Goal: Information Seeking & Learning: Find specific fact

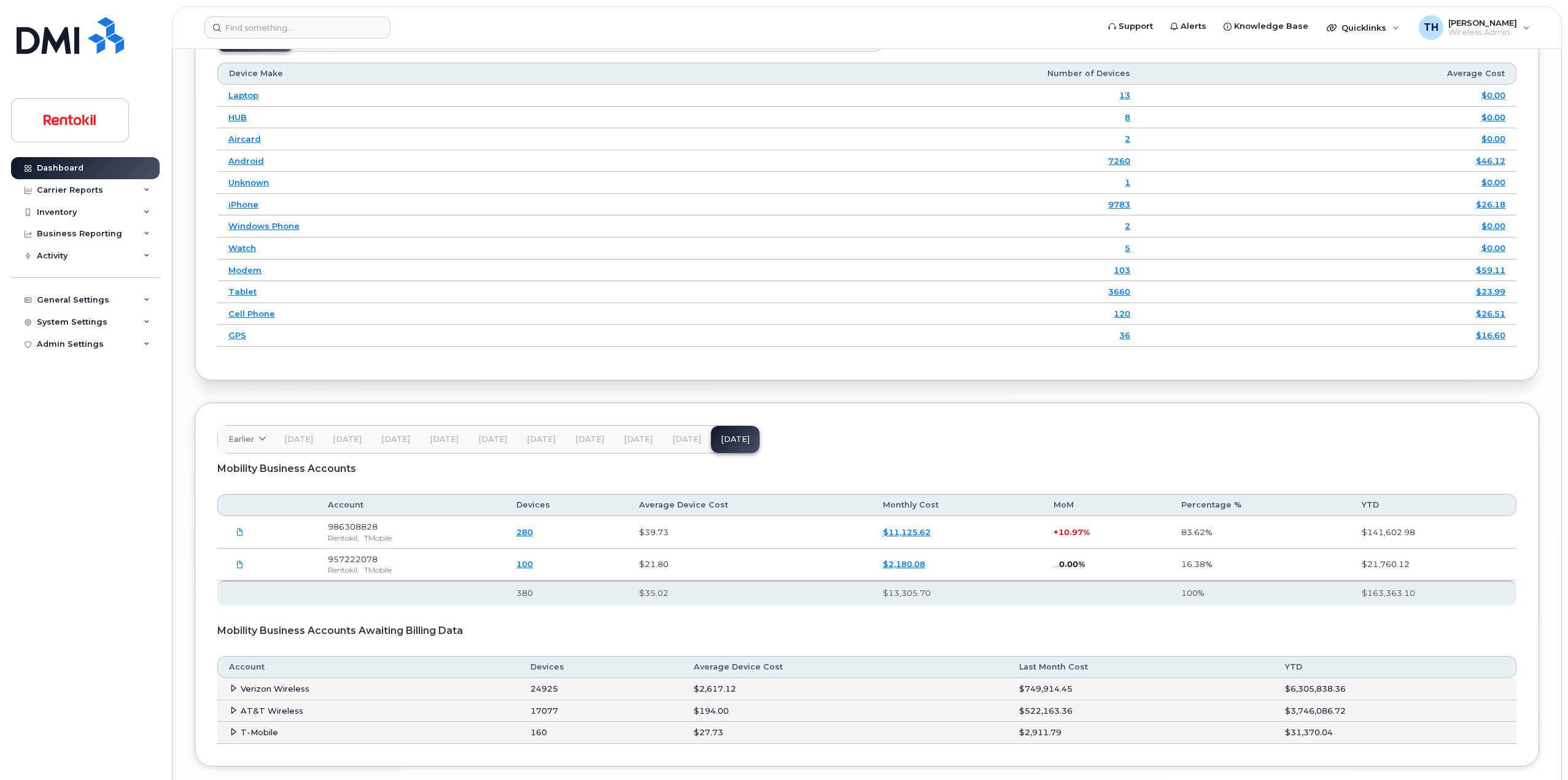
scroll to position [1651, 0]
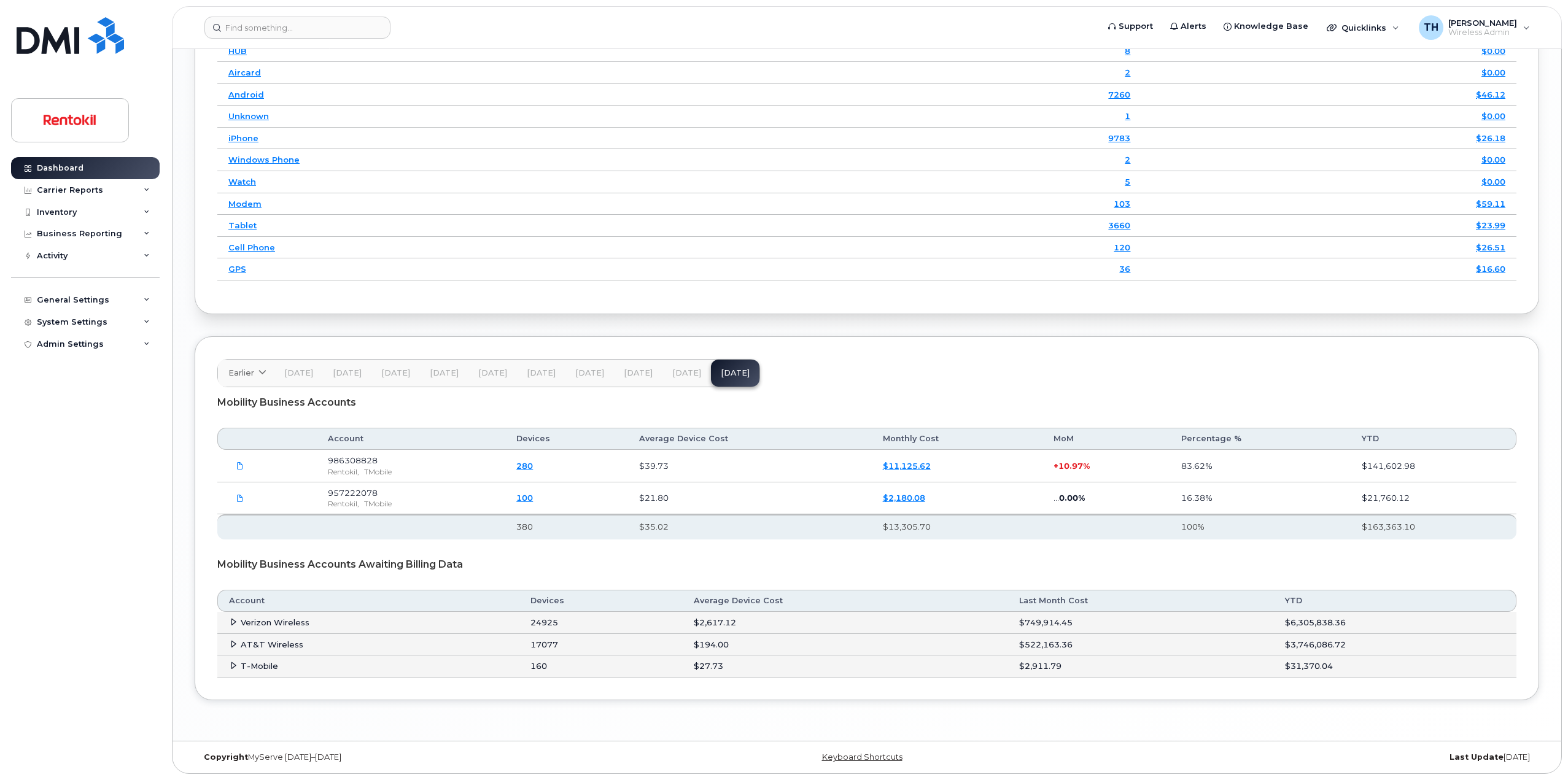
click at [536, 626] on td "24925" at bounding box center [601, 623] width 163 height 22
click at [536, 625] on td "24925" at bounding box center [601, 623] width 163 height 22
drag, startPoint x: 759, startPoint y: 642, endPoint x: 713, endPoint y: 630, distance: 47.5
click at [758, 642] on td "$194.00" at bounding box center [845, 644] width 325 height 22
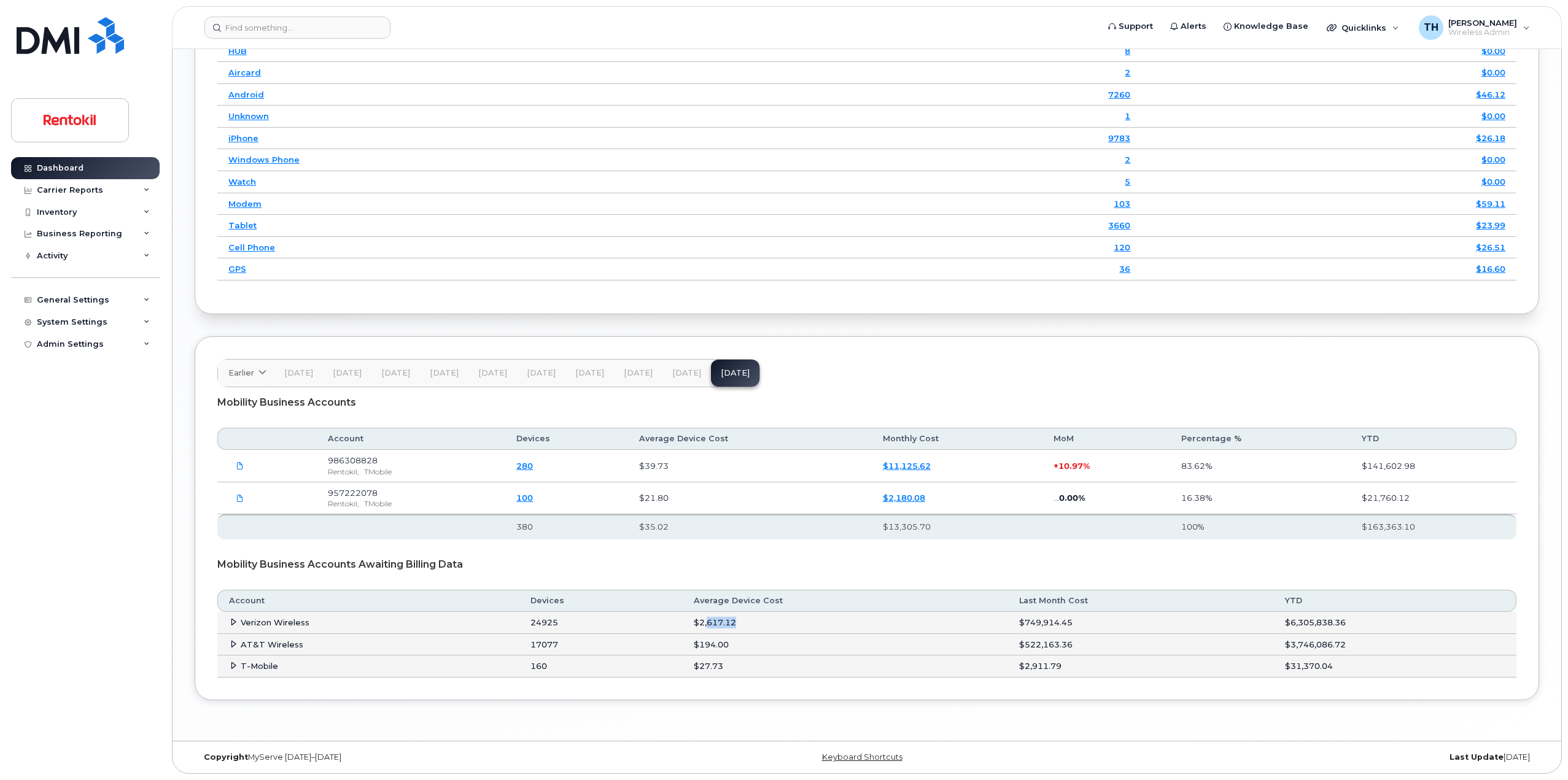
drag, startPoint x: 763, startPoint y: 632, endPoint x: 773, endPoint y: 632, distance: 10.0
click at [765, 632] on td "$2,617.12" at bounding box center [845, 623] width 325 height 22
drag, startPoint x: 541, startPoint y: 624, endPoint x: 558, endPoint y: 626, distance: 17.1
click at [558, 626] on td "24925" at bounding box center [601, 623] width 163 height 22
click at [566, 626] on td "24925" at bounding box center [601, 623] width 163 height 22
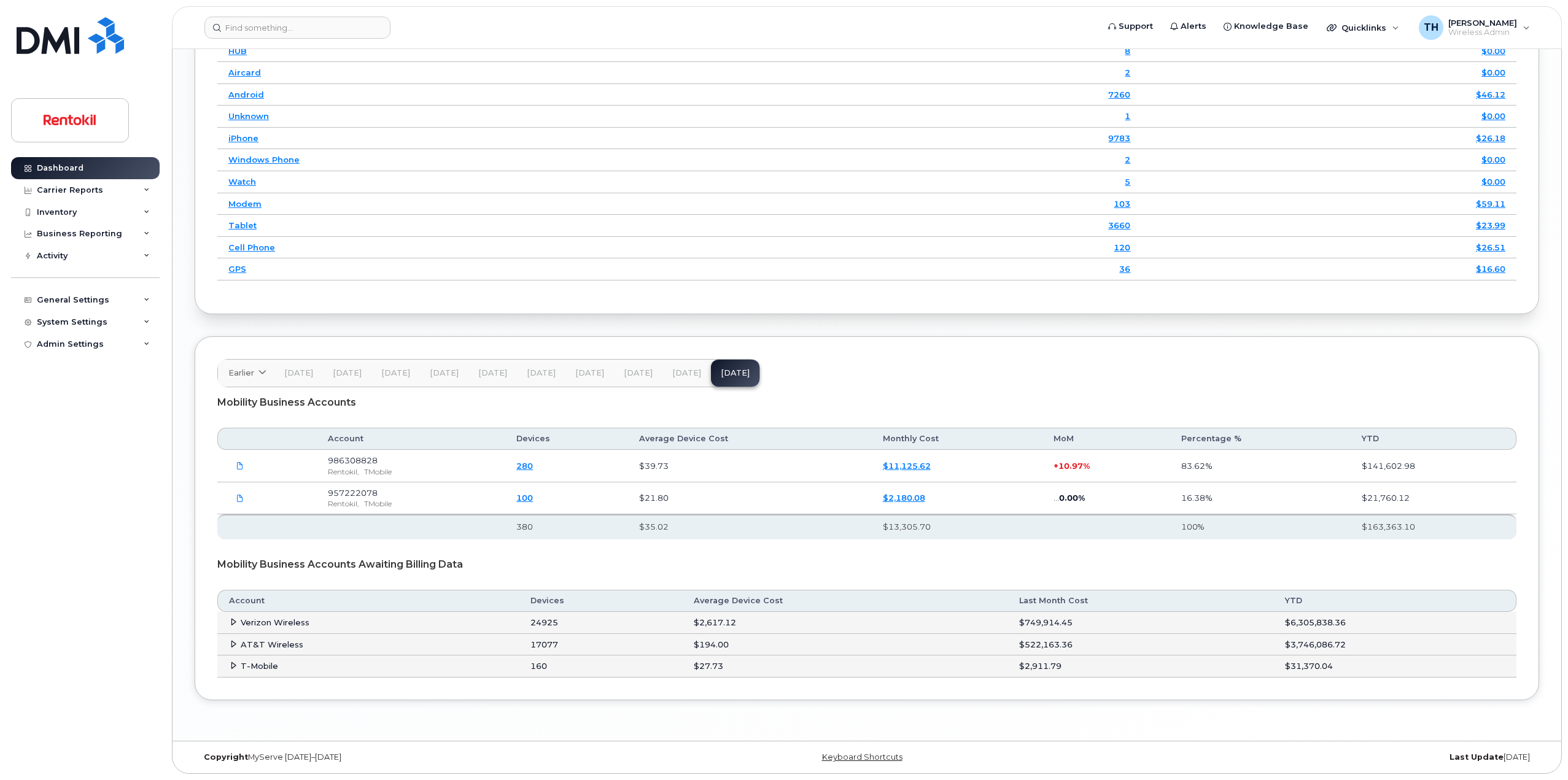
click at [547, 627] on td "24925" at bounding box center [601, 623] width 163 height 22
click at [548, 627] on td "24925" at bounding box center [601, 623] width 163 height 22
click at [232, 625] on icon at bounding box center [233, 622] width 8 height 8
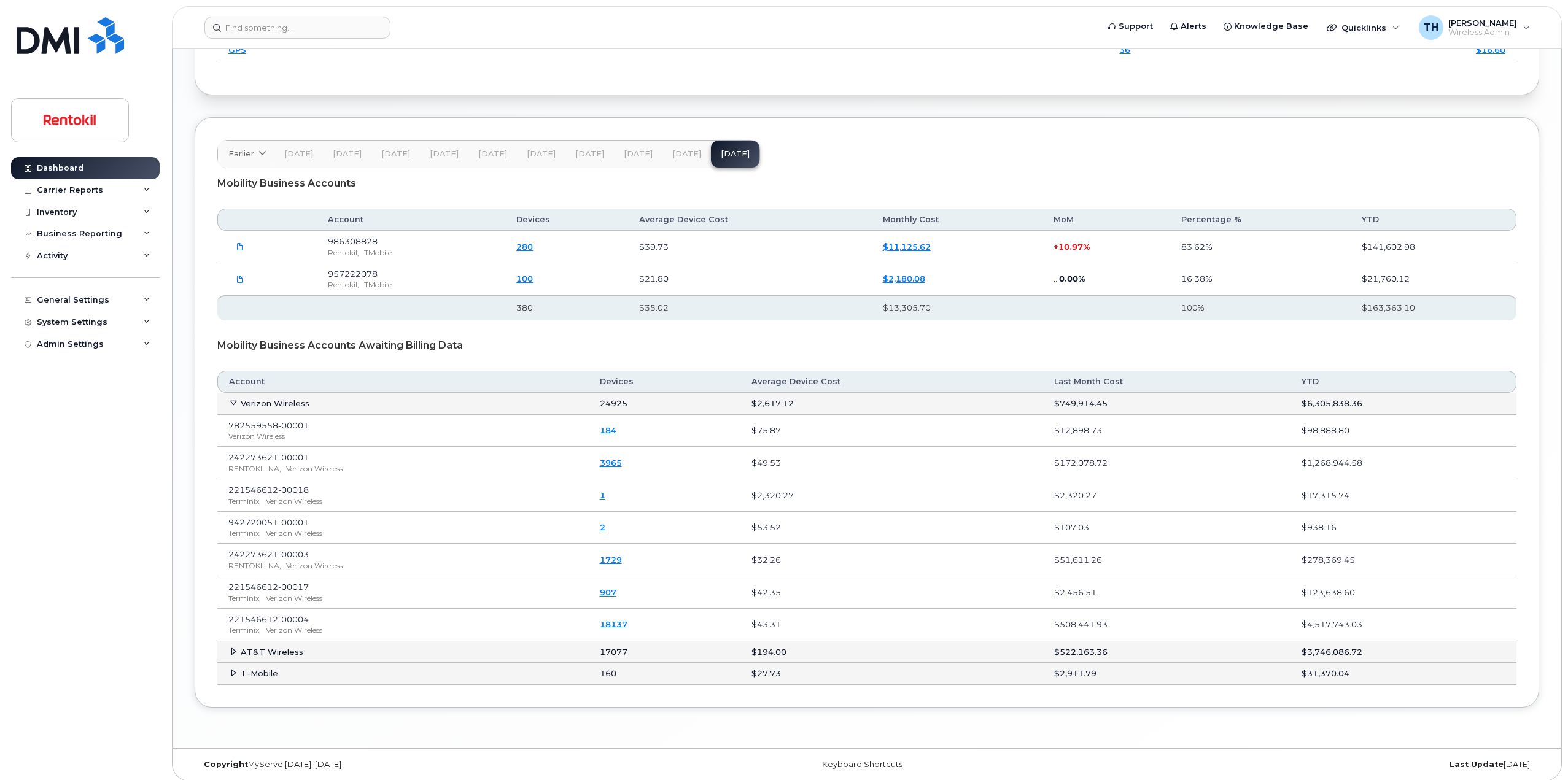
scroll to position [1878, 0]
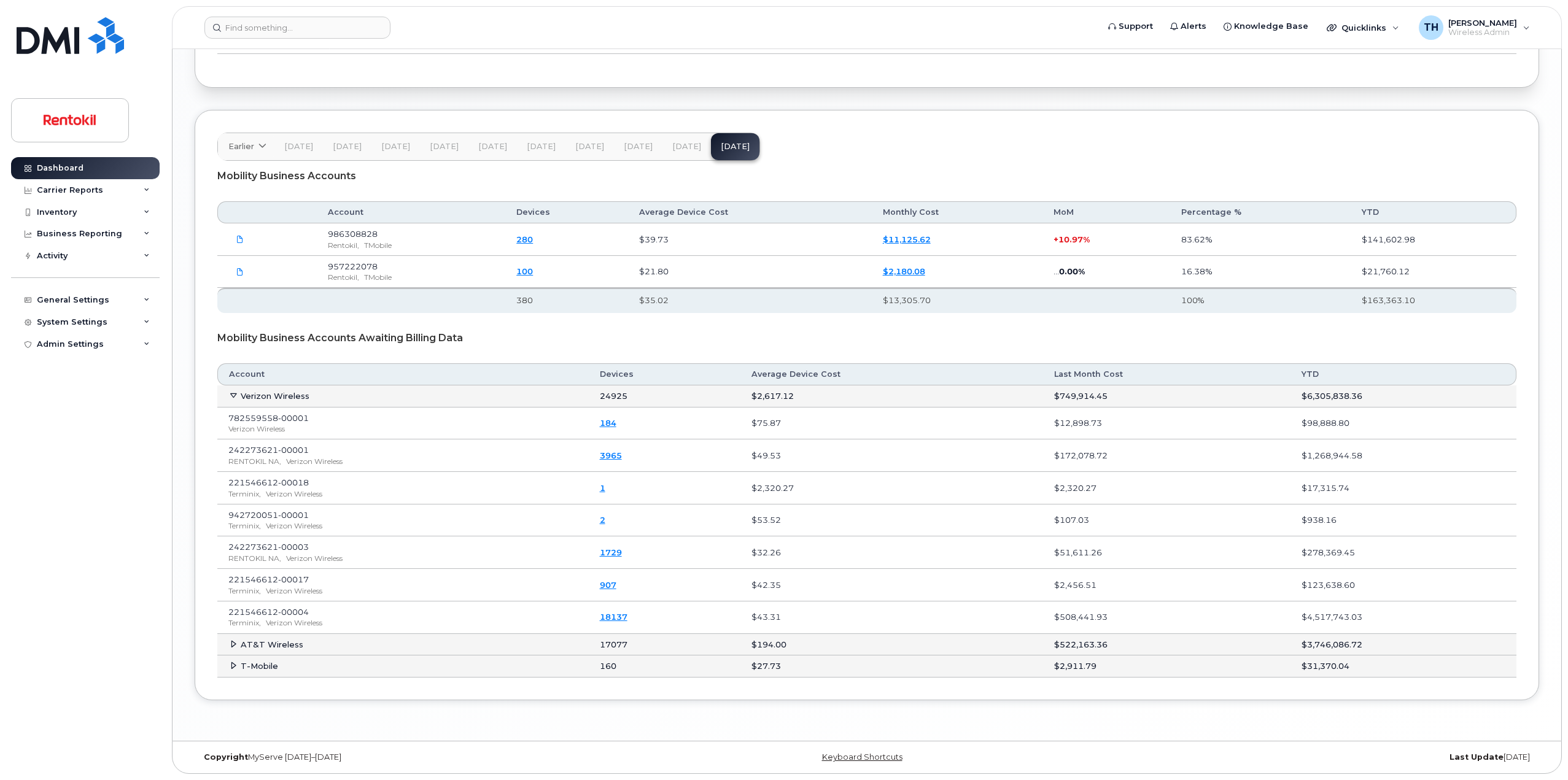
click at [779, 622] on td "$43.31" at bounding box center [891, 617] width 303 height 32
drag, startPoint x: 779, startPoint y: 622, endPoint x: 1093, endPoint y: 623, distance: 314.0
click at [788, 622] on td "$43.31" at bounding box center [891, 617] width 303 height 32
drag, startPoint x: 1086, startPoint y: 618, endPoint x: 1167, endPoint y: 622, distance: 81.1
click at [1129, 620] on td "$508,441.93" at bounding box center [1166, 617] width 247 height 32
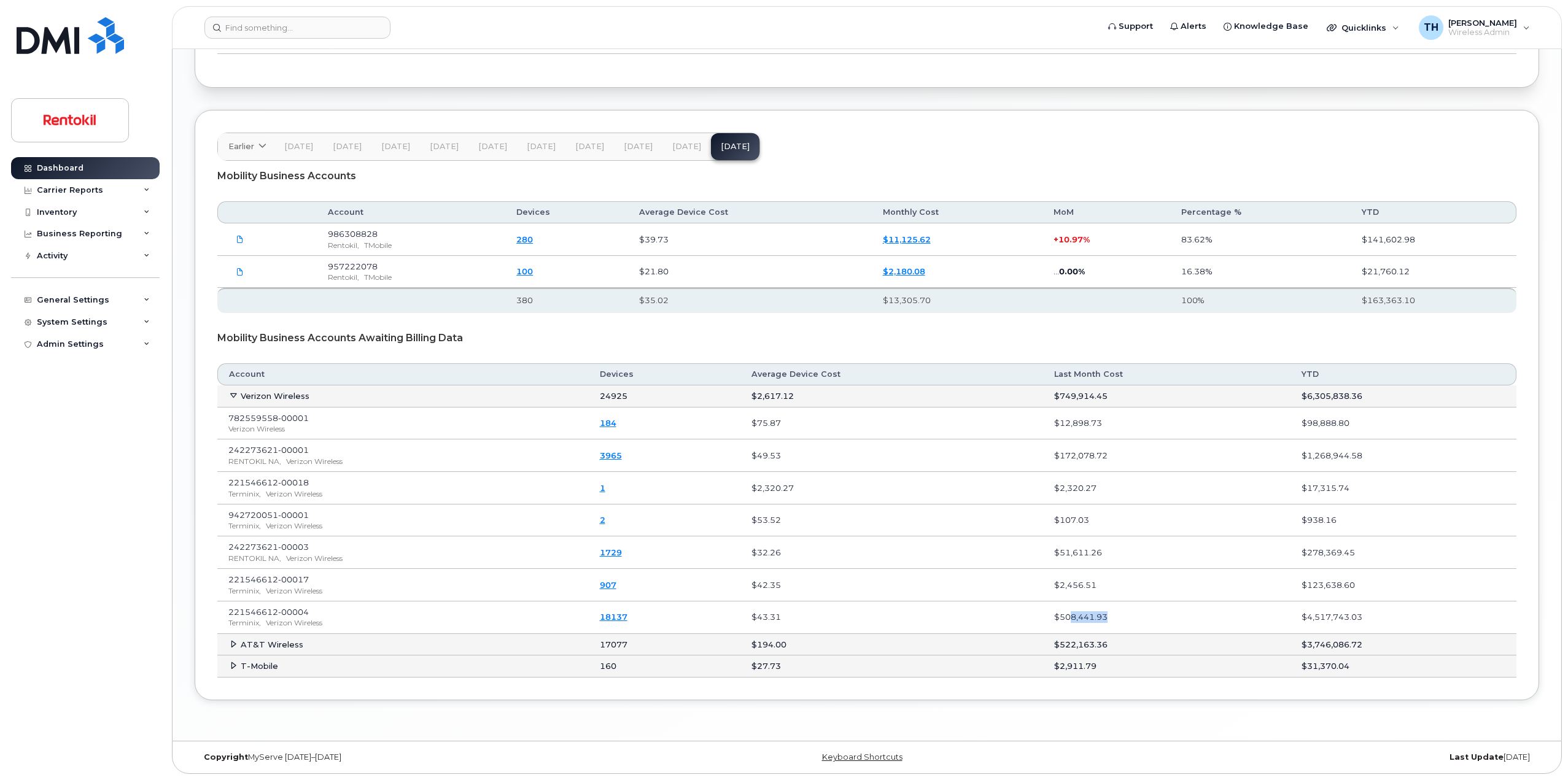
drag, startPoint x: 1167, startPoint y: 622, endPoint x: 897, endPoint y: 650, distance: 271.4
click at [1167, 622] on td "$508,441.93" at bounding box center [1166, 617] width 247 height 32
click at [788, 618] on td "$43.31" at bounding box center [891, 617] width 303 height 32
click at [777, 571] on td "$42.35" at bounding box center [891, 585] width 303 height 32
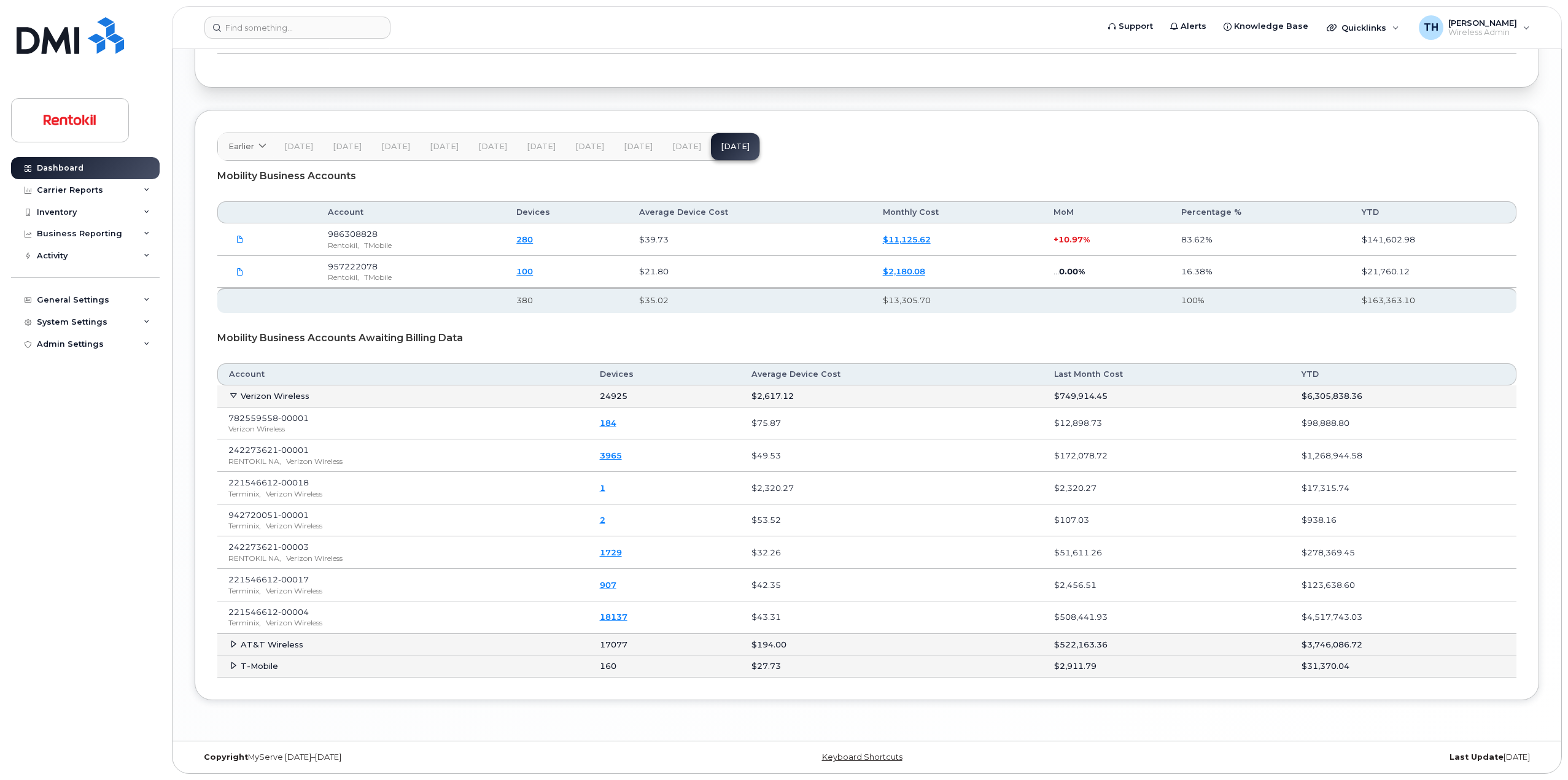
click at [786, 563] on td "$32.26" at bounding box center [891, 552] width 303 height 32
click at [788, 554] on td "$32.26" at bounding box center [891, 552] width 303 height 32
drag, startPoint x: 780, startPoint y: 516, endPoint x: 808, endPoint y: 514, distance: 28.1
click at [808, 518] on td "$53.52" at bounding box center [891, 521] width 303 height 32
drag, startPoint x: 796, startPoint y: 490, endPoint x: 809, endPoint y: 471, distance: 23.0
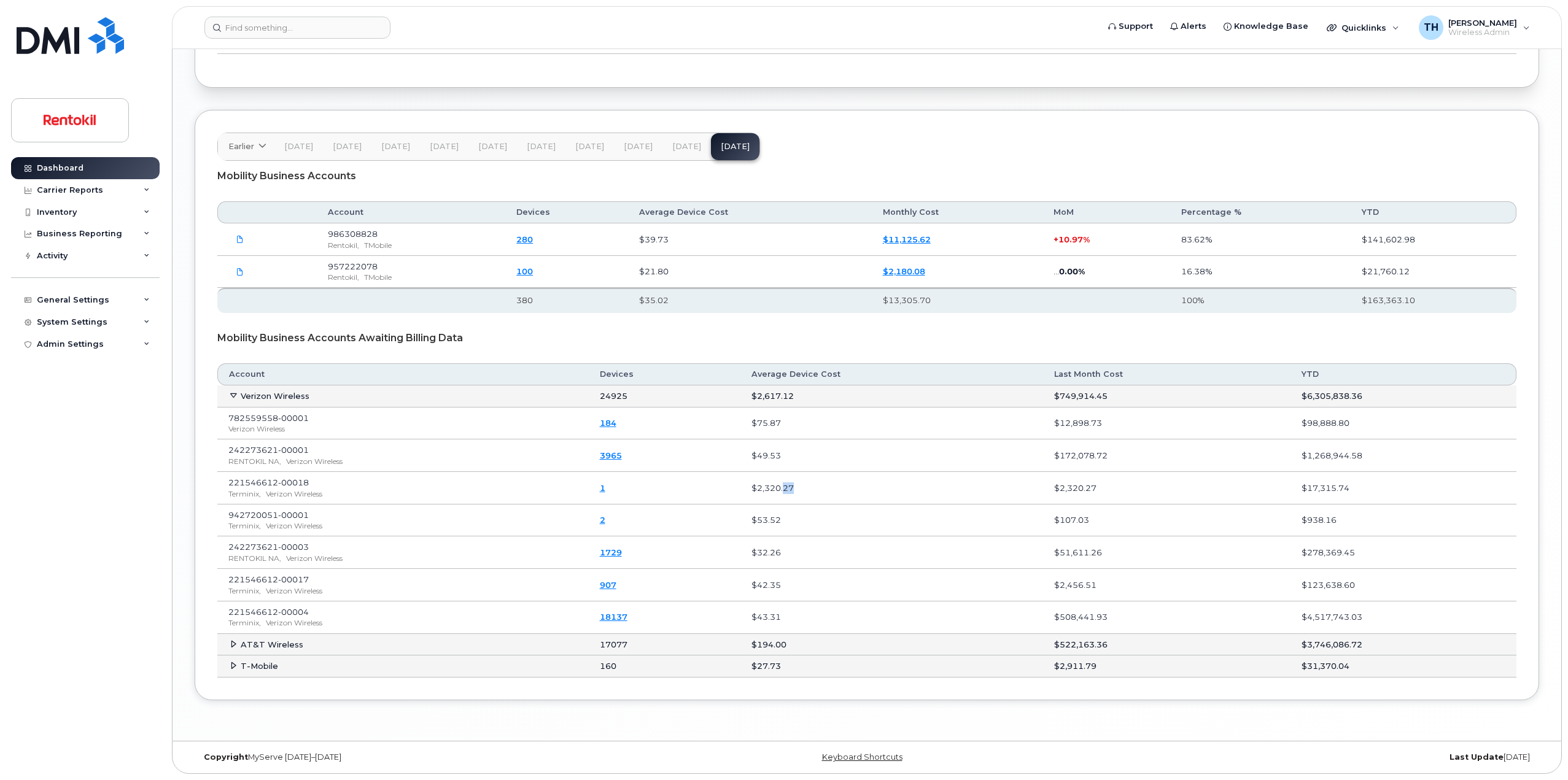
click at [812, 486] on td "$2,320.27" at bounding box center [891, 488] width 303 height 32
drag, startPoint x: 755, startPoint y: 436, endPoint x: 800, endPoint y: 436, distance: 45.0
click at [793, 438] on tr "782559558-00001 Verizon Wireless 184 $75.87 $12,898.73 $98,888.80" at bounding box center [866, 423] width 1299 height 32
click at [790, 401] on td "$2,617.12" at bounding box center [891, 396] width 303 height 22
click at [778, 435] on td "$75.87" at bounding box center [891, 423] width 303 height 32
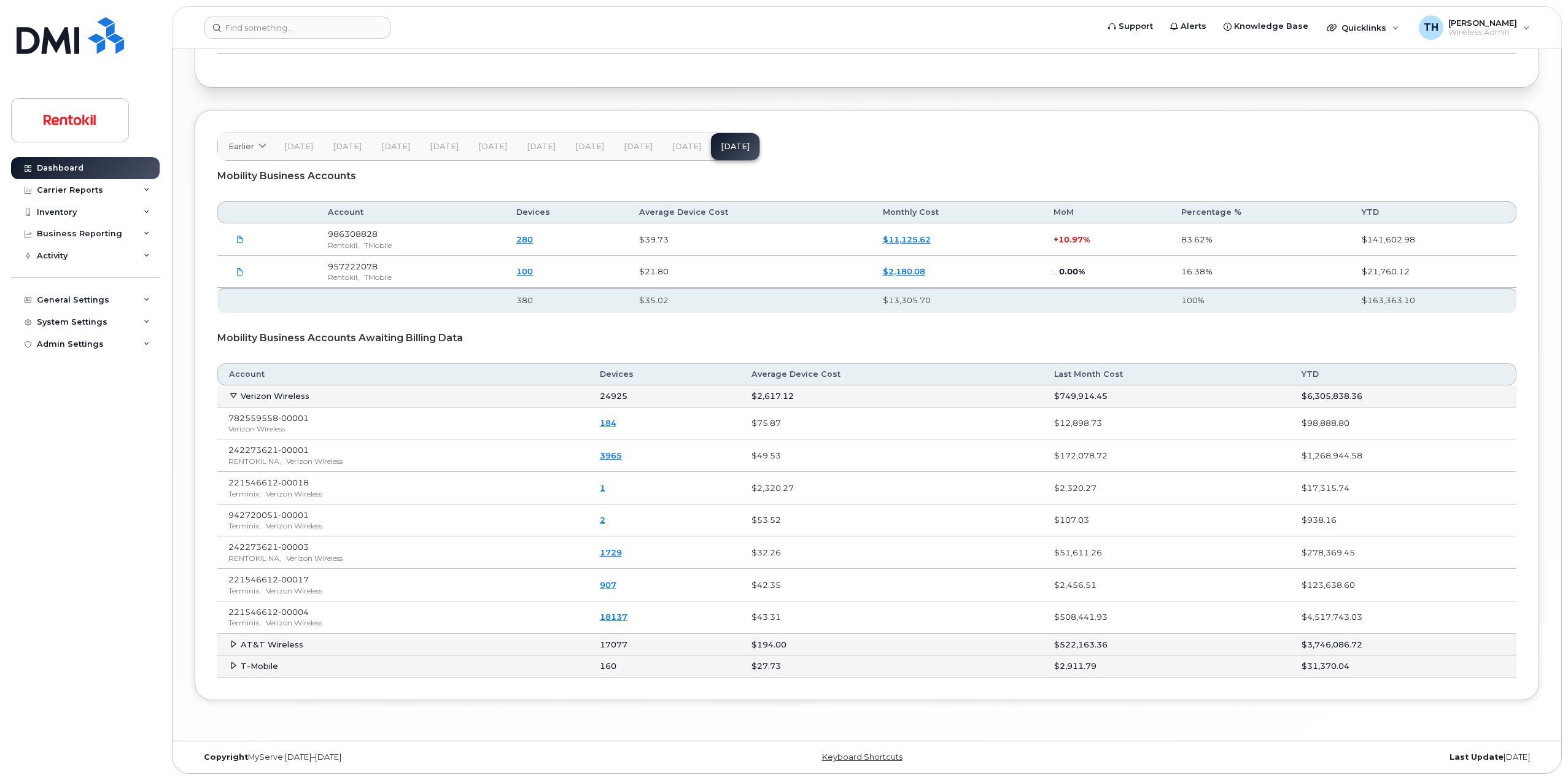
click at [780, 460] on td "$49.53" at bounding box center [891, 455] width 303 height 32
drag, startPoint x: 780, startPoint y: 463, endPoint x: 782, endPoint y: 485, distance: 22.1
click at [780, 466] on td "$49.53" at bounding box center [891, 455] width 303 height 32
drag, startPoint x: 782, startPoint y: 485, endPoint x: 782, endPoint y: 528, distance: 43.0
click at [782, 491] on td "$2,320.27" at bounding box center [891, 488] width 303 height 32
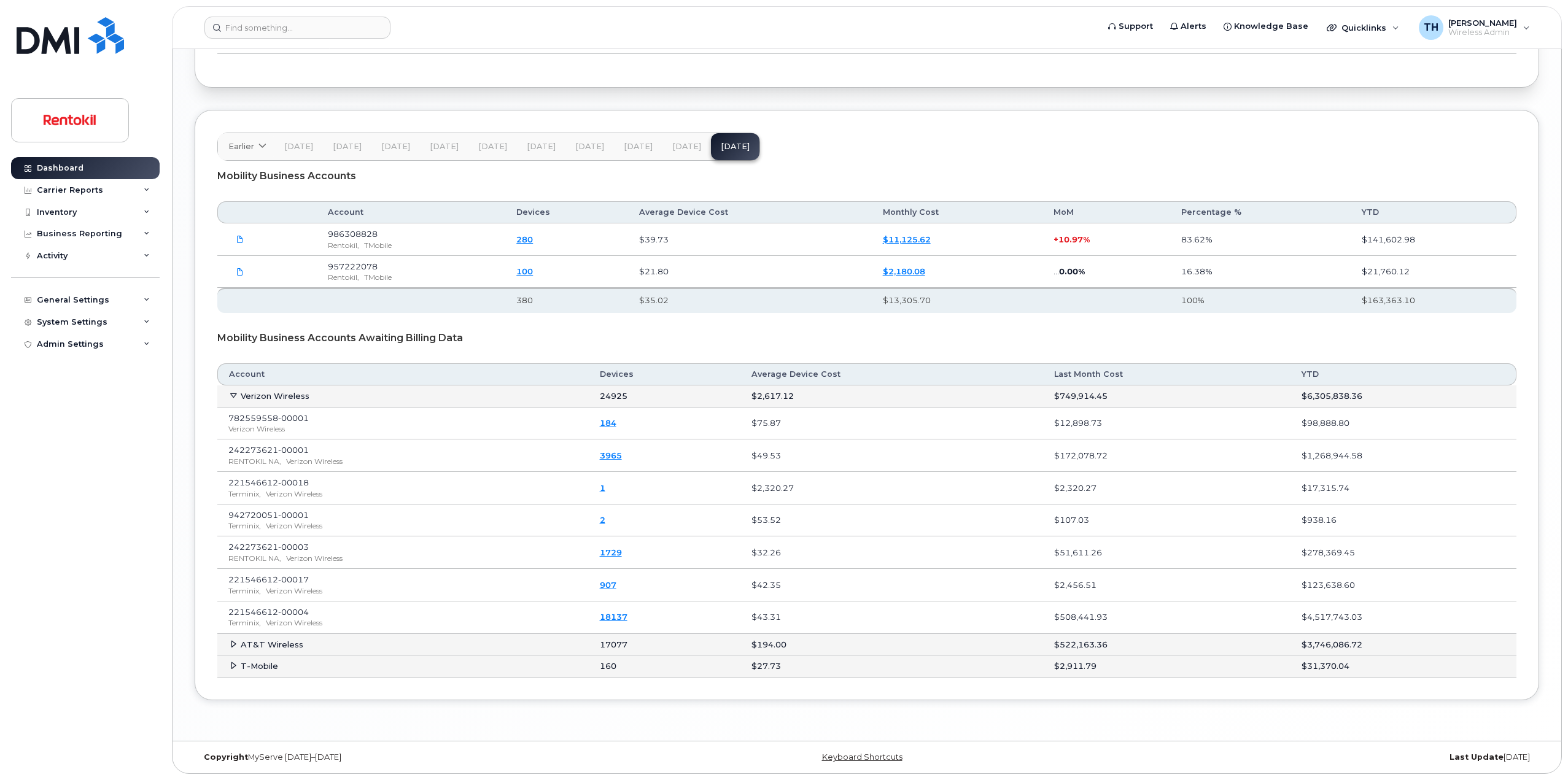
drag, startPoint x: 781, startPoint y: 540, endPoint x: 782, endPoint y: 547, distance: 7.1
click at [782, 546] on td "$32.26" at bounding box center [891, 552] width 303 height 32
click at [232, 400] on span at bounding box center [233, 395] width 10 height 10
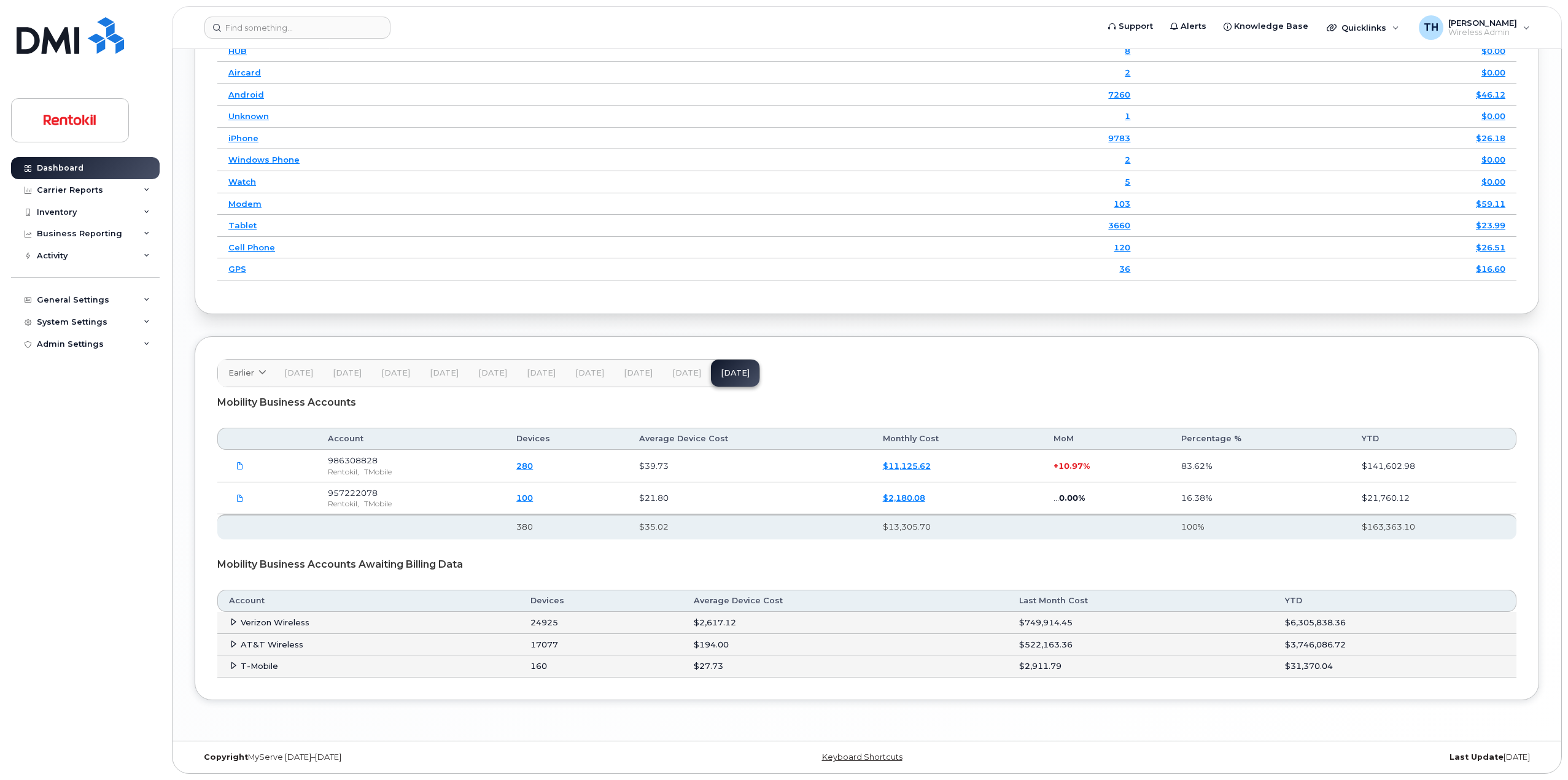
scroll to position [1651, 0]
click at [232, 642] on icon at bounding box center [233, 643] width 8 height 8
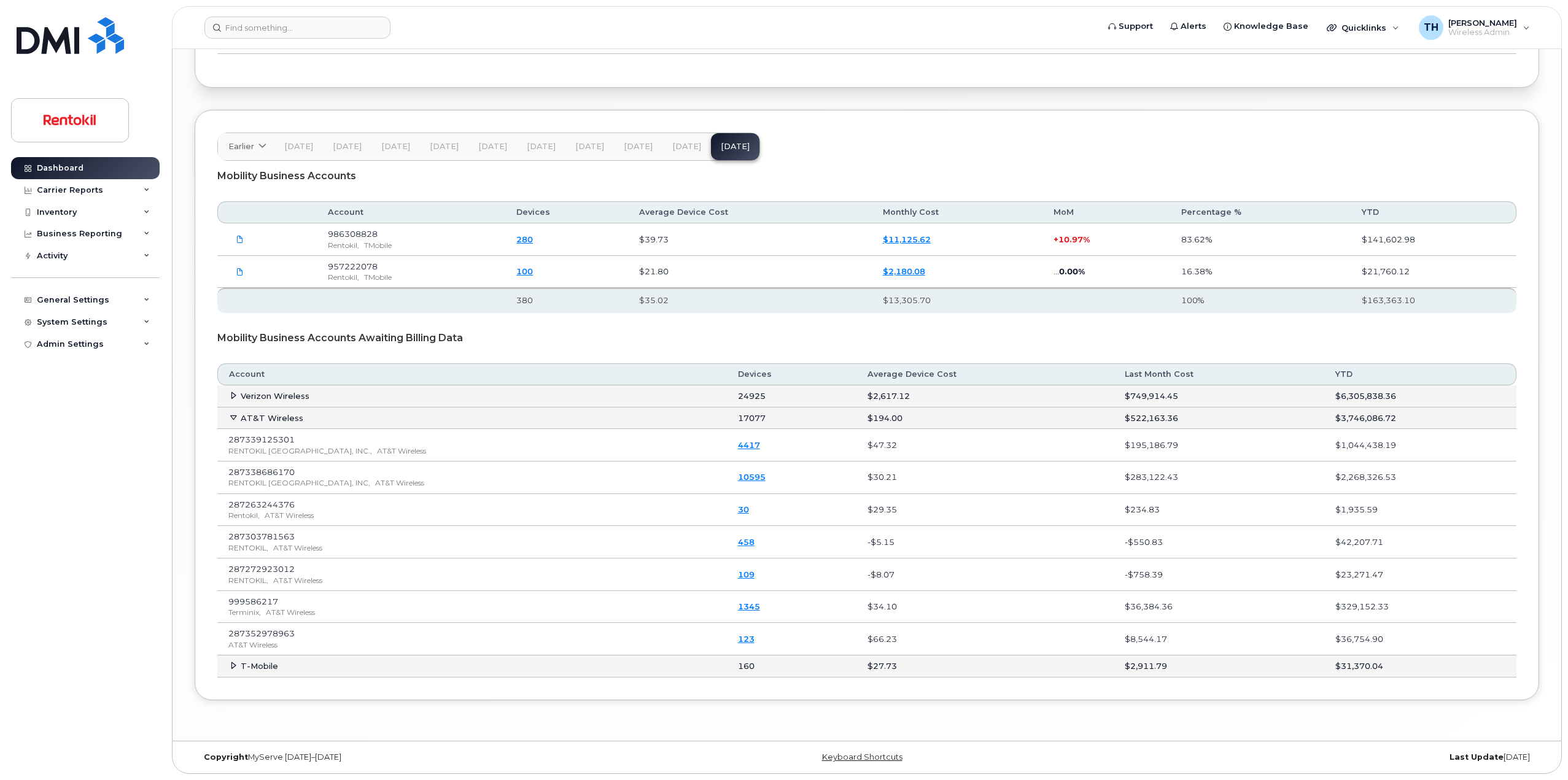
click at [229, 420] on icon at bounding box center [233, 417] width 8 height 8
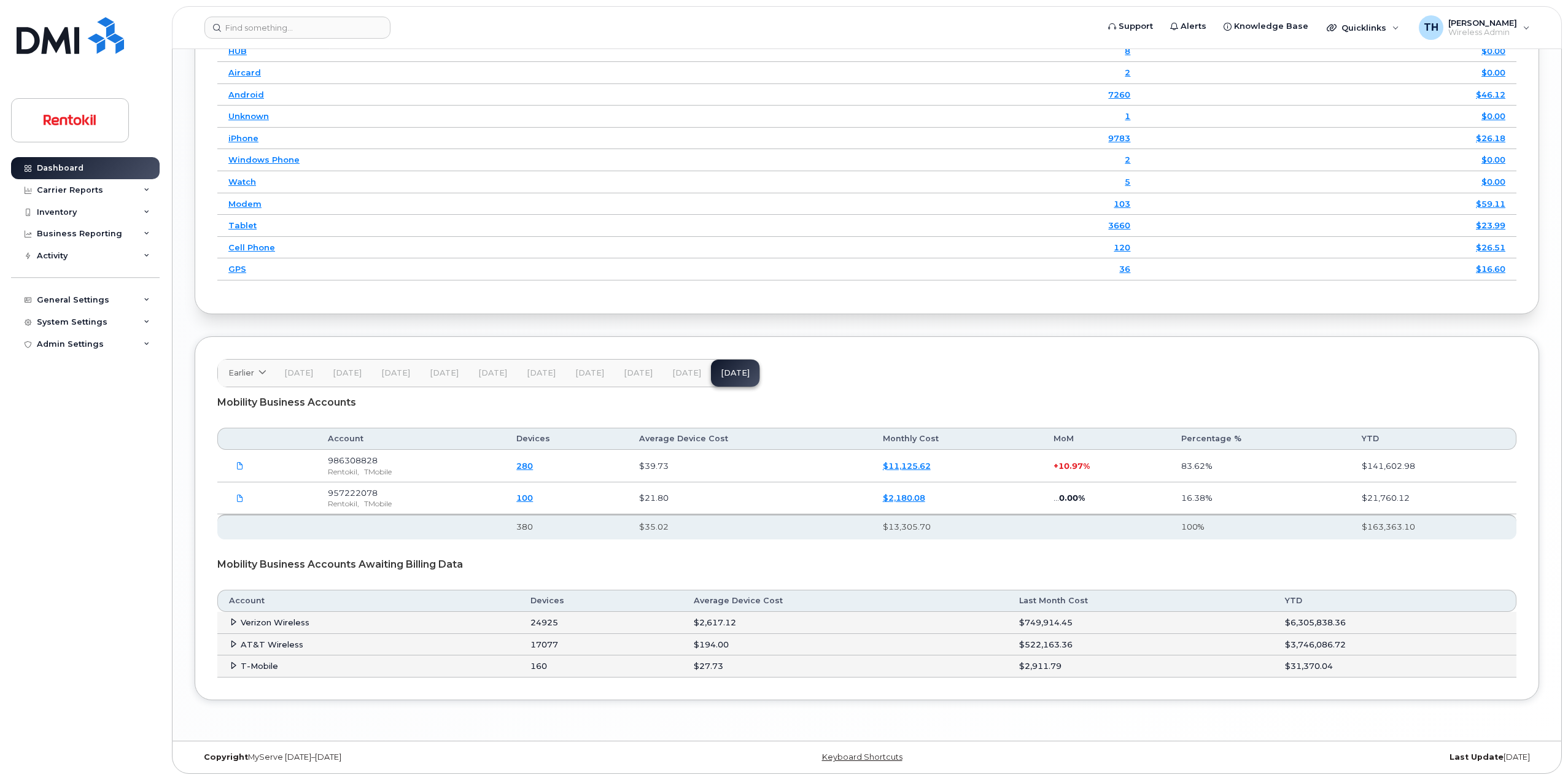
scroll to position [1651, 0]
click at [232, 620] on icon at bounding box center [233, 622] width 8 height 8
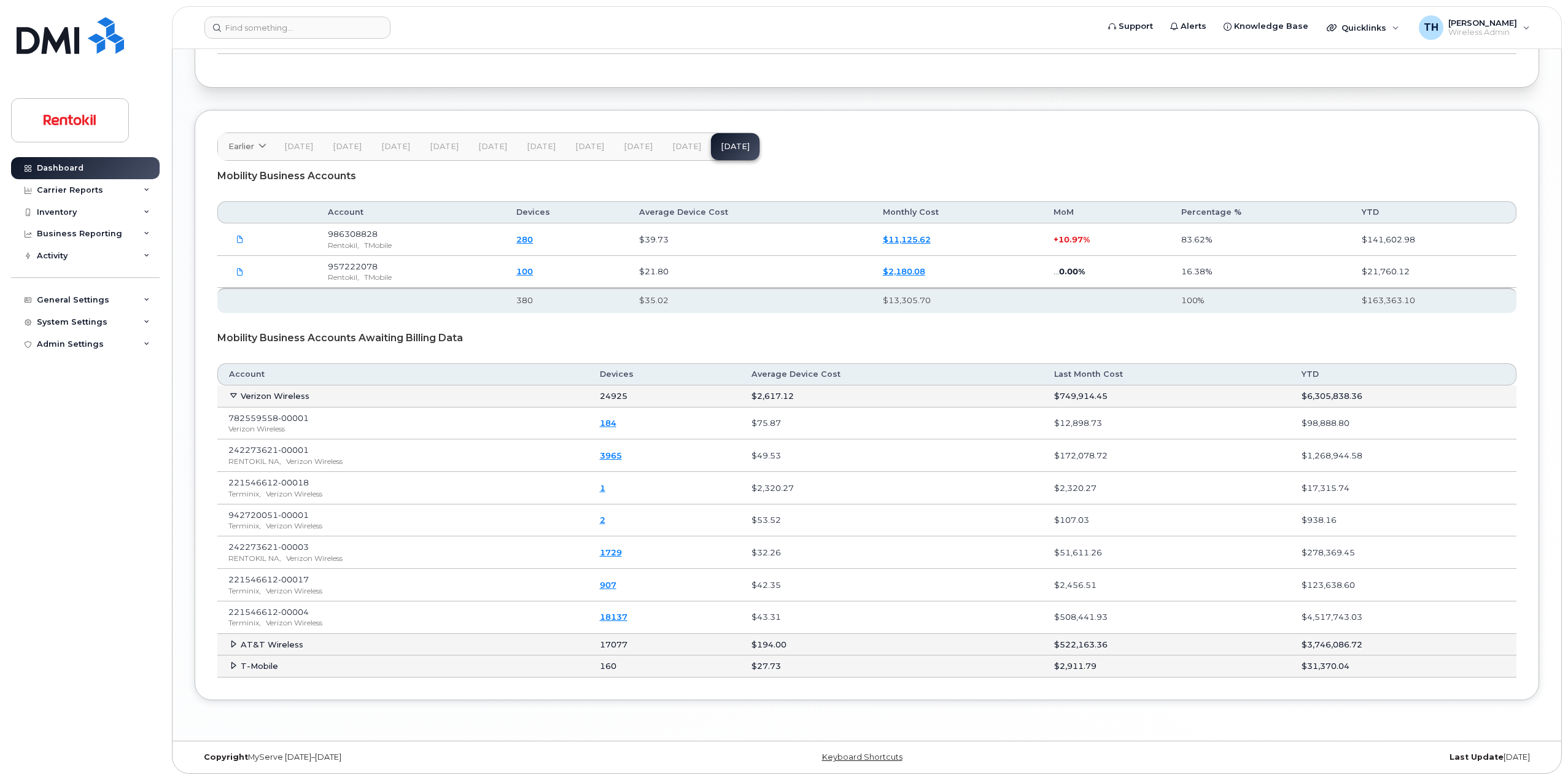
click at [226, 392] on td "Verizon Wireless" at bounding box center [403, 396] width 371 height 22
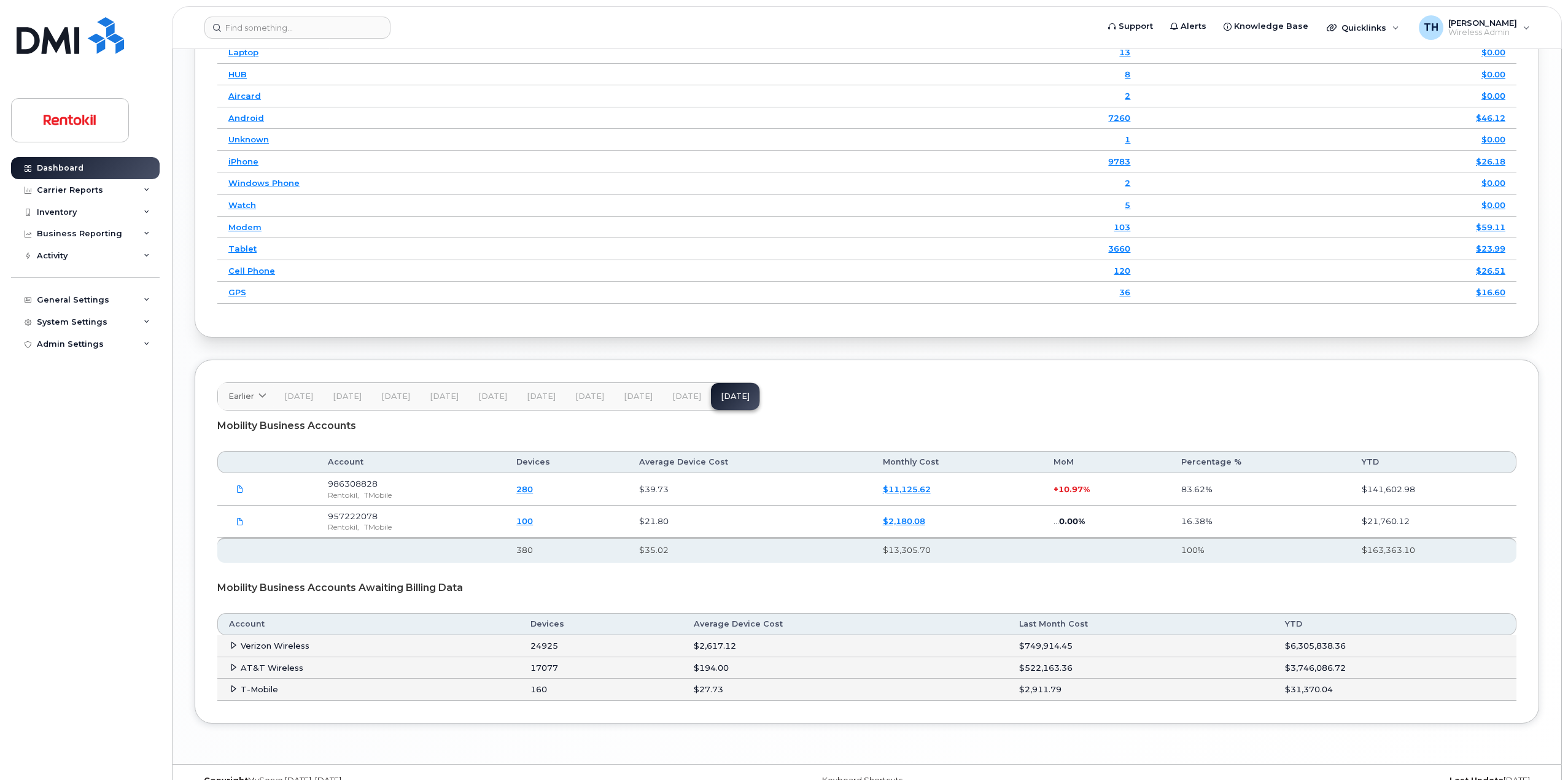
scroll to position [1651, 0]
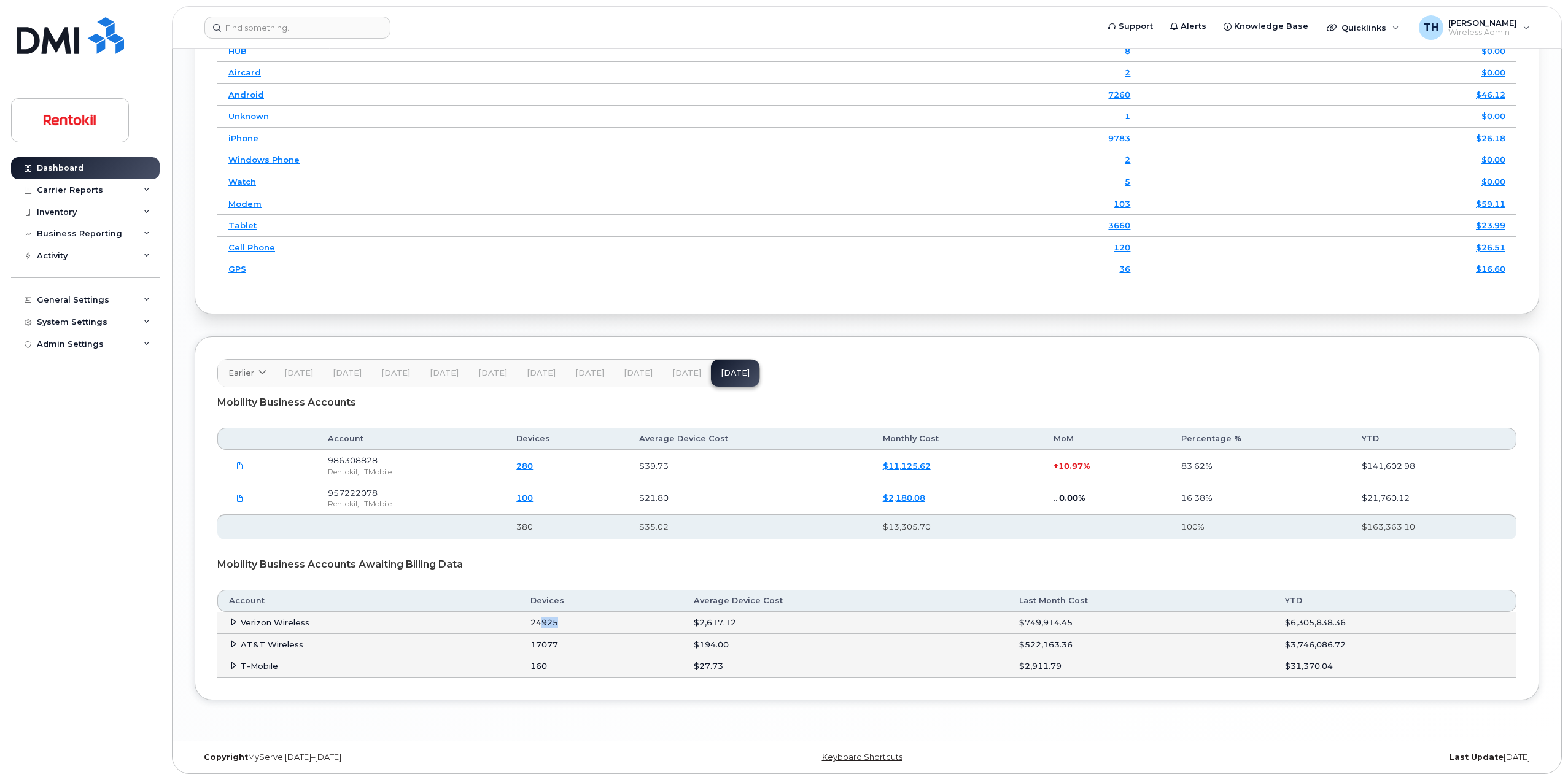
drag, startPoint x: 542, startPoint y: 623, endPoint x: 578, endPoint y: 623, distance: 36.0
click at [565, 623] on td "24925" at bounding box center [601, 623] width 163 height 22
click at [587, 623] on td "24925" at bounding box center [601, 623] width 163 height 22
click at [553, 623] on td "24925" at bounding box center [601, 623] width 163 height 22
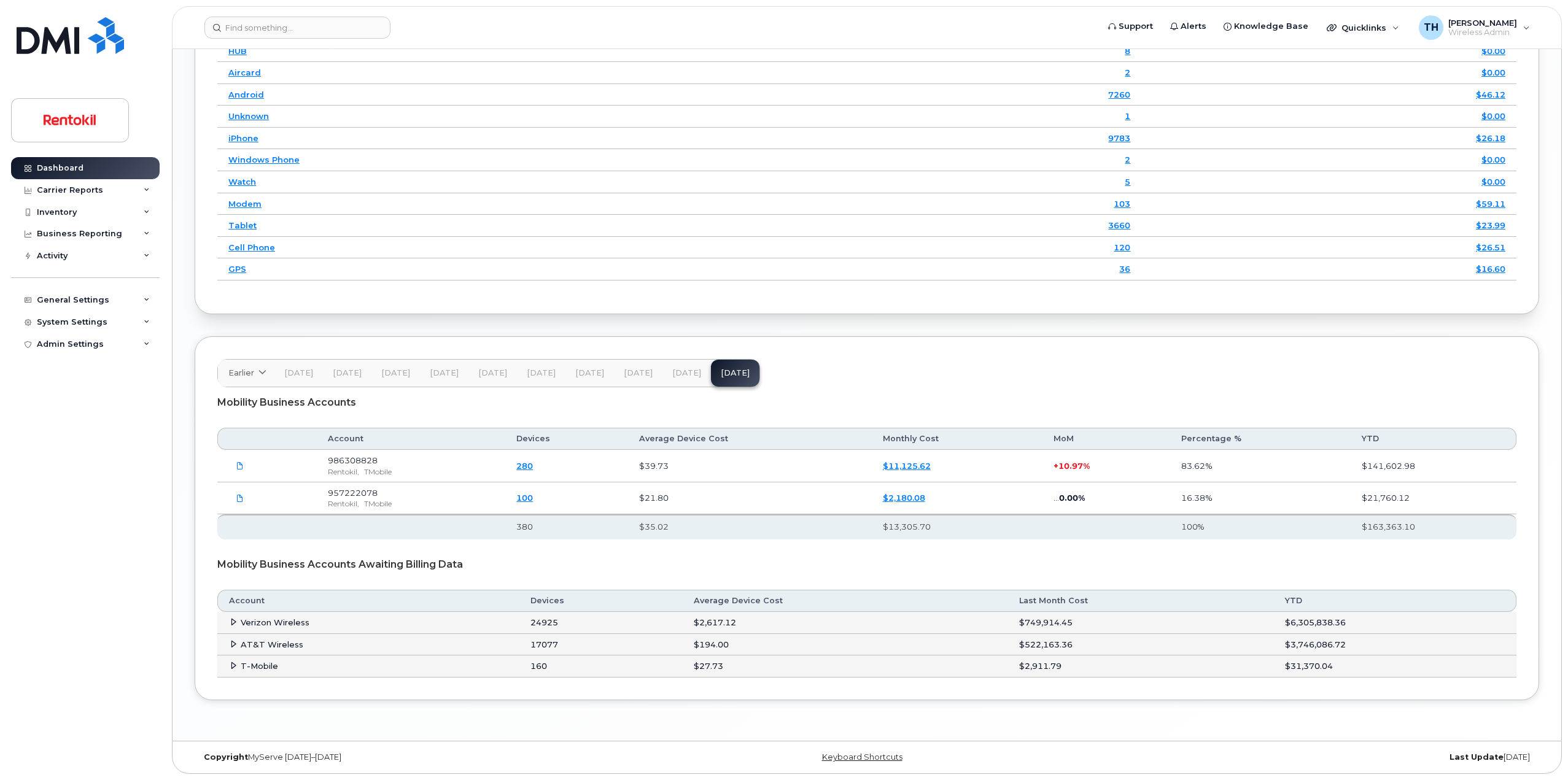
click at [547, 643] on td "17077" at bounding box center [601, 644] width 163 height 22
click at [546, 643] on td "17077" at bounding box center [601, 644] width 163 height 22
click at [552, 622] on td "24925" at bounding box center [601, 623] width 163 height 22
click at [548, 650] on td "17077" at bounding box center [601, 644] width 163 height 22
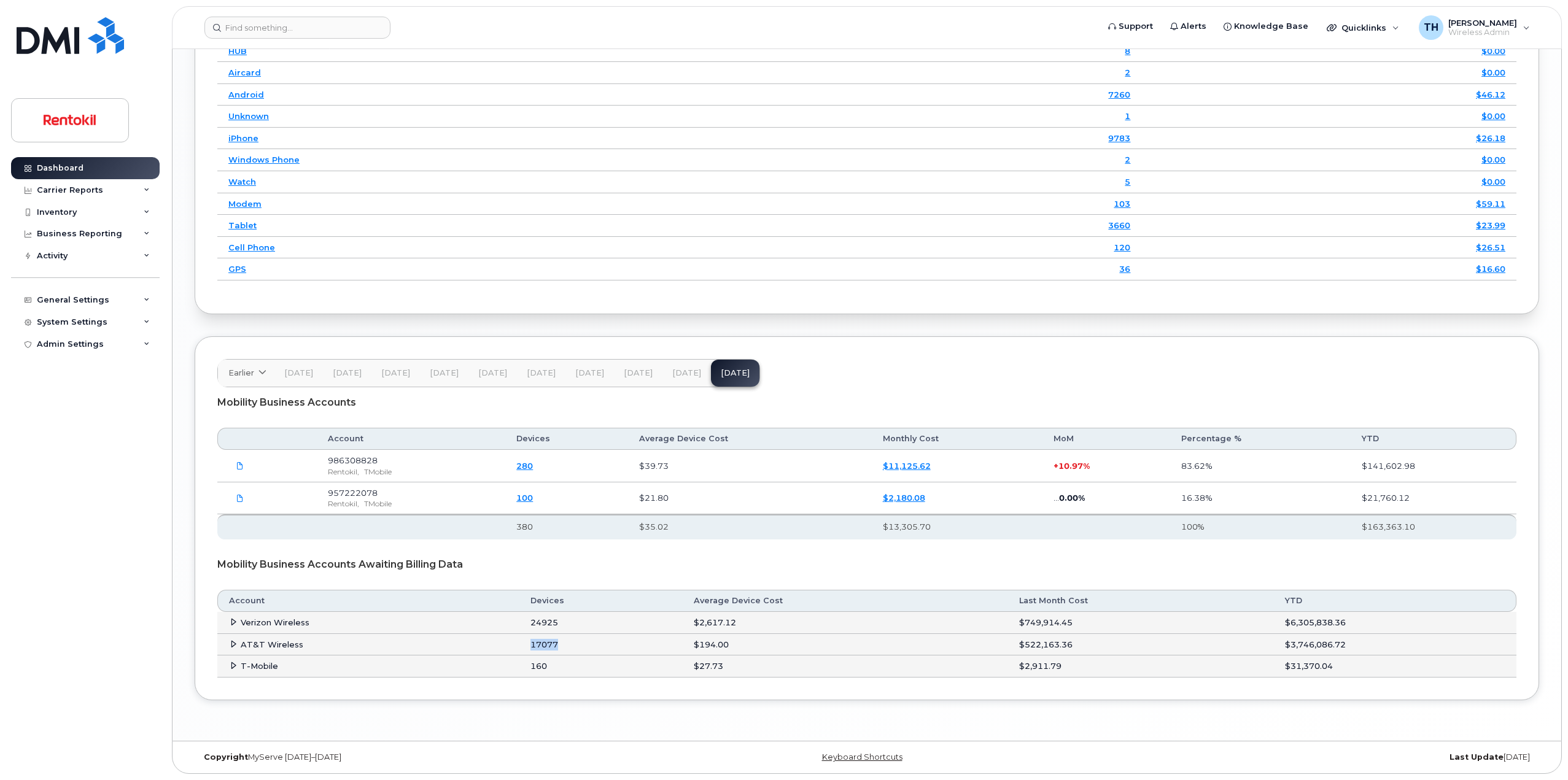
drag, startPoint x: 548, startPoint y: 650, endPoint x: 361, endPoint y: 634, distance: 187.7
click at [539, 650] on td "17077" at bounding box center [601, 644] width 163 height 22
click at [226, 622] on td "Verizon Wireless" at bounding box center [368, 623] width 302 height 22
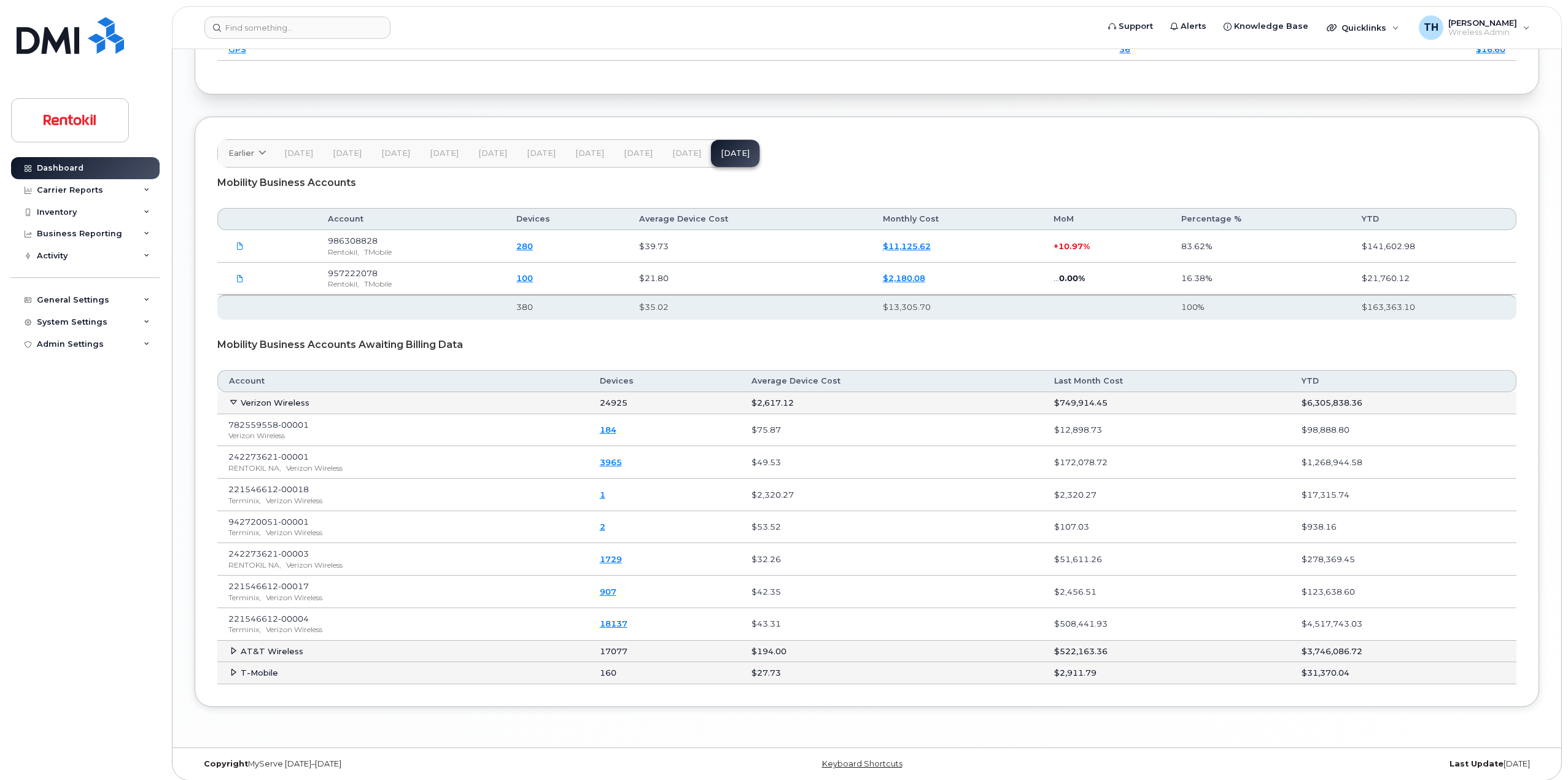
scroll to position [1878, 0]
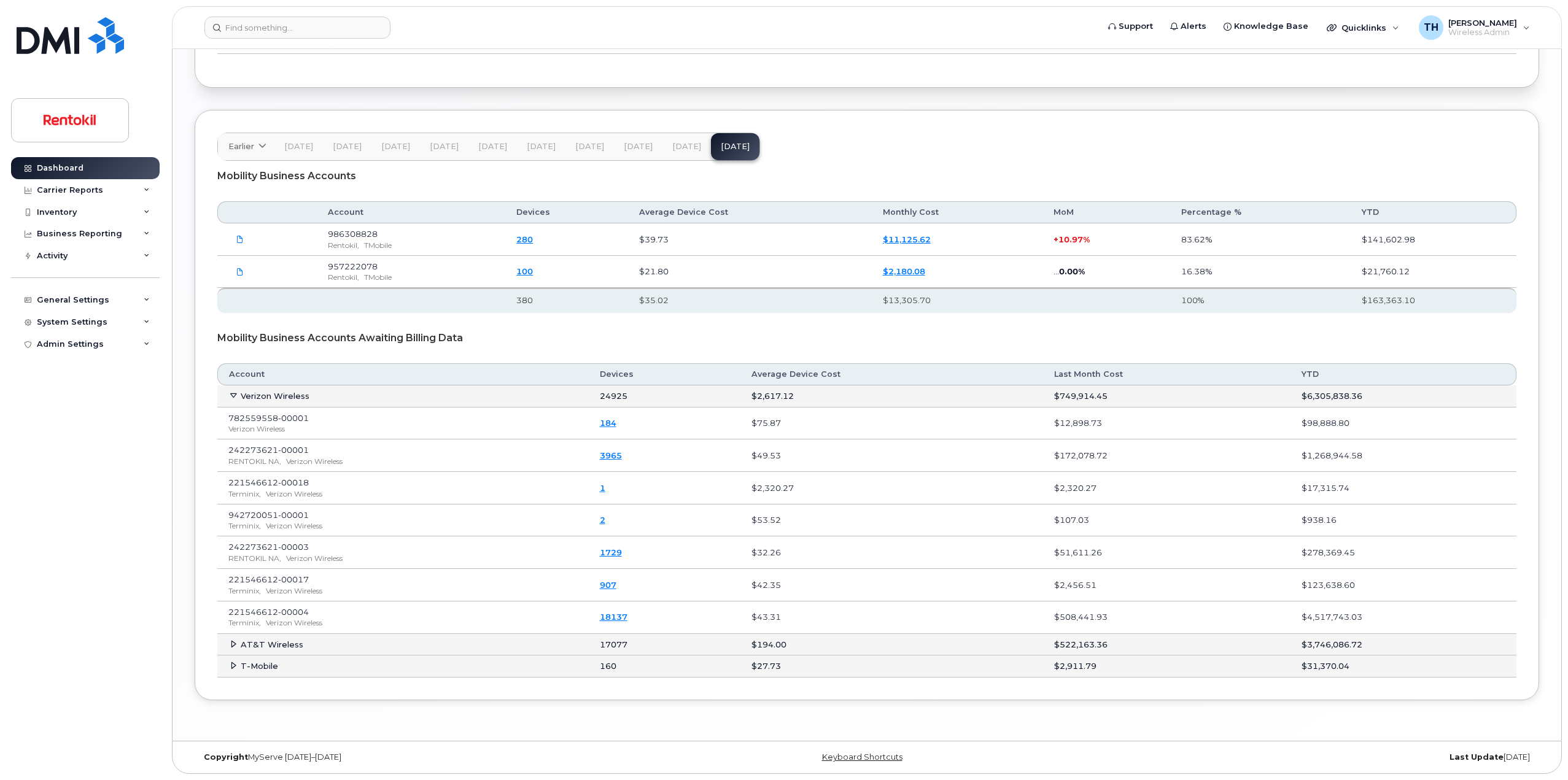
click at [627, 620] on link "18137" at bounding box center [613, 616] width 28 height 10
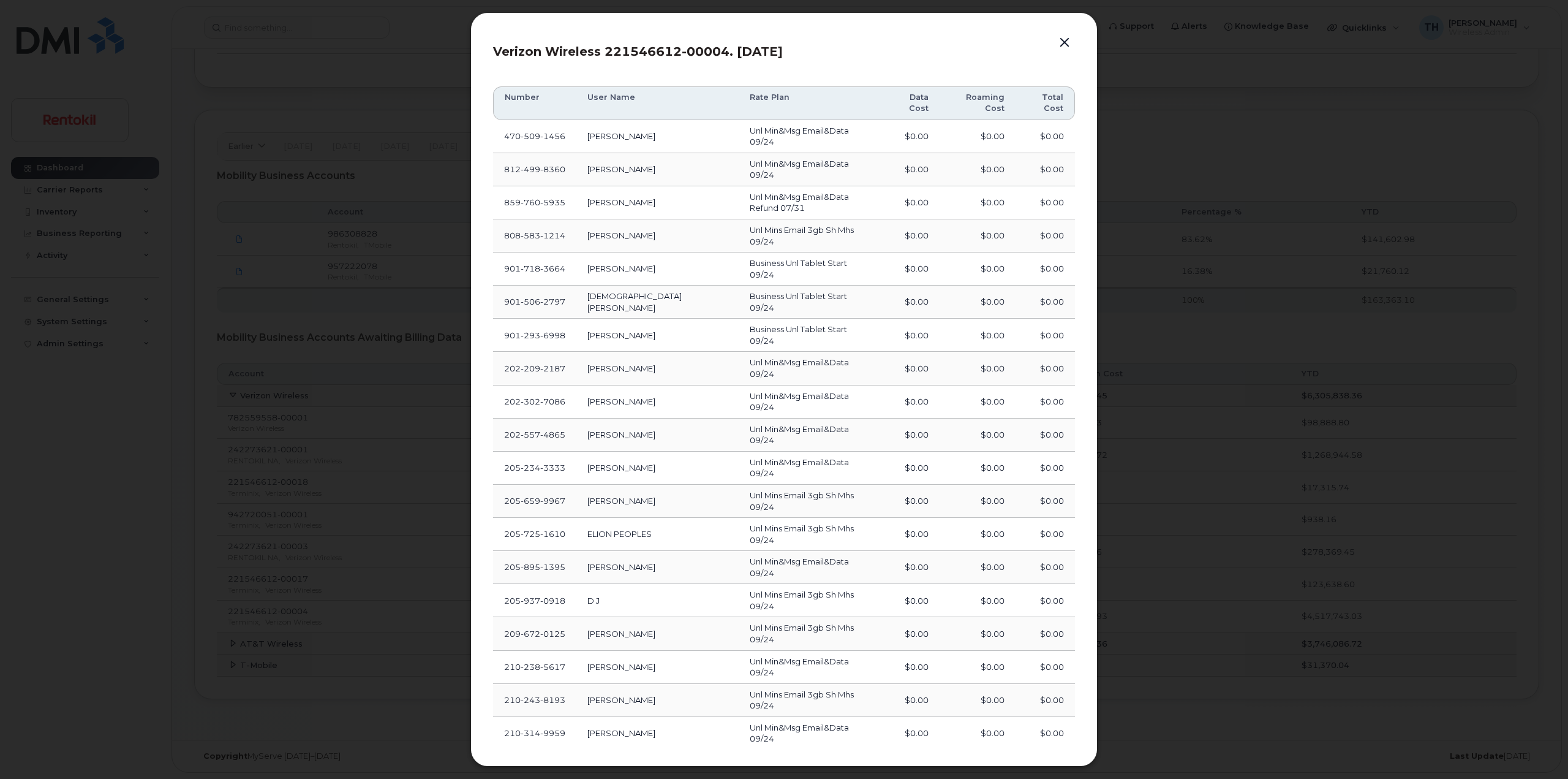
click at [1065, 45] on button "button" at bounding box center [1064, 42] width 19 height 17
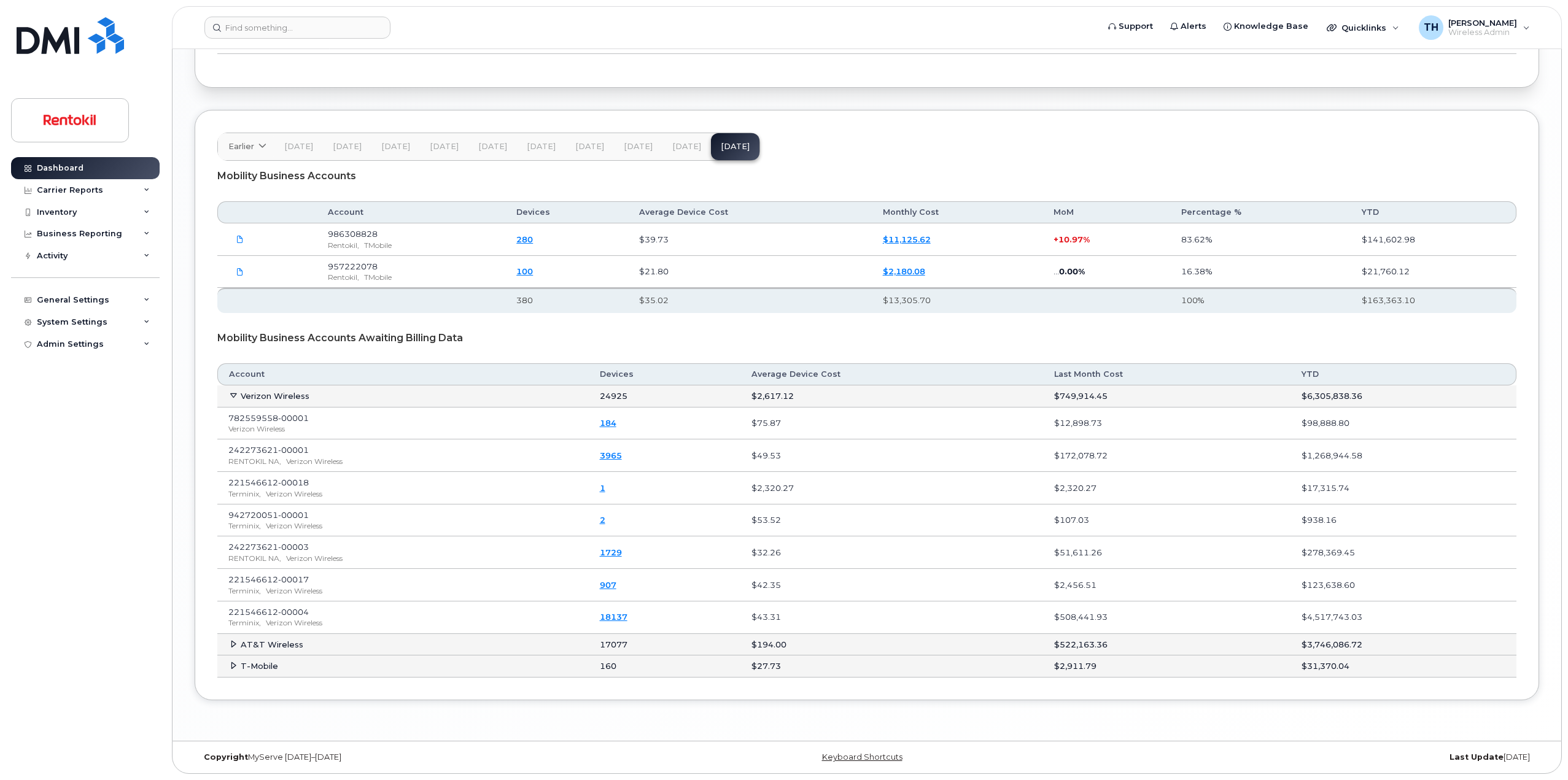
click at [277, 615] on span "221546612-00004" at bounding box center [268, 611] width 81 height 10
drag, startPoint x: 277, startPoint y: 615, endPoint x: 513, endPoint y: 615, distance: 236.0
click at [285, 615] on span "221546612-00004" at bounding box center [268, 611] width 81 height 10
drag, startPoint x: 757, startPoint y: 622, endPoint x: 818, endPoint y: 622, distance: 61.0
click at [811, 622] on td "$43.31" at bounding box center [891, 617] width 303 height 32
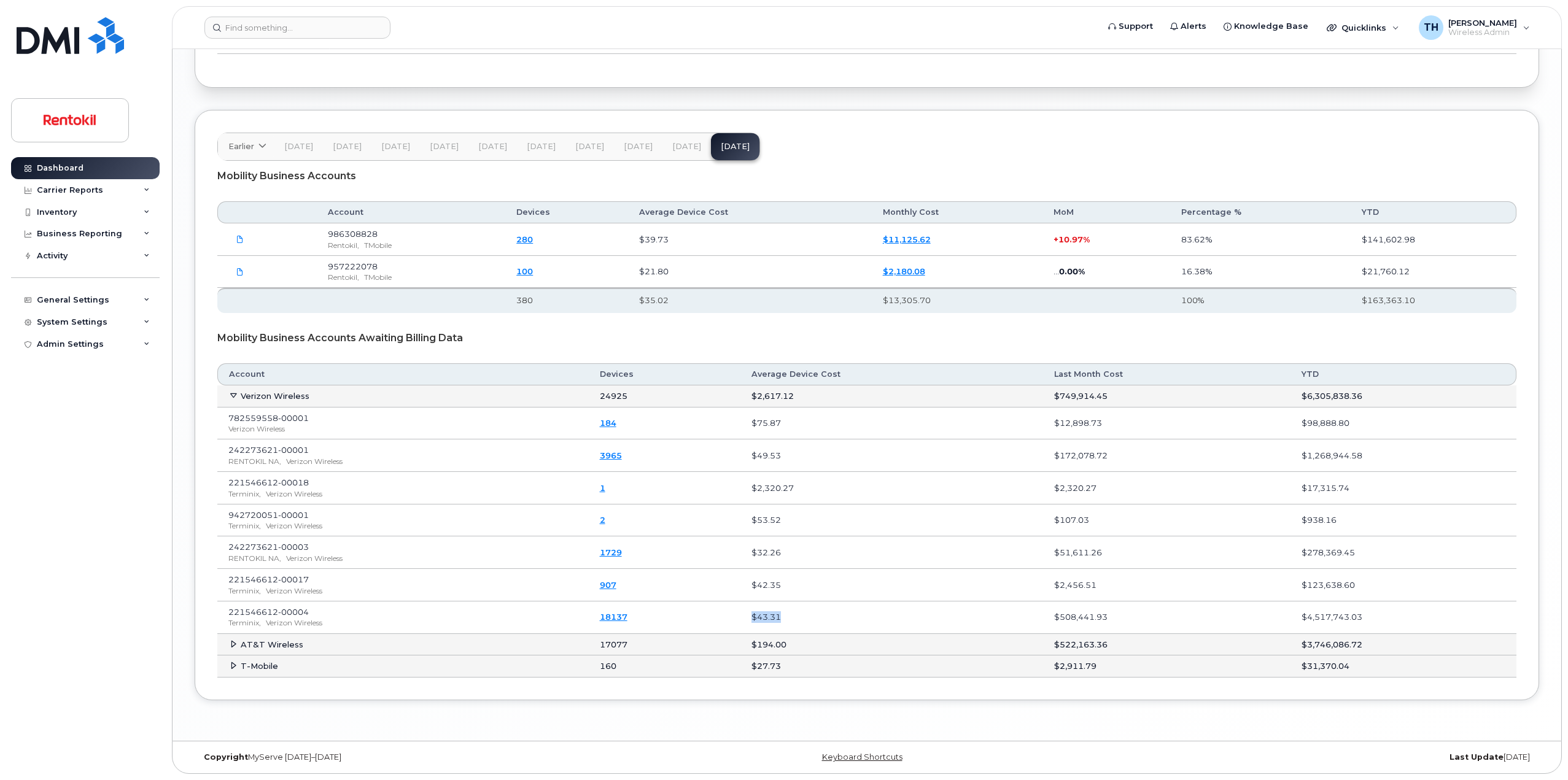
click at [818, 622] on td "$43.31" at bounding box center [891, 617] width 303 height 32
click at [686, 158] on button "[DATE]" at bounding box center [686, 147] width 48 height 27
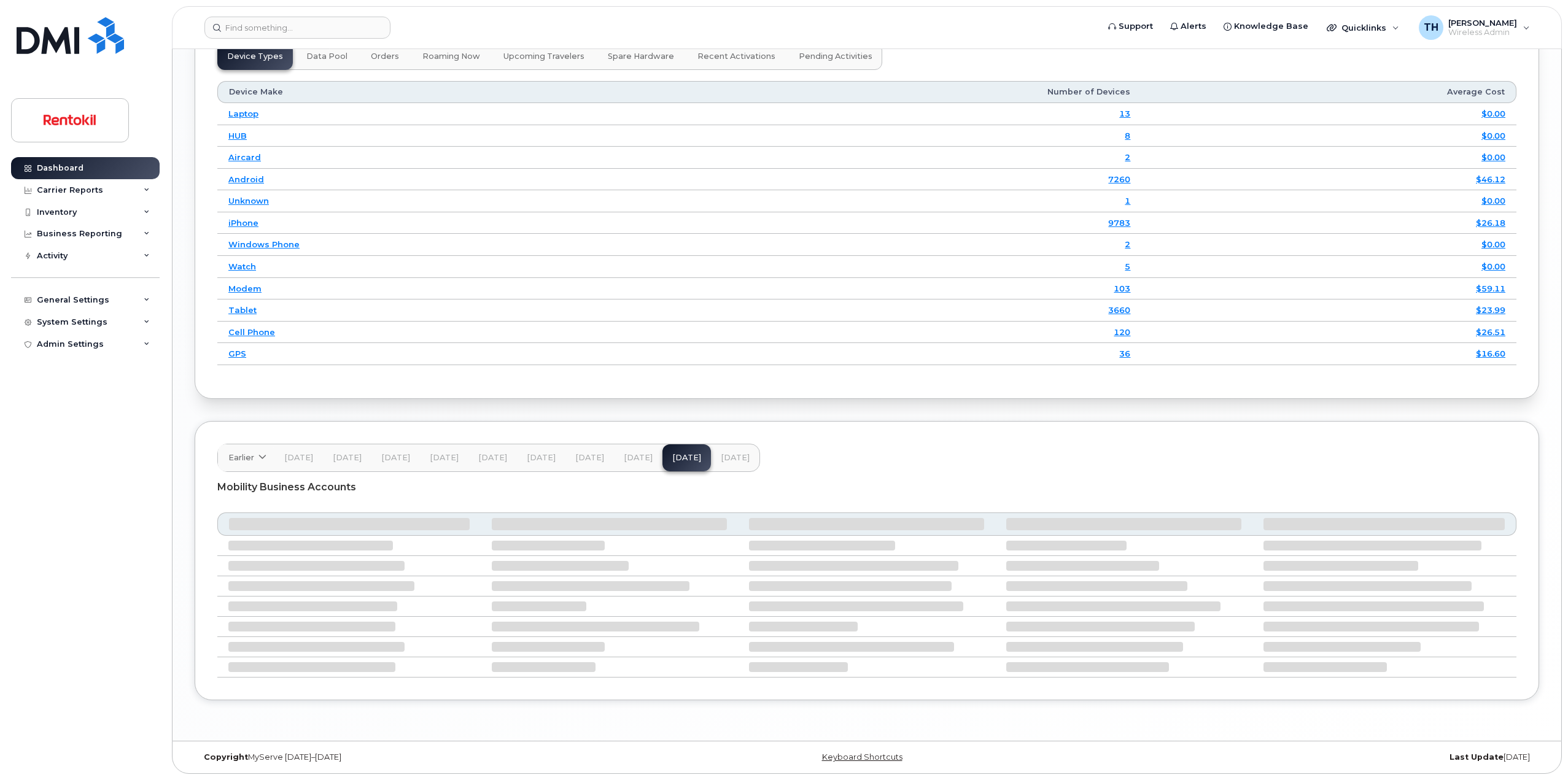
scroll to position [1514, 0]
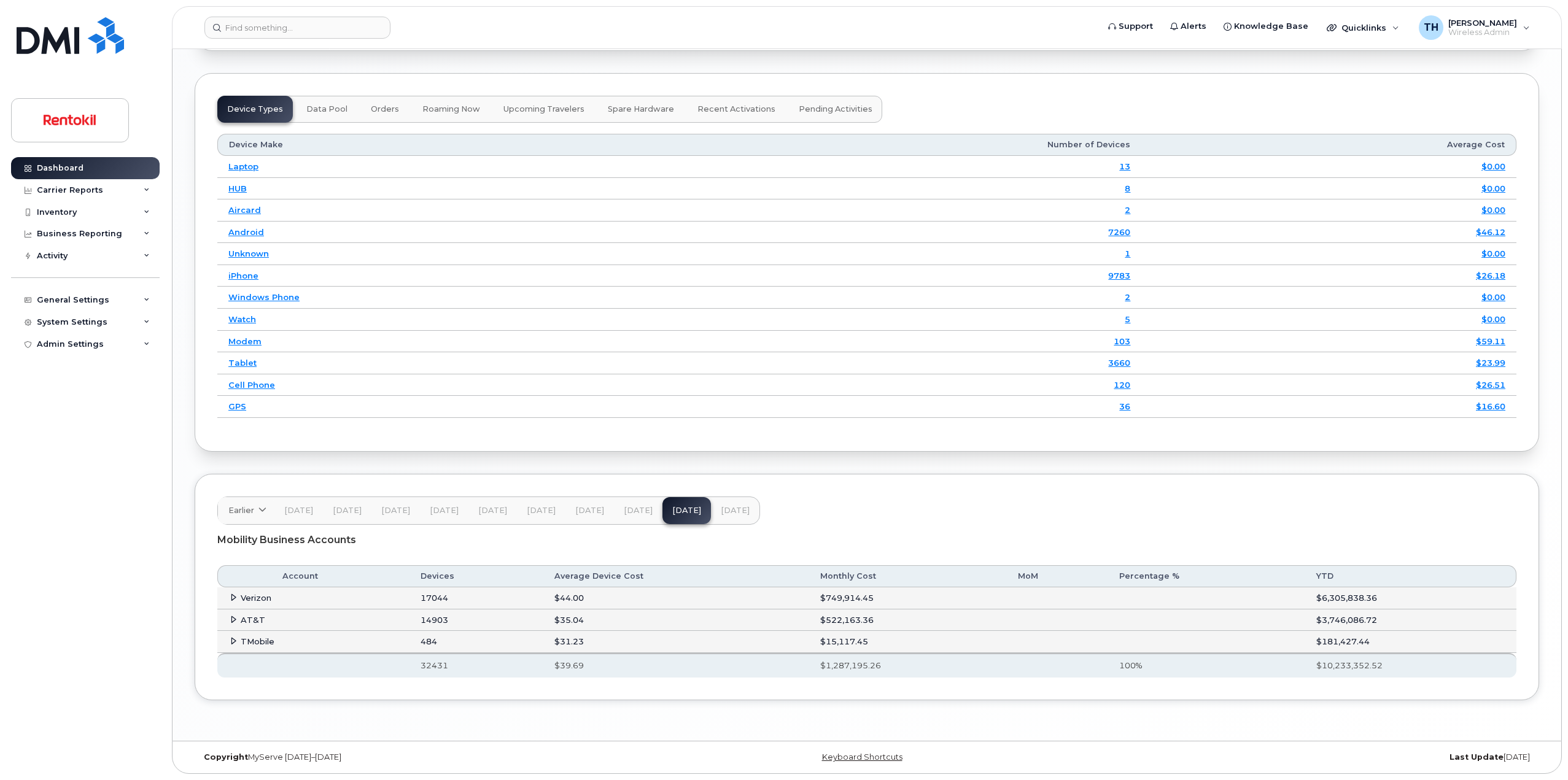
click at [225, 593] on td "Verizon" at bounding box center [313, 598] width 192 height 22
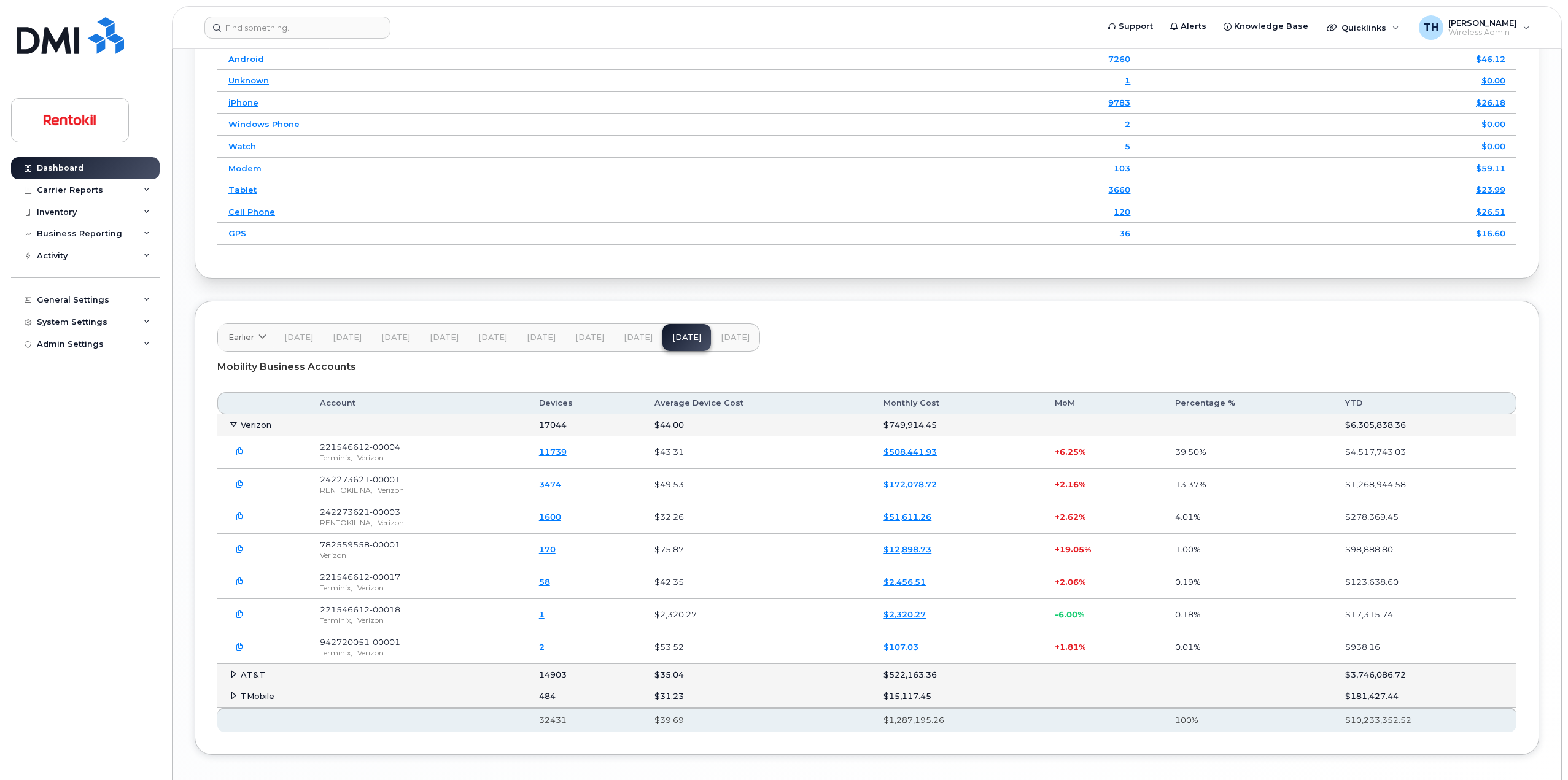
scroll to position [1698, 0]
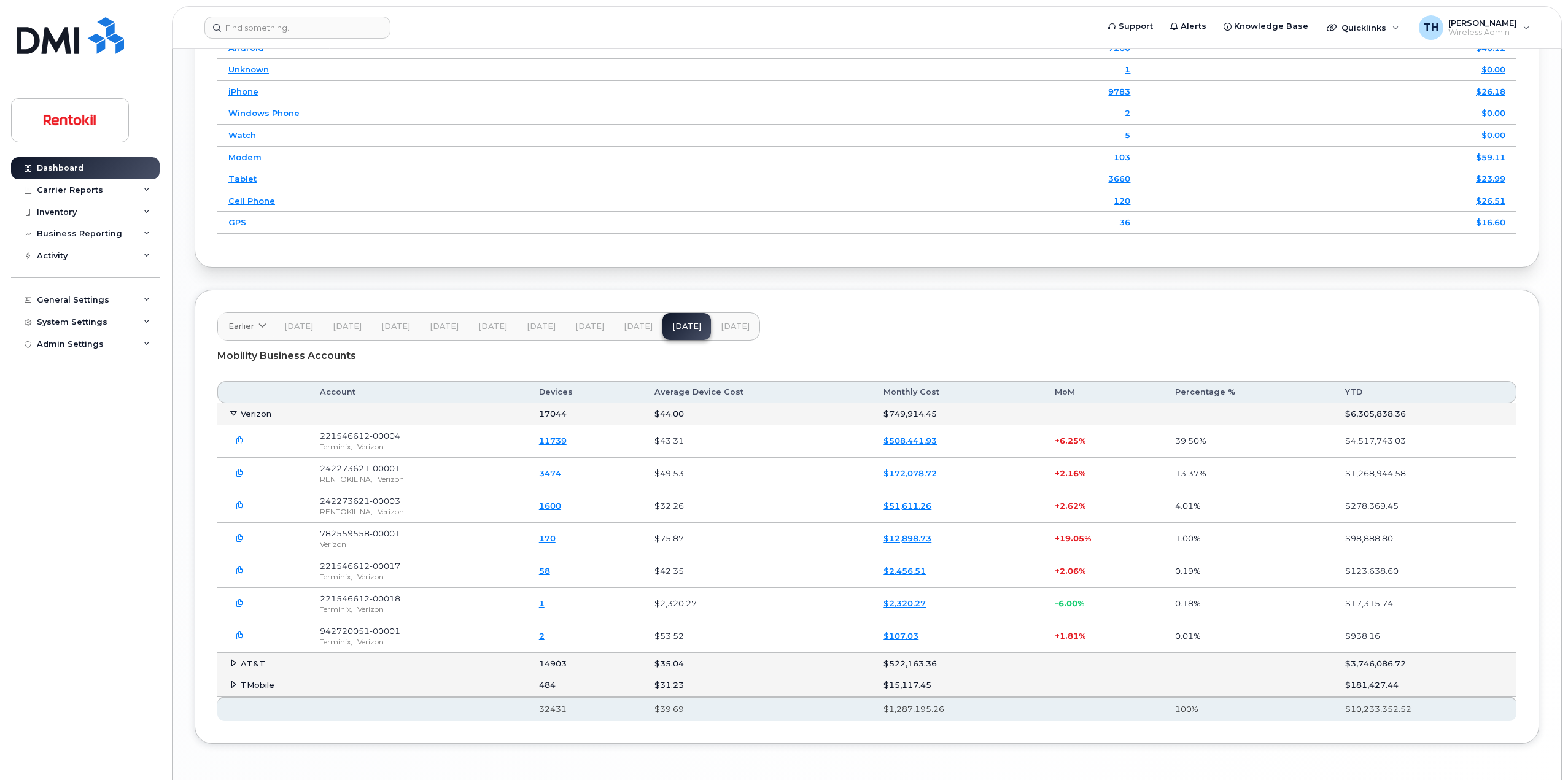
click at [720, 322] on span "[DATE]" at bounding box center [735, 326] width 29 height 10
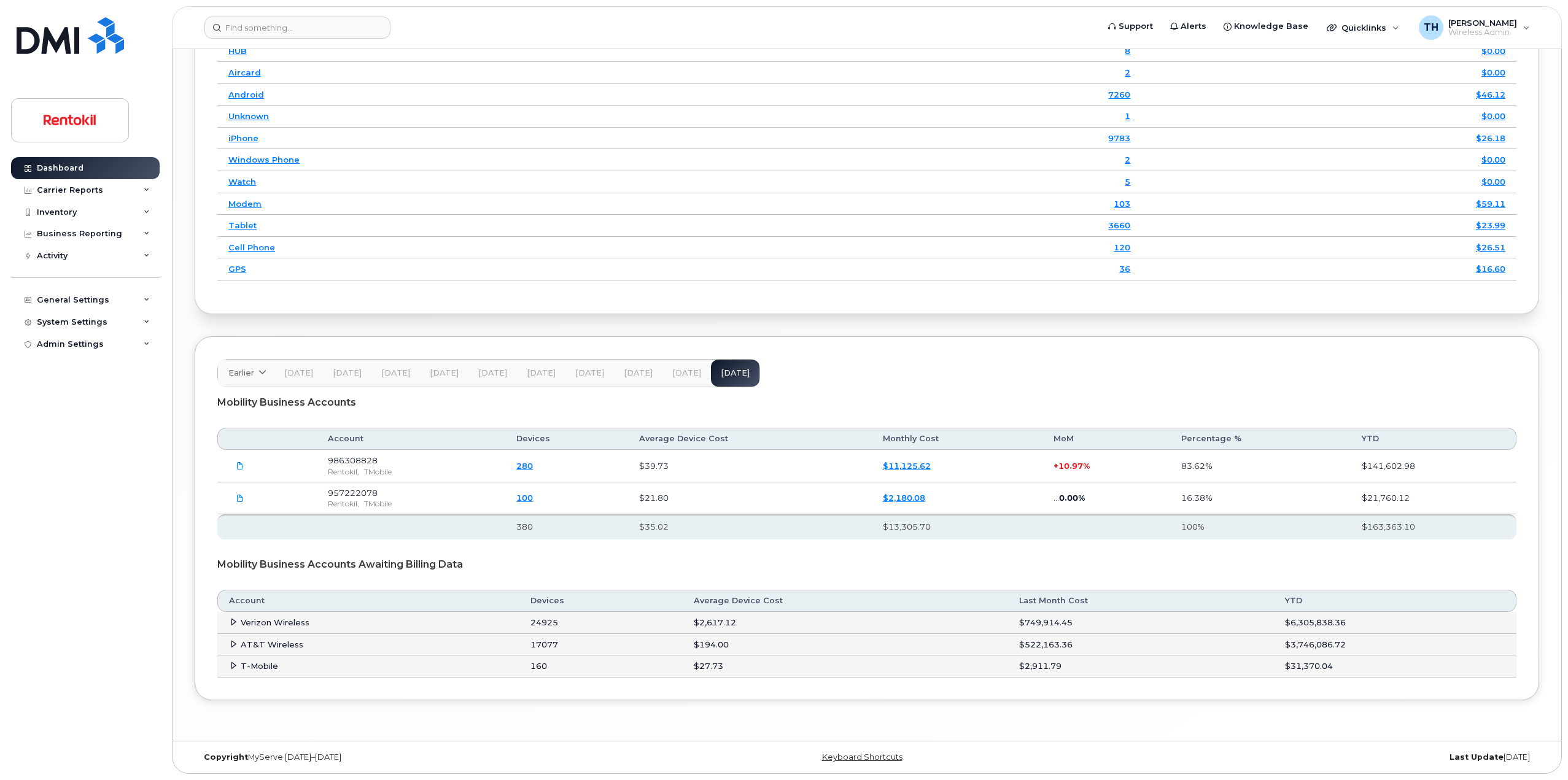
scroll to position [1651, 0]
click at [677, 378] on button "[DATE]" at bounding box center [686, 373] width 48 height 27
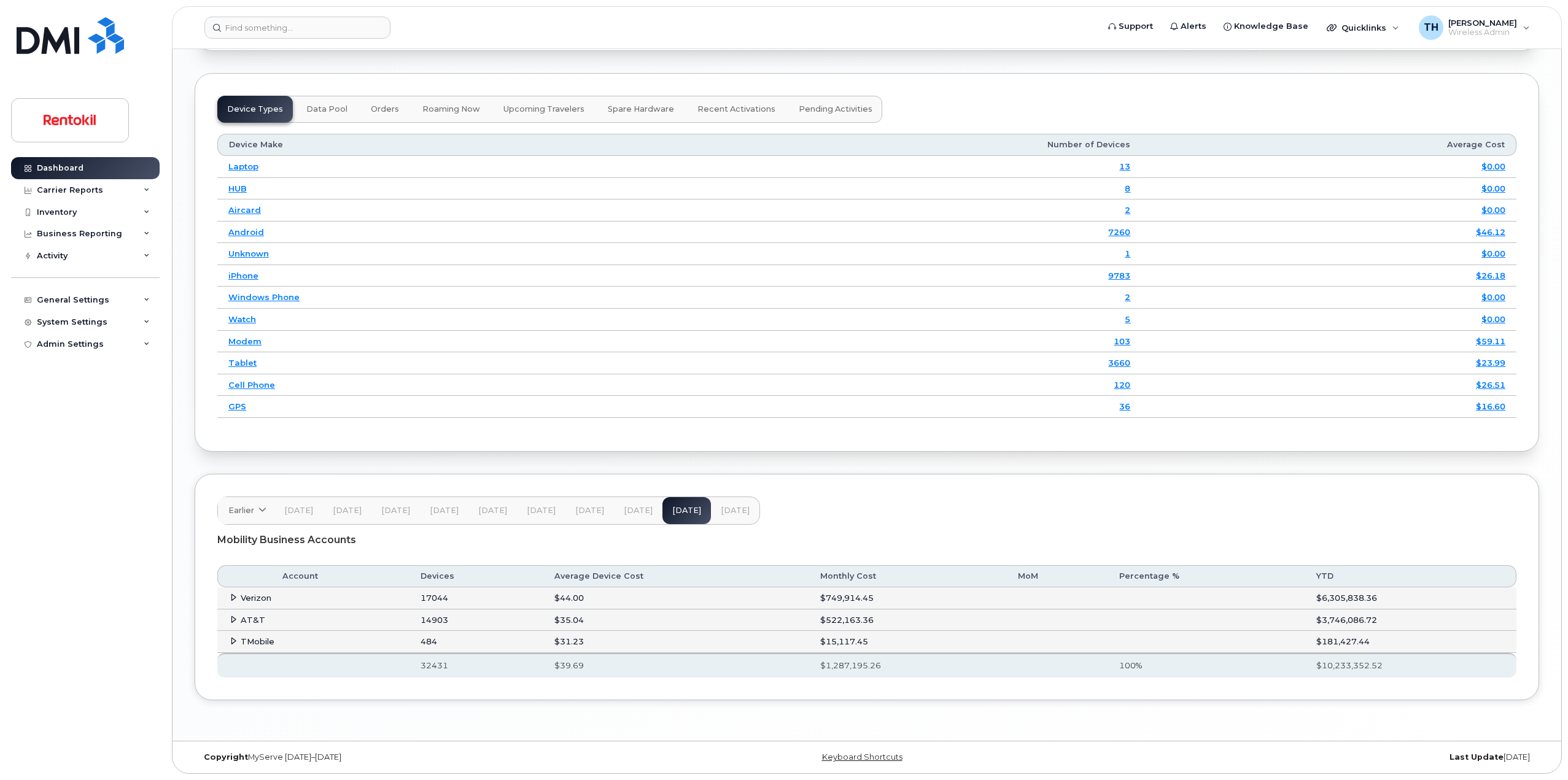
scroll to position [1514, 0]
click at [733, 506] on span "[DATE]" at bounding box center [735, 510] width 29 height 10
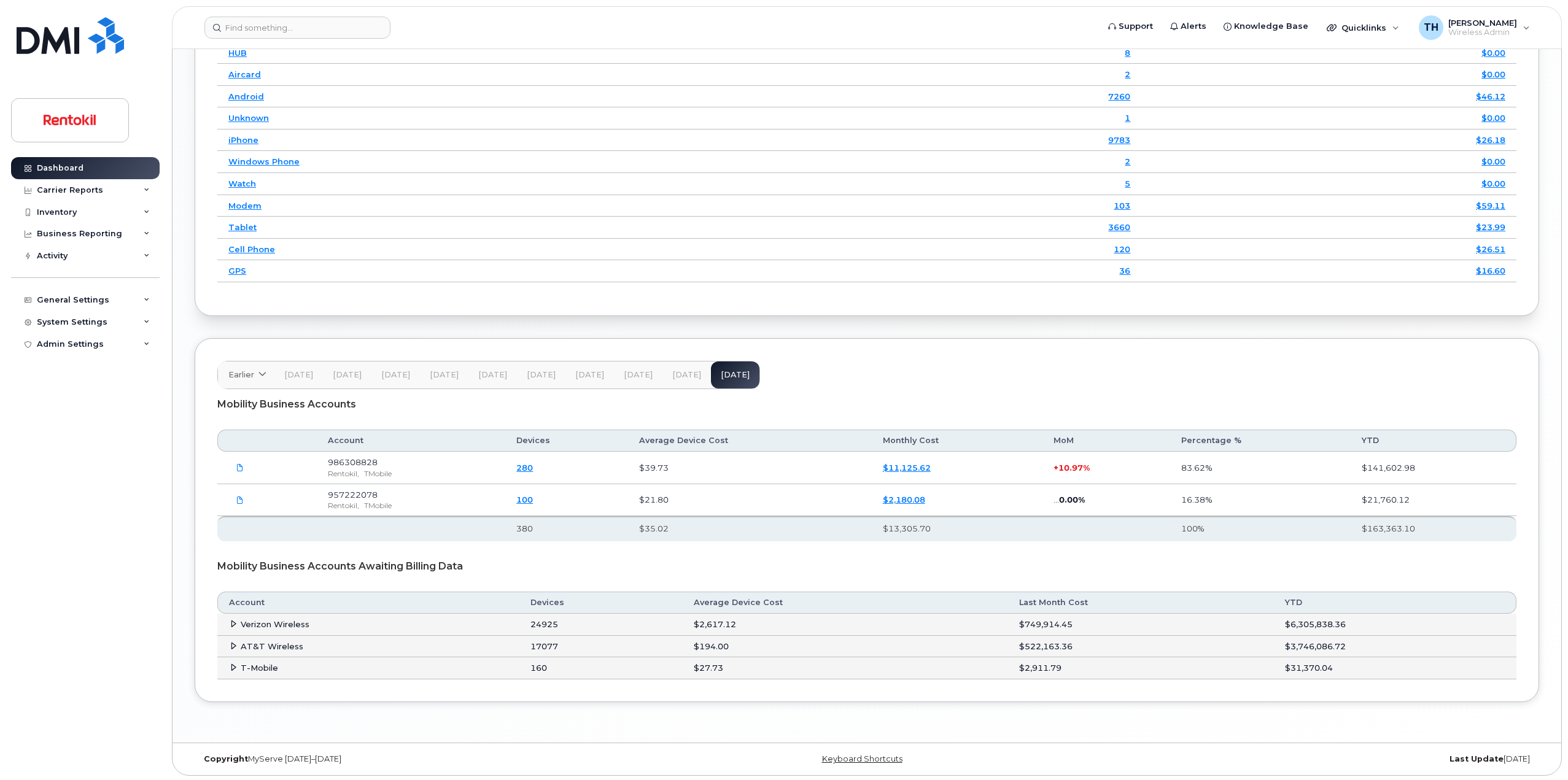
scroll to position [1651, 0]
click at [680, 382] on button "[DATE]" at bounding box center [686, 373] width 48 height 27
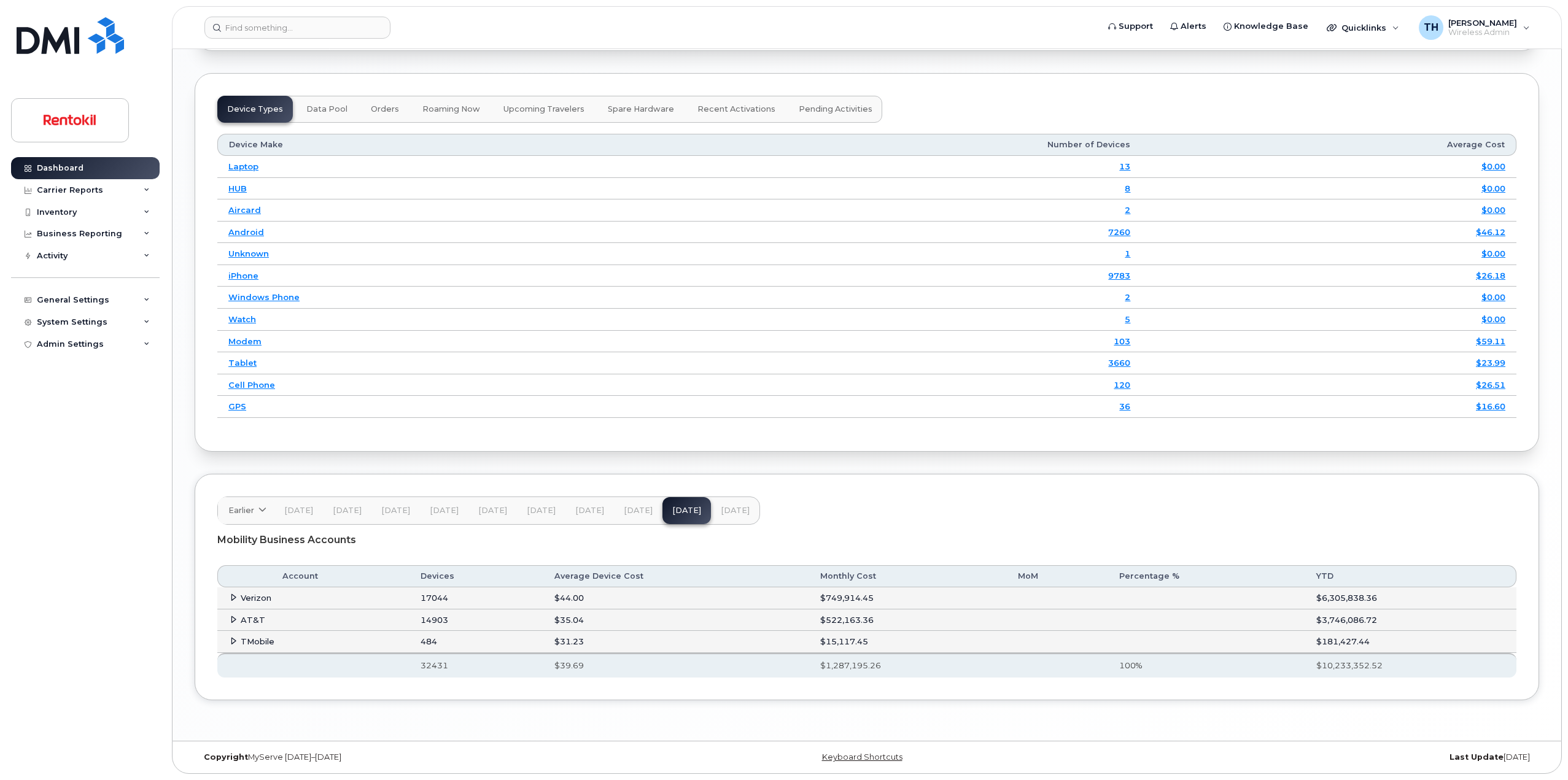
click at [719, 527] on div "Mobility Business Accounts" at bounding box center [866, 539] width 1299 height 30
click at [724, 516] on button "[DATE]" at bounding box center [735, 511] width 48 height 27
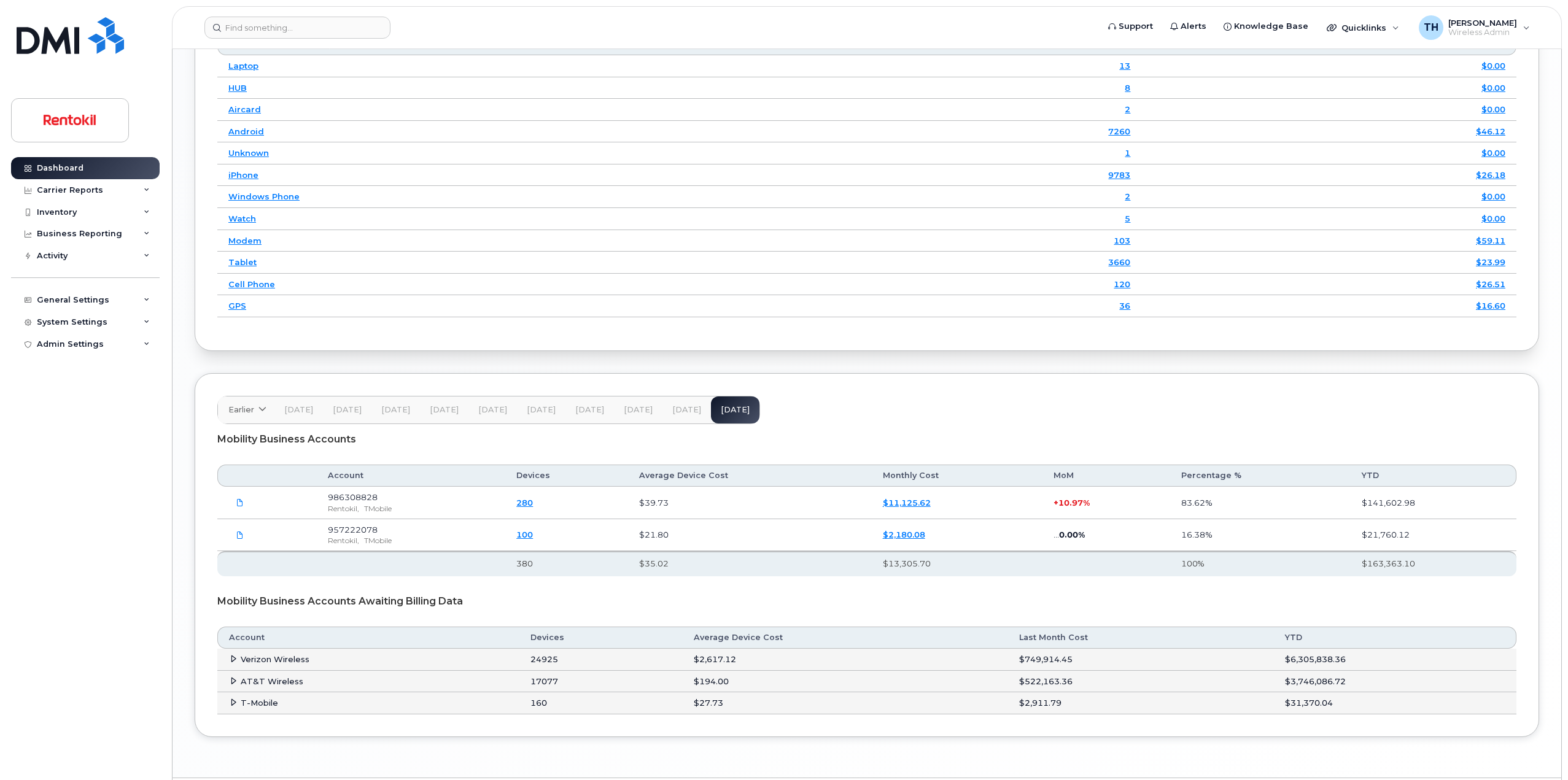
scroll to position [1651, 0]
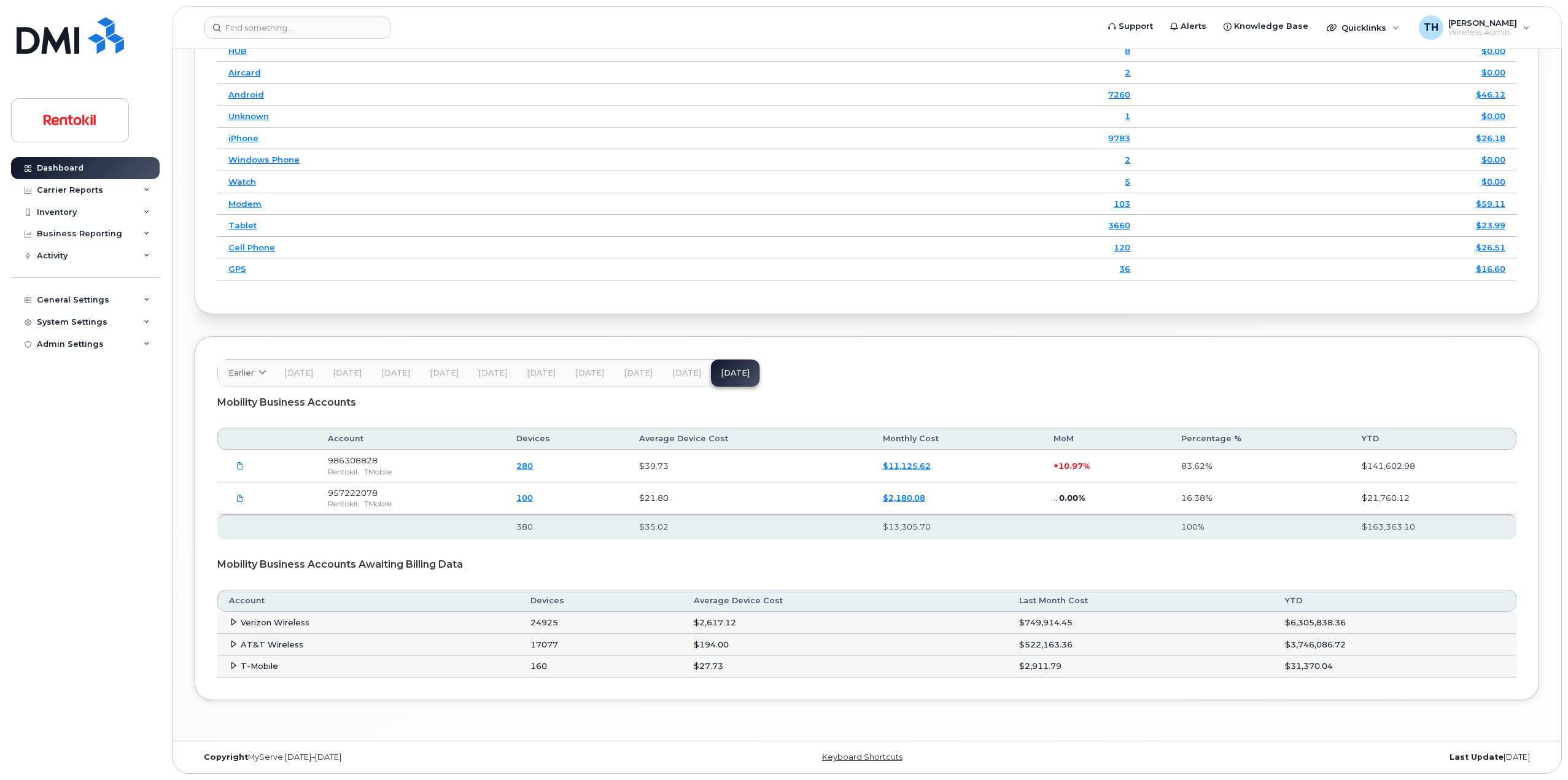
click at [548, 623] on td "24925" at bounding box center [601, 623] width 163 height 22
click at [677, 374] on span "[DATE]" at bounding box center [686, 372] width 29 height 10
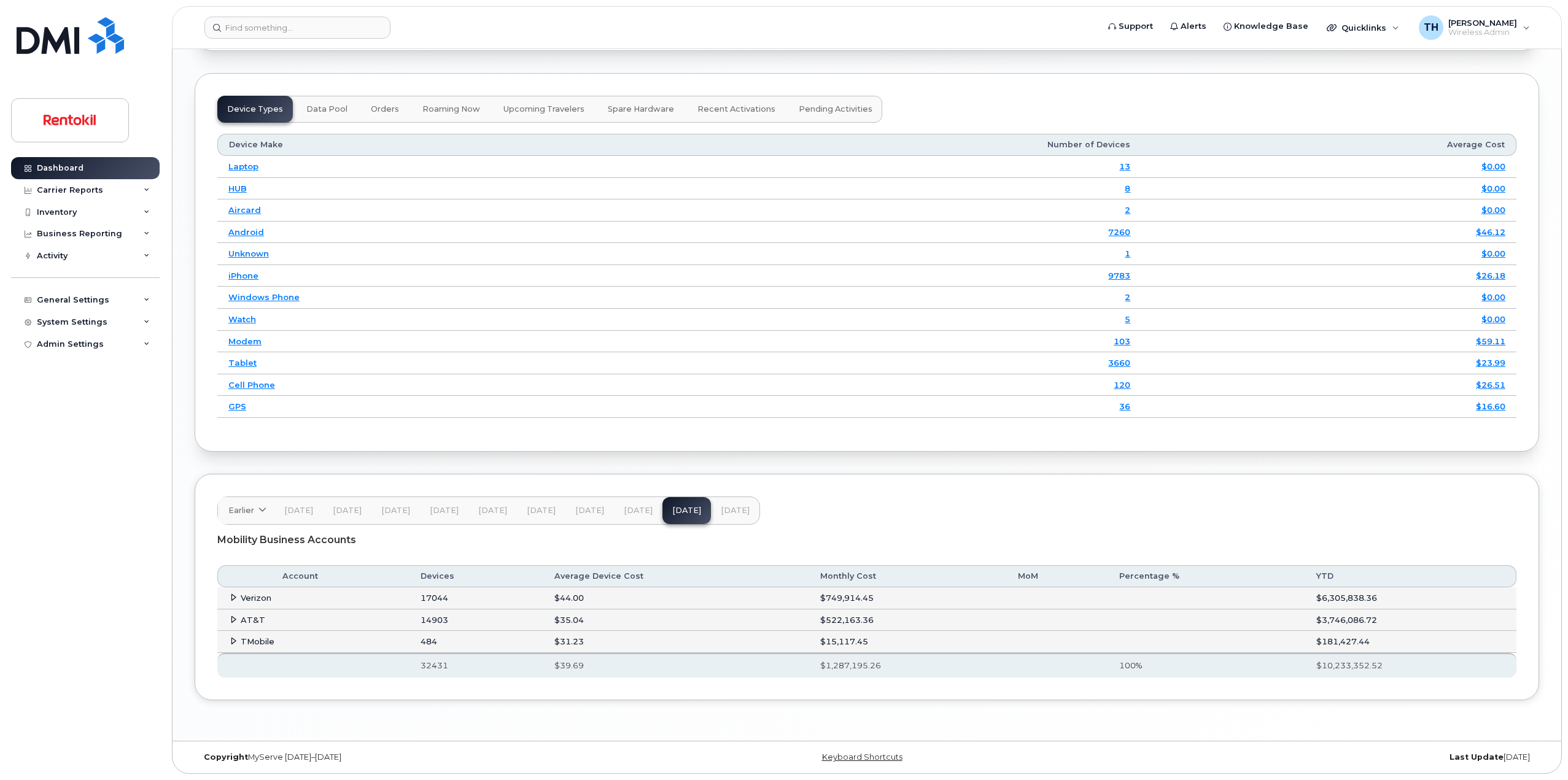
click at [232, 595] on icon at bounding box center [233, 597] width 8 height 8
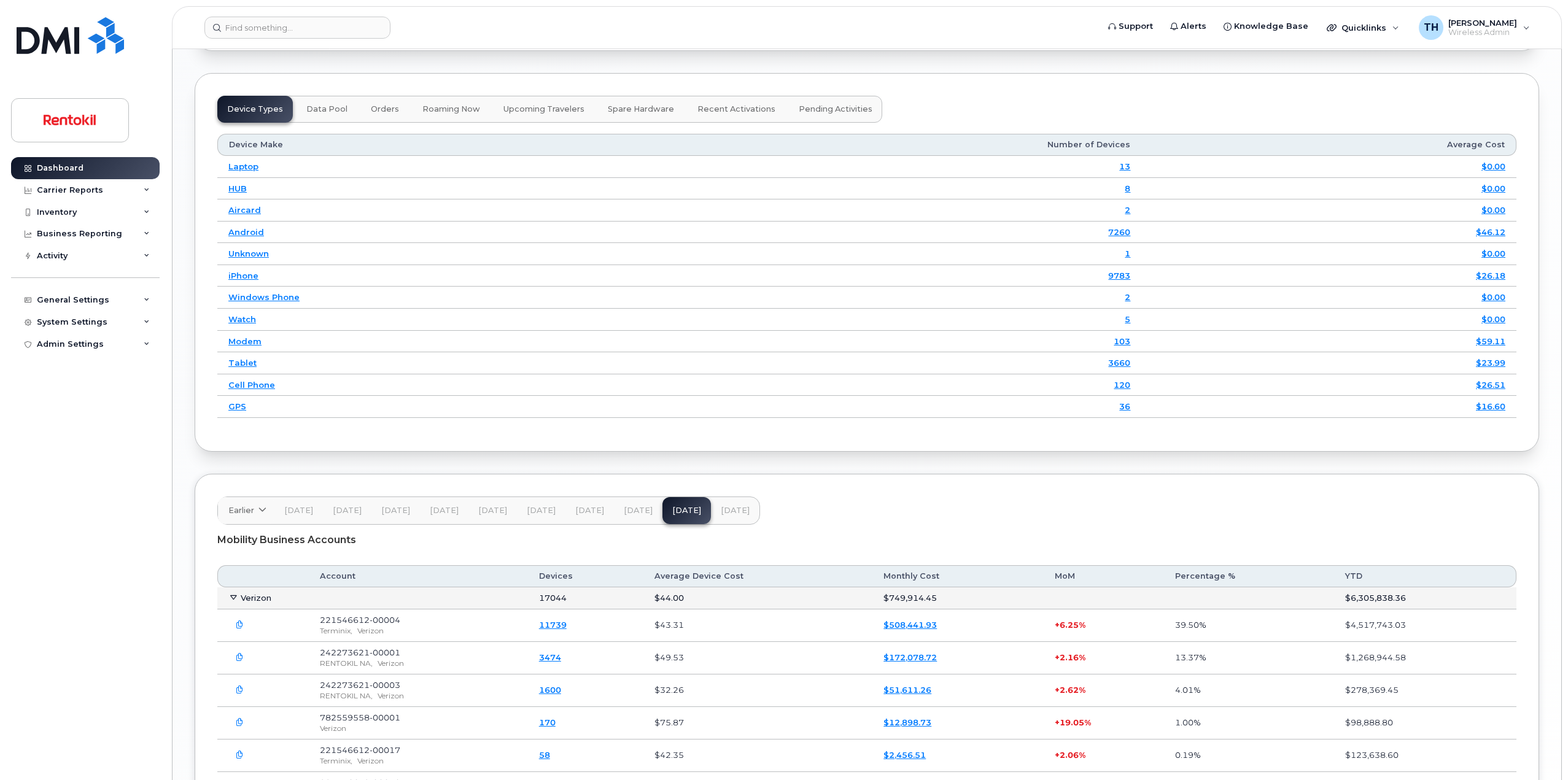
click at [229, 595] on icon at bounding box center [233, 597] width 8 height 8
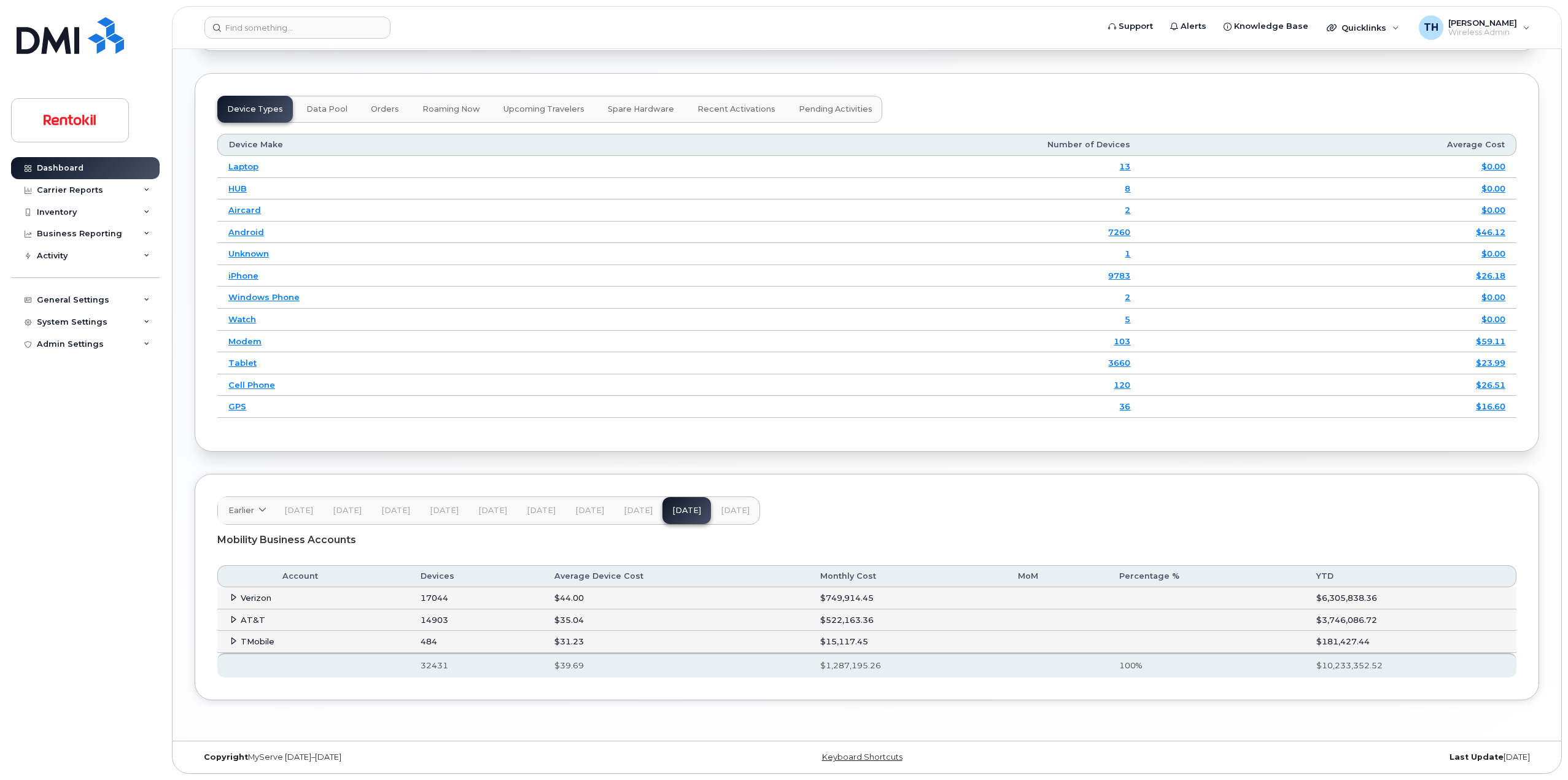
click at [430, 599] on td "17044" at bounding box center [476, 598] width 134 height 22
click at [429, 599] on td "17044" at bounding box center [476, 598] width 134 height 22
drag, startPoint x: 429, startPoint y: 599, endPoint x: 461, endPoint y: 610, distance: 33.8
click at [434, 601] on td "17044" at bounding box center [476, 598] width 134 height 22
click at [744, 514] on button "[DATE]" at bounding box center [735, 511] width 48 height 27
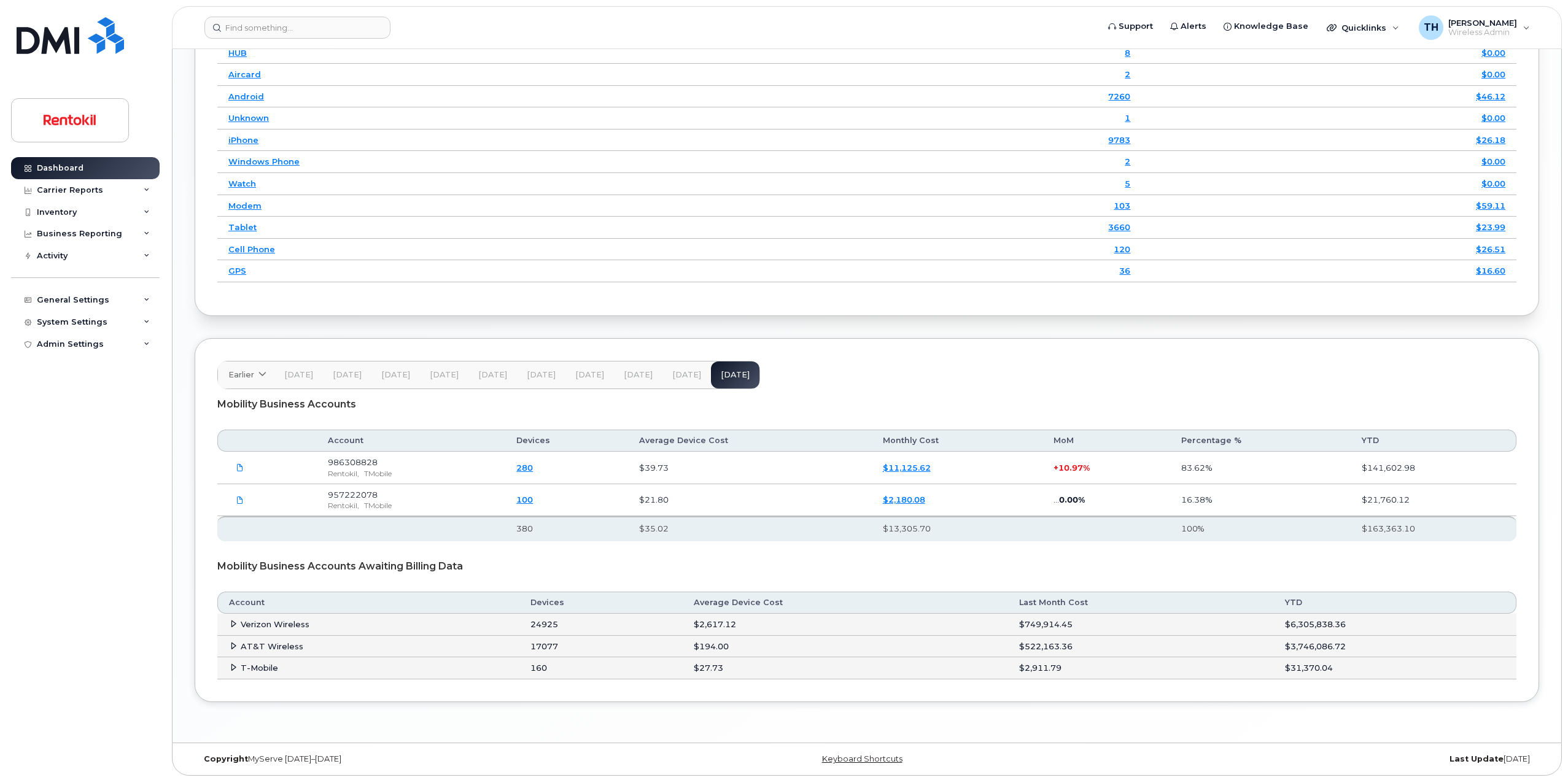
scroll to position [1651, 0]
click at [685, 366] on button "[DATE]" at bounding box center [686, 373] width 48 height 27
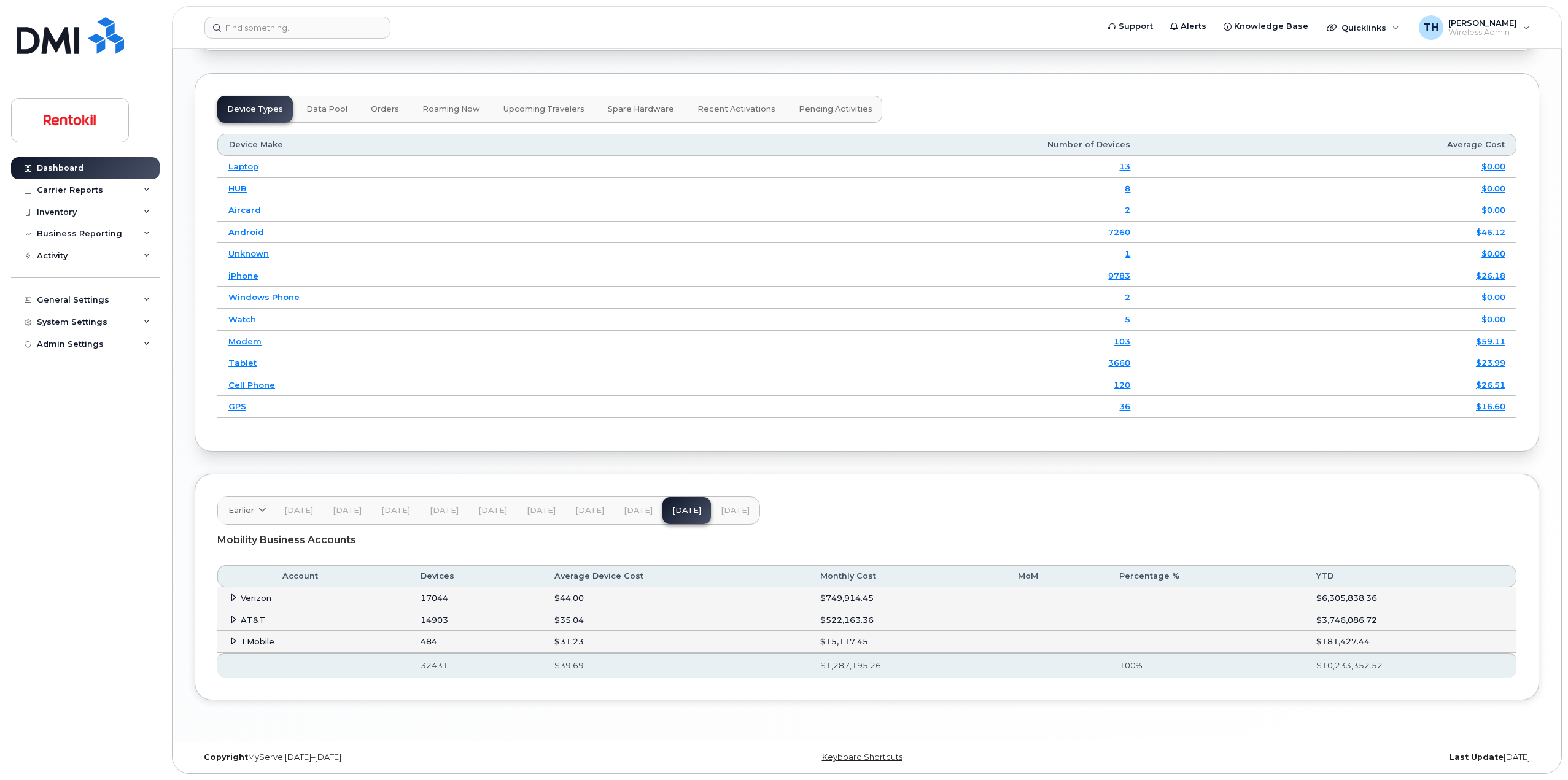
click at [721, 513] on span "[DATE]" at bounding box center [735, 510] width 29 height 10
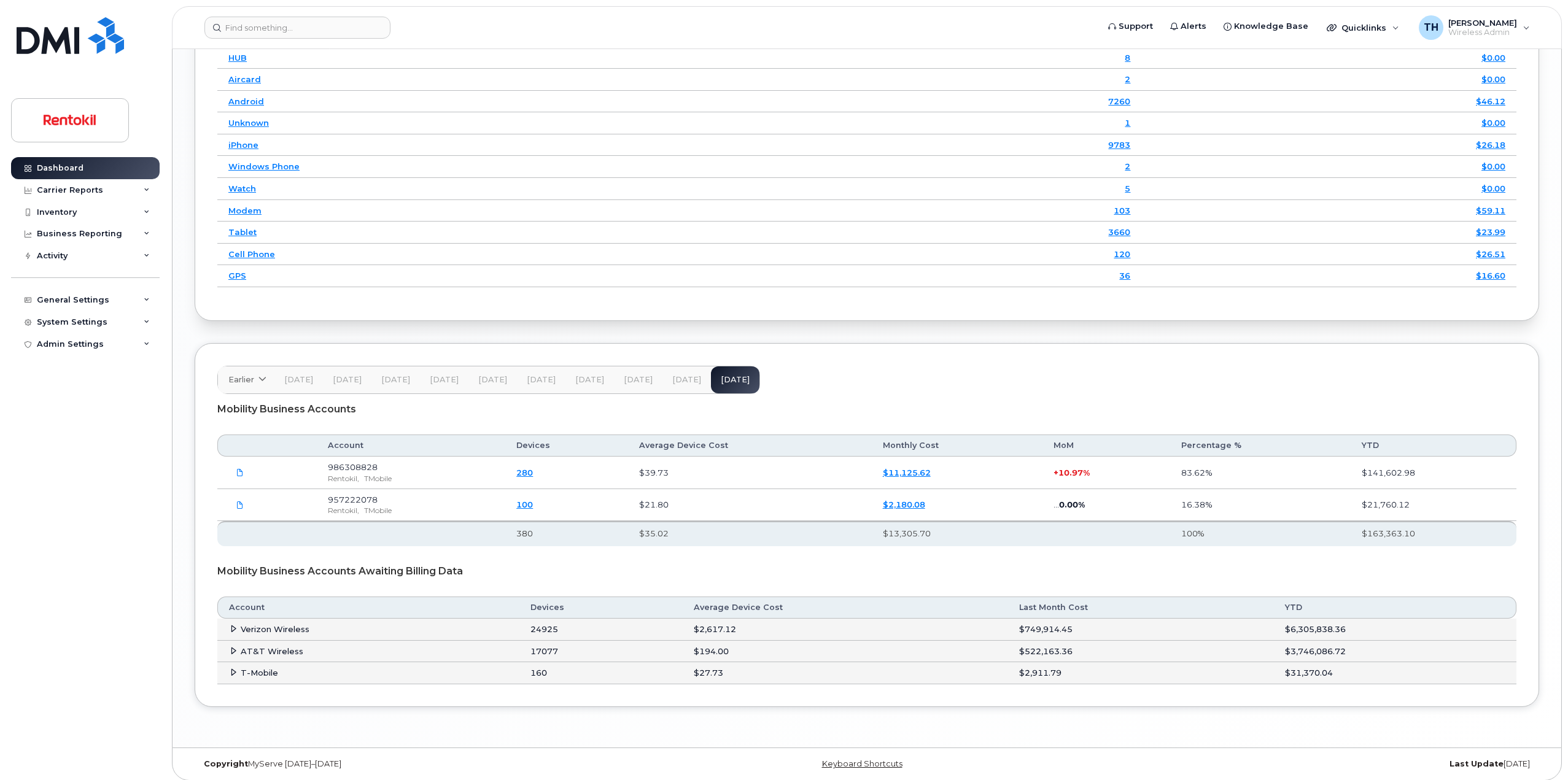
scroll to position [1651, 0]
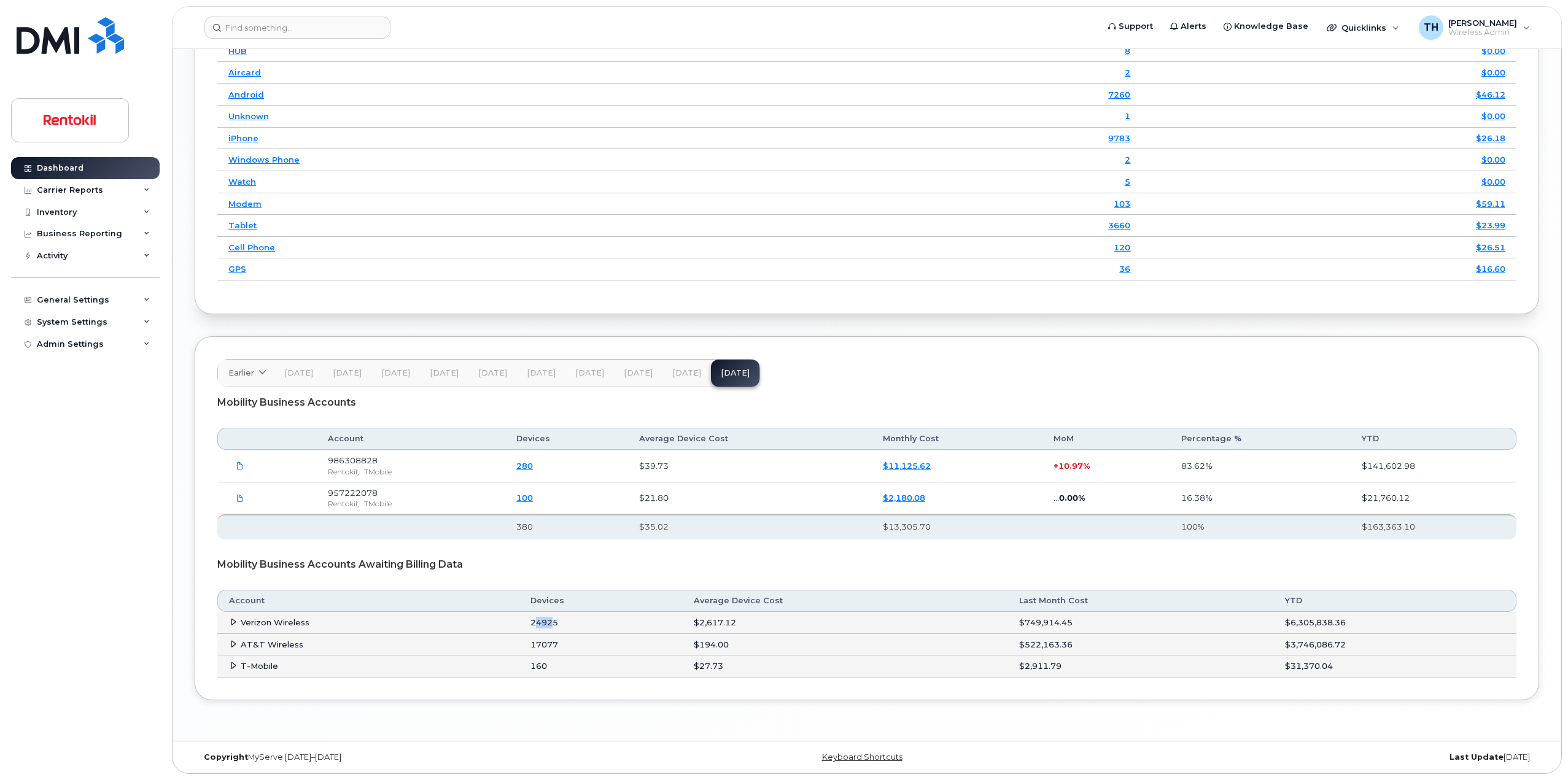
click at [562, 624] on td "24925" at bounding box center [601, 623] width 163 height 22
drag, startPoint x: 567, startPoint y: 623, endPoint x: 528, endPoint y: 652, distance: 48.6
click at [567, 623] on td "24925" at bounding box center [601, 623] width 163 height 22
drag, startPoint x: 528, startPoint y: 652, endPoint x: 572, endPoint y: 645, distance: 44.6
click at [561, 649] on td "17077" at bounding box center [601, 644] width 163 height 22
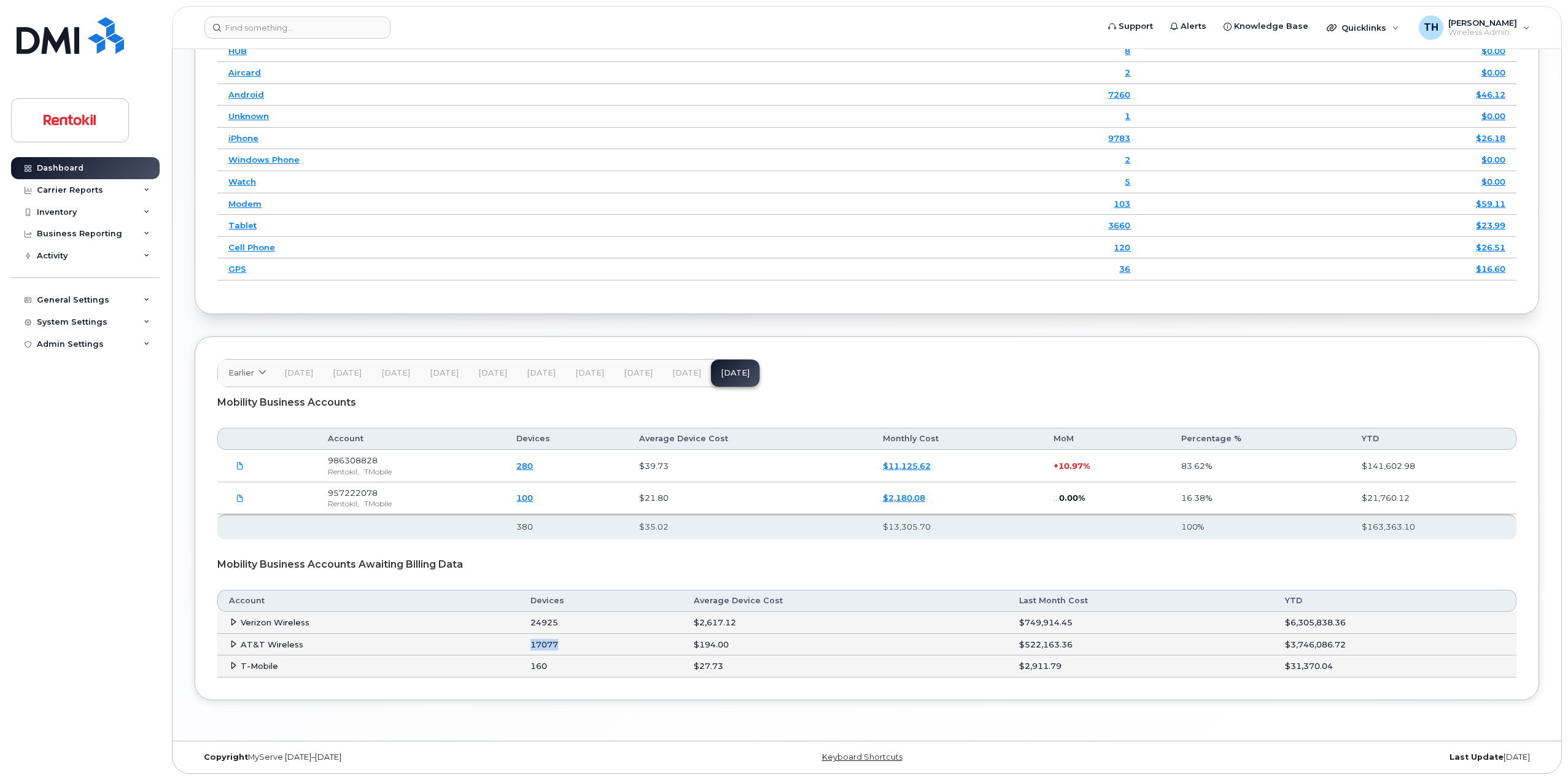
click at [572, 645] on td "17077" at bounding box center [601, 644] width 163 height 22
click at [562, 622] on td "24925" at bounding box center [601, 623] width 163 height 22
click at [561, 621] on td "24925" at bounding box center [601, 623] width 163 height 22
click at [546, 623] on td "24925" at bounding box center [601, 623] width 163 height 22
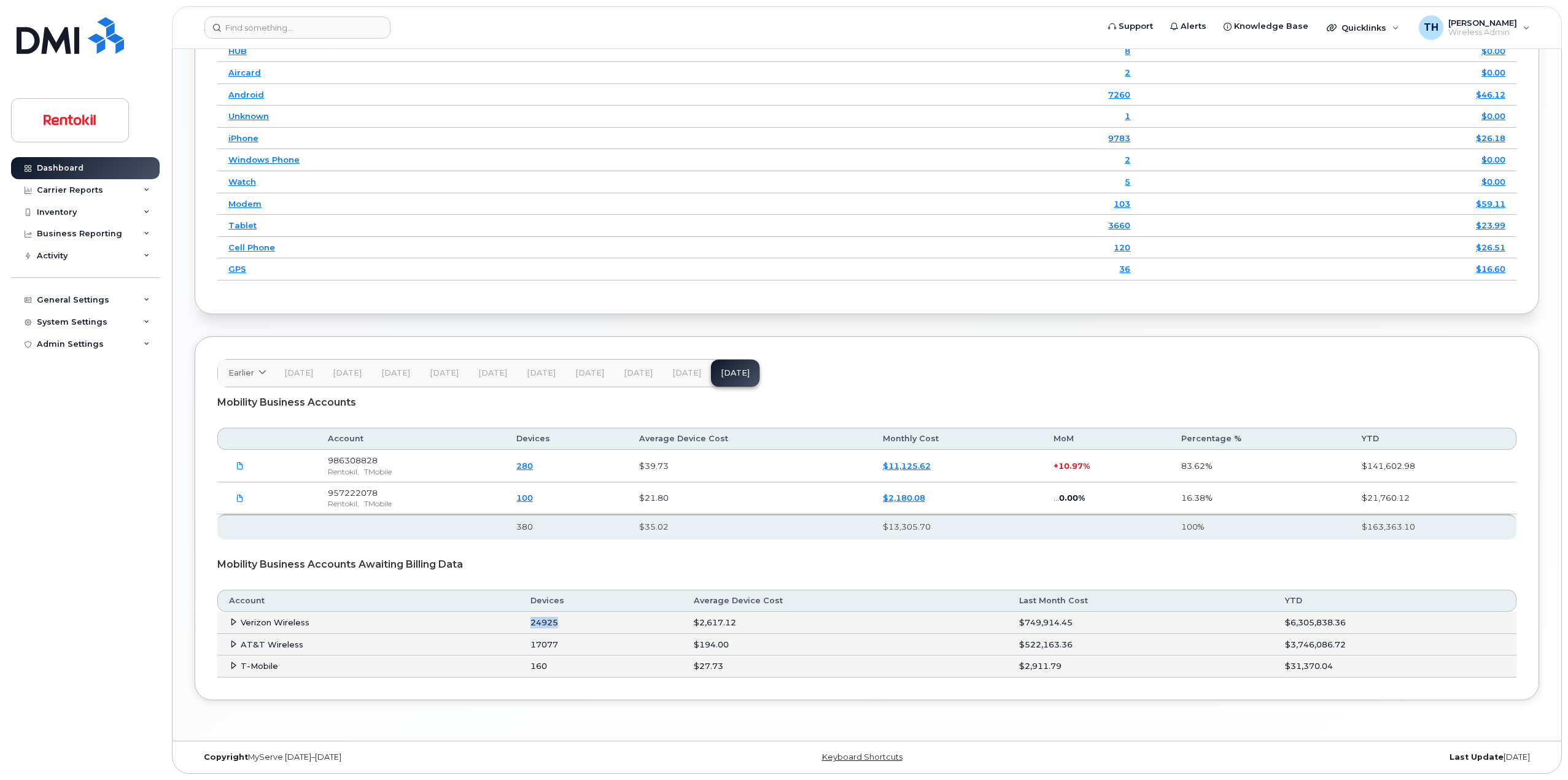
click at [580, 632] on td "24925" at bounding box center [601, 623] width 163 height 22
drag, startPoint x: 549, startPoint y: 645, endPoint x: 586, endPoint y: 575, distance: 79.2
click at [556, 643] on td "17077" at bounding box center [601, 644] width 163 height 22
click at [632, 380] on button "[DATE]" at bounding box center [638, 373] width 48 height 27
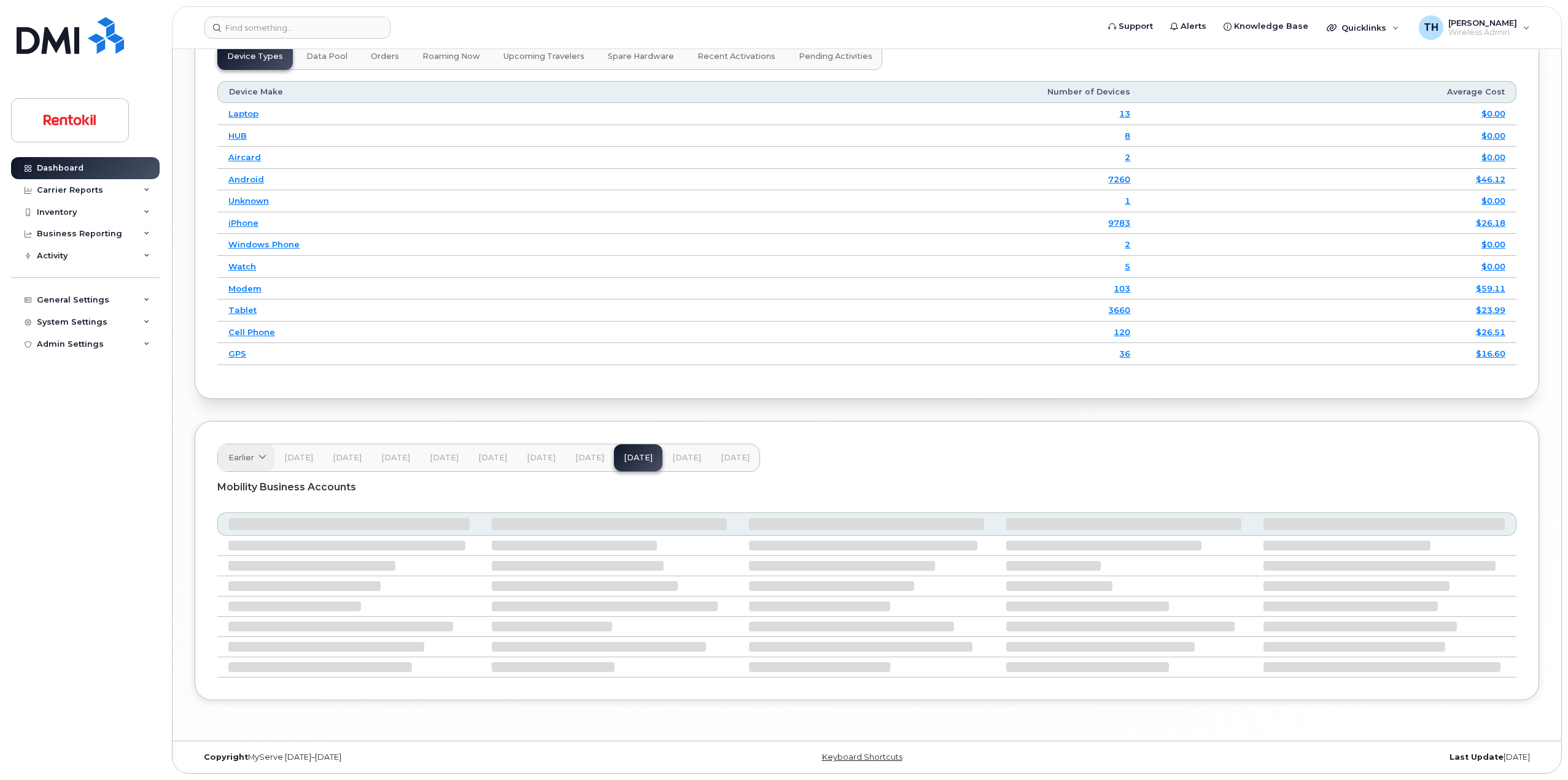
click at [259, 455] on icon at bounding box center [262, 457] width 8 height 8
click at [831, 446] on header "Earlier [DATE] November October September August July June May April March Febr…" at bounding box center [866, 458] width 1299 height 29
click at [275, 456] on button "[DATE]" at bounding box center [299, 458] width 48 height 27
click at [259, 461] on icon at bounding box center [262, 457] width 8 height 8
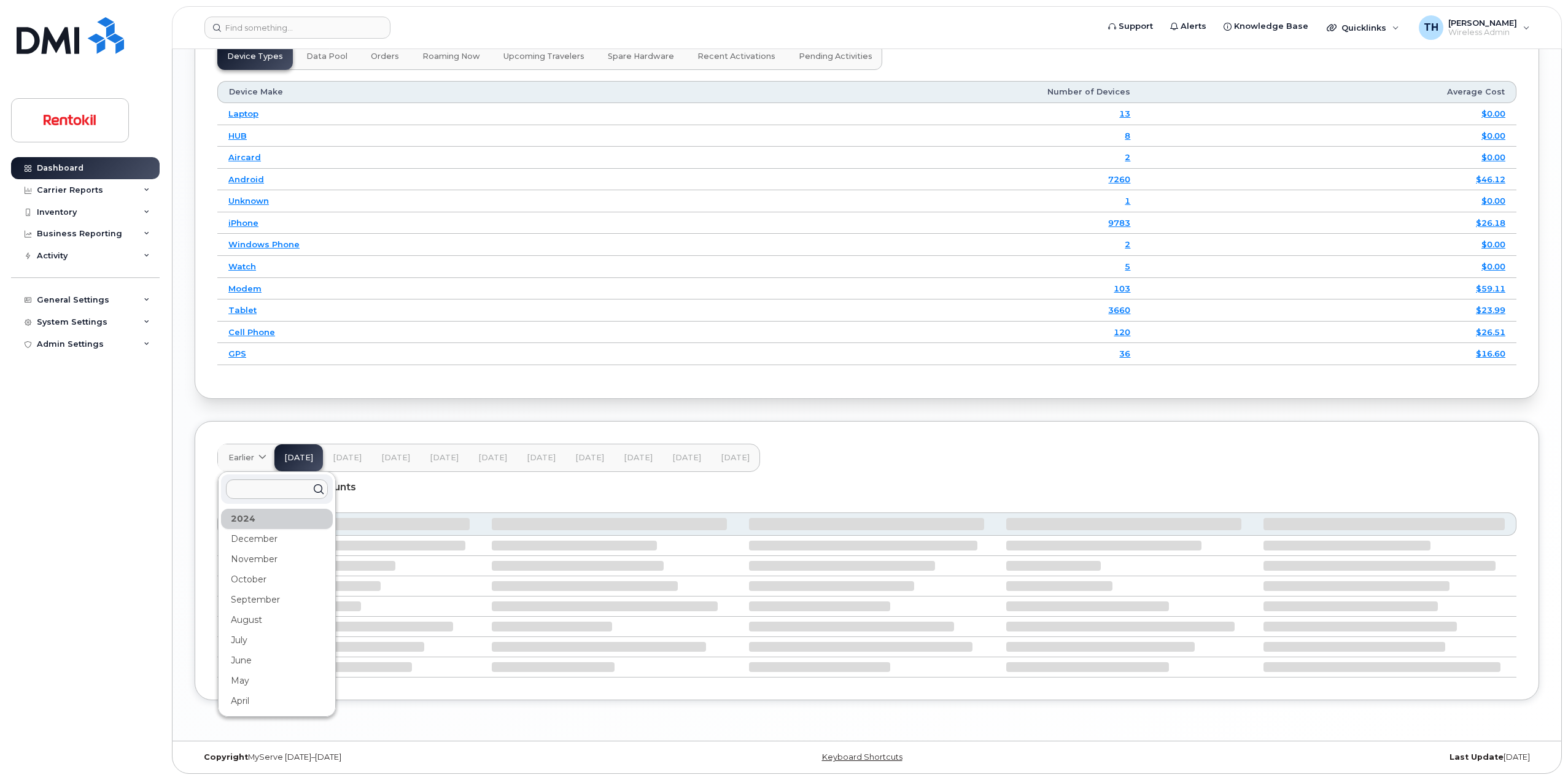
click at [311, 462] on div "Earlier [DATE] November October September August July June May April March Febr…" at bounding box center [489, 458] width 542 height 29
click at [876, 450] on header "Earlier [DATE] November October September August July June May April March Febr…" at bounding box center [866, 458] width 1299 height 29
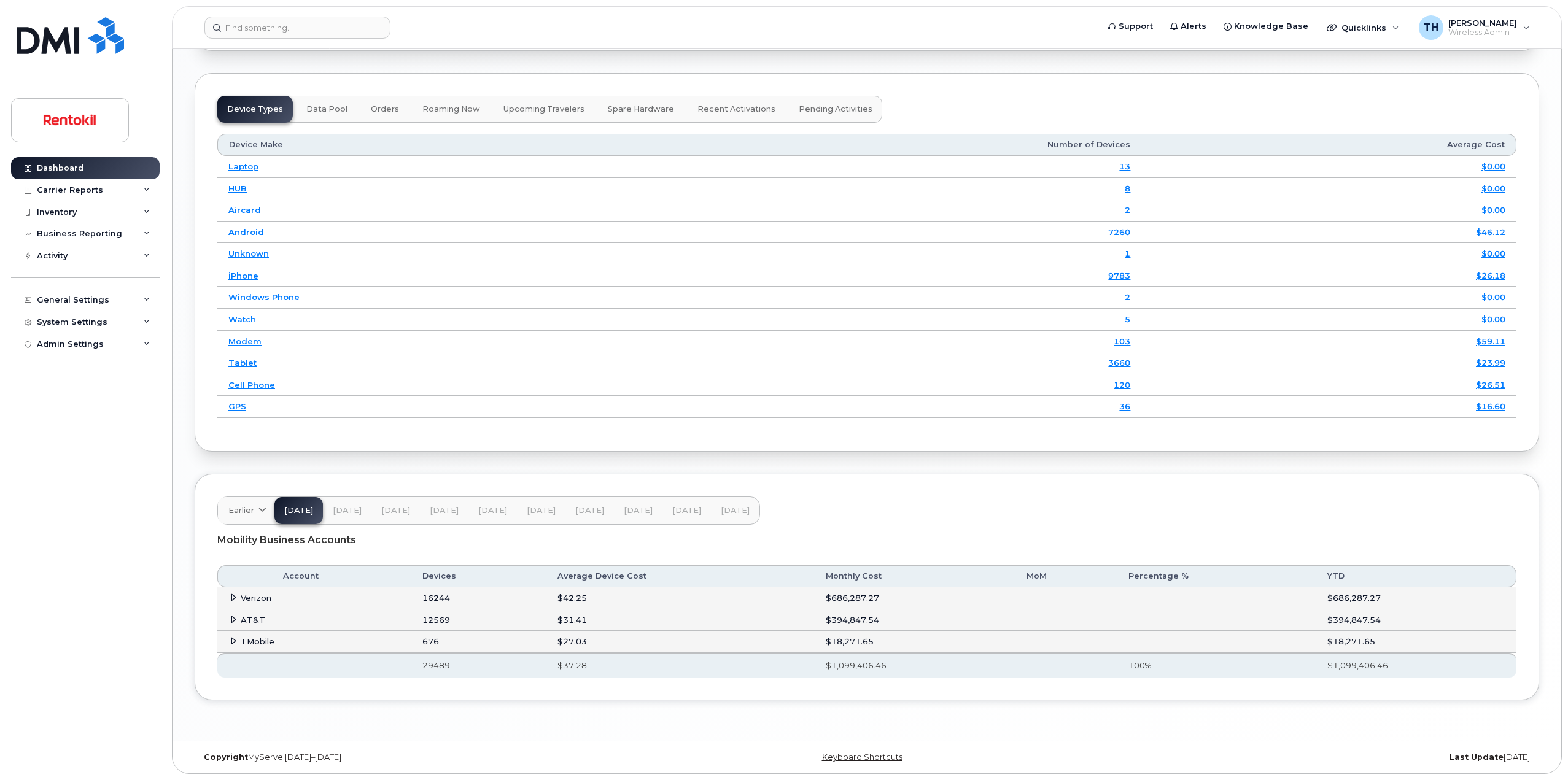
click at [720, 514] on span "[DATE]" at bounding box center [735, 510] width 29 height 10
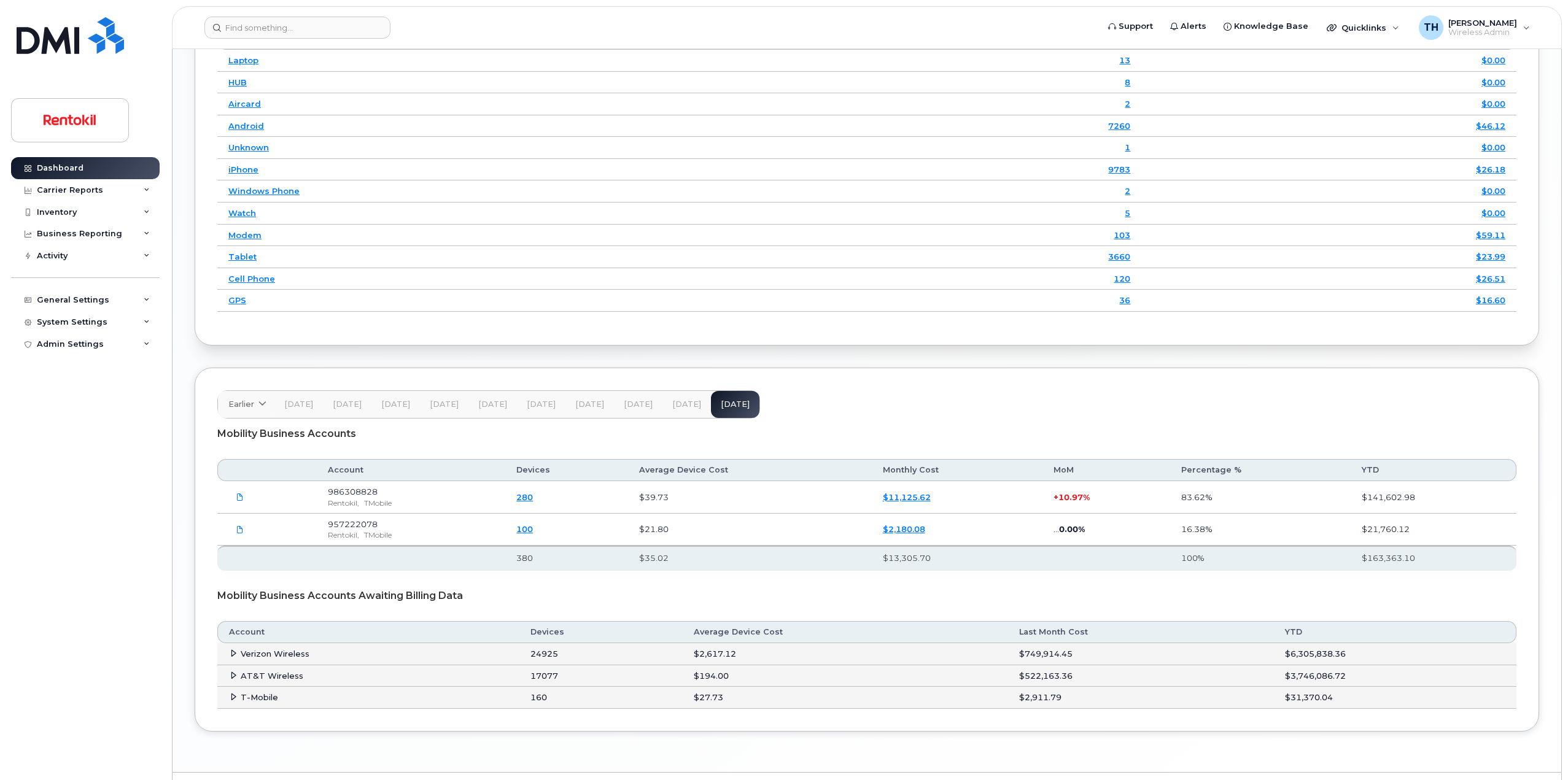
scroll to position [1651, 0]
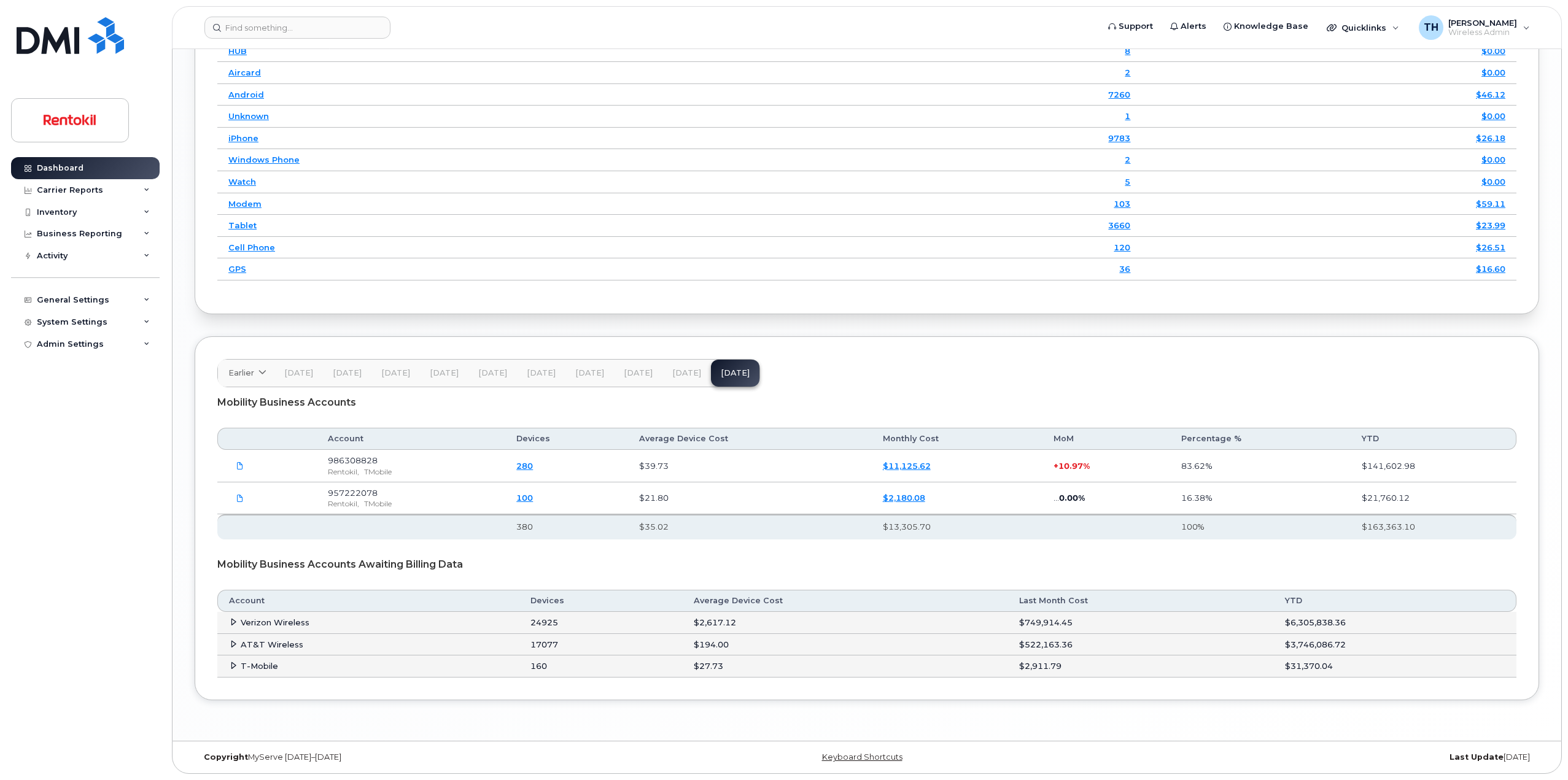
click at [687, 369] on span "[DATE]" at bounding box center [686, 372] width 29 height 10
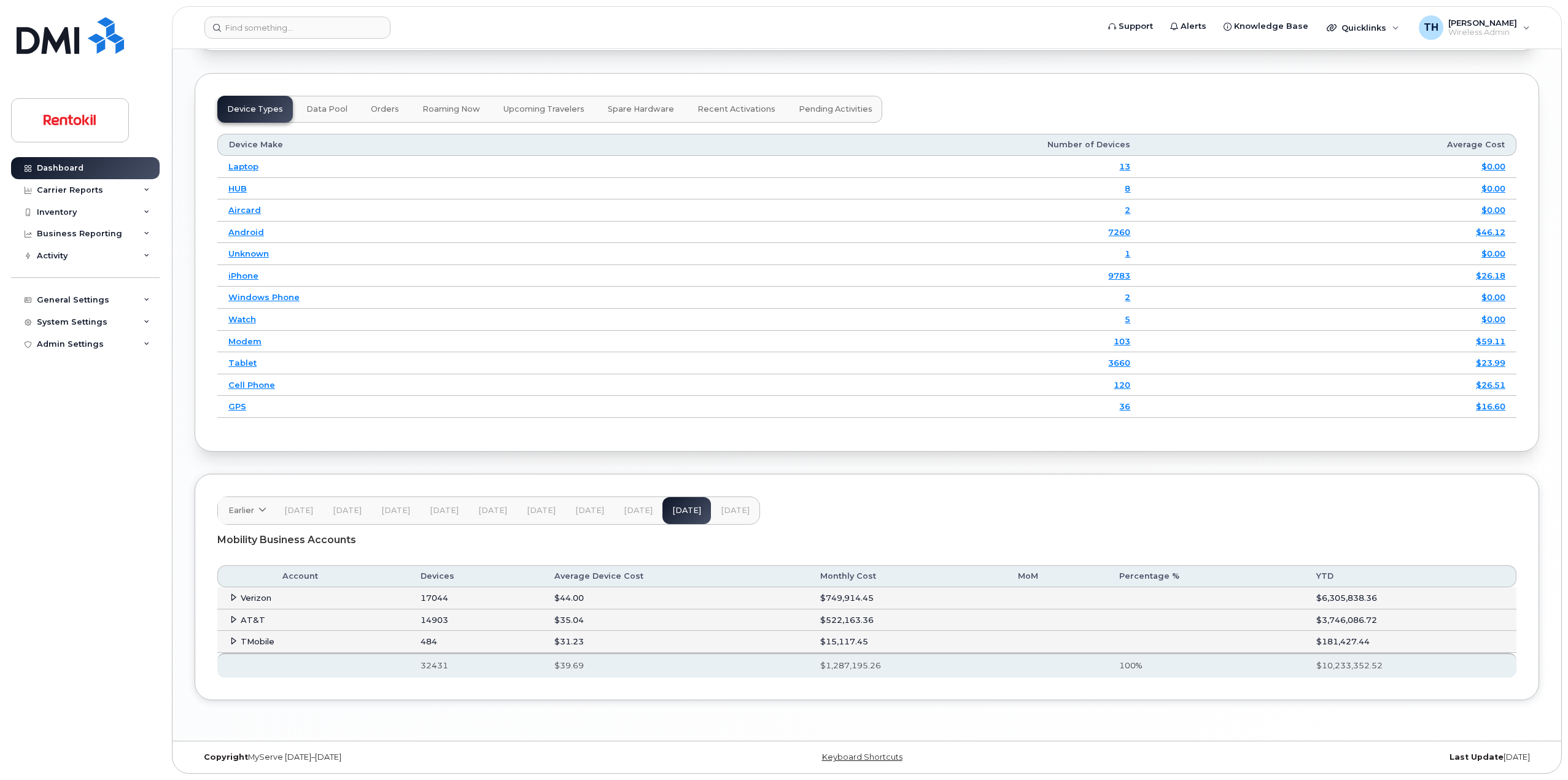
scroll to position [1514, 0]
click at [729, 511] on span "[DATE]" at bounding box center [735, 510] width 29 height 10
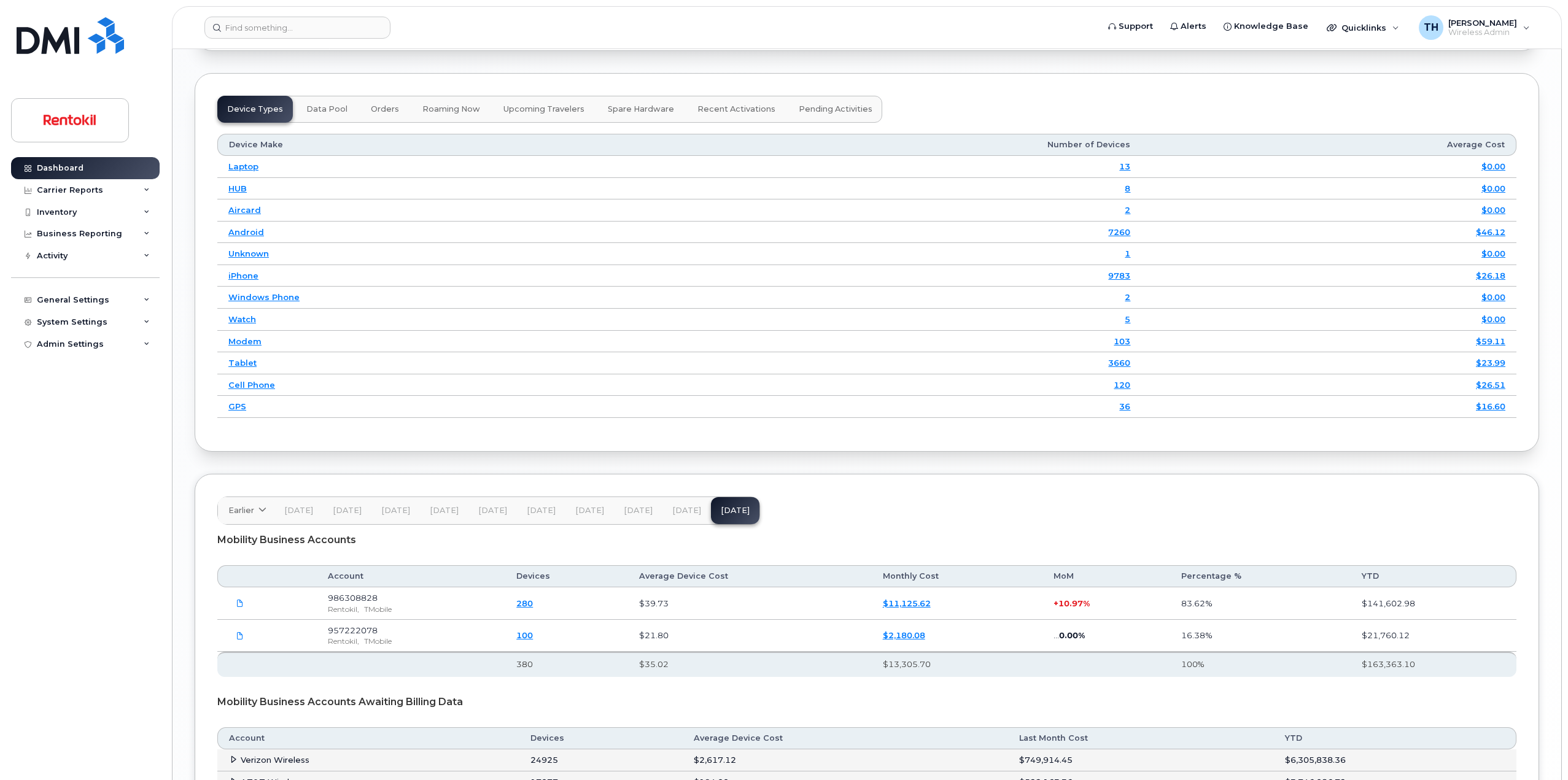
click at [691, 512] on span "[DATE]" at bounding box center [686, 510] width 29 height 10
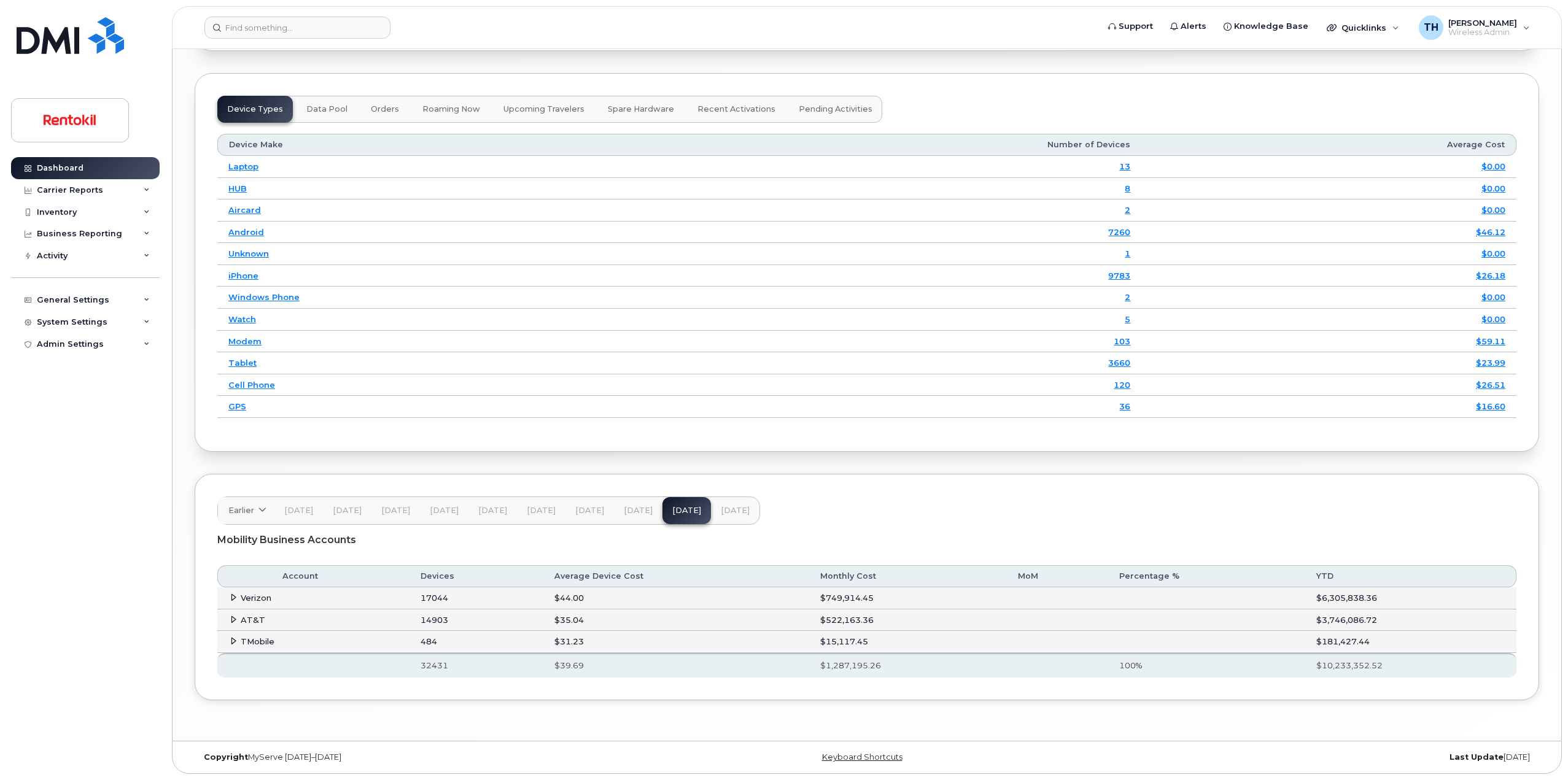
click at [722, 509] on span "[DATE]" at bounding box center [735, 510] width 29 height 10
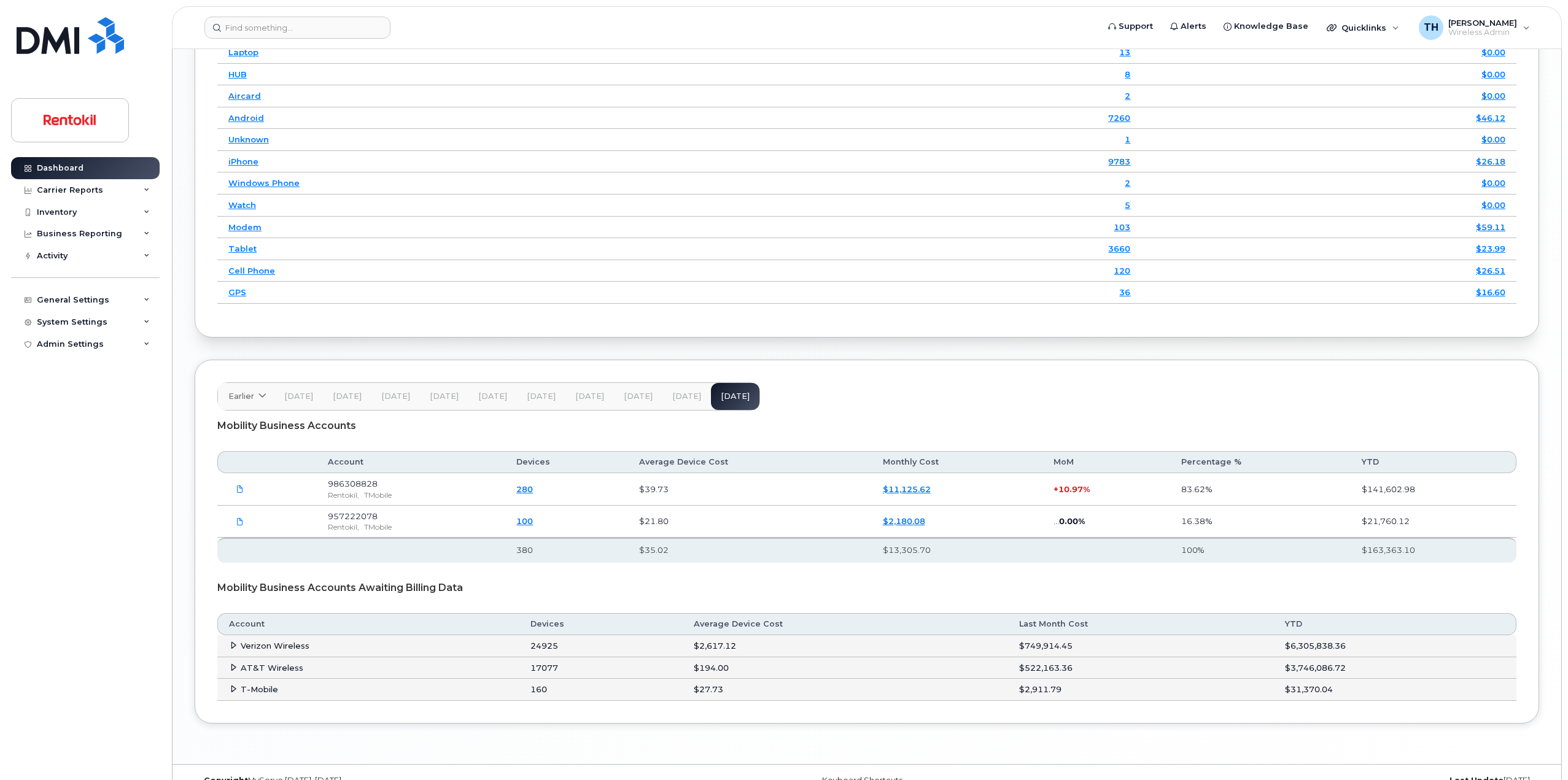
scroll to position [1637, 0]
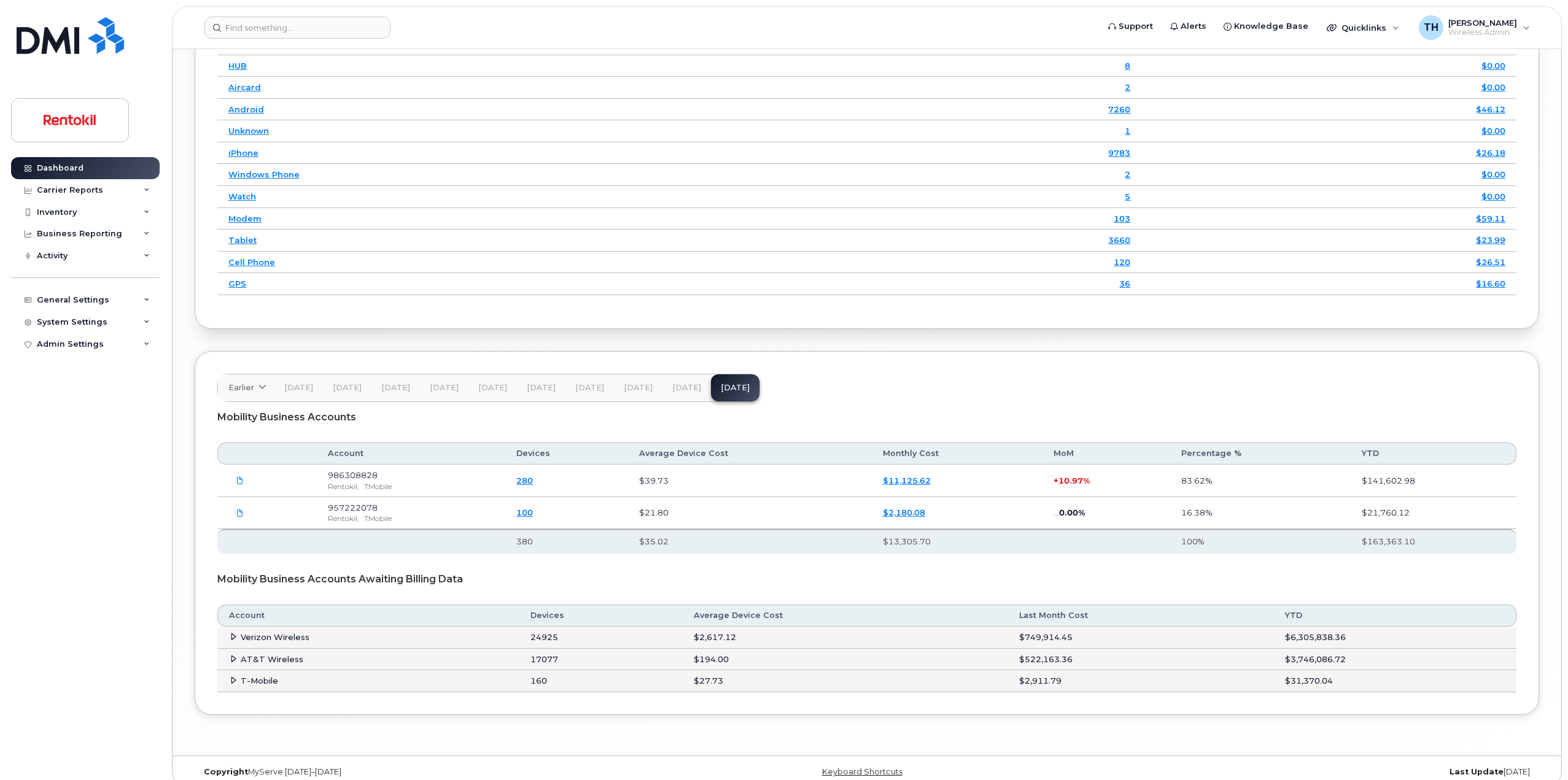
click at [679, 391] on button "[DATE]" at bounding box center [686, 387] width 48 height 27
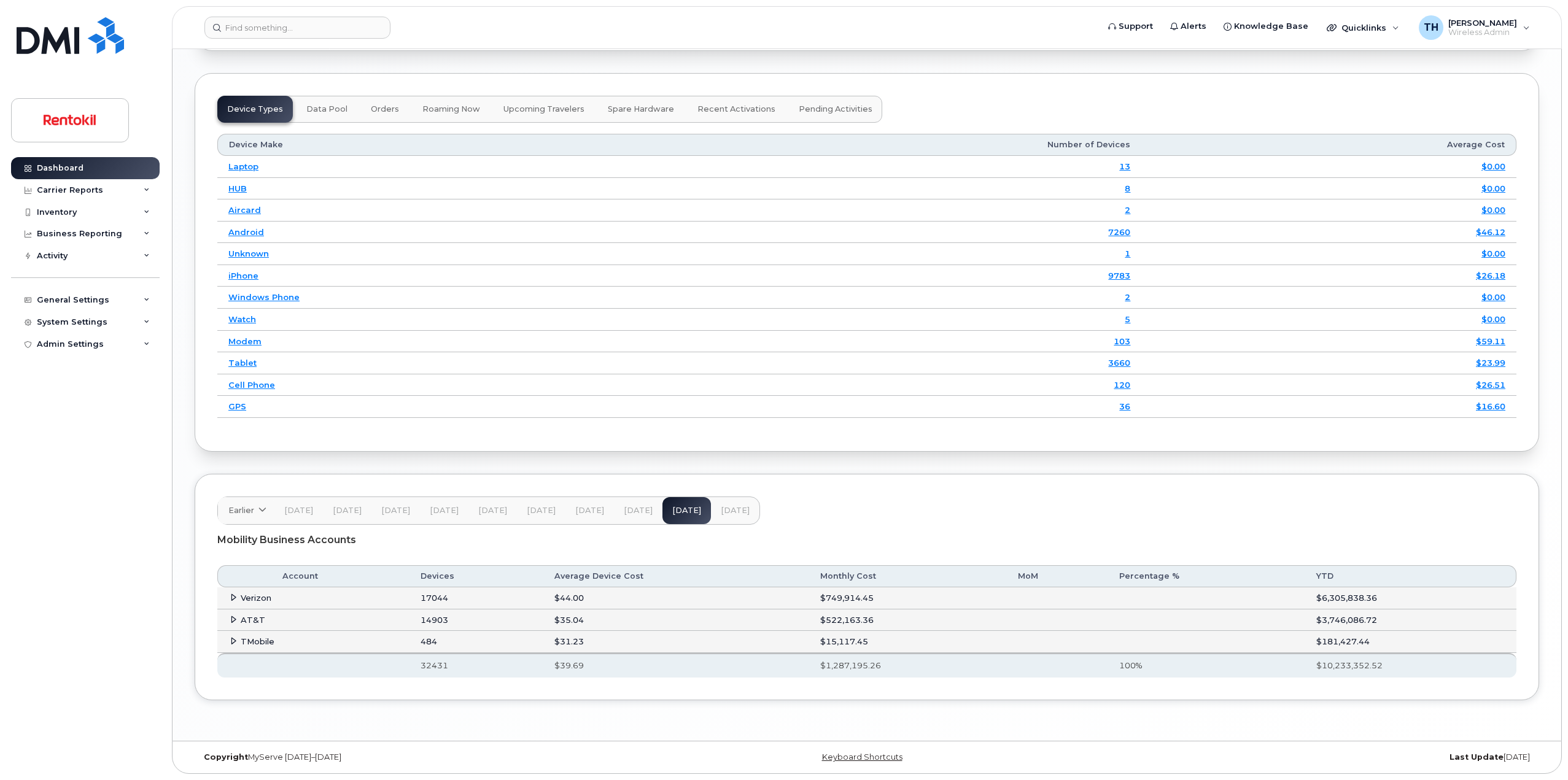
scroll to position [1514, 0]
click at [853, 599] on td "$749,914.45" at bounding box center [908, 598] width 199 height 22
click at [728, 511] on span "[DATE]" at bounding box center [735, 510] width 29 height 10
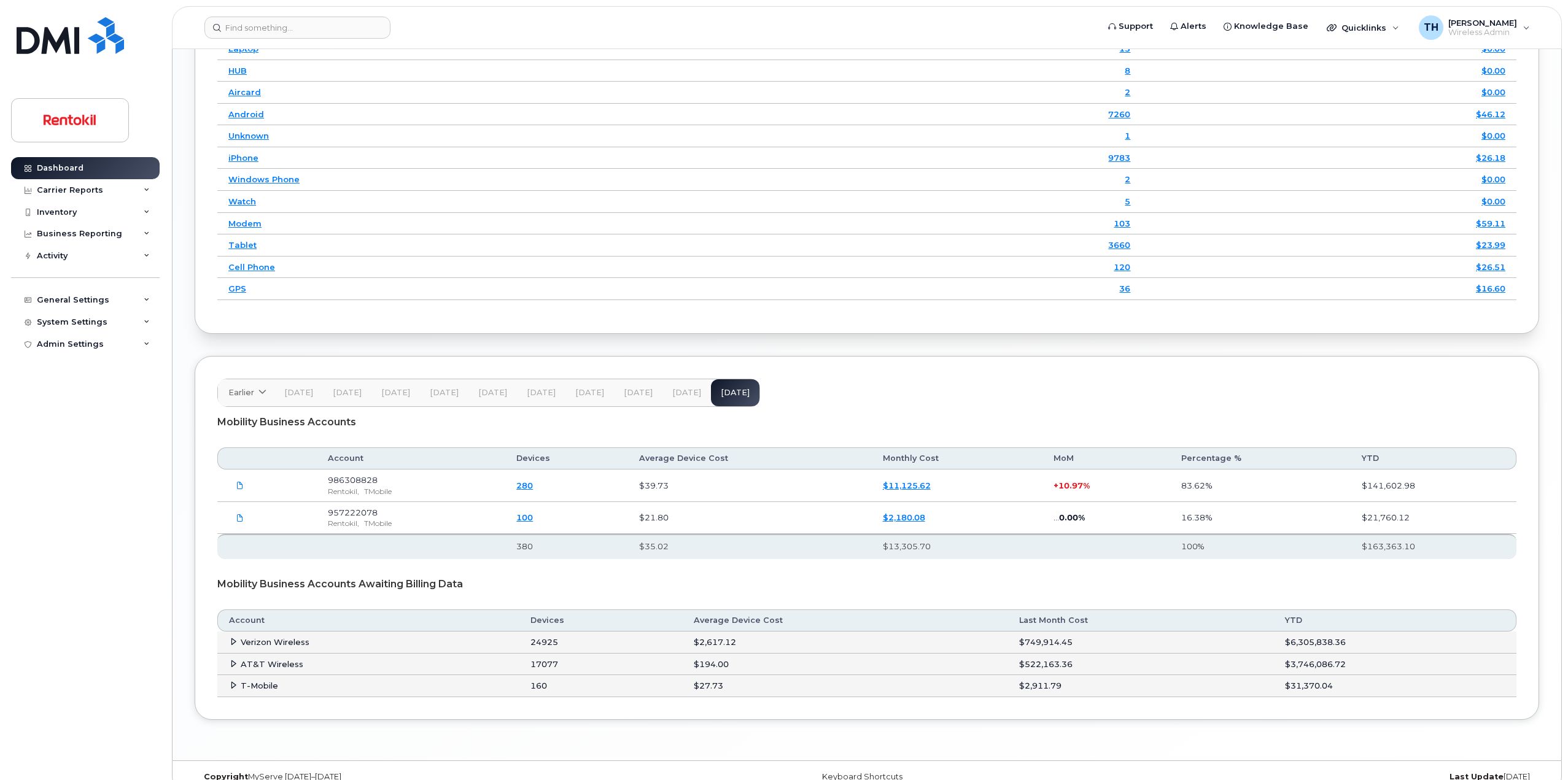
scroll to position [1637, 0]
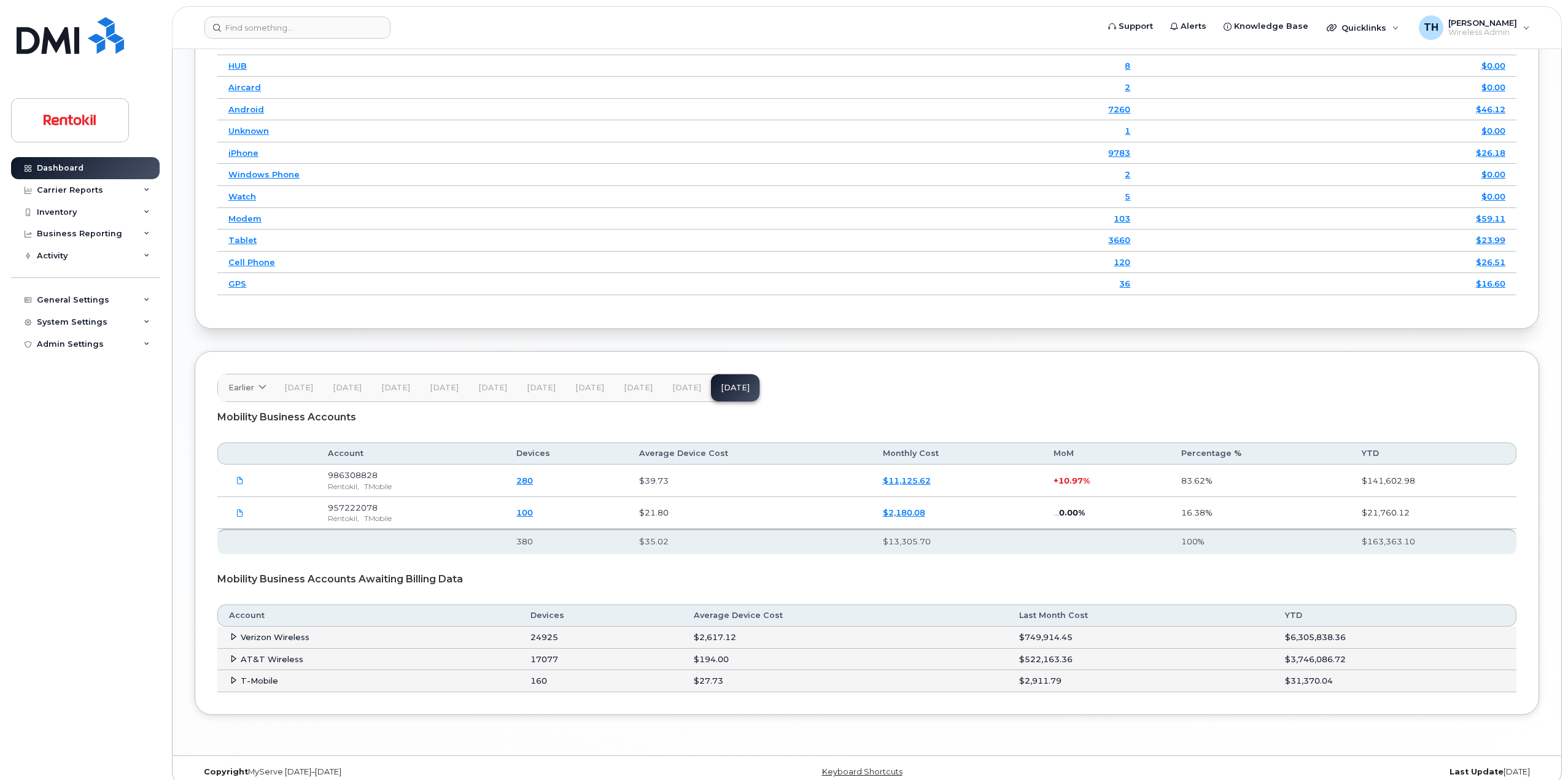
click at [1030, 638] on td "$749,914.45" at bounding box center [1140, 637] width 266 height 22
click at [730, 639] on td "$2,617.12" at bounding box center [845, 637] width 325 height 22
click at [662, 387] on button "[DATE]" at bounding box center [686, 387] width 48 height 27
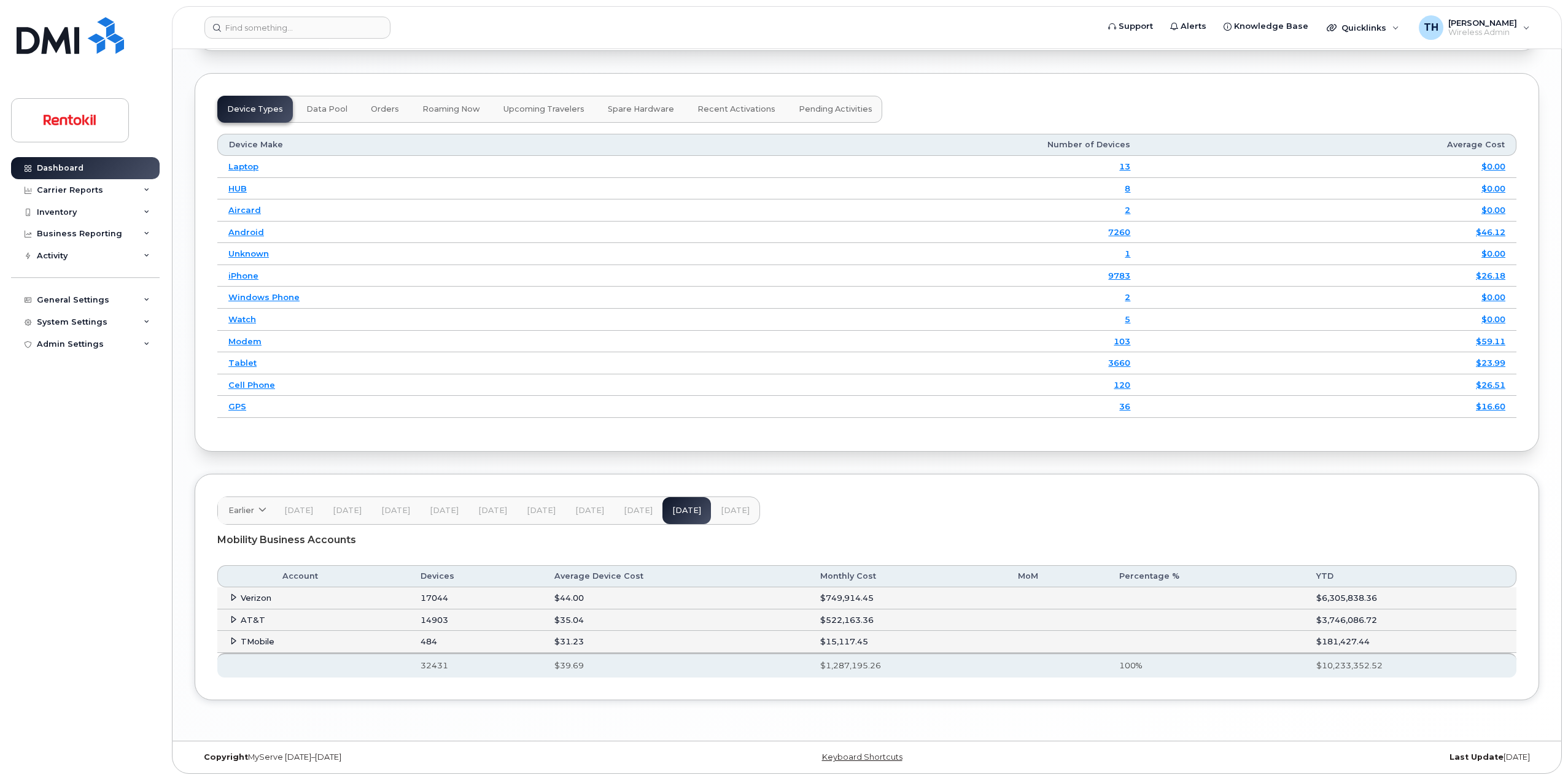
scroll to position [1514, 0]
click at [228, 596] on span at bounding box center [233, 598] width 10 height 10
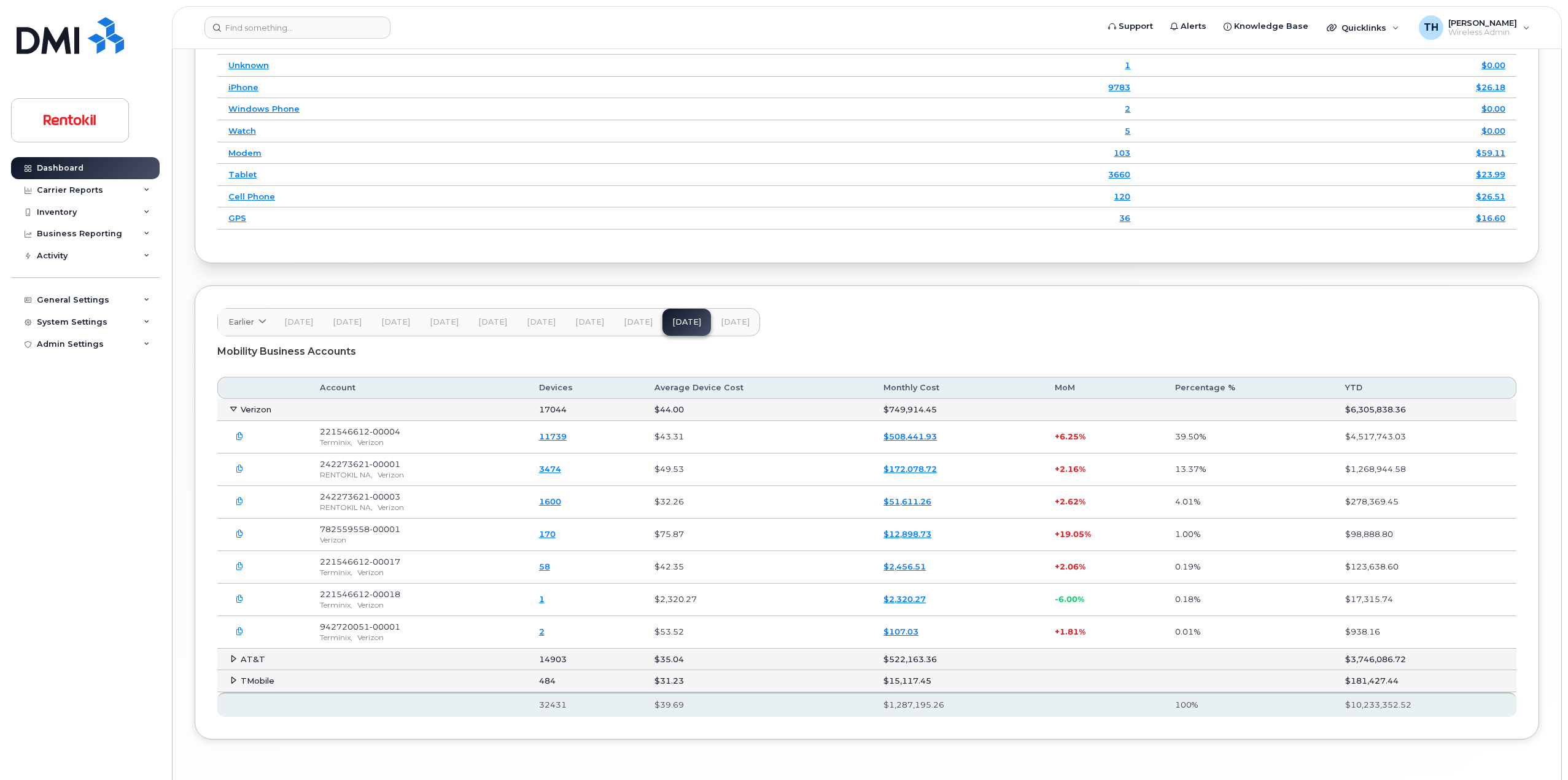
scroll to position [1742, 0]
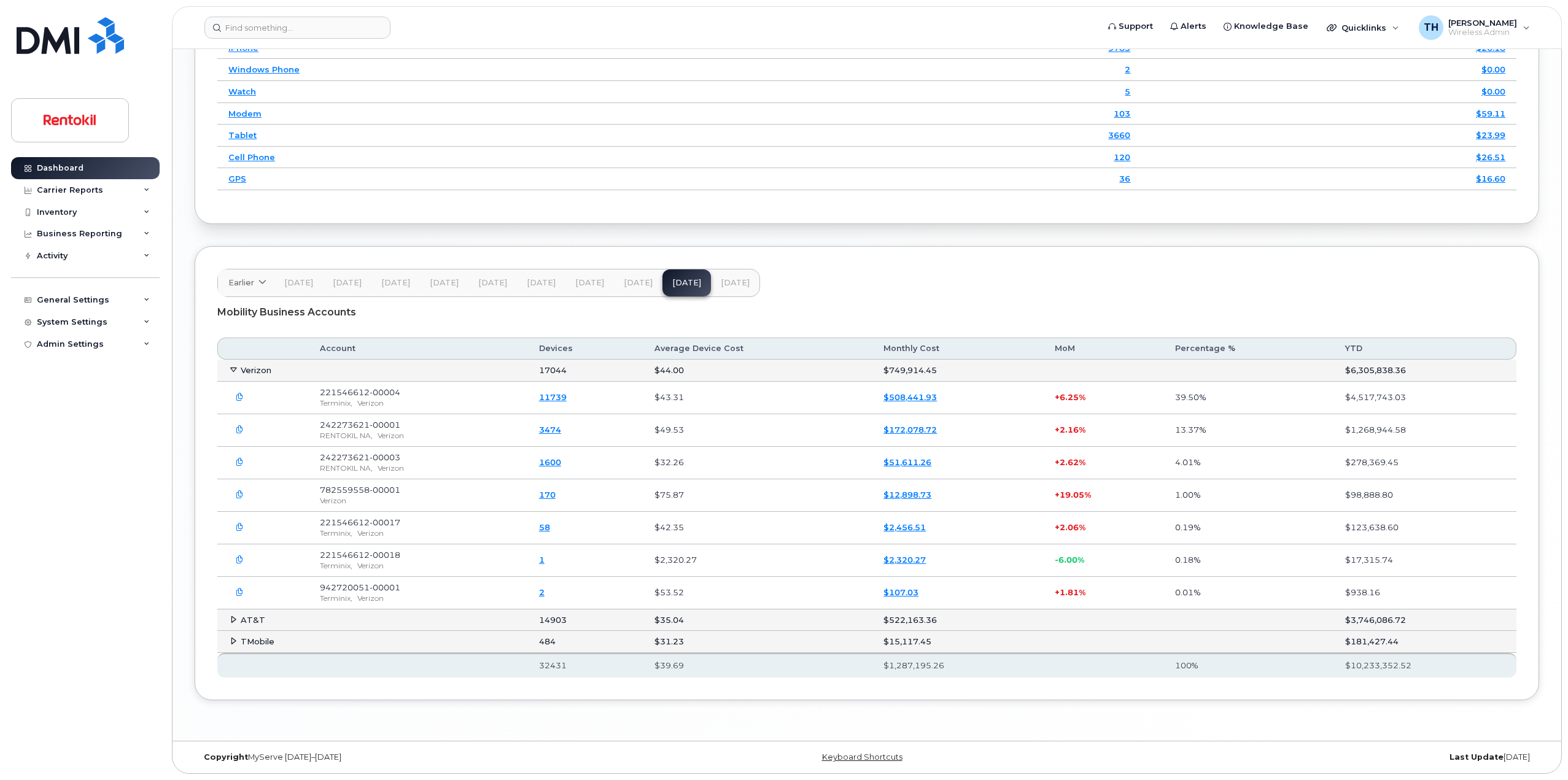
click at [732, 290] on button "[DATE]" at bounding box center [735, 283] width 48 height 27
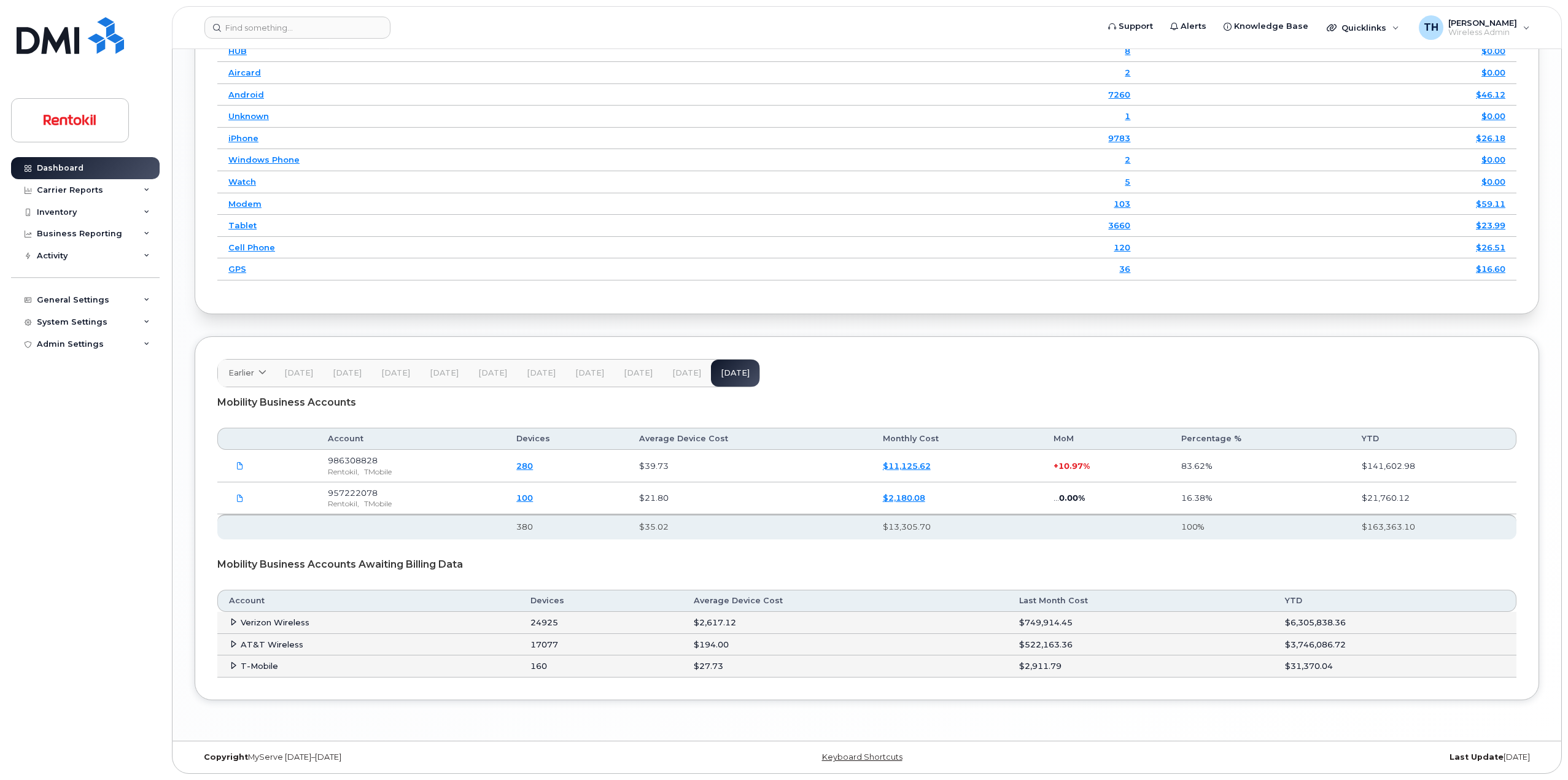
scroll to position [1651, 0]
click at [234, 623] on icon at bounding box center [233, 622] width 8 height 8
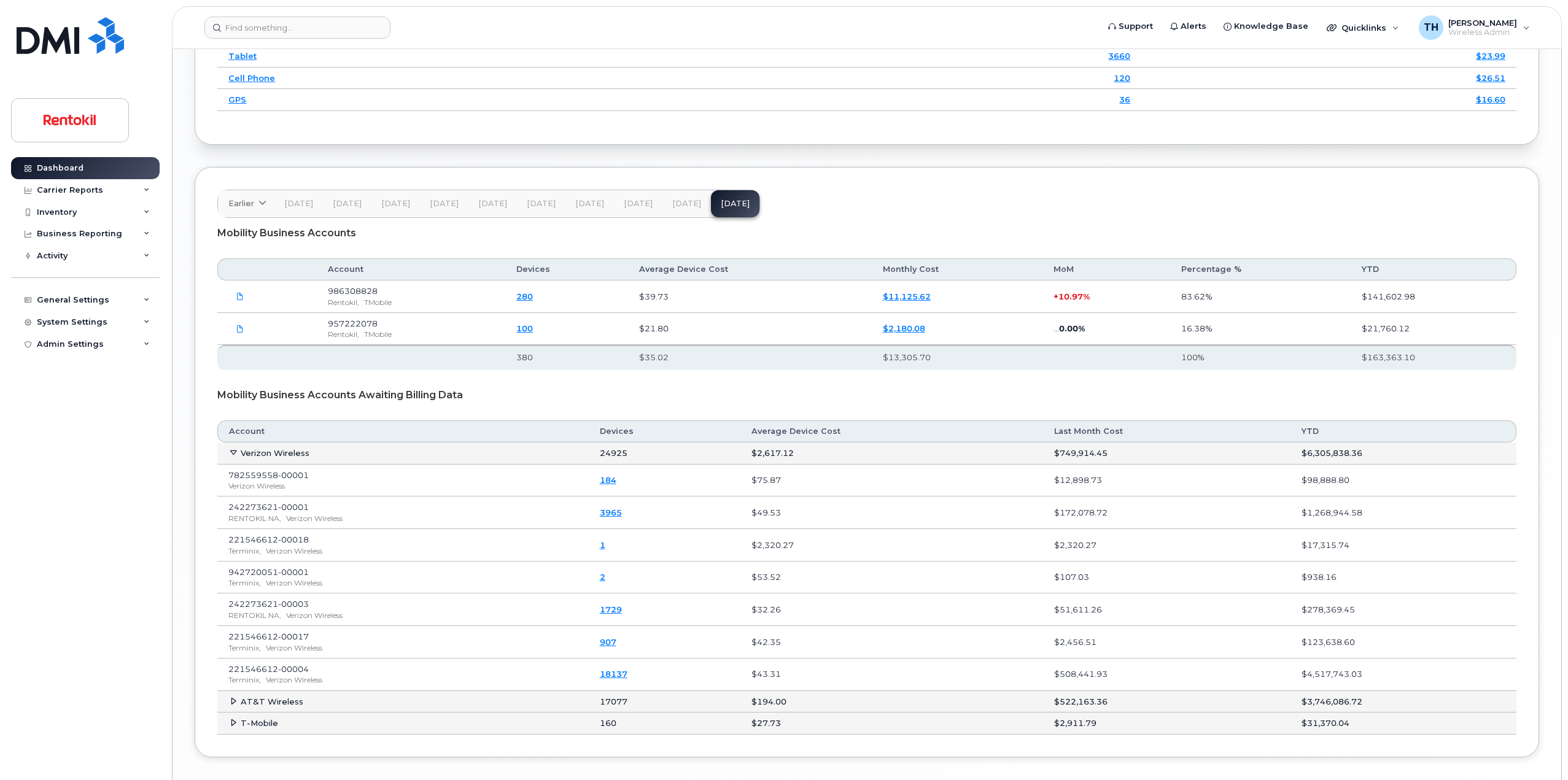
scroll to position [1836, 0]
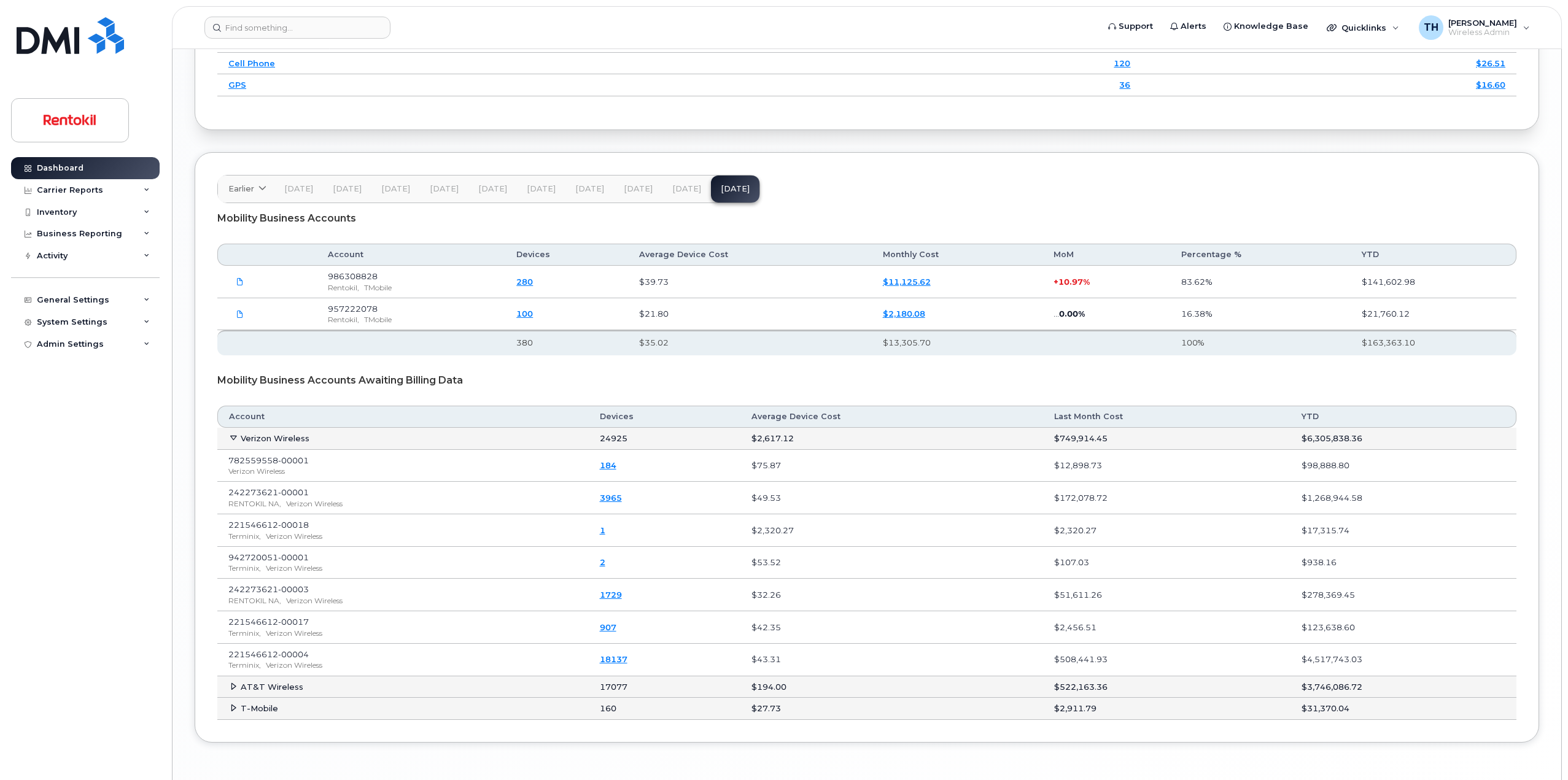
click at [630, 440] on td "24925" at bounding box center [665, 438] width 152 height 22
click at [686, 196] on button "[DATE]" at bounding box center [686, 189] width 48 height 27
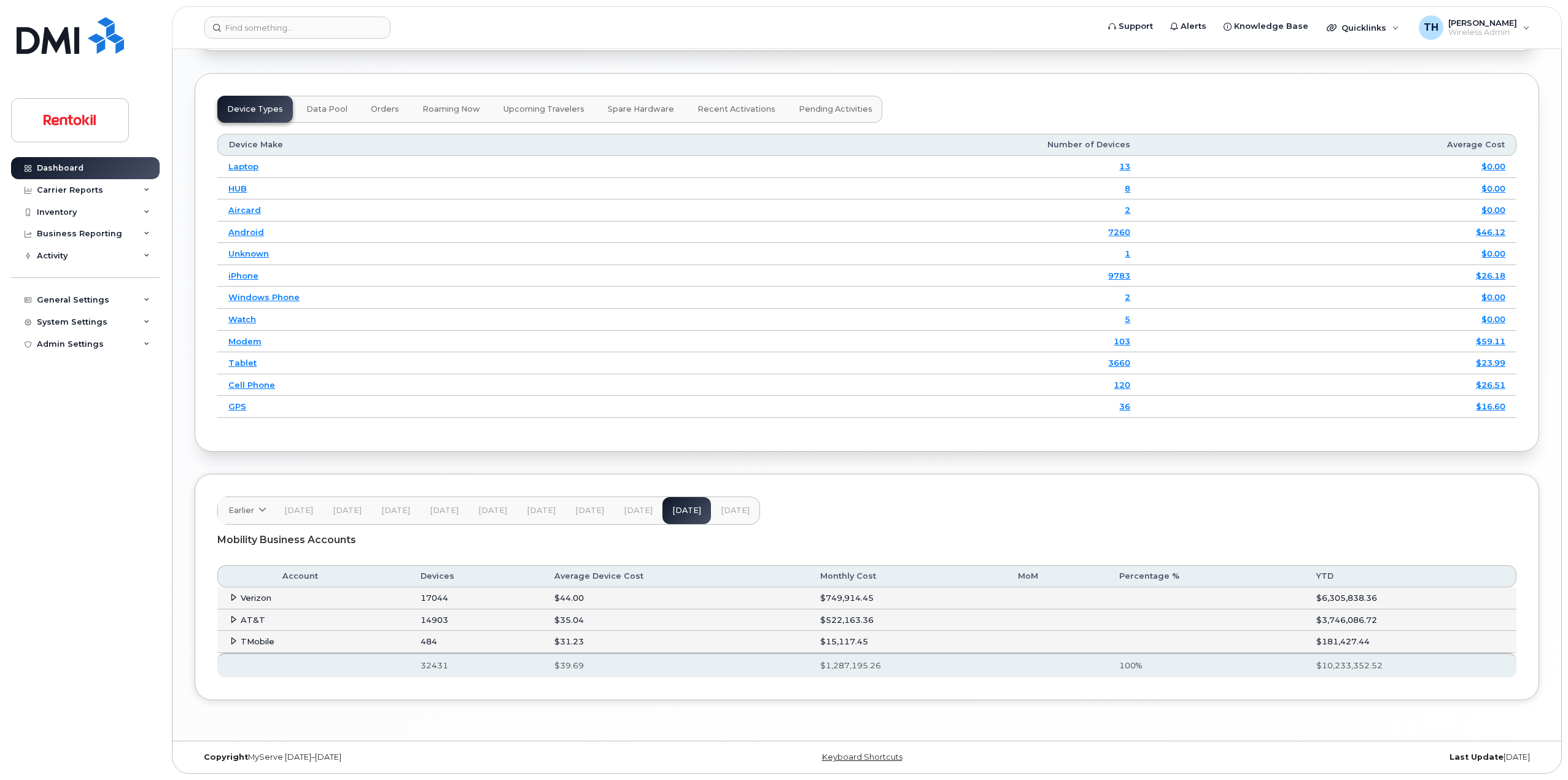
scroll to position [1514, 0]
click at [231, 600] on icon at bounding box center [233, 597] width 8 height 8
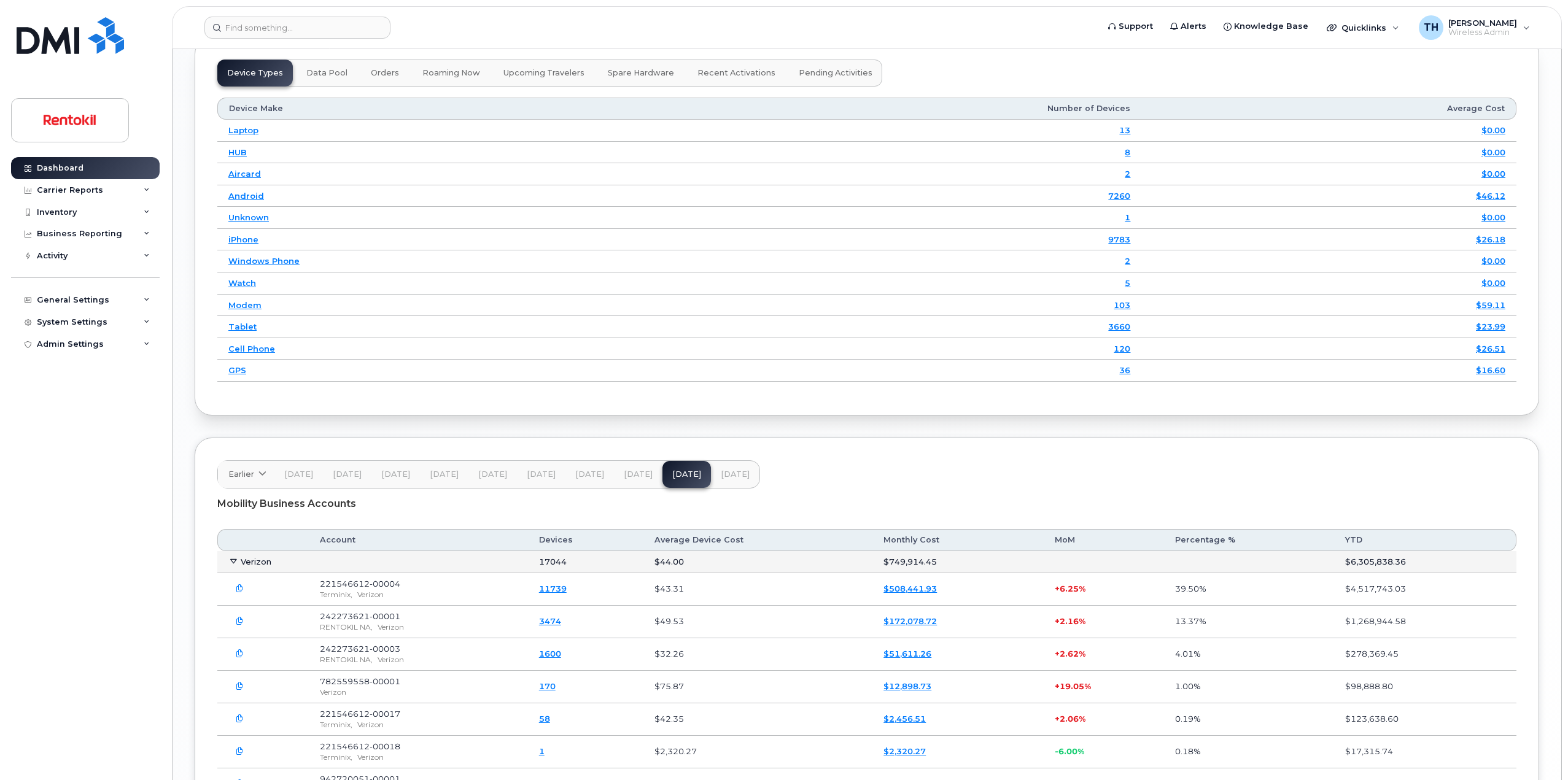
scroll to position [1742, 0]
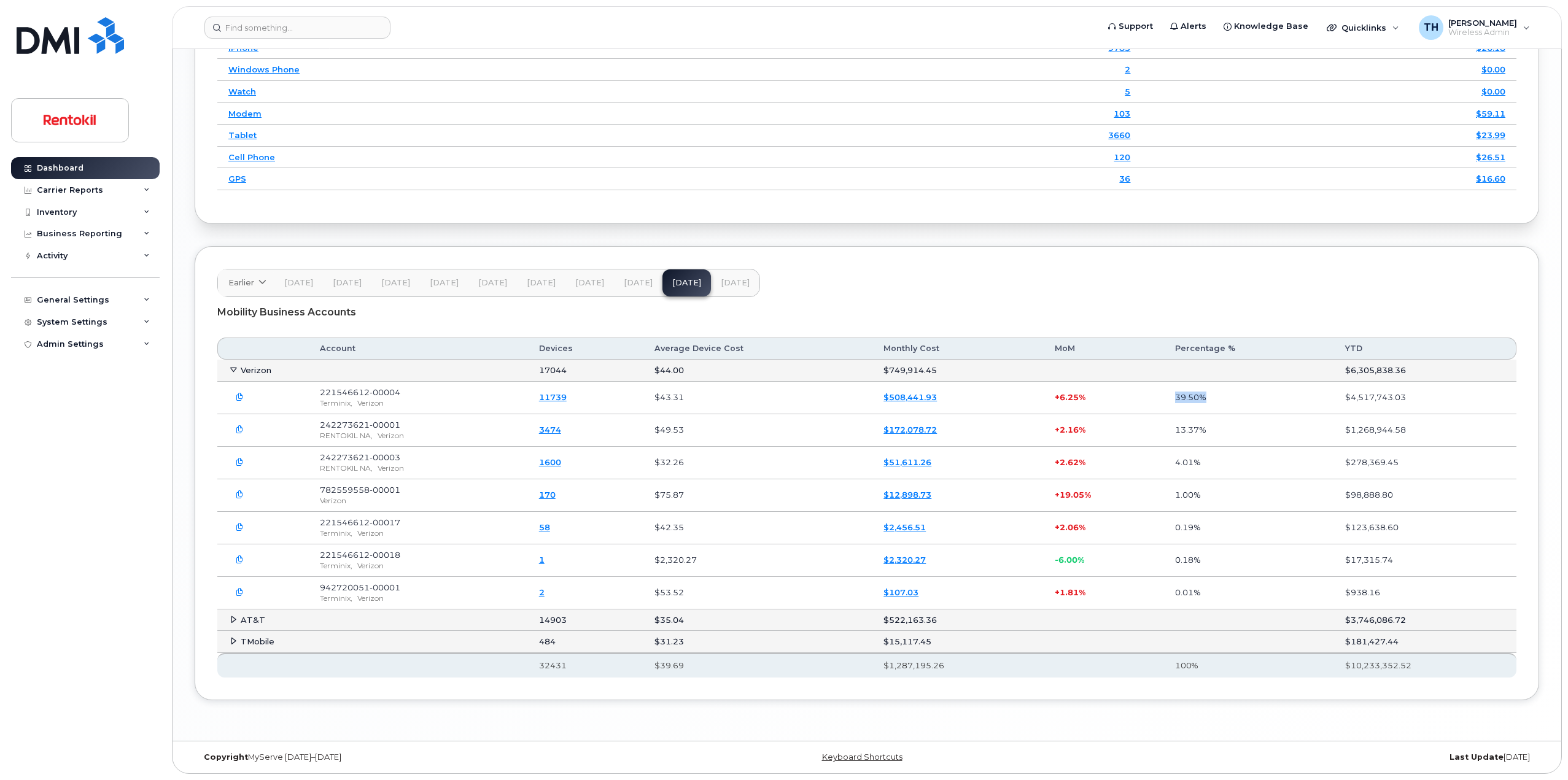
drag, startPoint x: 1187, startPoint y: 400, endPoint x: 1303, endPoint y: 395, distance: 116.1
click at [1261, 394] on td "39.50%" at bounding box center [1248, 398] width 170 height 32
click at [1303, 395] on td "39.50%" at bounding box center [1248, 398] width 170 height 32
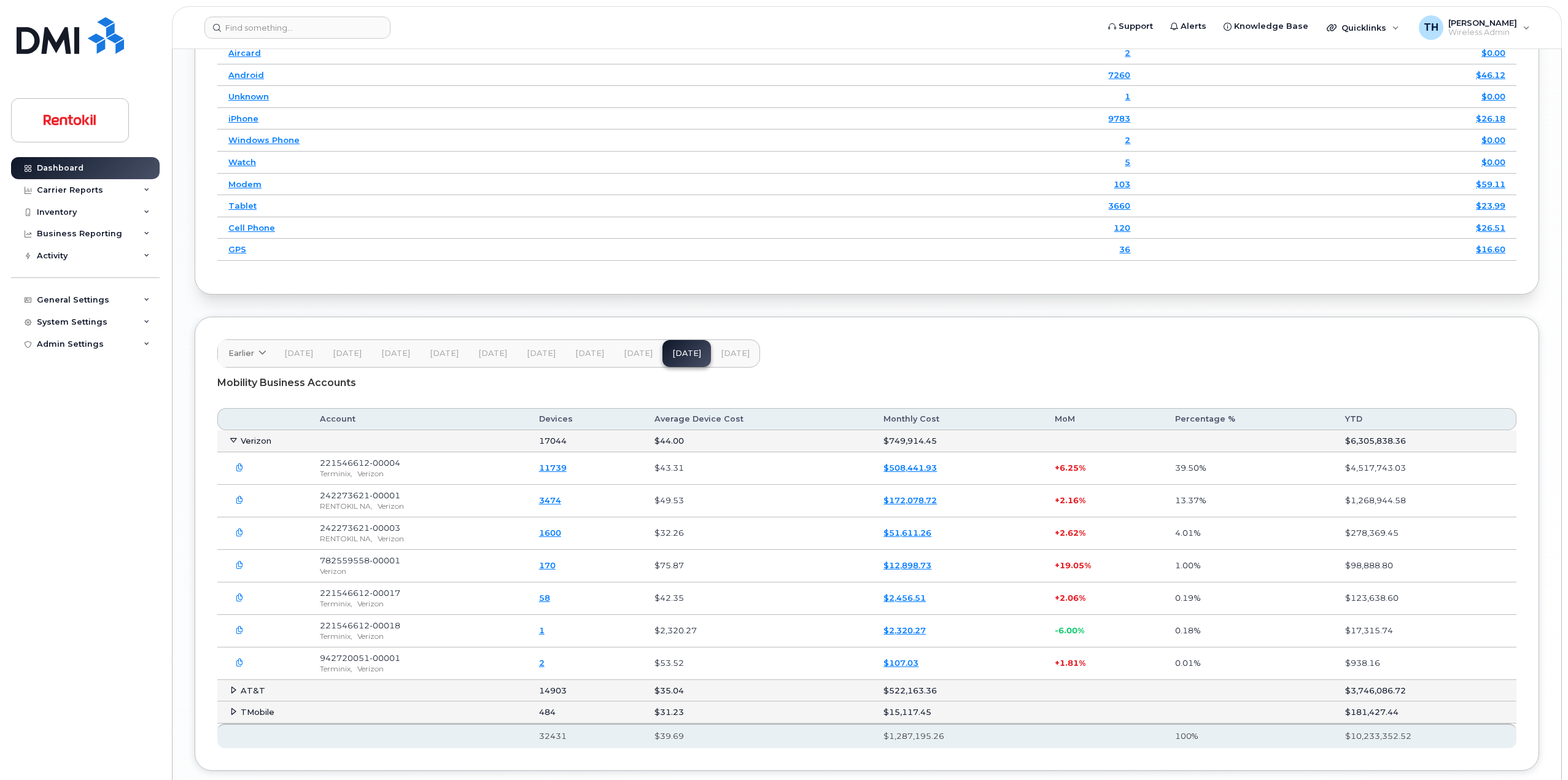
scroll to position [1680, 0]
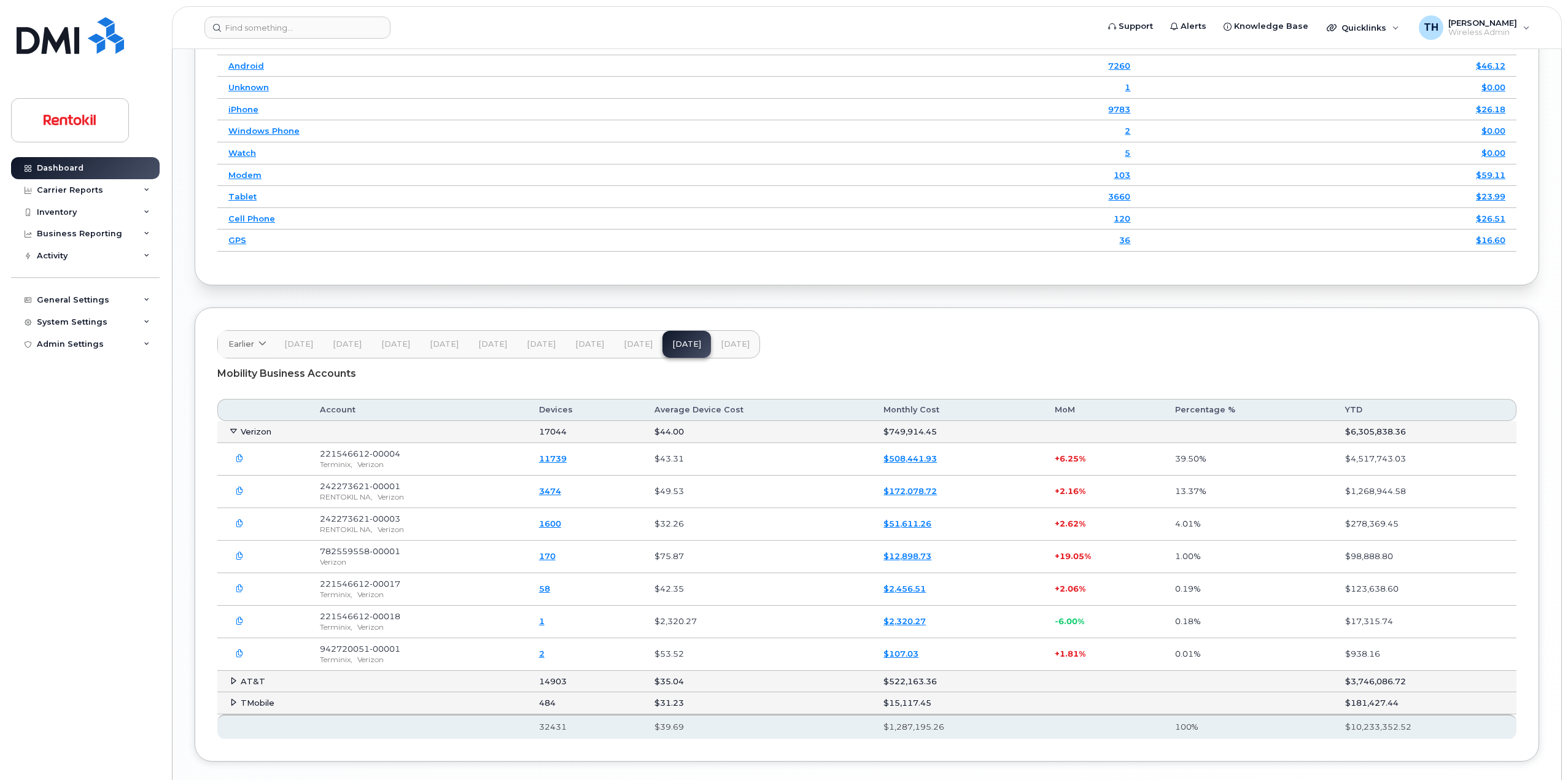
click at [720, 346] on span "[DATE]" at bounding box center [735, 343] width 29 height 10
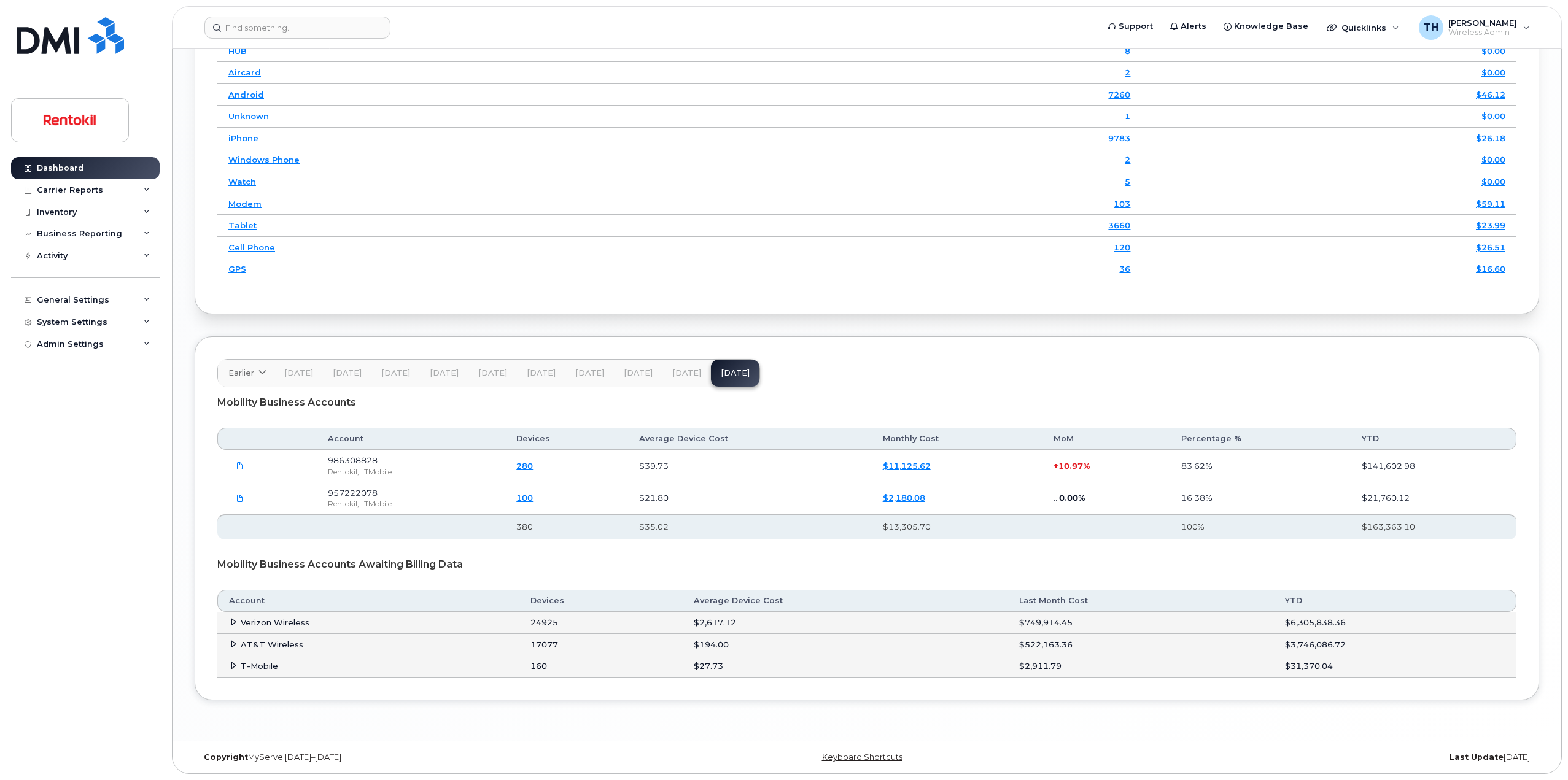
click at [678, 378] on button "[DATE]" at bounding box center [686, 373] width 48 height 27
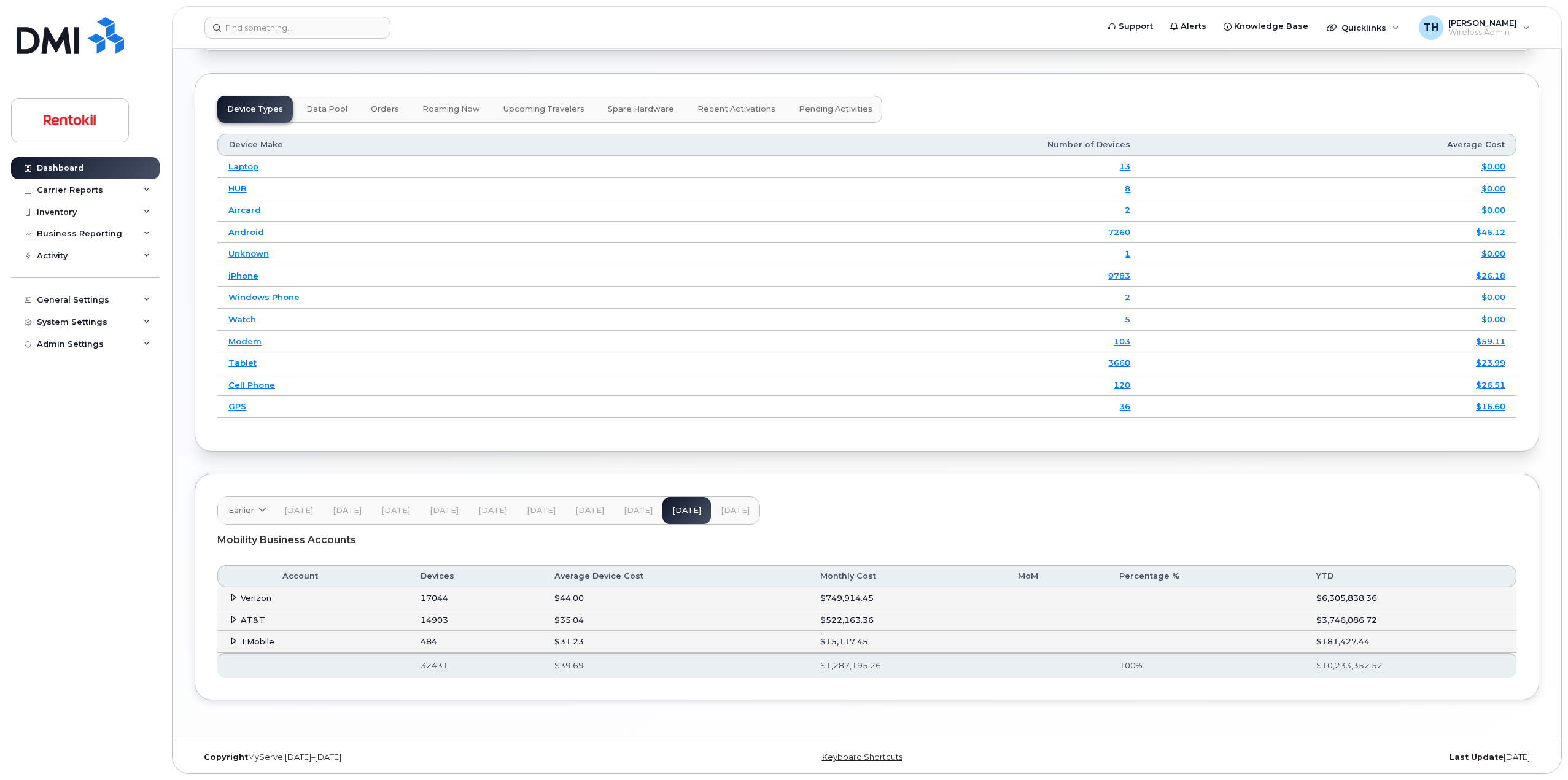
scroll to position [1514, 0]
click at [234, 599] on icon at bounding box center [233, 597] width 8 height 8
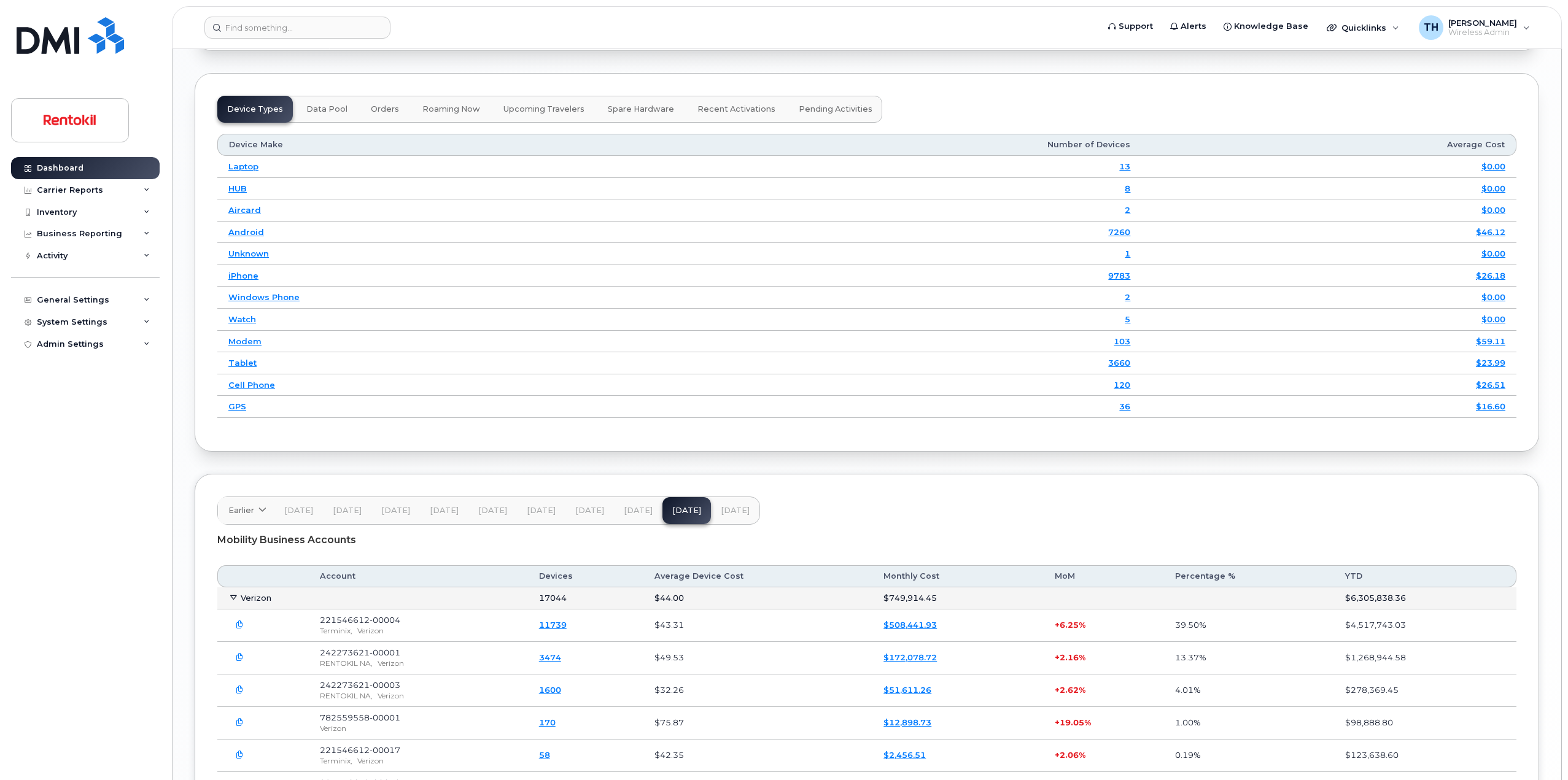
click at [234, 599] on icon at bounding box center [233, 597] width 8 height 8
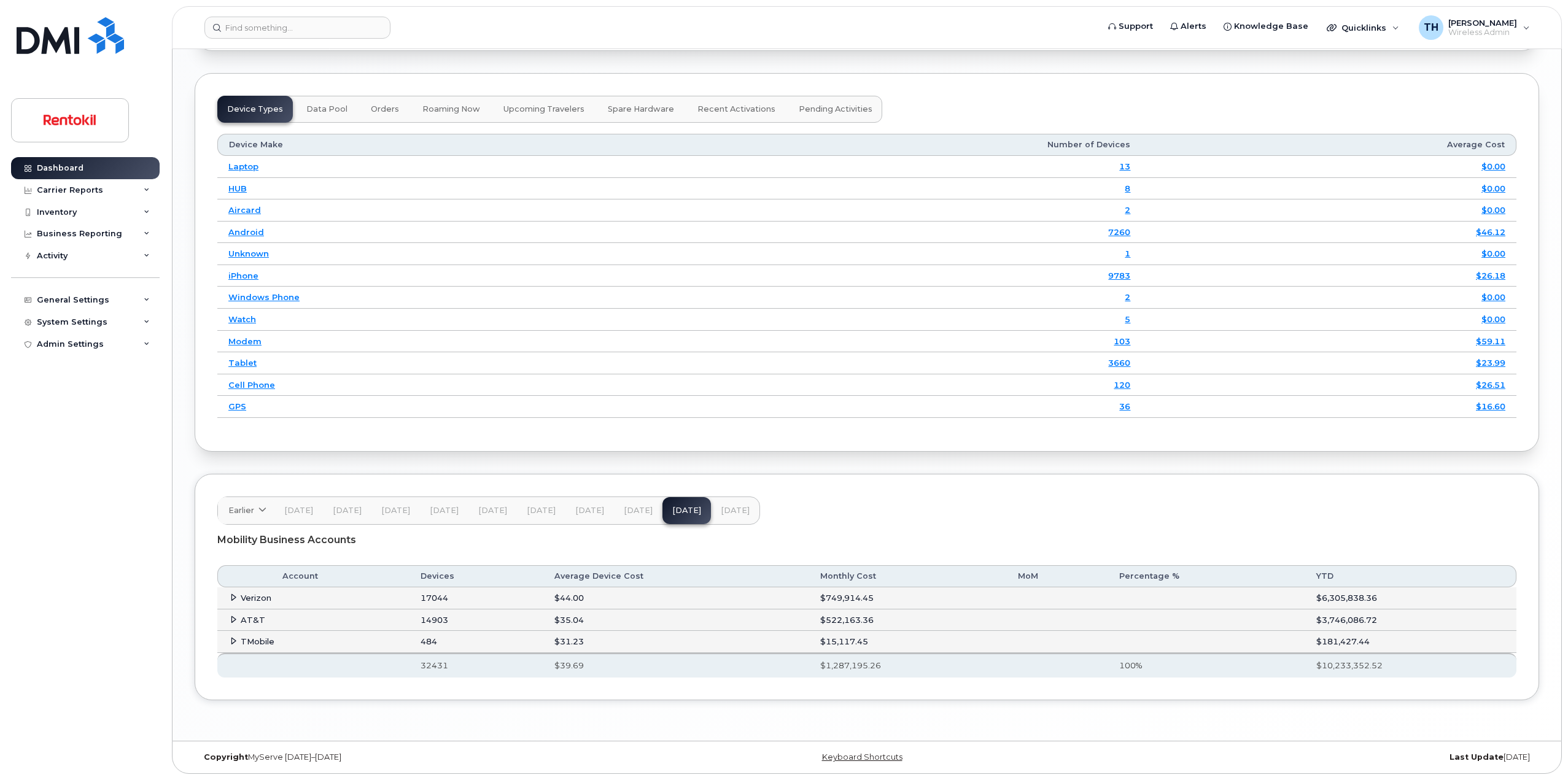
click at [738, 512] on span "[DATE]" at bounding box center [735, 510] width 29 height 10
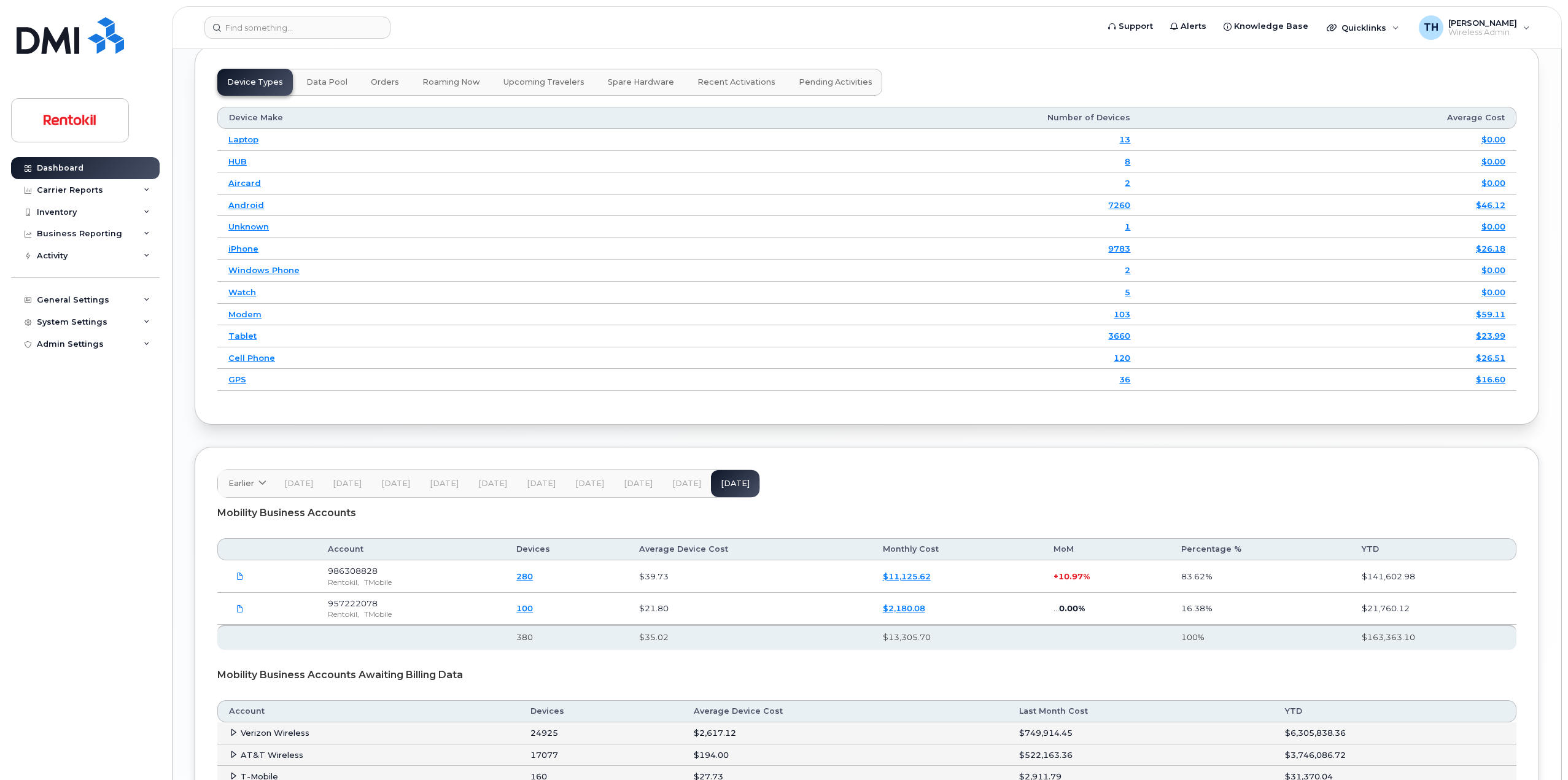
scroll to position [1575, 0]
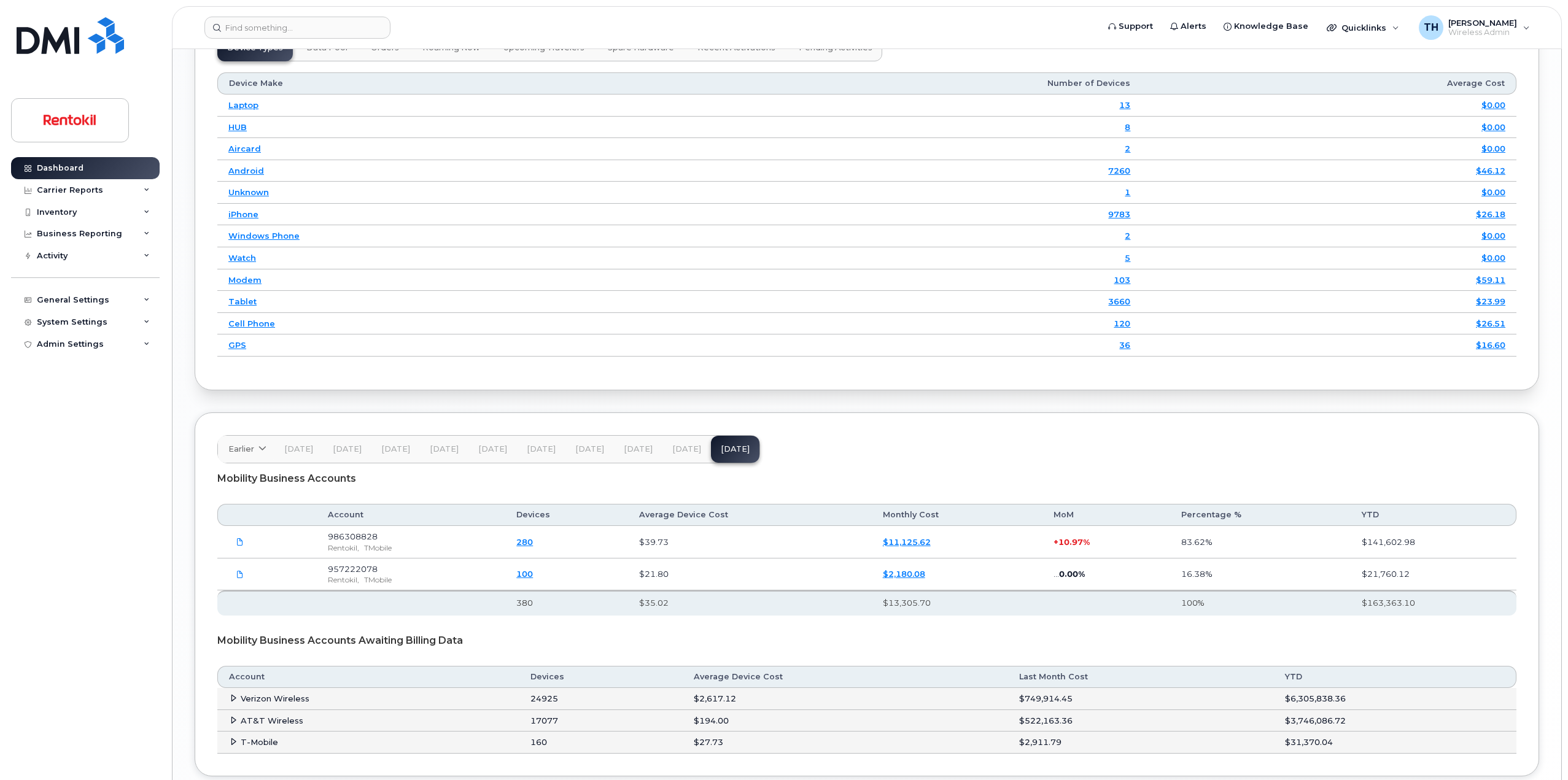
click at [671, 442] on button "[DATE]" at bounding box center [686, 449] width 48 height 27
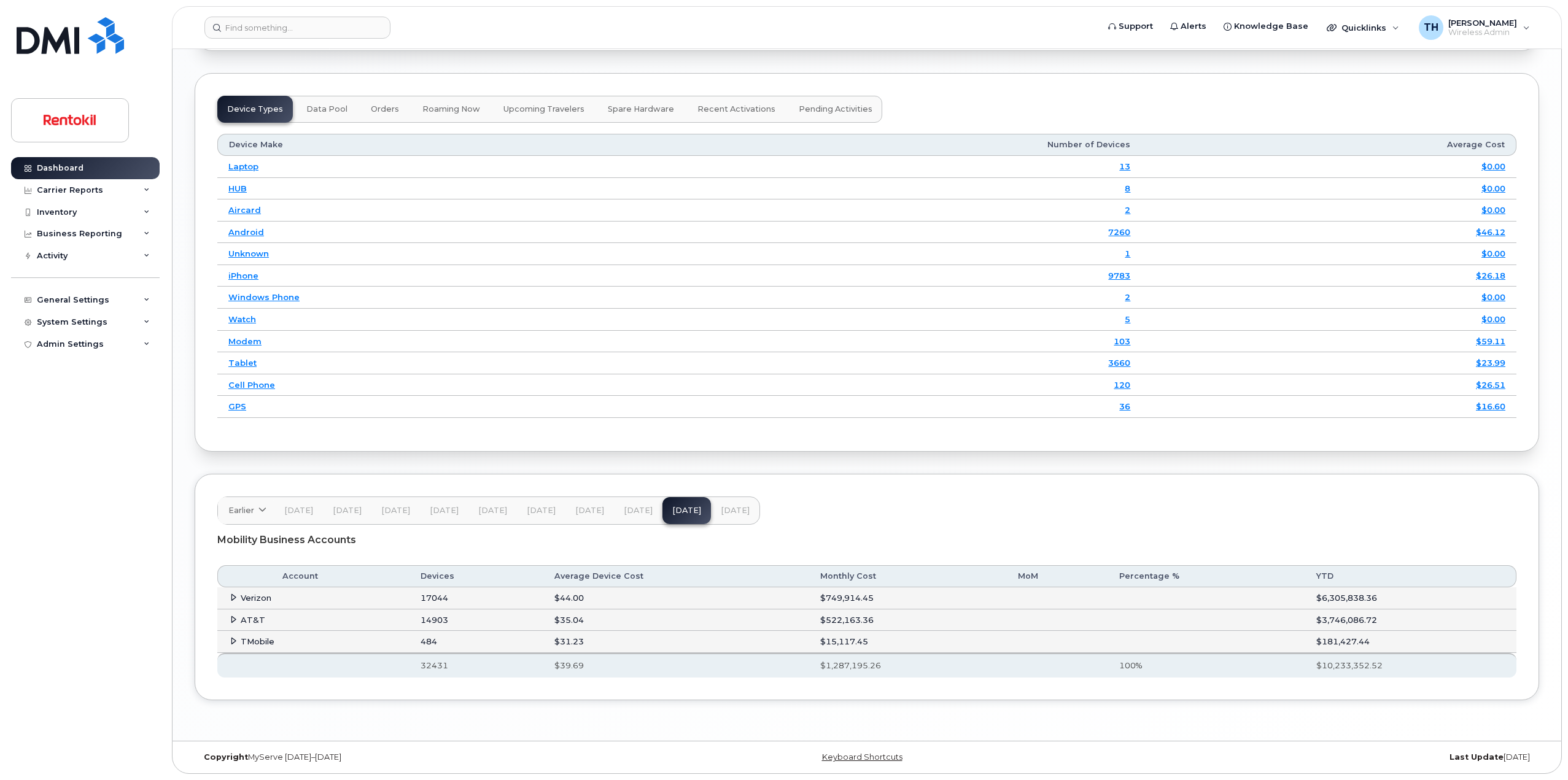
click at [736, 513] on span "[DATE]" at bounding box center [735, 510] width 29 height 10
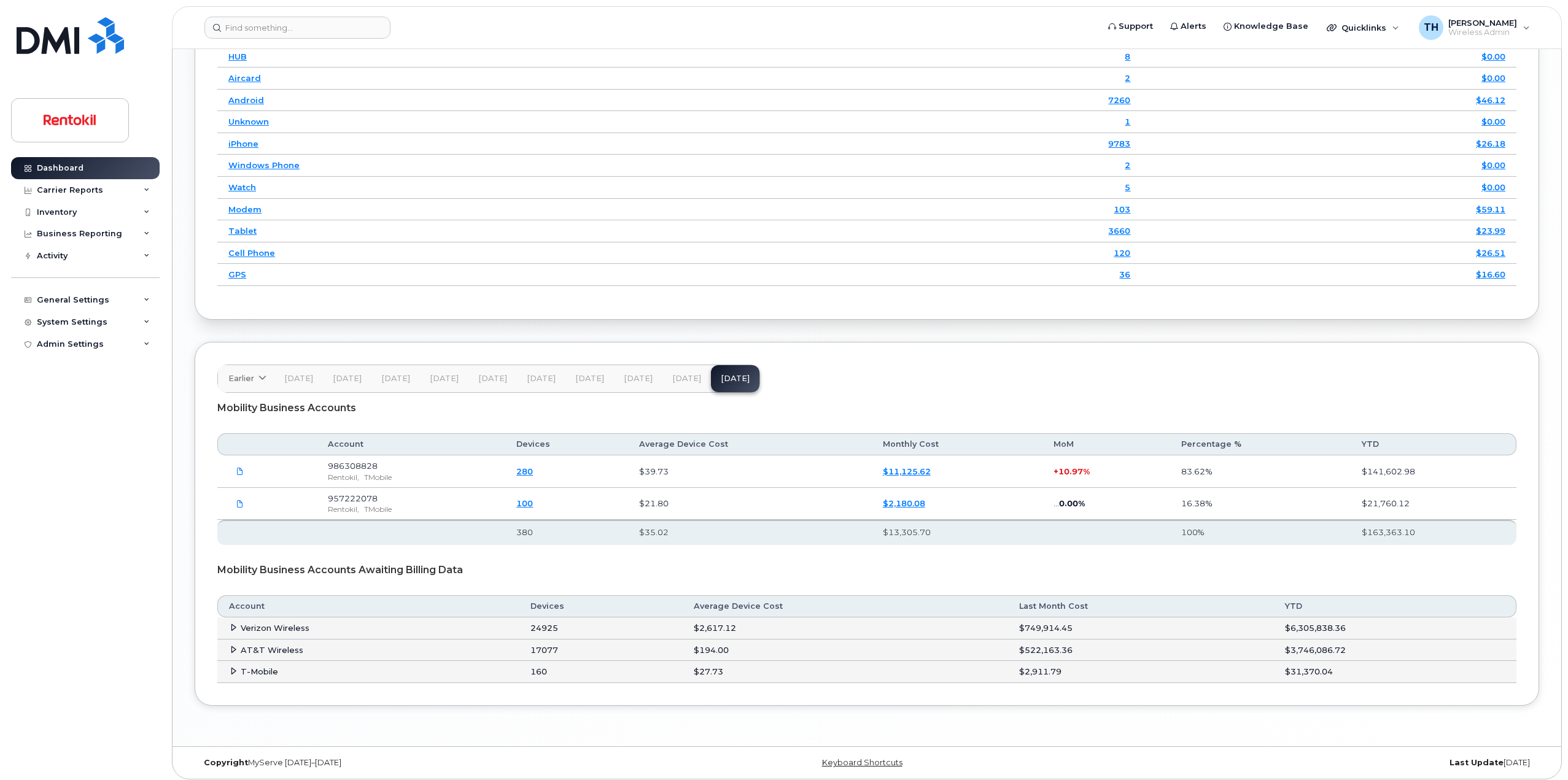
scroll to position [1651, 0]
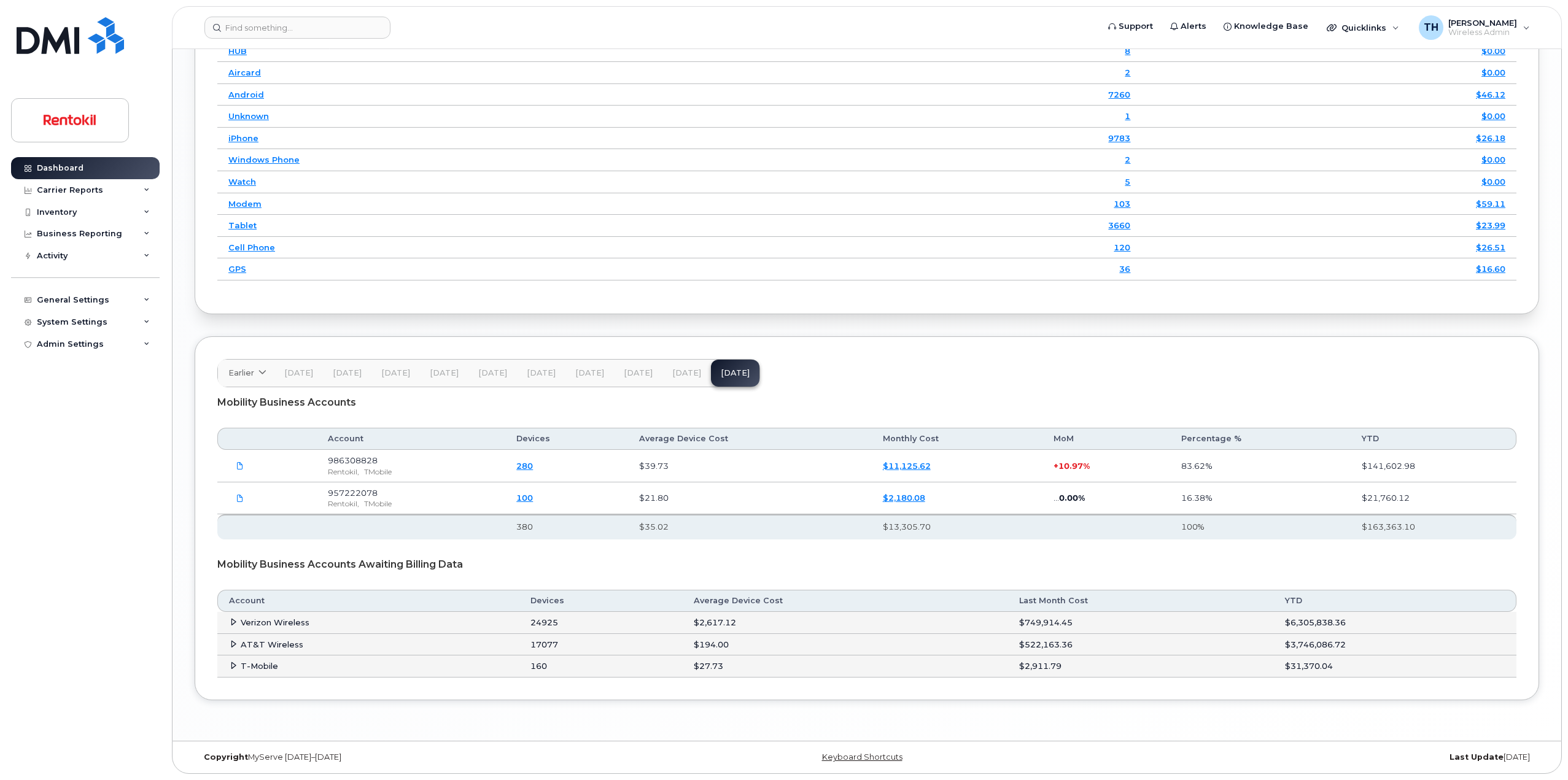
click at [672, 372] on span "[DATE]" at bounding box center [686, 372] width 29 height 10
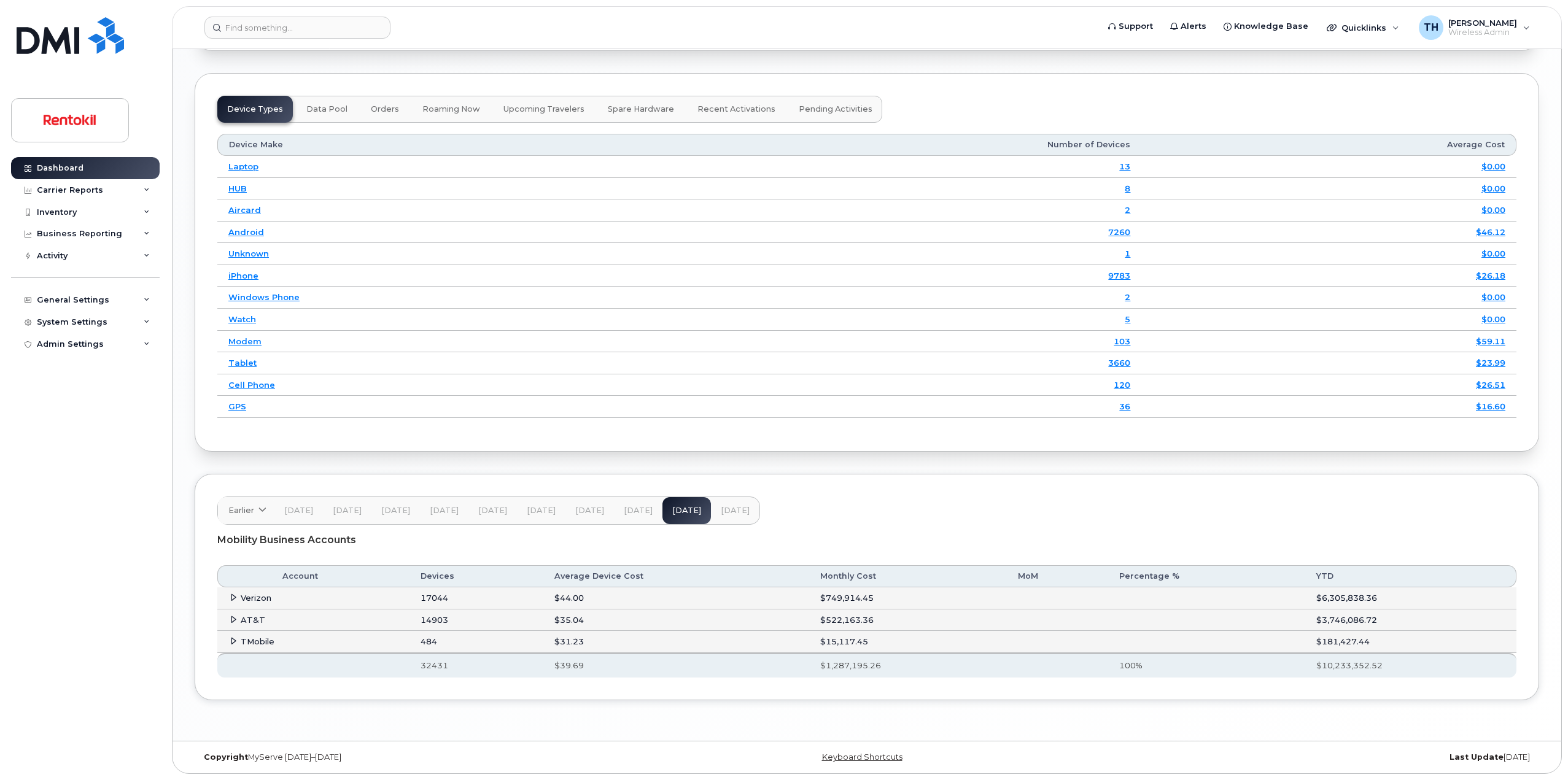
scroll to position [1514, 0]
click at [737, 513] on span "[DATE]" at bounding box center [735, 510] width 29 height 10
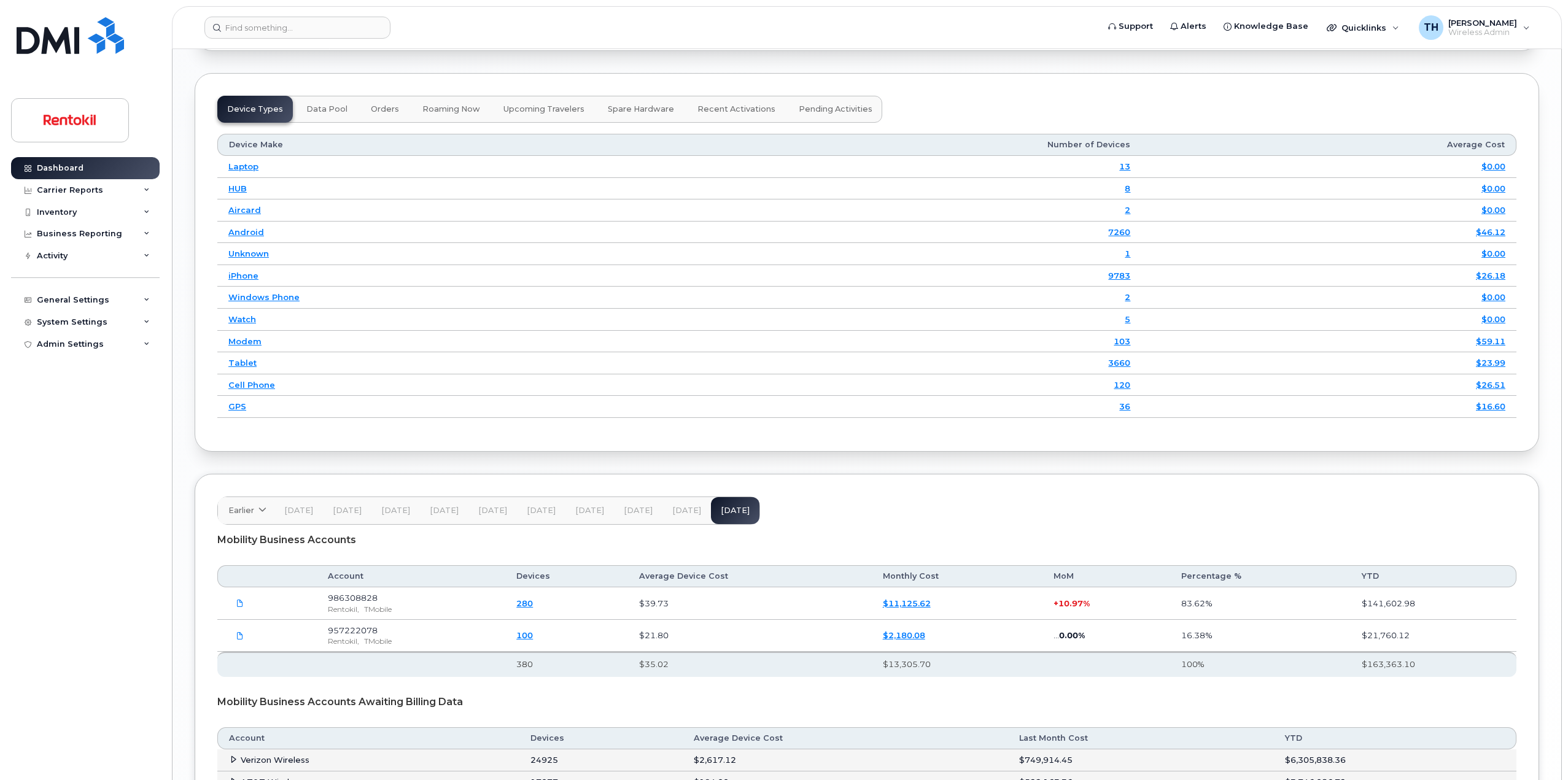
scroll to position [1651, 0]
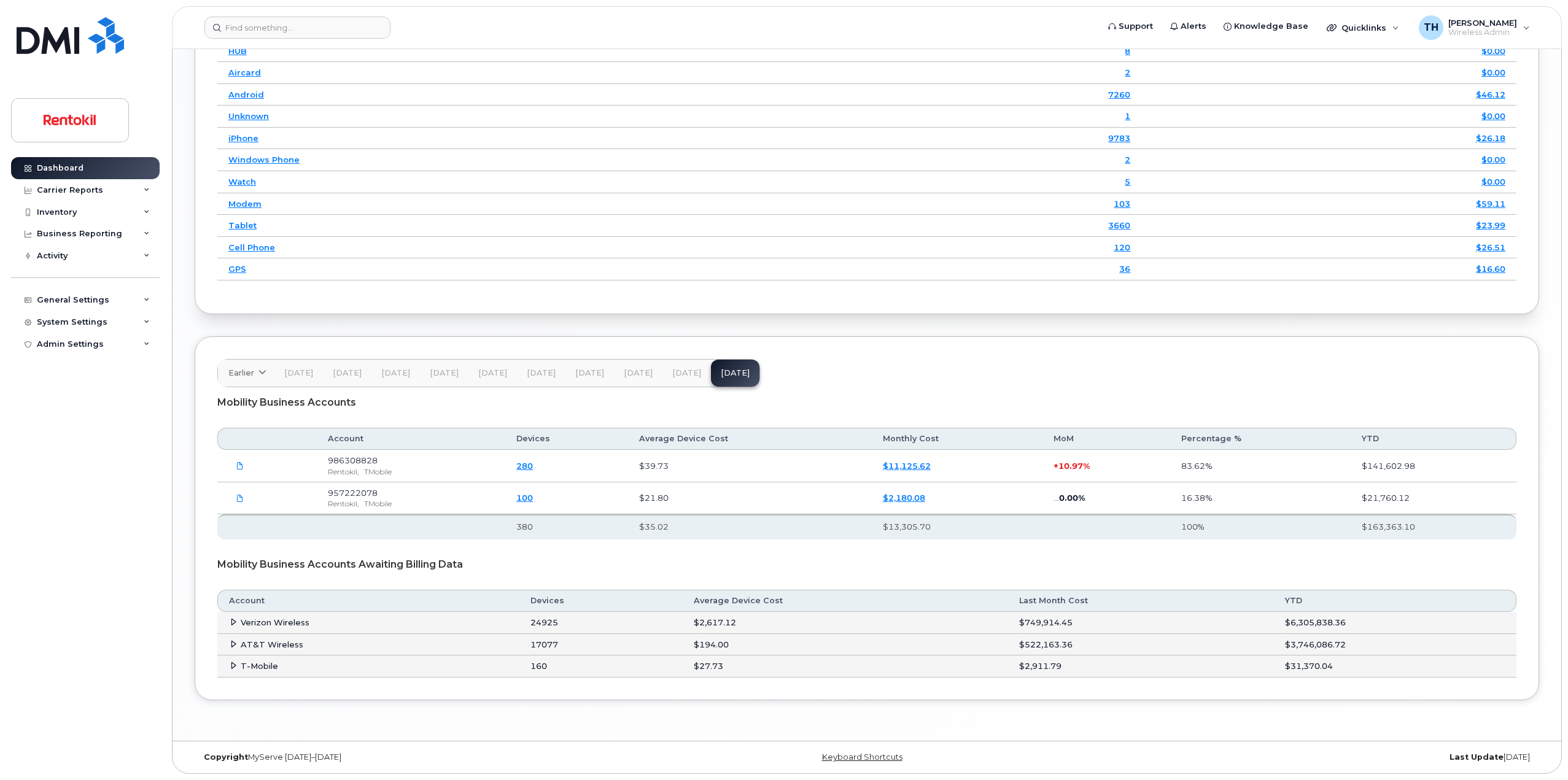
click at [662, 381] on button "[DATE]" at bounding box center [686, 373] width 48 height 27
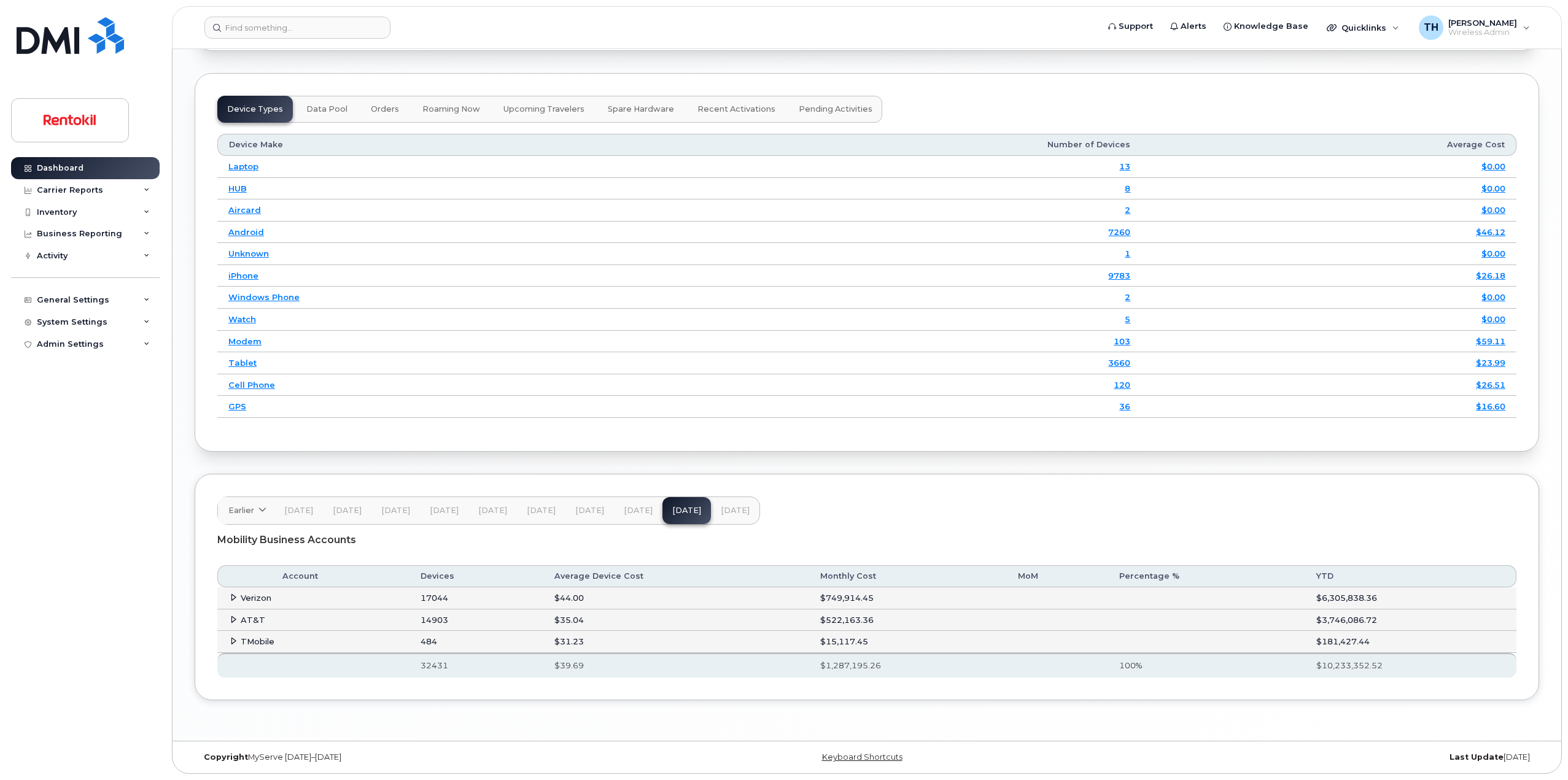
click at [732, 501] on button "[DATE]" at bounding box center [735, 511] width 48 height 27
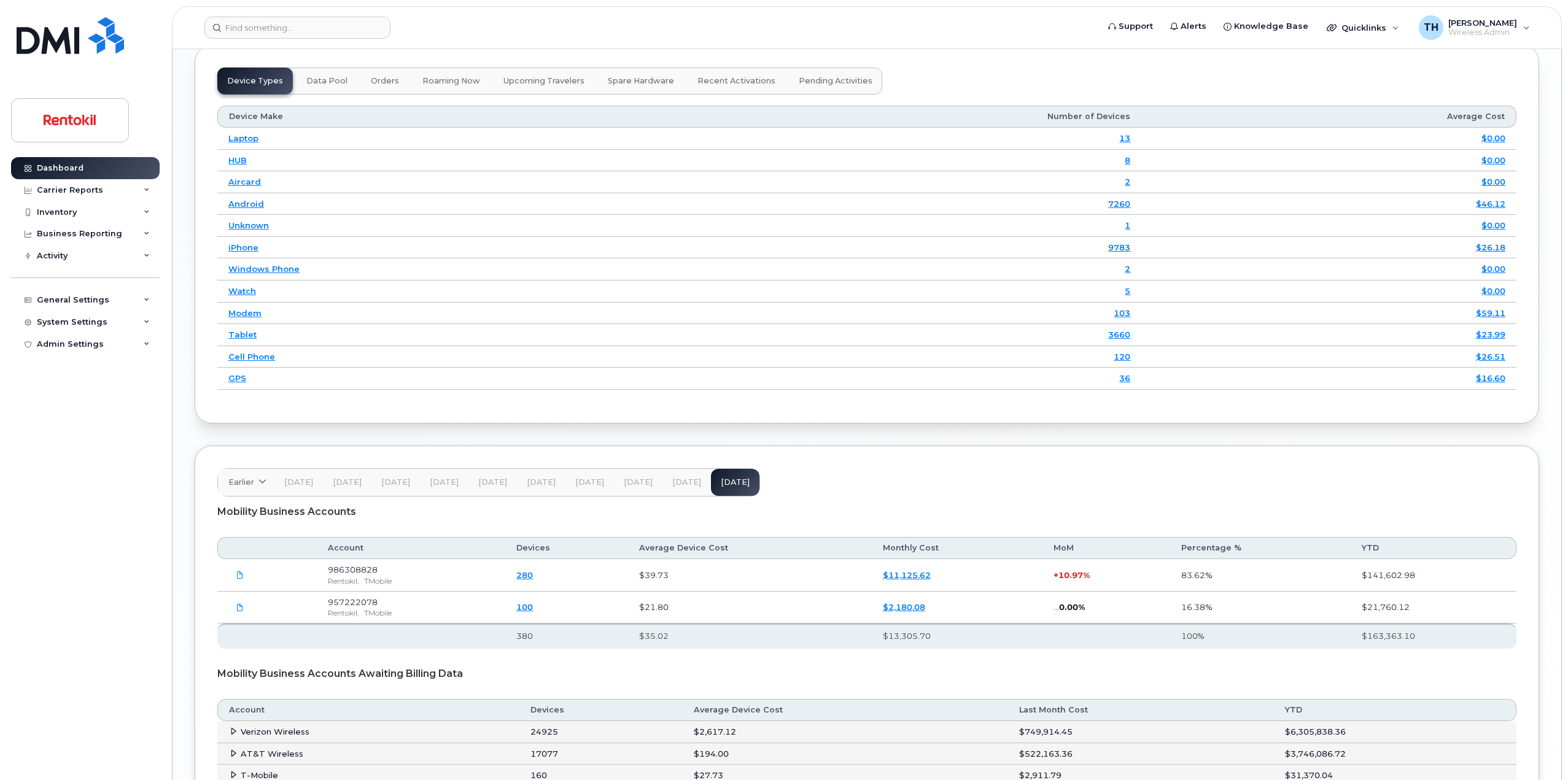
scroll to position [1651, 0]
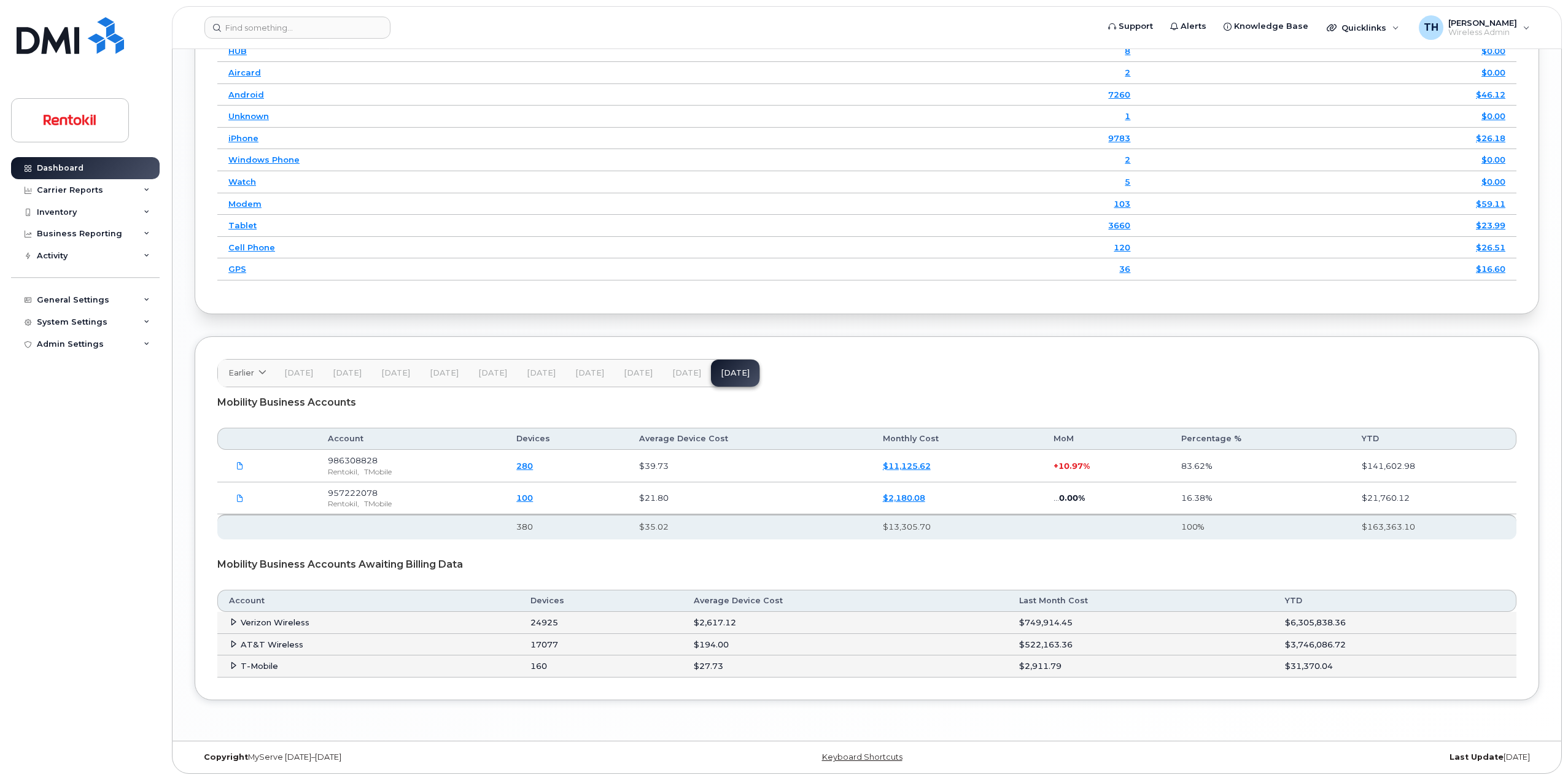
click at [578, 373] on span "[DATE]" at bounding box center [590, 372] width 29 height 10
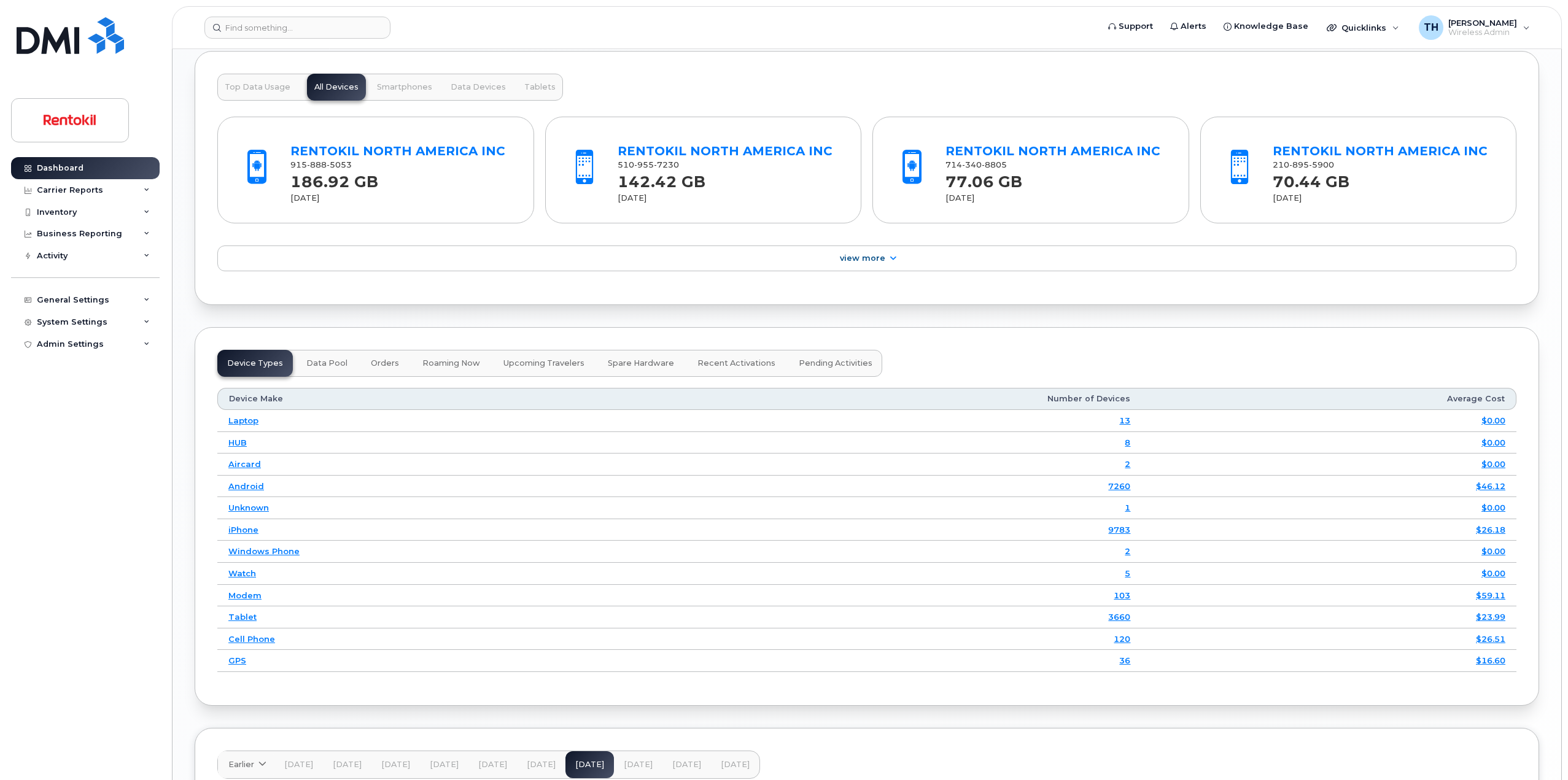
scroll to position [1567, 0]
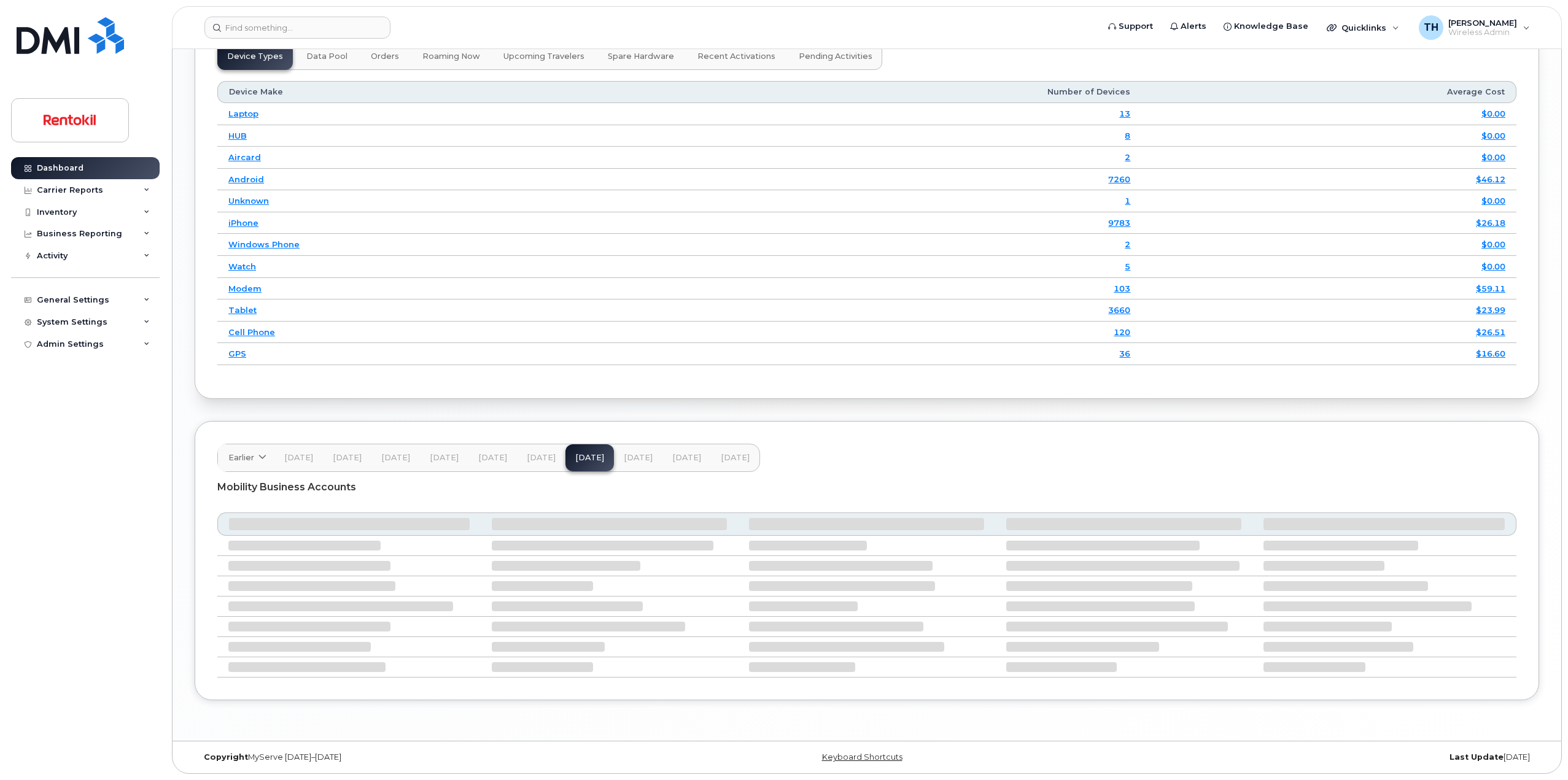
click at [747, 458] on button "[DATE]" at bounding box center [735, 458] width 48 height 27
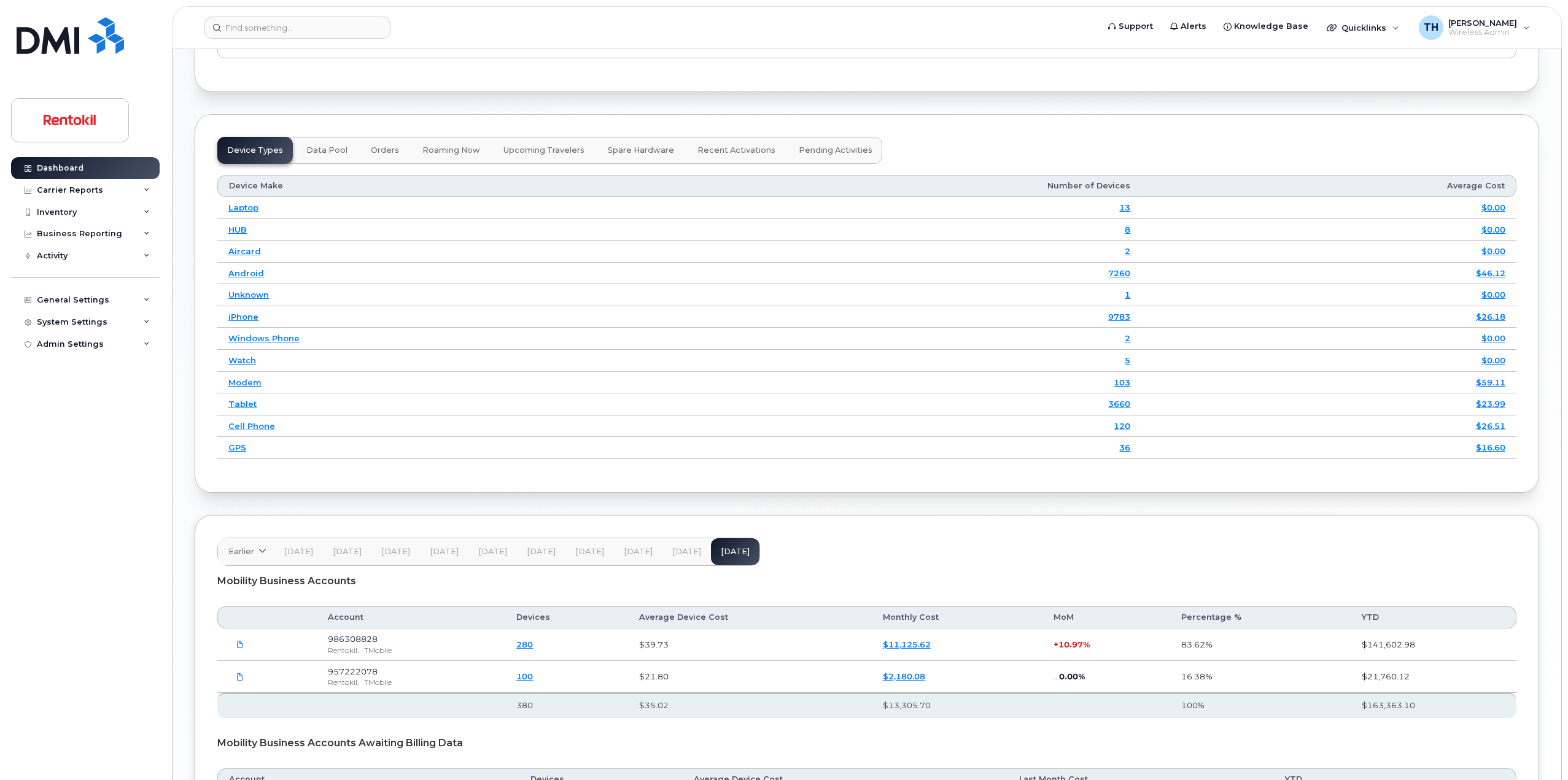
scroll to position [1651, 0]
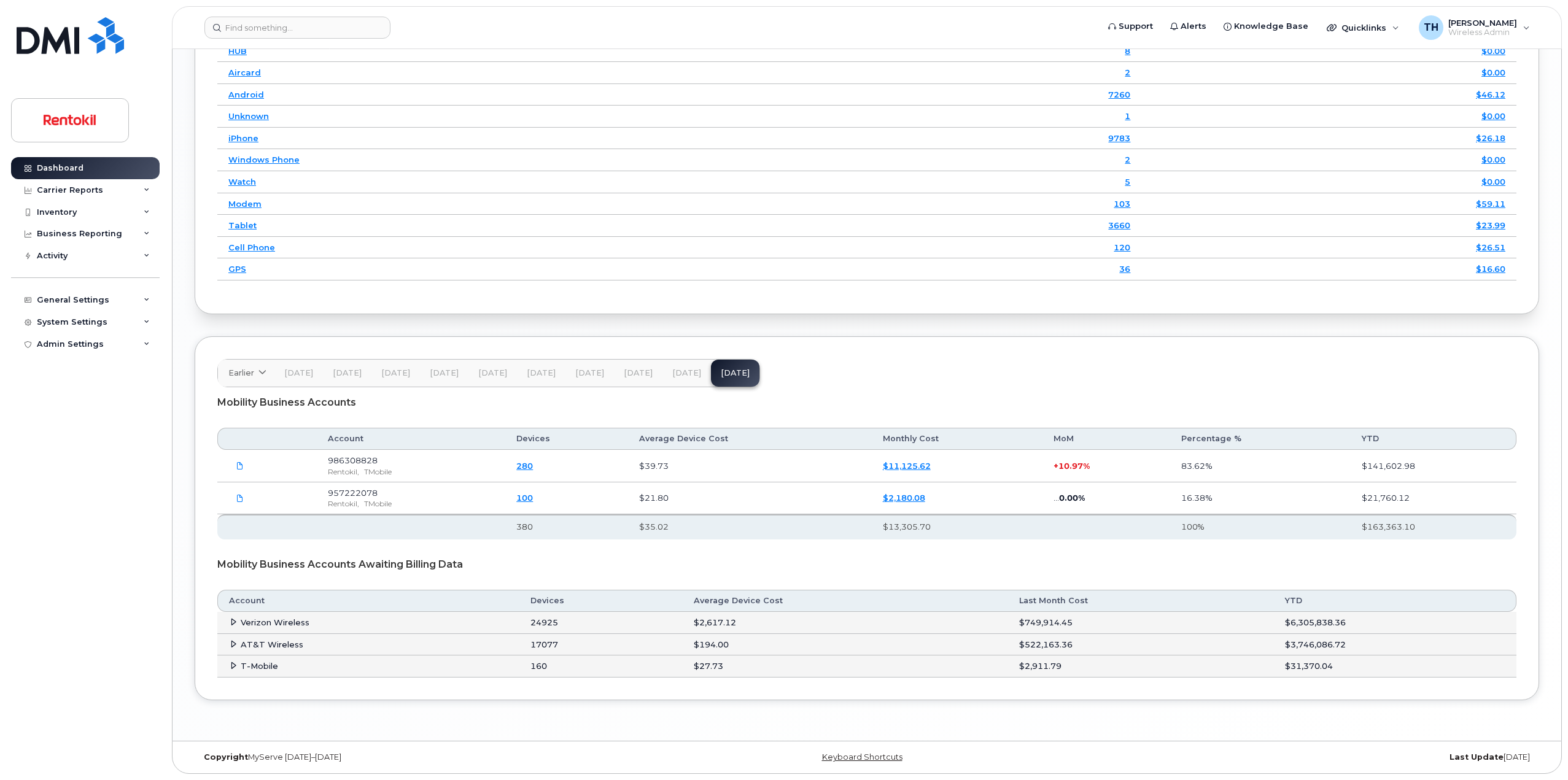
click at [230, 624] on icon at bounding box center [233, 622] width 8 height 8
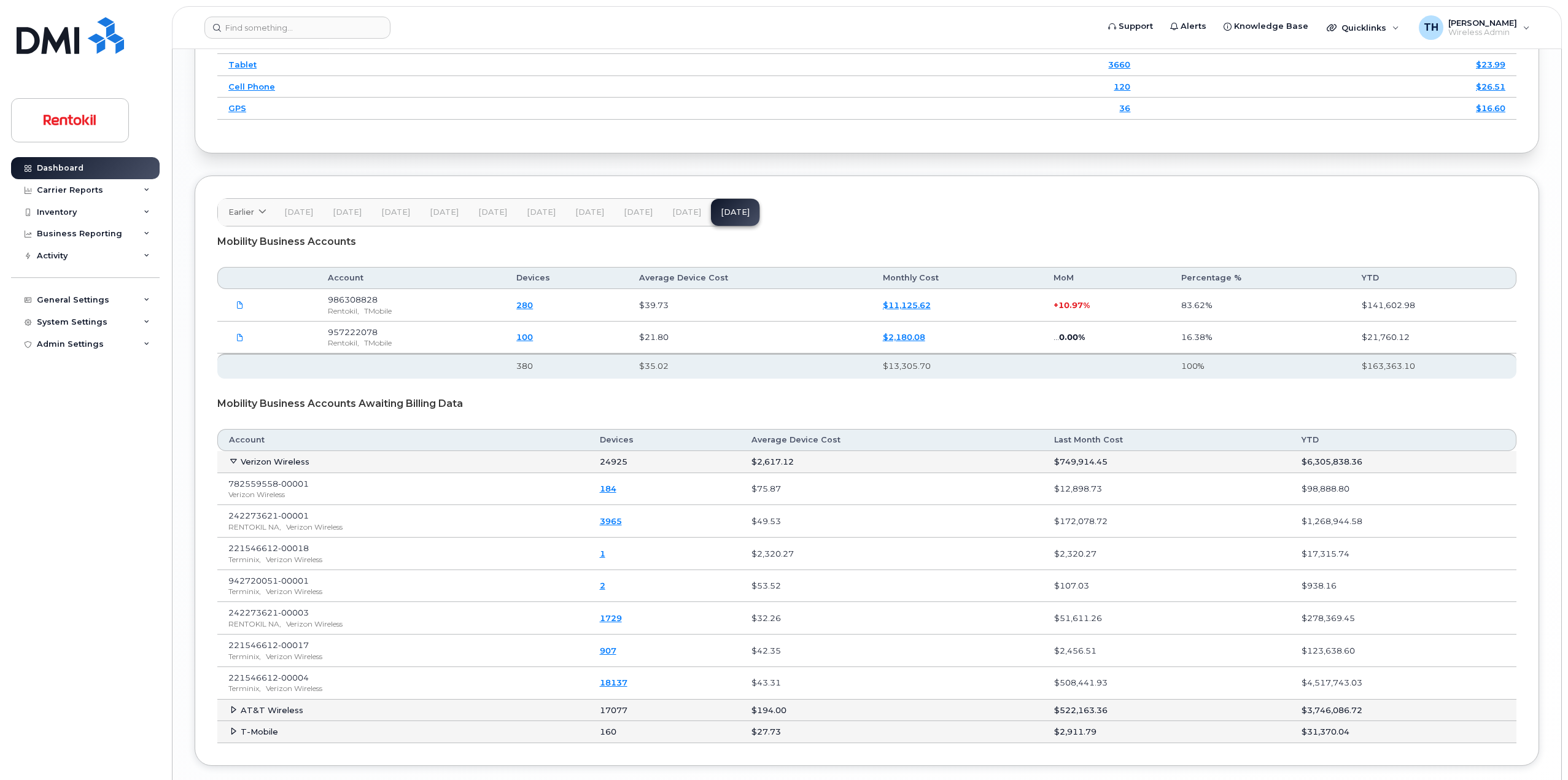
scroll to position [1878, 0]
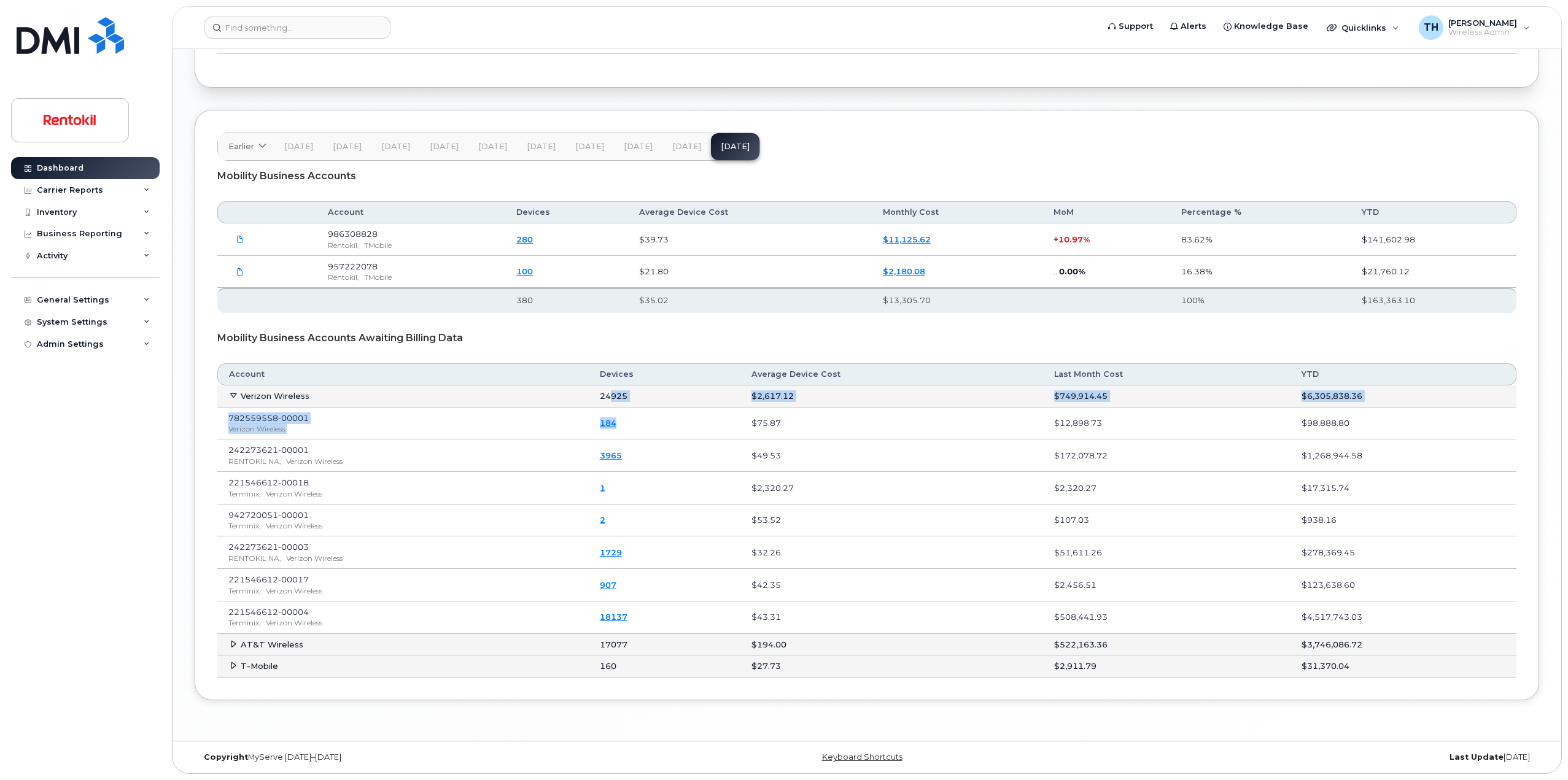
drag, startPoint x: 627, startPoint y: 399, endPoint x: 679, endPoint y: 407, distance: 52.6
click at [679, 407] on tbody "Verizon Wireless 24925 $2,617.12 $749,914.45 $6,305,838.36 782559558-00001 Veri…" at bounding box center [866, 509] width 1299 height 248
click at [636, 445] on td "3965" at bounding box center [665, 455] width 152 height 32
click at [662, 141] on button "[DATE]" at bounding box center [686, 147] width 48 height 27
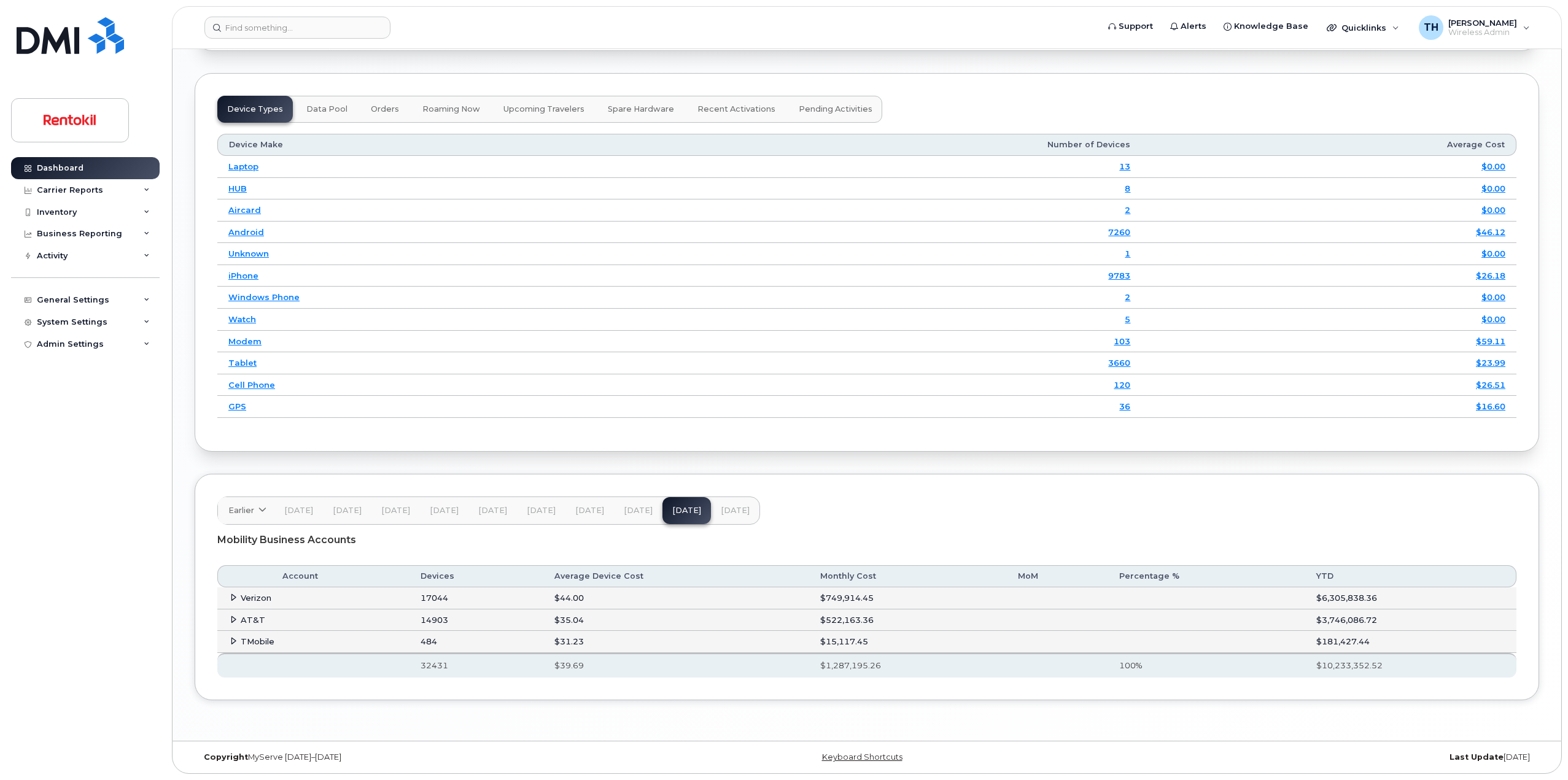
click at [716, 500] on button "[DATE]" at bounding box center [735, 511] width 48 height 27
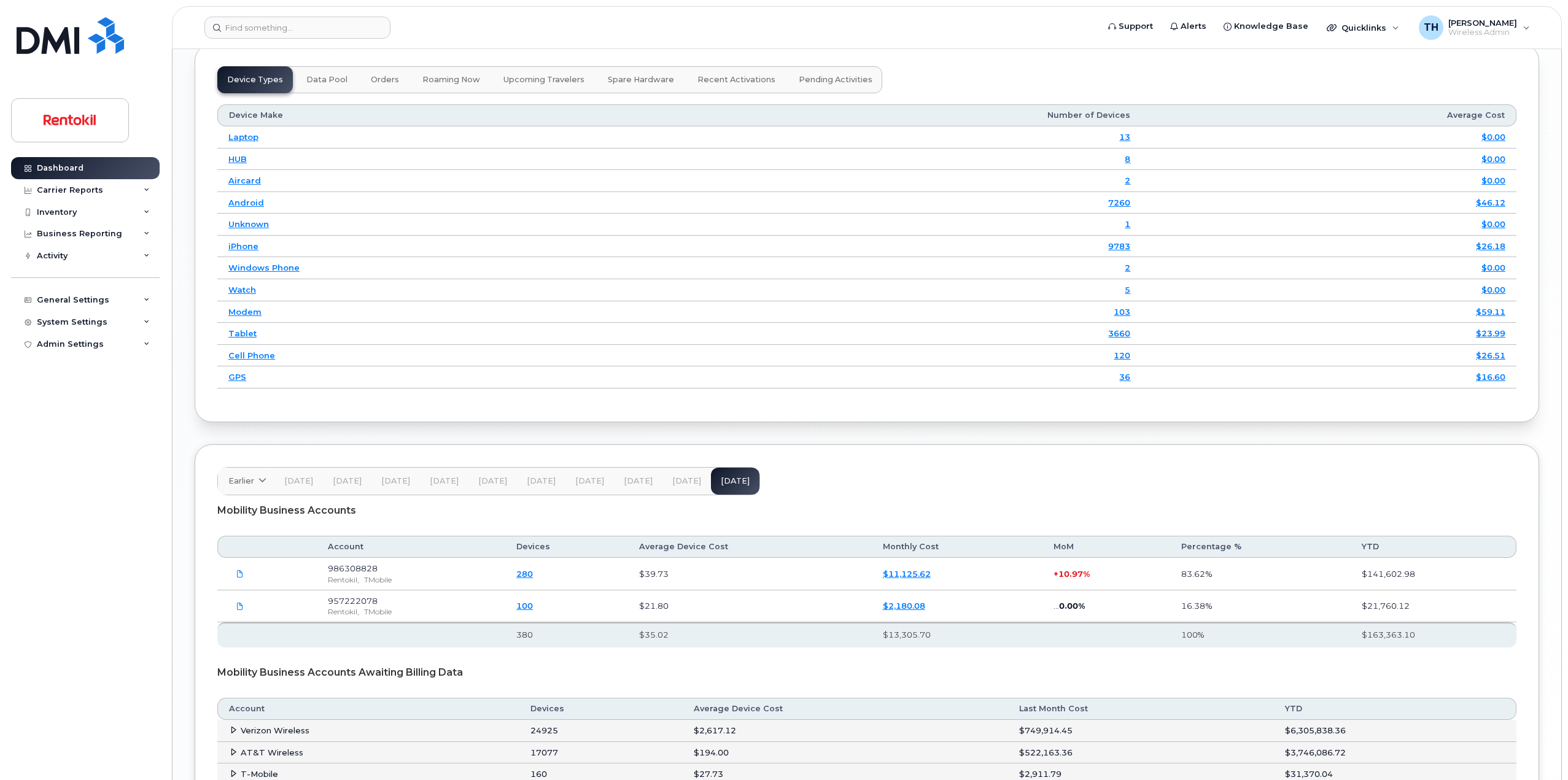
scroll to position [1651, 0]
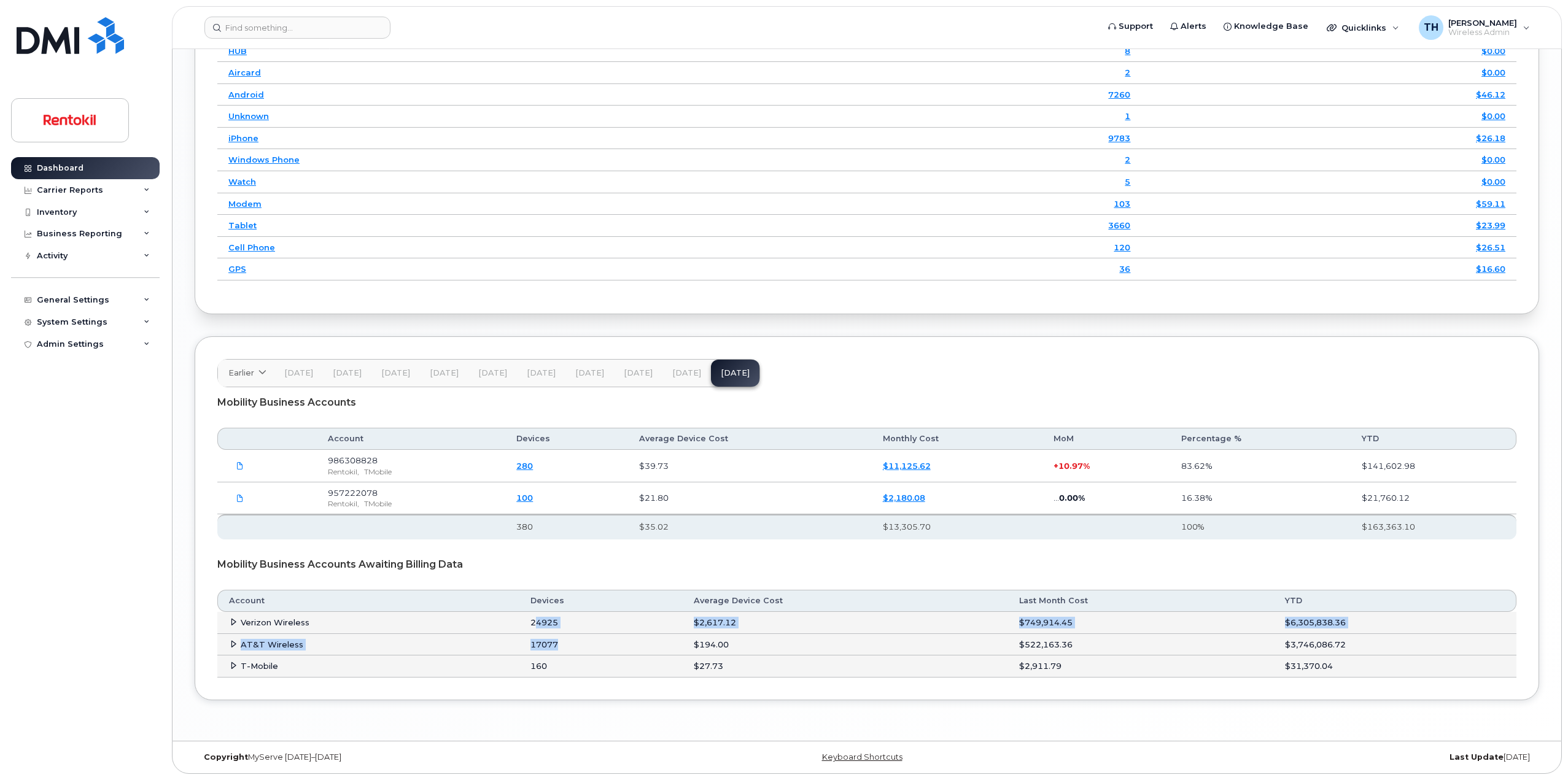
drag, startPoint x: 541, startPoint y: 632, endPoint x: 677, endPoint y: 638, distance: 136.1
click at [600, 636] on table "Account Devices Average Device Cost Last Month Cost YTD Verizon Wireless 24925 …" at bounding box center [866, 633] width 1299 height 88
click at [724, 648] on td "$194.00" at bounding box center [845, 644] width 325 height 22
drag, startPoint x: 693, startPoint y: 646, endPoint x: 769, endPoint y: 655, distance: 76.5
click at [755, 653] on td "$194.00" at bounding box center [845, 644] width 325 height 22
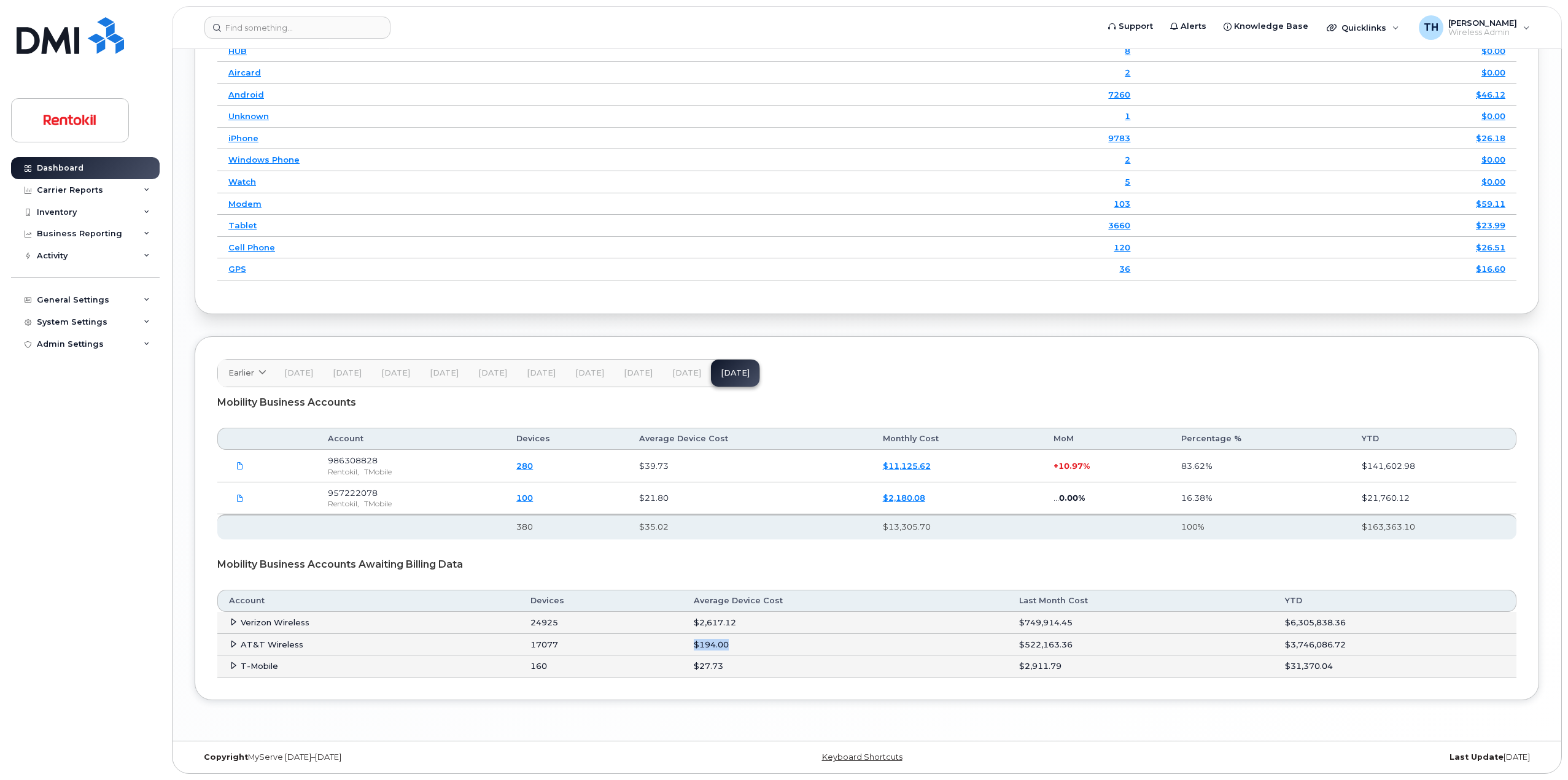
drag, startPoint x: 769, startPoint y: 655, endPoint x: 759, endPoint y: 657, distance: 10.2
click at [768, 655] on td "$194.00" at bounding box center [845, 644] width 325 height 22
drag, startPoint x: 677, startPoint y: 678, endPoint x: 868, endPoint y: 690, distance: 191.4
click at [744, 686] on div "Earlier 2024 December November October September August July June May April Mar…" at bounding box center [866, 518] width 1344 height 364
click at [1311, 670] on tr "T-Mobile 160 $27.73 $2,911.79 $31,370.04" at bounding box center [866, 666] width 1299 height 22
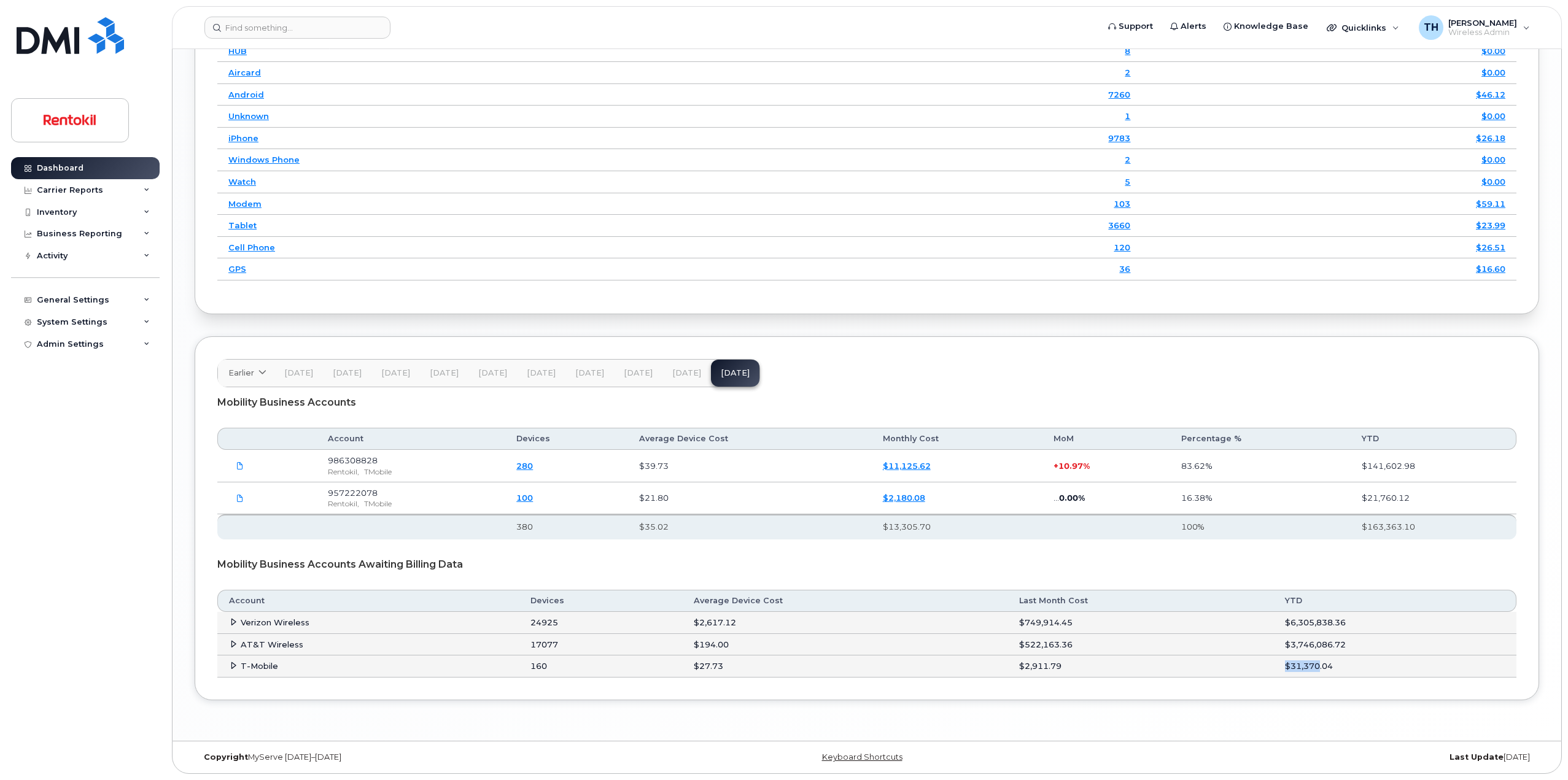
click at [672, 374] on span "[DATE]" at bounding box center [686, 372] width 29 height 10
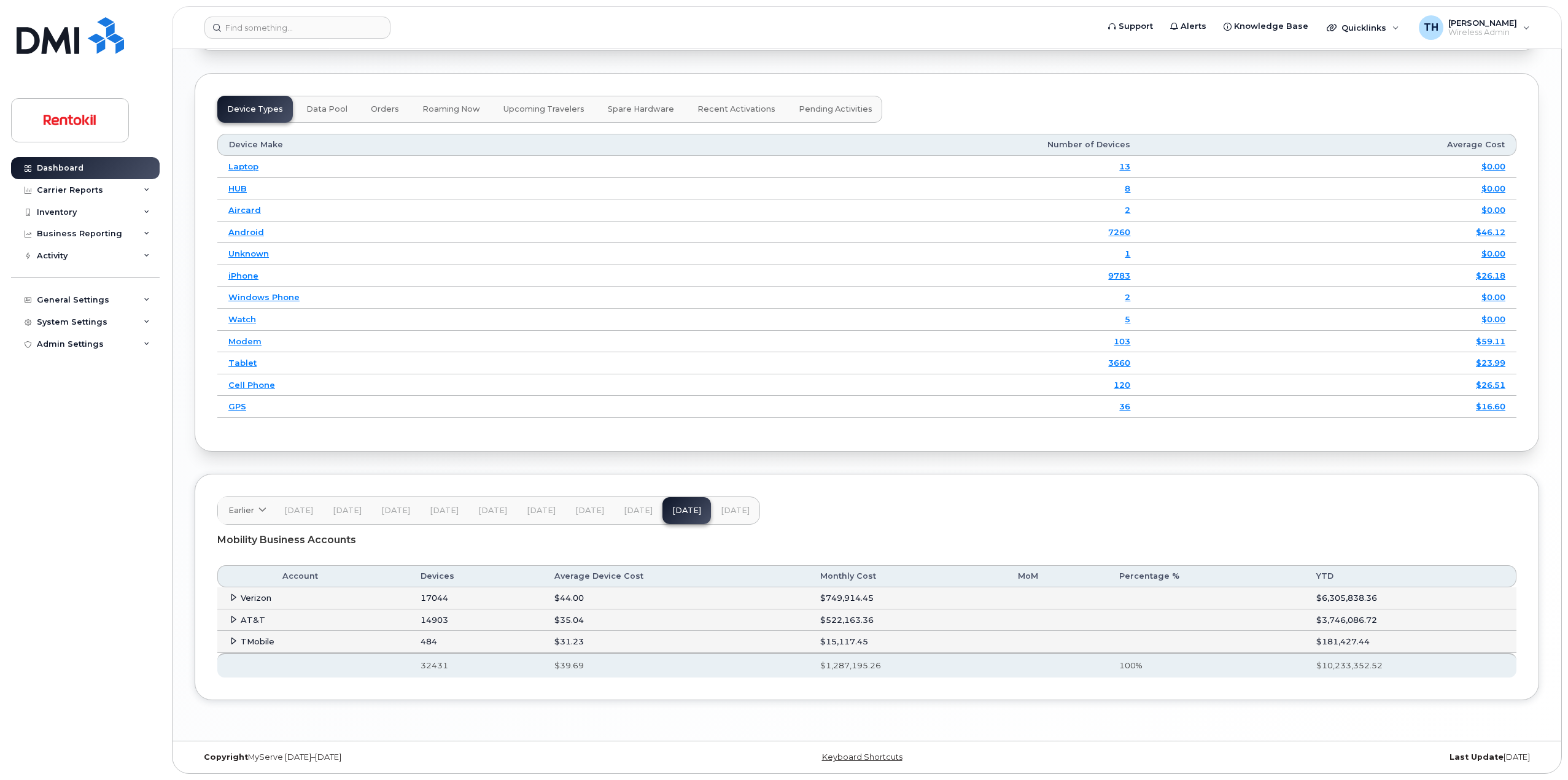
click at [686, 512] on div "Earlier [DATE] November October September August July June May April March Febr…" at bounding box center [489, 511] width 542 height 29
click at [736, 513] on span "[DATE]" at bounding box center [735, 510] width 29 height 10
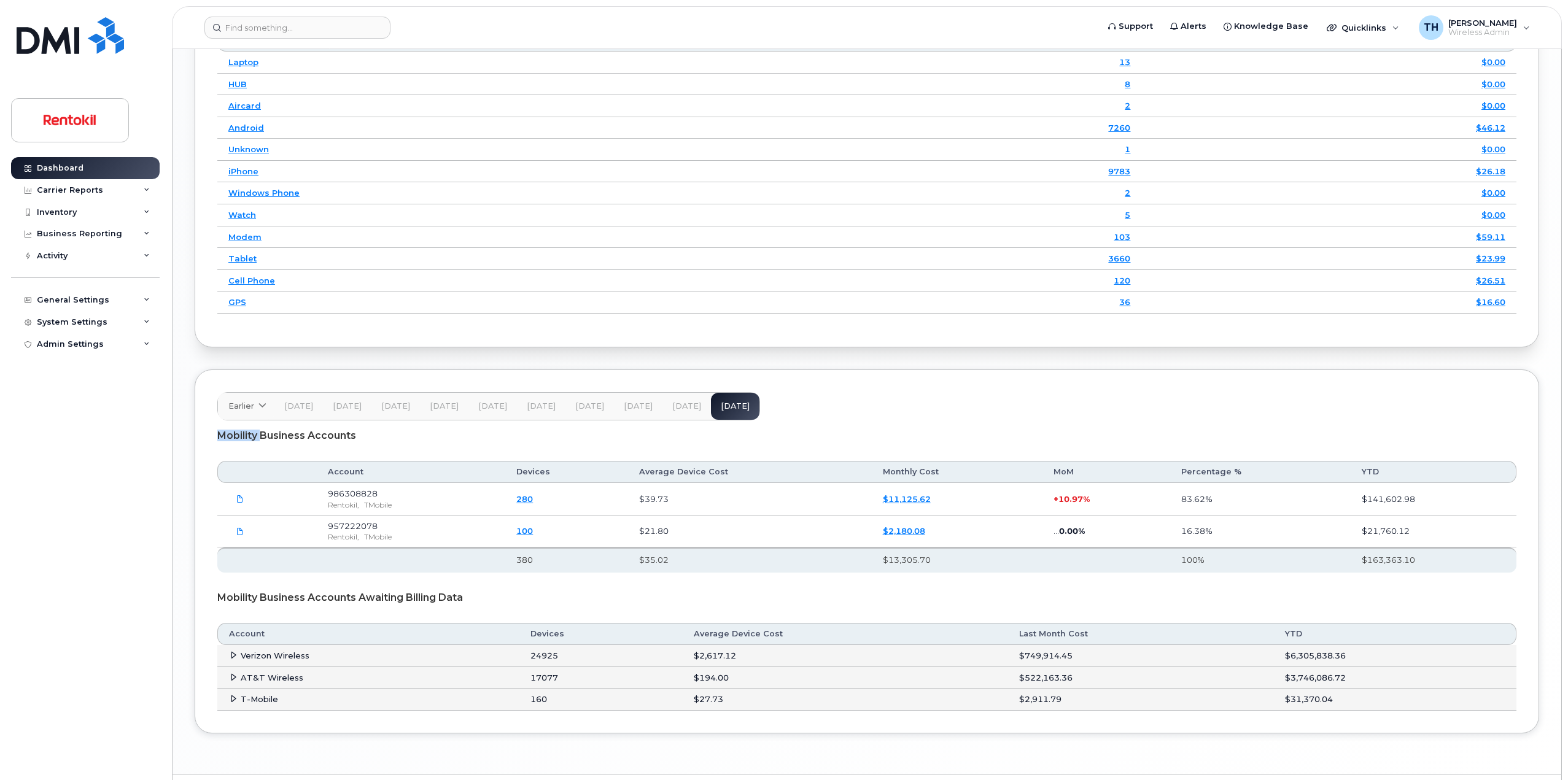
scroll to position [1651, 0]
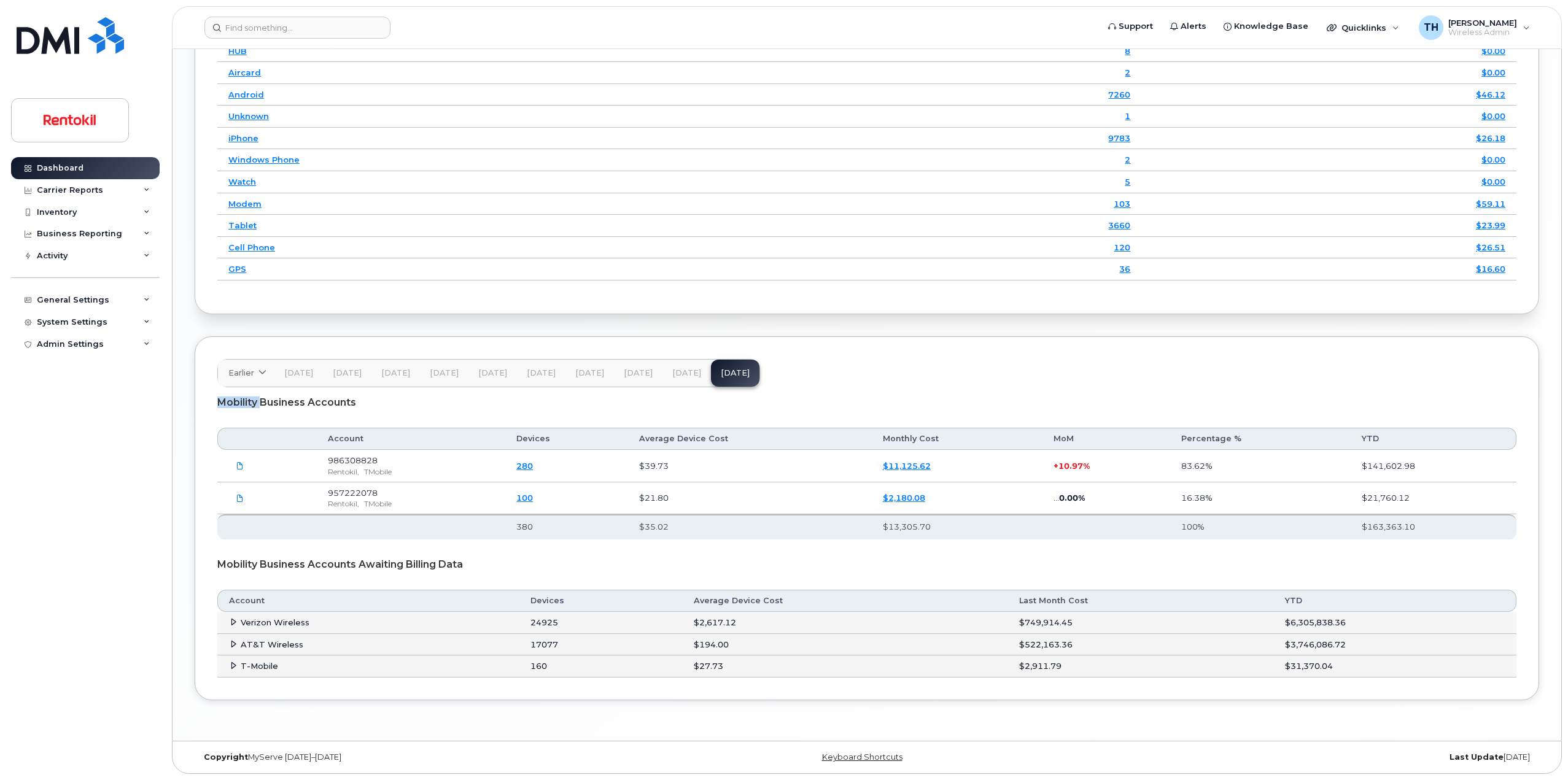
click at [672, 368] on span "[DATE]" at bounding box center [686, 372] width 29 height 10
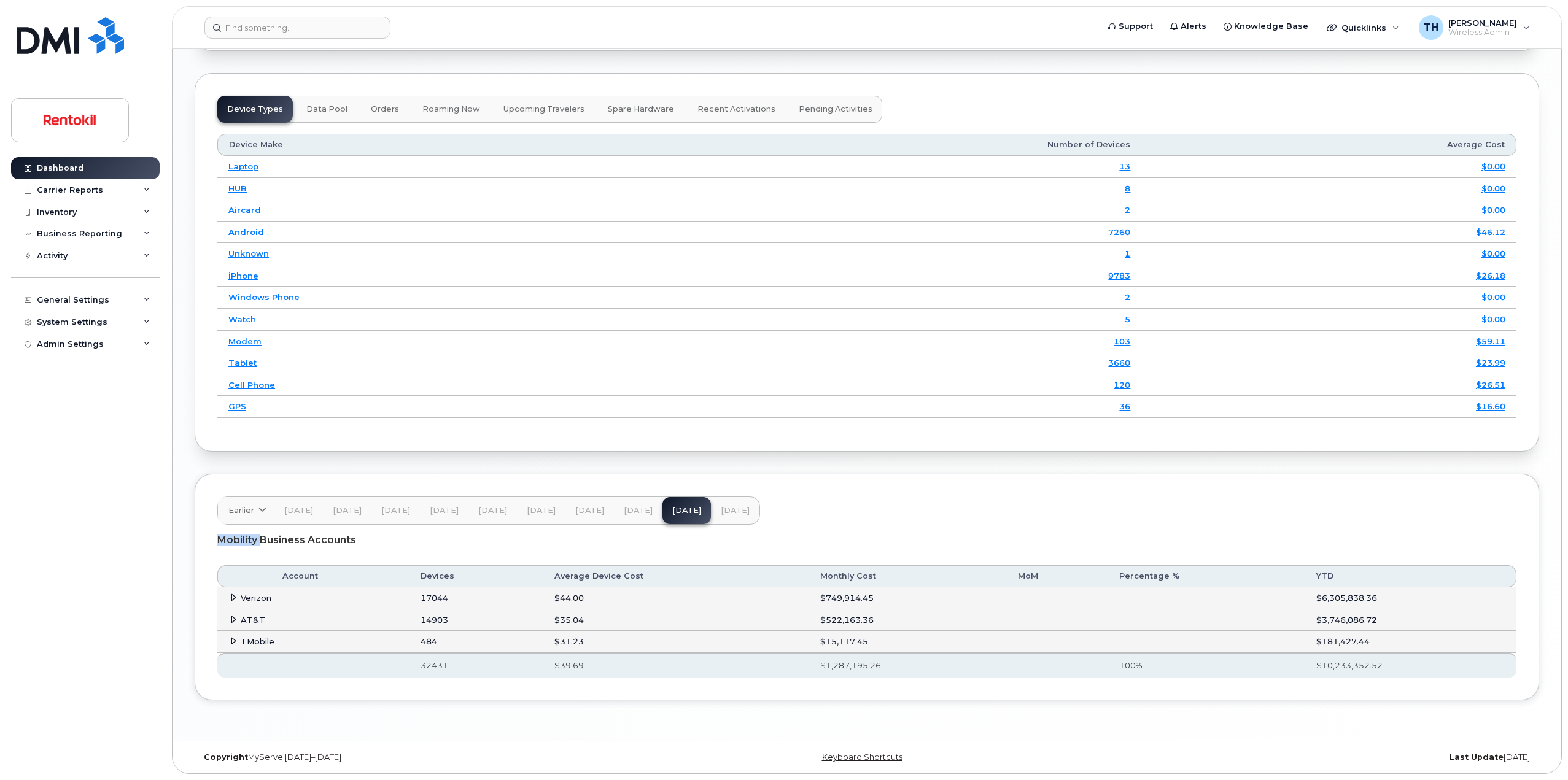
click at [614, 506] on button "[DATE]" at bounding box center [638, 511] width 48 height 27
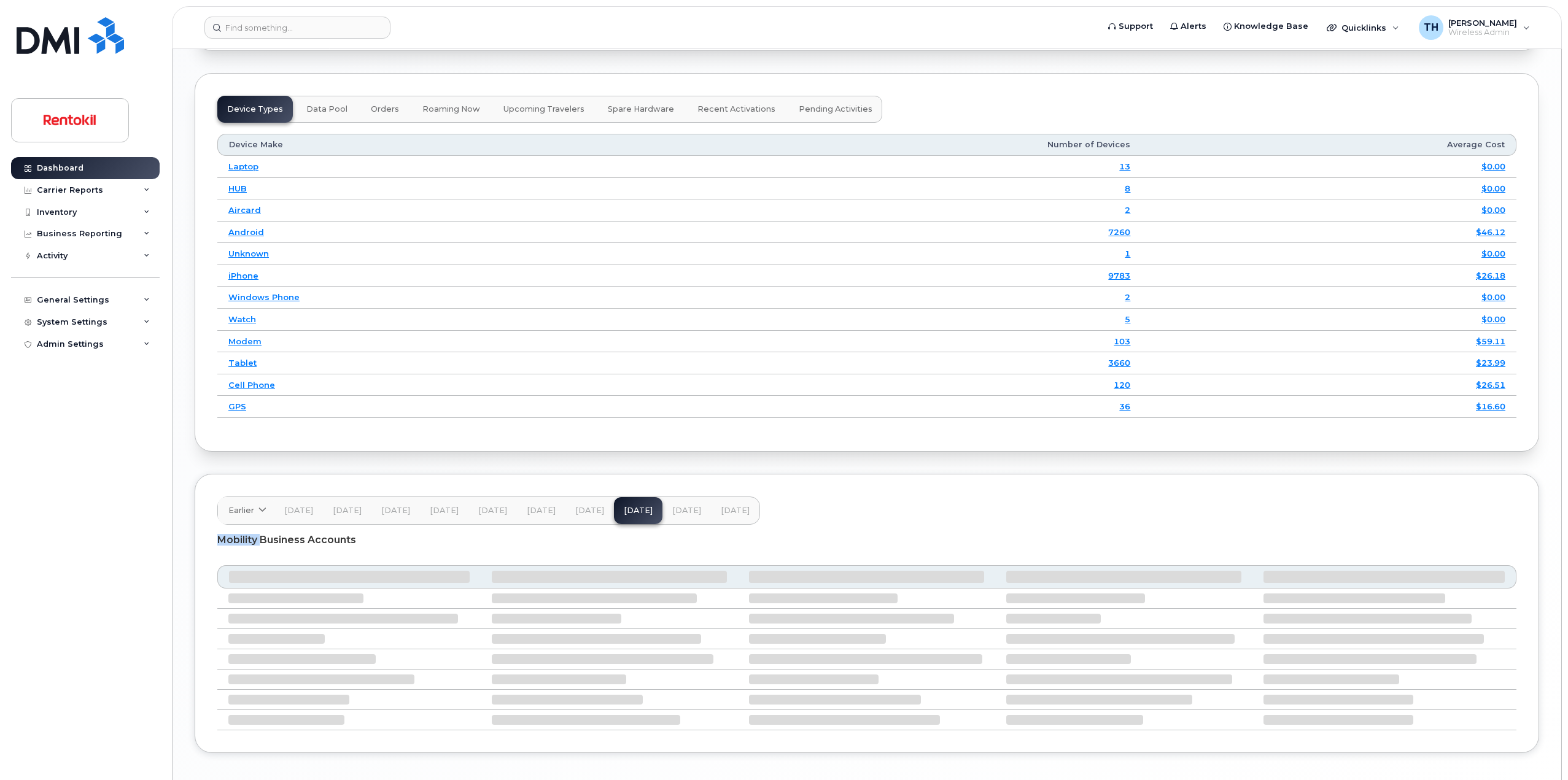
click at [739, 519] on button "[DATE]" at bounding box center [735, 511] width 48 height 27
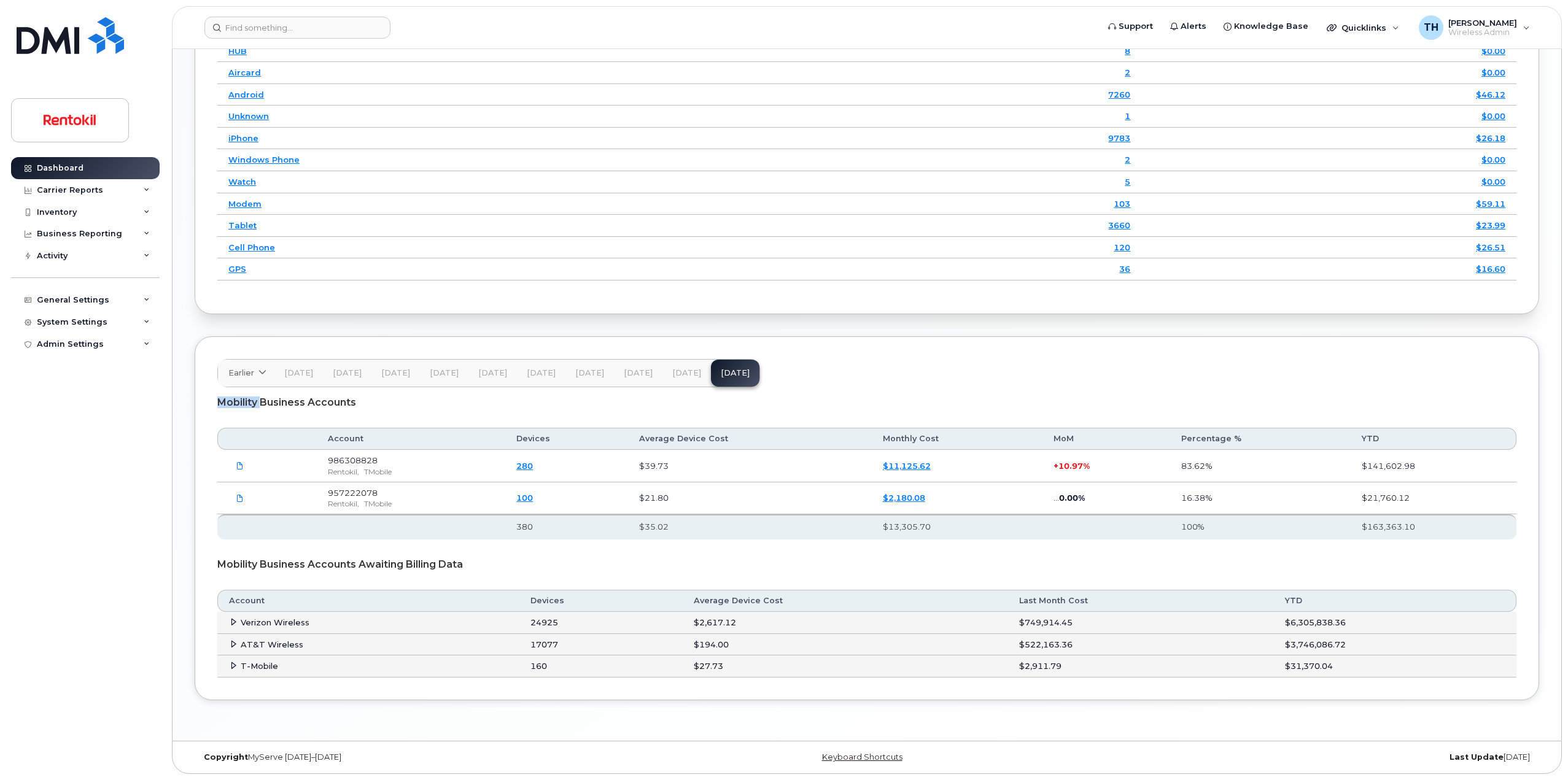
click at [662, 364] on button "[DATE]" at bounding box center [686, 373] width 48 height 27
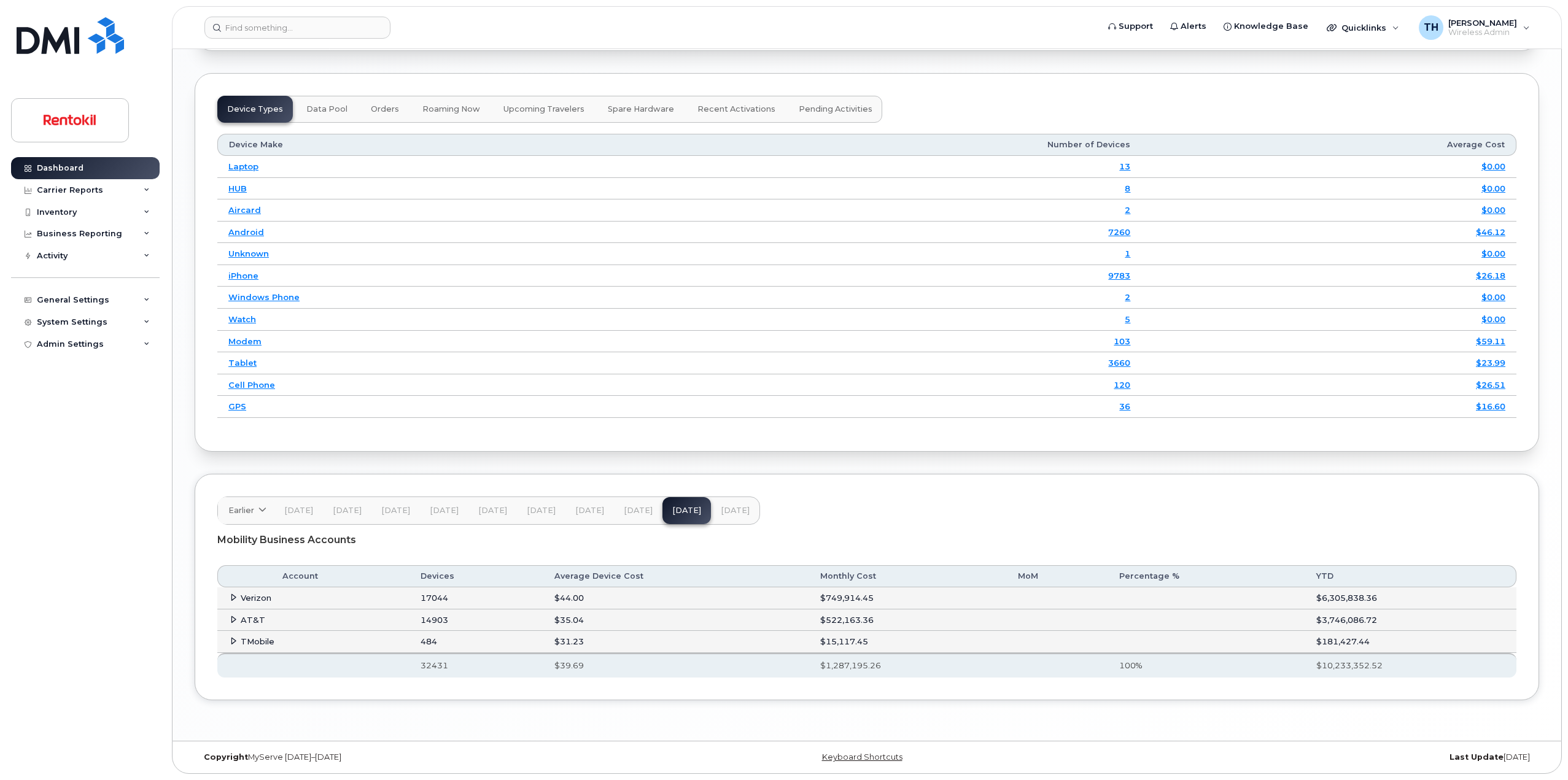
click at [440, 598] on td "17044" at bounding box center [476, 598] width 134 height 22
click at [738, 507] on span "[DATE]" at bounding box center [735, 510] width 29 height 10
click at [738, 506] on div "Earlier [DATE] November October September August July June May April March Febr…" at bounding box center [489, 511] width 542 height 29
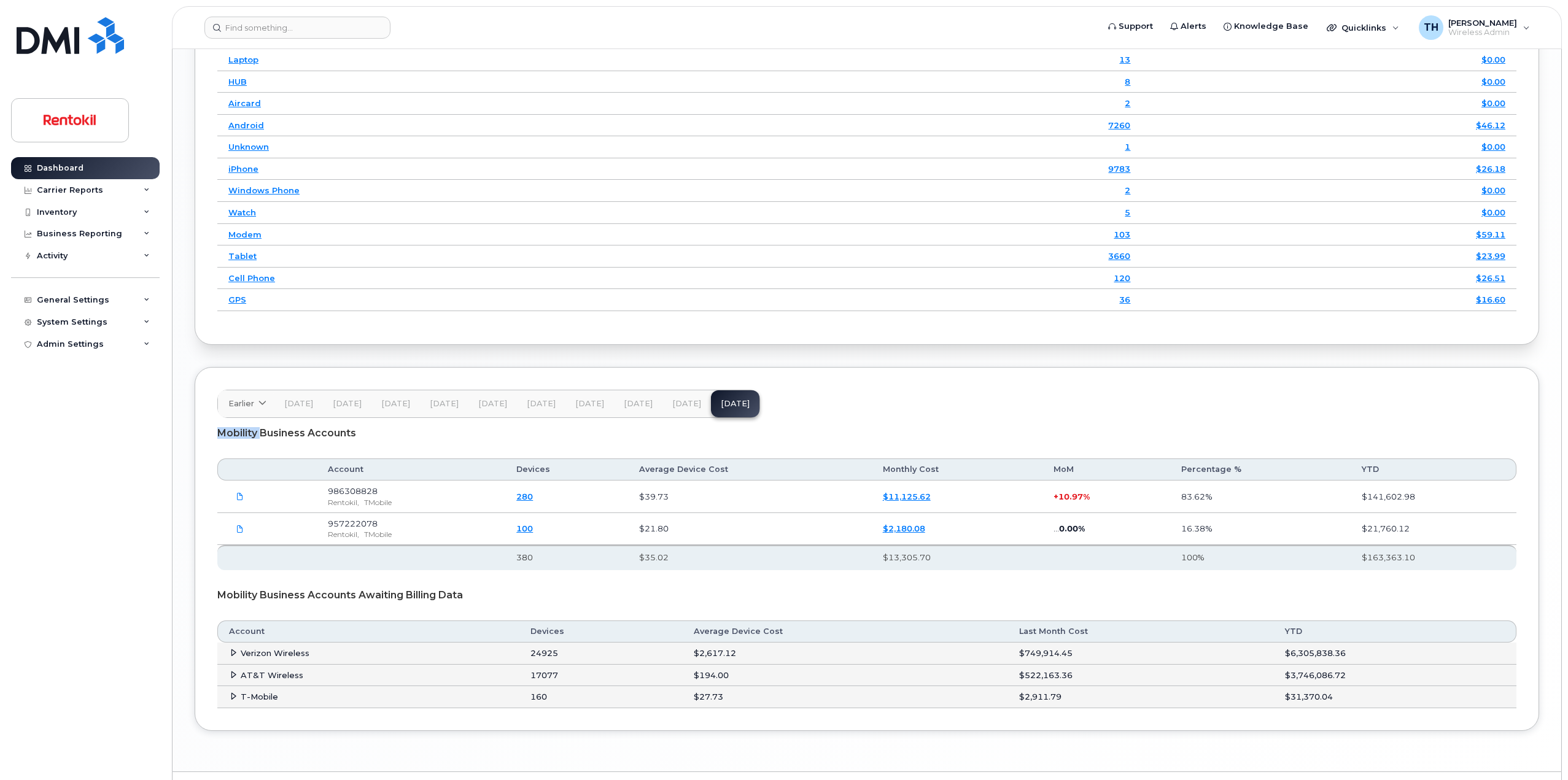
scroll to position [1651, 0]
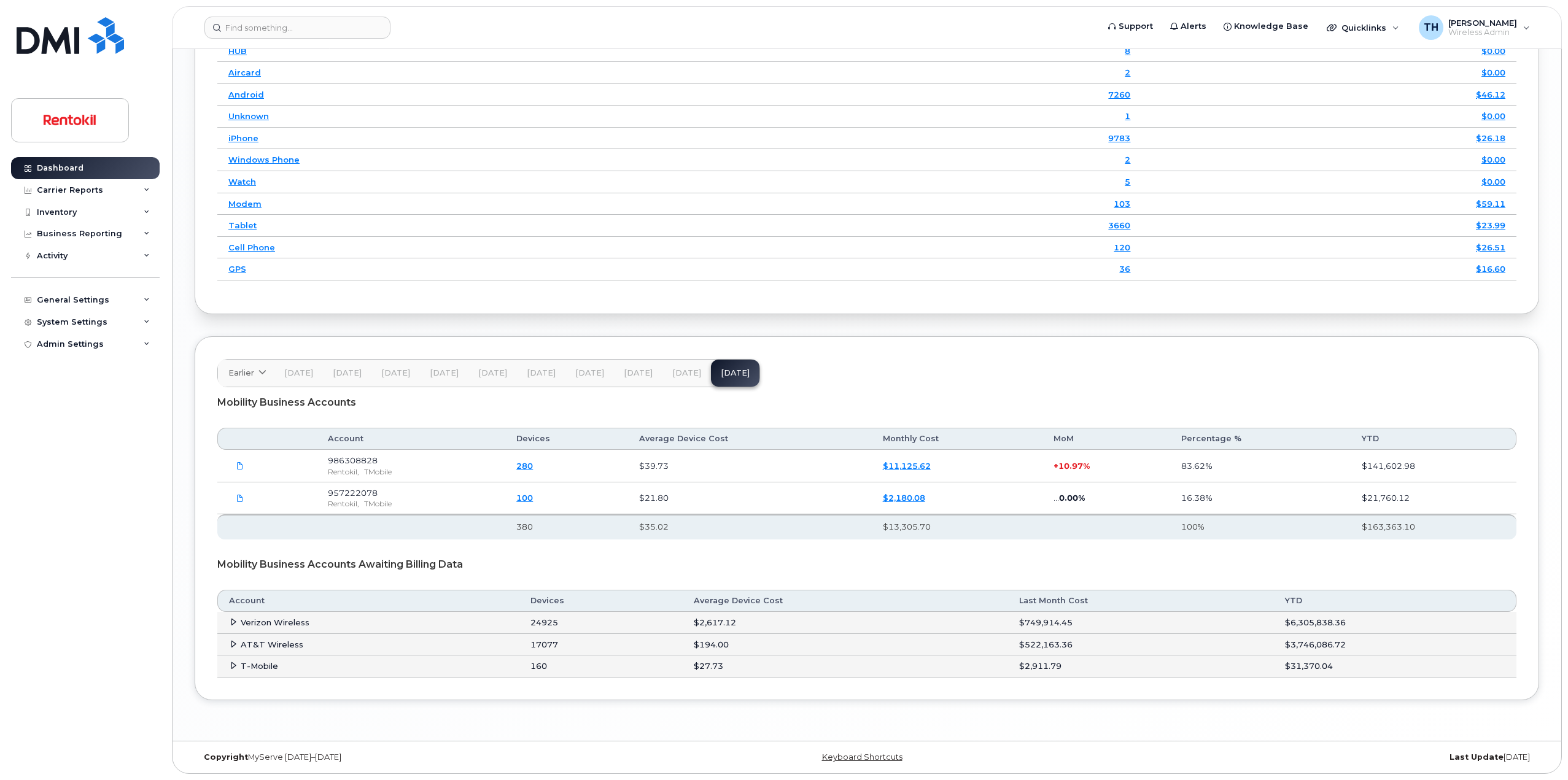
click at [1066, 376] on header "Earlier [DATE] November October September August July June May April March Febr…" at bounding box center [866, 373] width 1299 height 29
click at [579, 376] on span "[DATE]" at bounding box center [590, 372] width 29 height 10
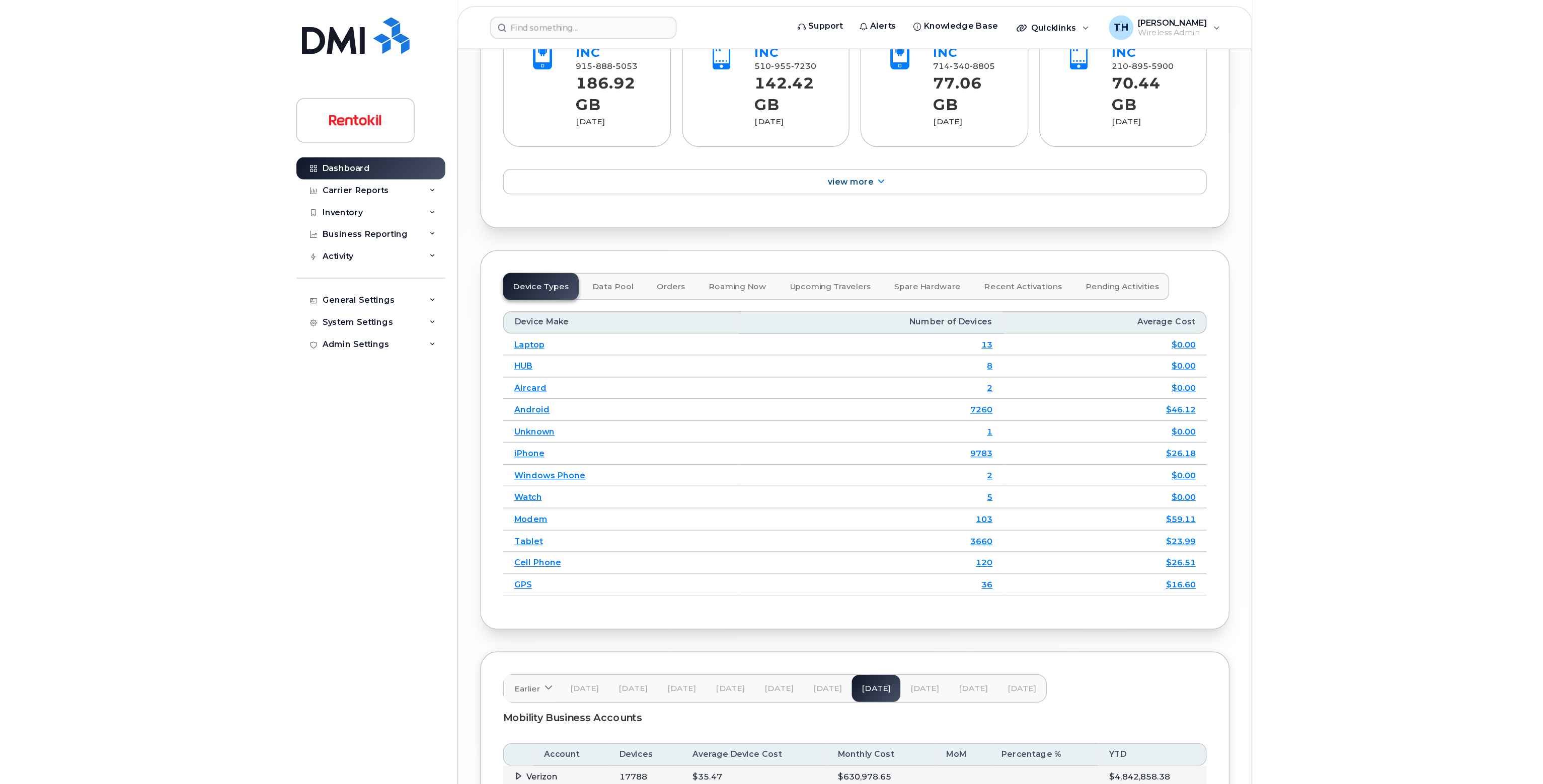
scroll to position [1091, 0]
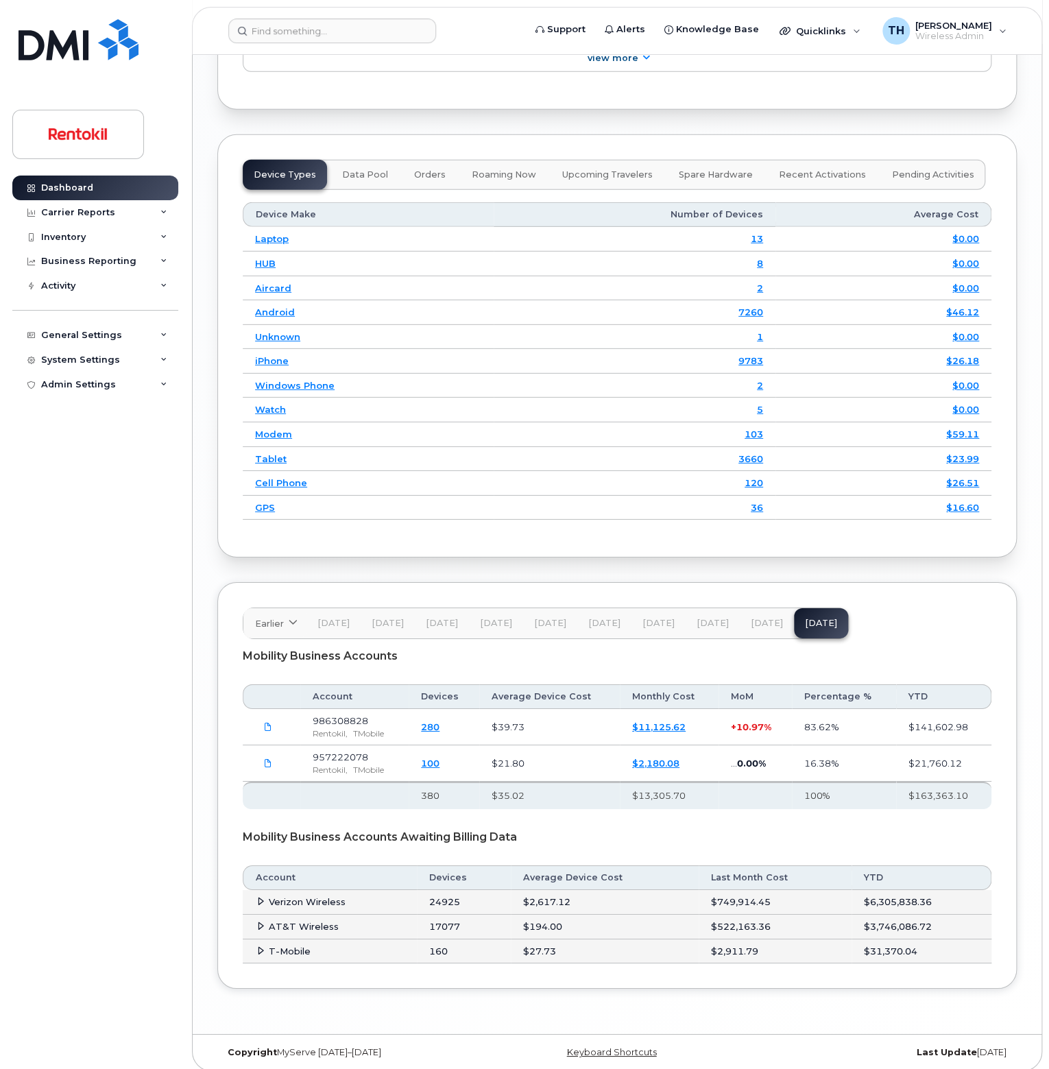
click at [321, 618] on span "[DATE]" at bounding box center [334, 623] width 32 height 11
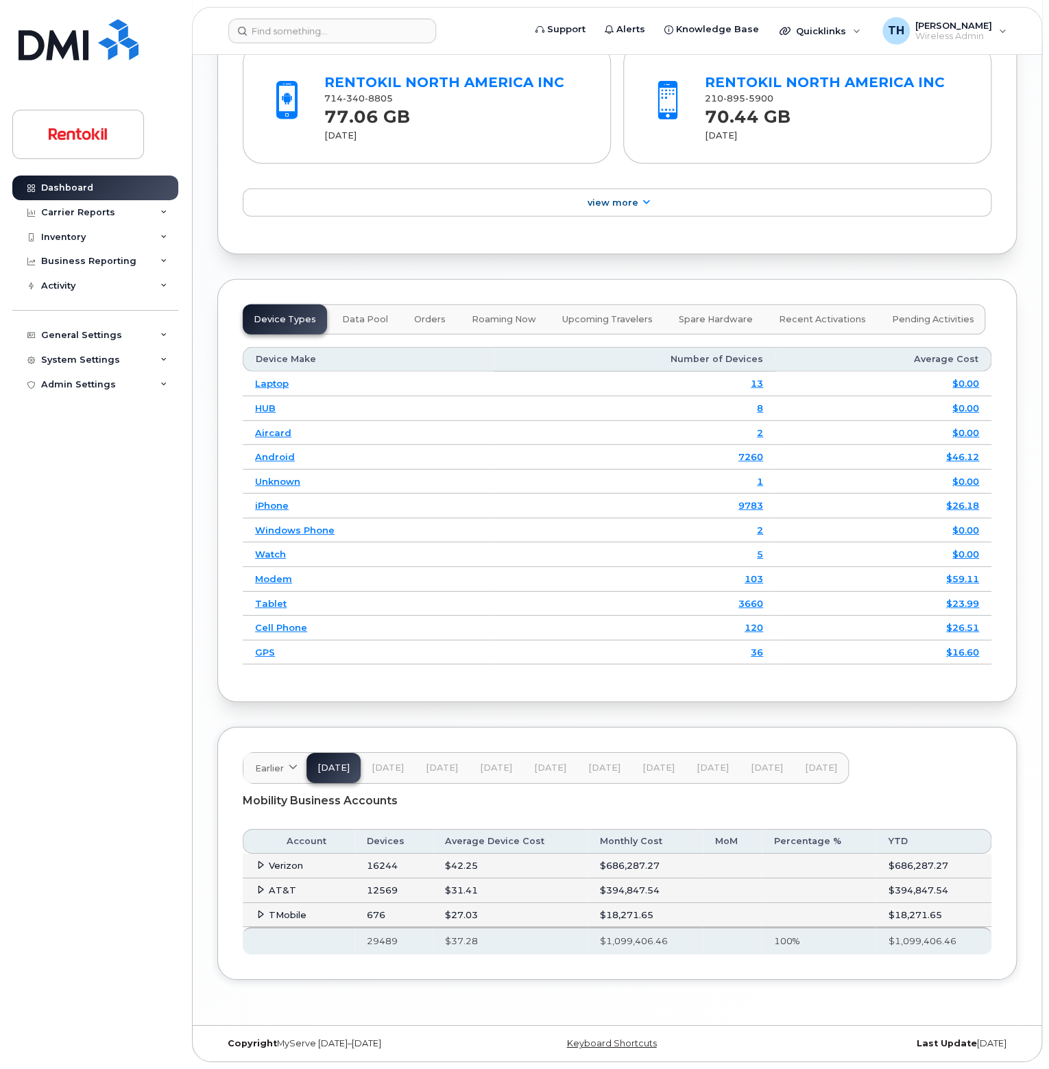
scroll to position [1733, 0]
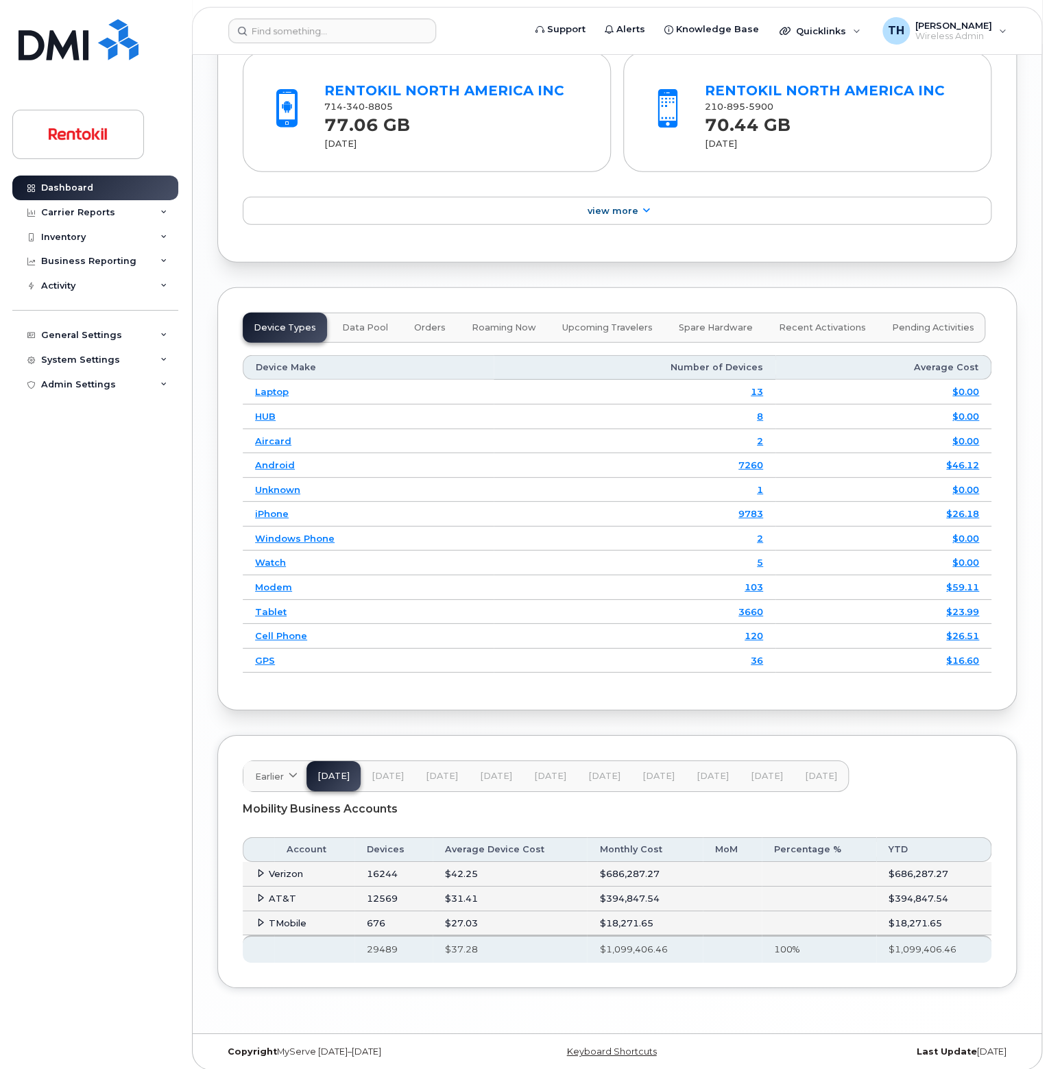
click at [381, 868] on td "16244" at bounding box center [393, 874] width 77 height 25
copy td "16244"
click at [381, 891] on td "12569" at bounding box center [393, 899] width 77 height 25
click at [381, 890] on td "12569" at bounding box center [393, 899] width 77 height 25
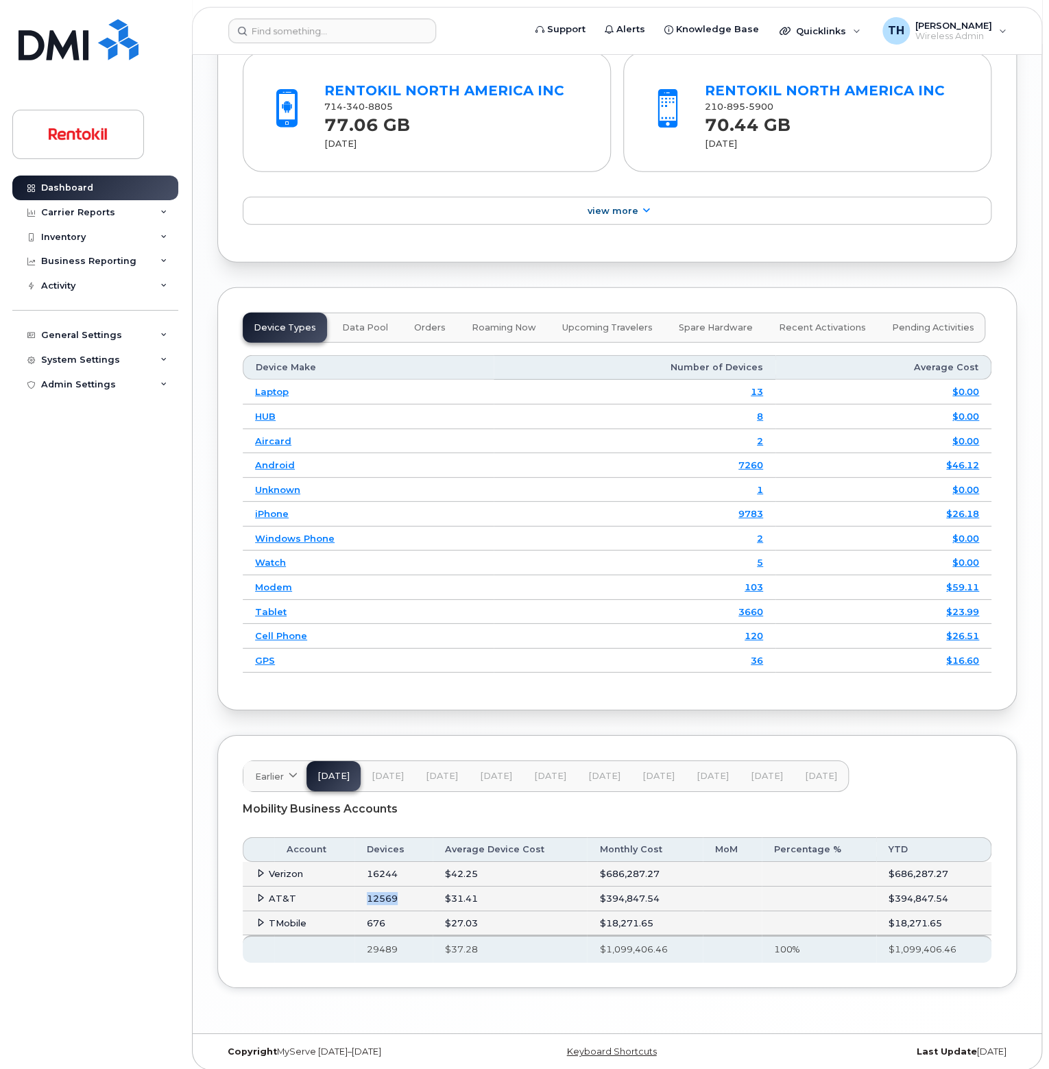
copy td "12569"
click at [372, 912] on td "676" at bounding box center [393, 923] width 77 height 25
copy td "676"
click at [394, 771] on span "[DATE]" at bounding box center [388, 776] width 32 height 11
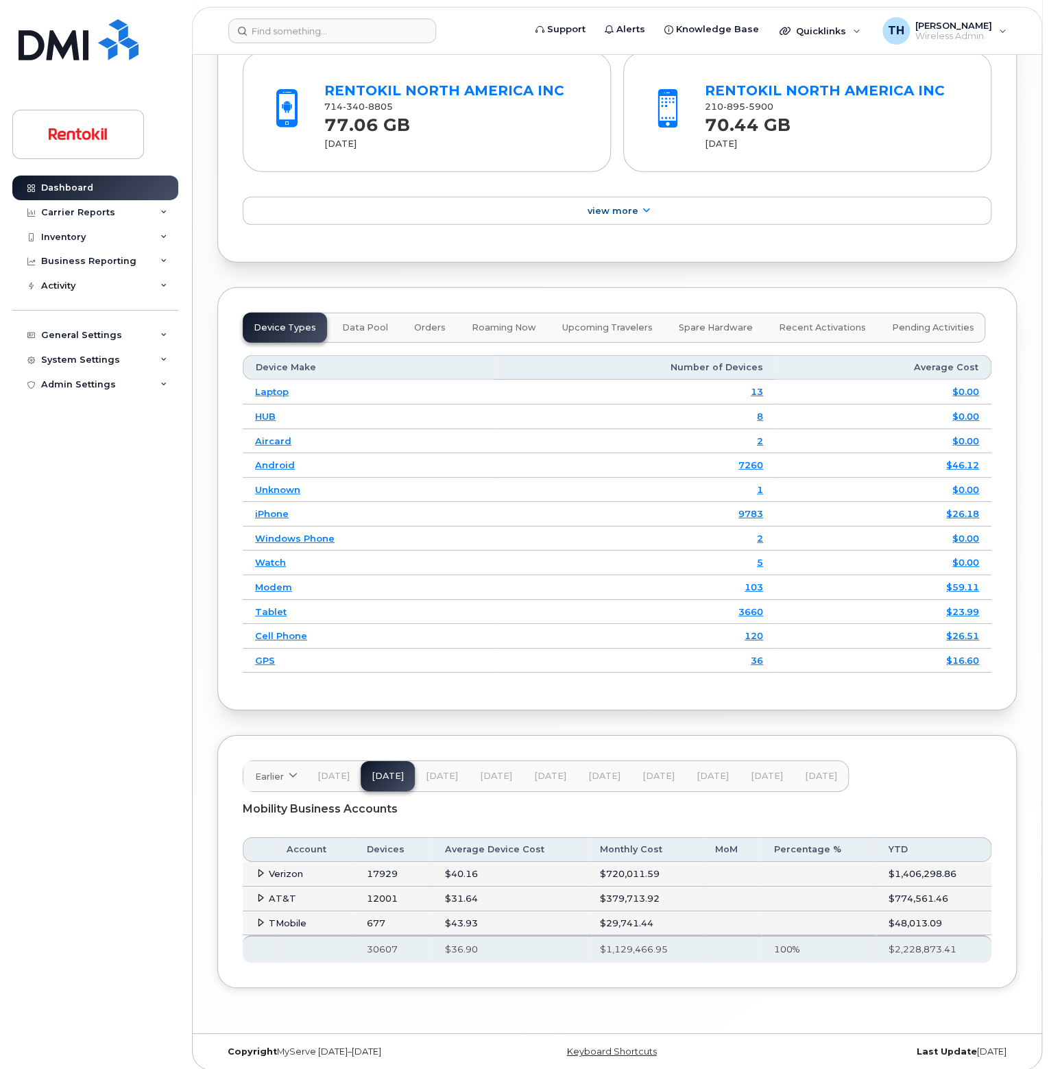
click at [436, 771] on span "[DATE]" at bounding box center [442, 776] width 32 height 11
click at [492, 772] on span "[DATE]" at bounding box center [496, 776] width 32 height 11
click at [387, 864] on td "17636" at bounding box center [393, 874] width 77 height 25
copy td "17636"
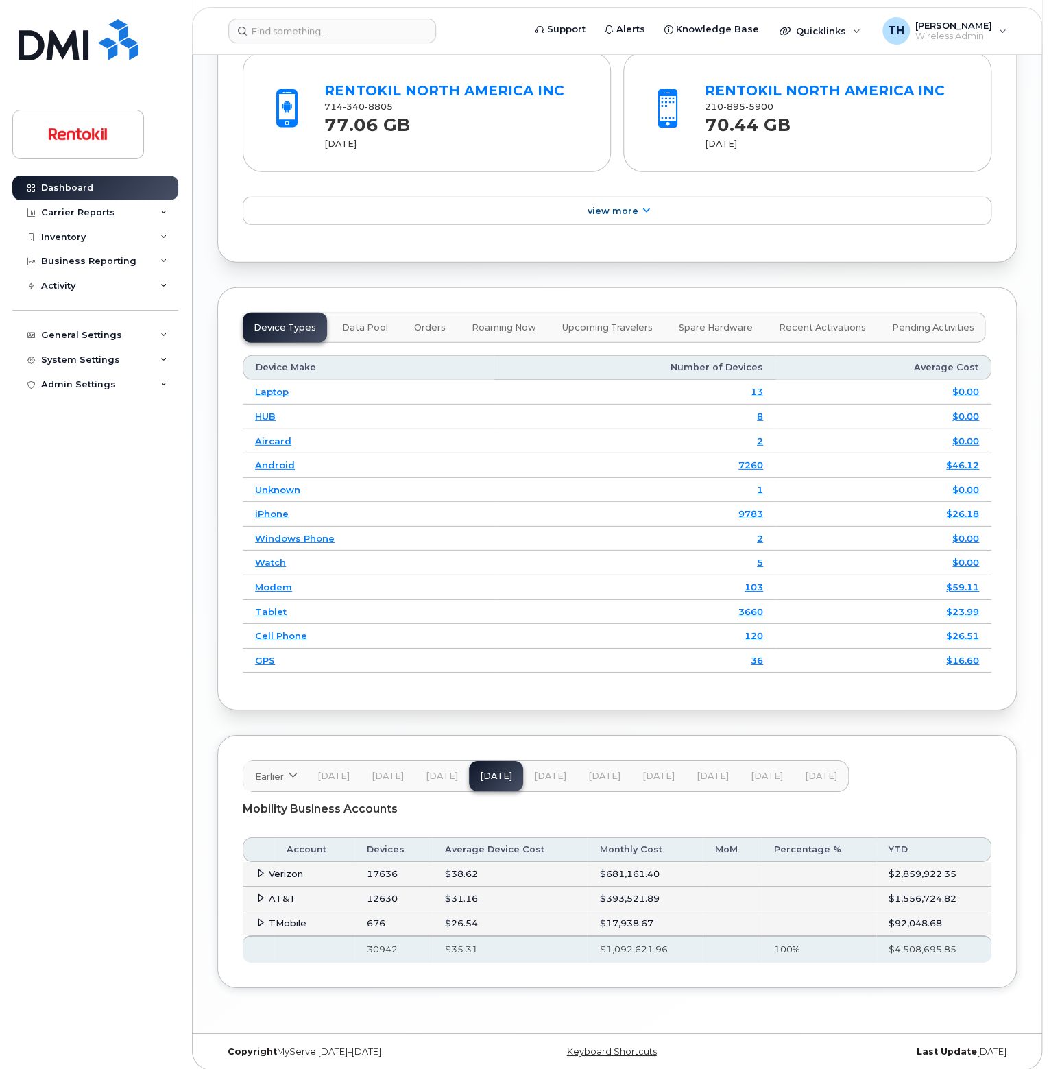
click at [388, 892] on td "12630" at bounding box center [393, 899] width 77 height 25
copy td "12630"
click at [374, 916] on td "676" at bounding box center [393, 923] width 77 height 25
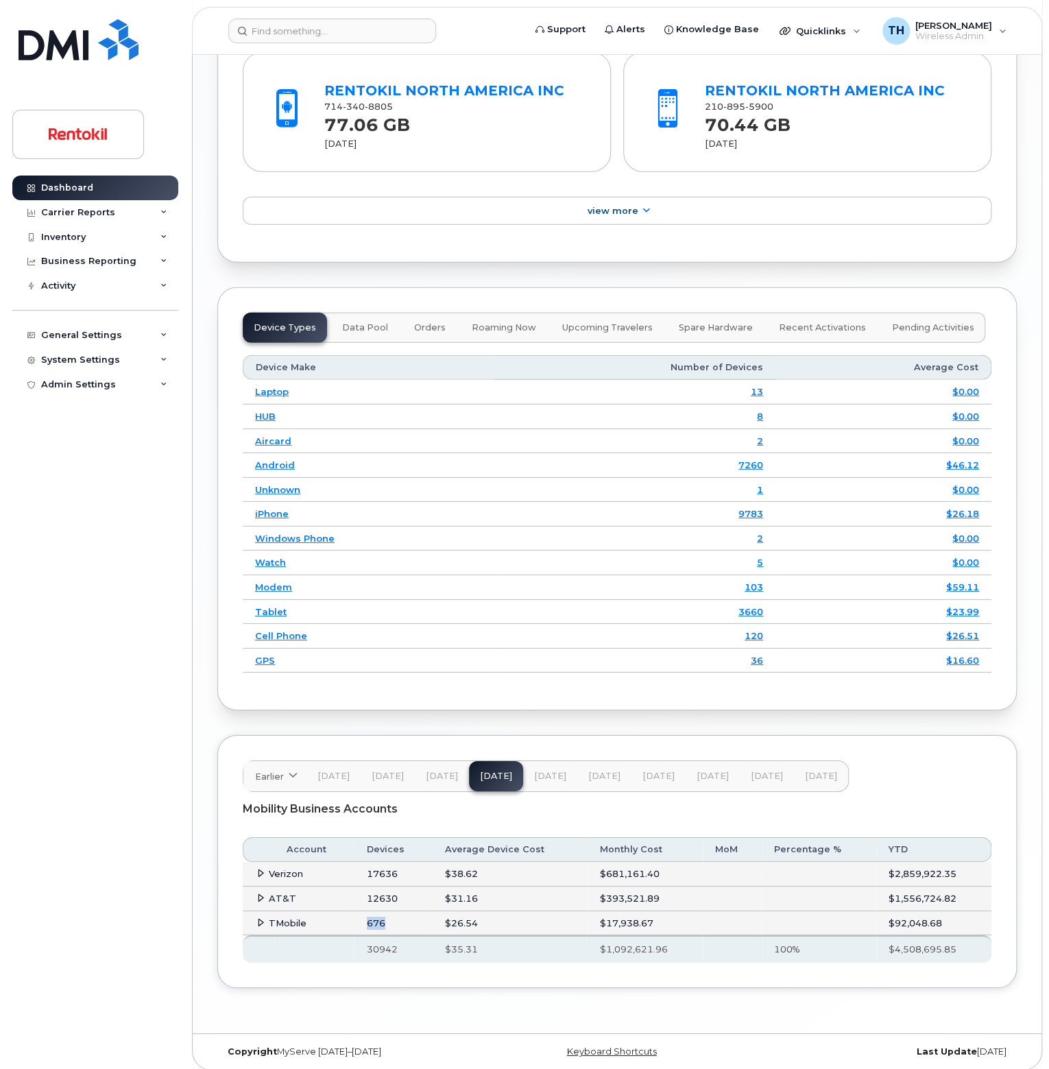
copy td "676"
click at [385, 947] on th "30942" at bounding box center [393, 948] width 77 height 27
click at [385, 940] on th "30942" at bounding box center [393, 948] width 77 height 27
copy th "30942"
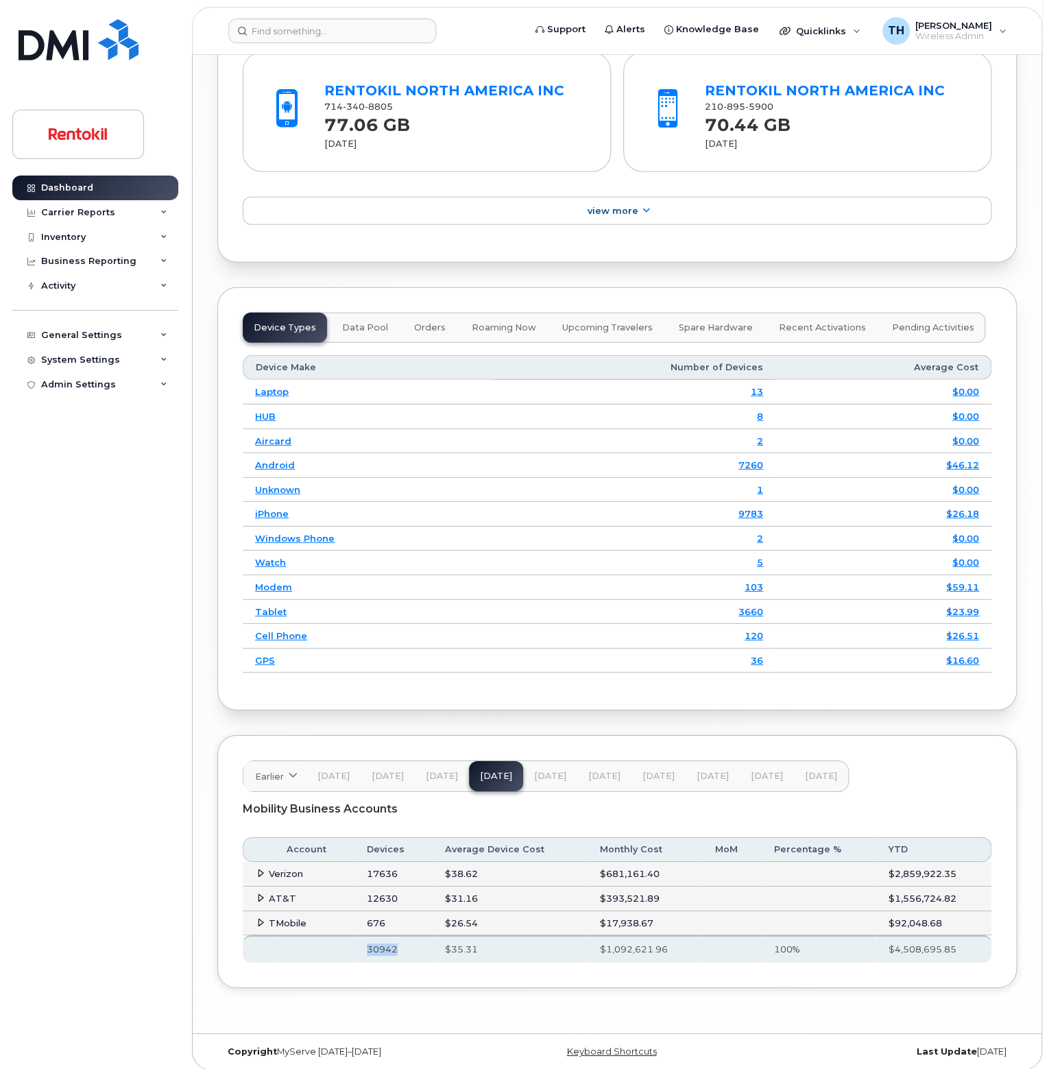
click at [551, 774] on span "[DATE]" at bounding box center [550, 776] width 32 height 11
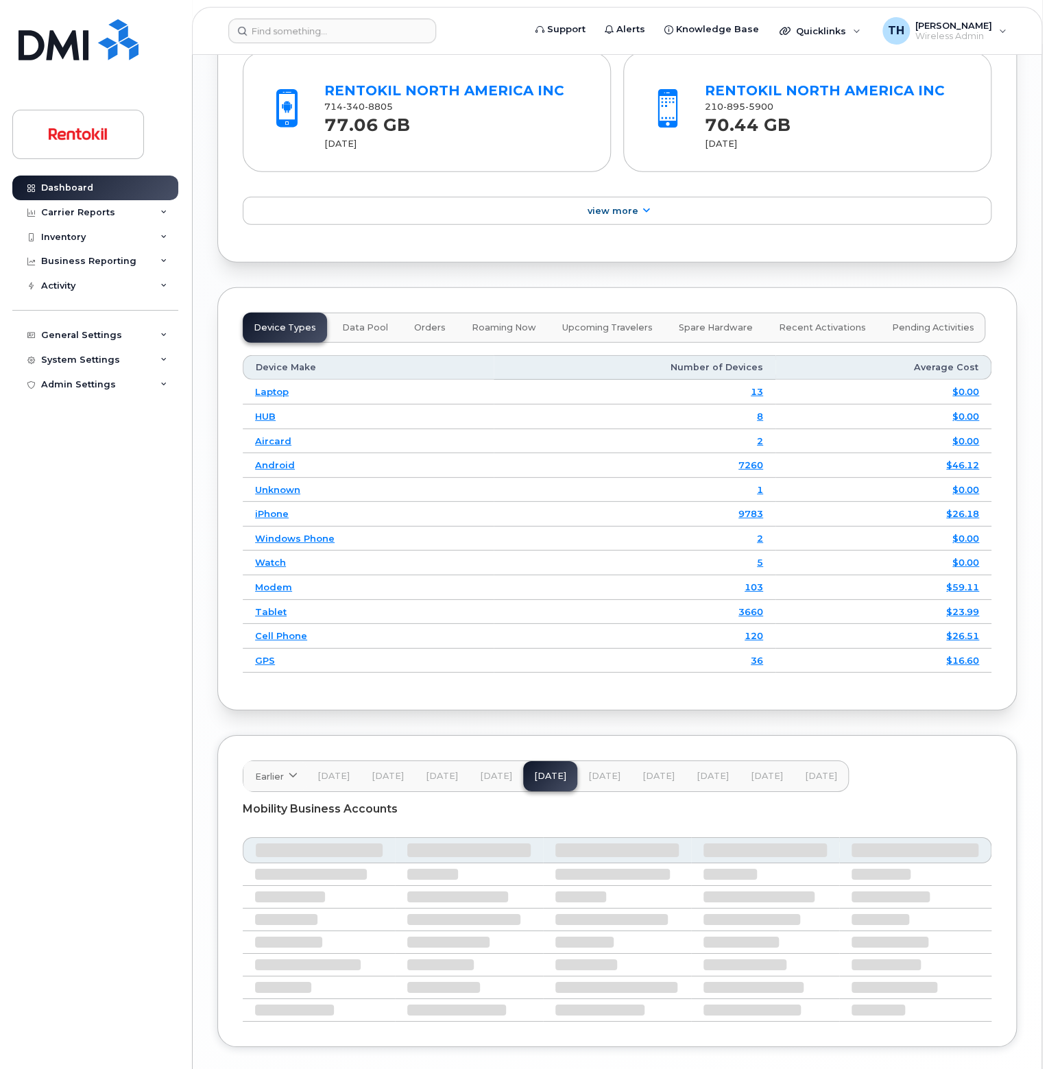
click at [492, 761] on button "[DATE]" at bounding box center [496, 776] width 54 height 30
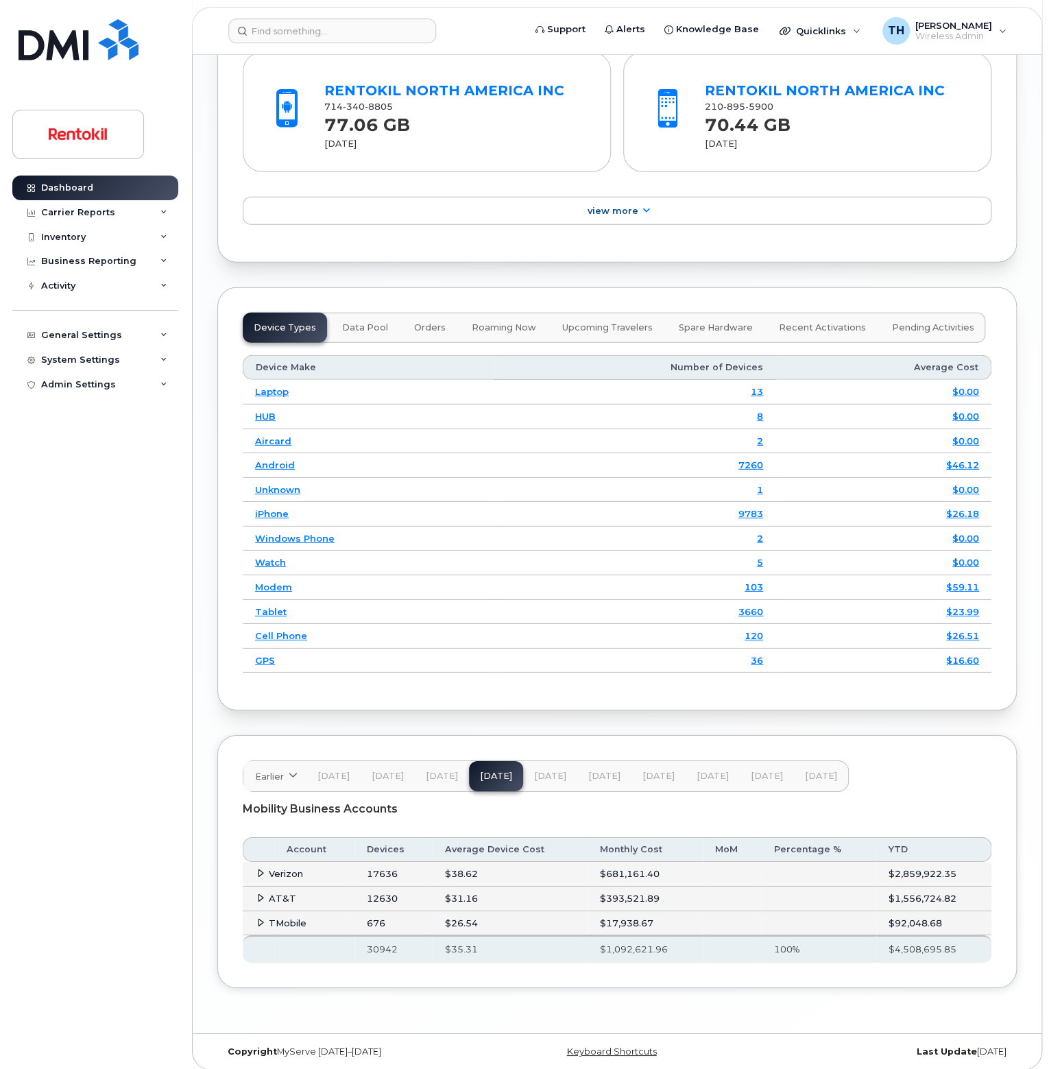
click at [538, 771] on span "[DATE]" at bounding box center [550, 776] width 32 height 11
click at [390, 866] on td "18383" at bounding box center [393, 874] width 77 height 25
copy td "18383"
click at [379, 887] on td "12995" at bounding box center [393, 899] width 77 height 25
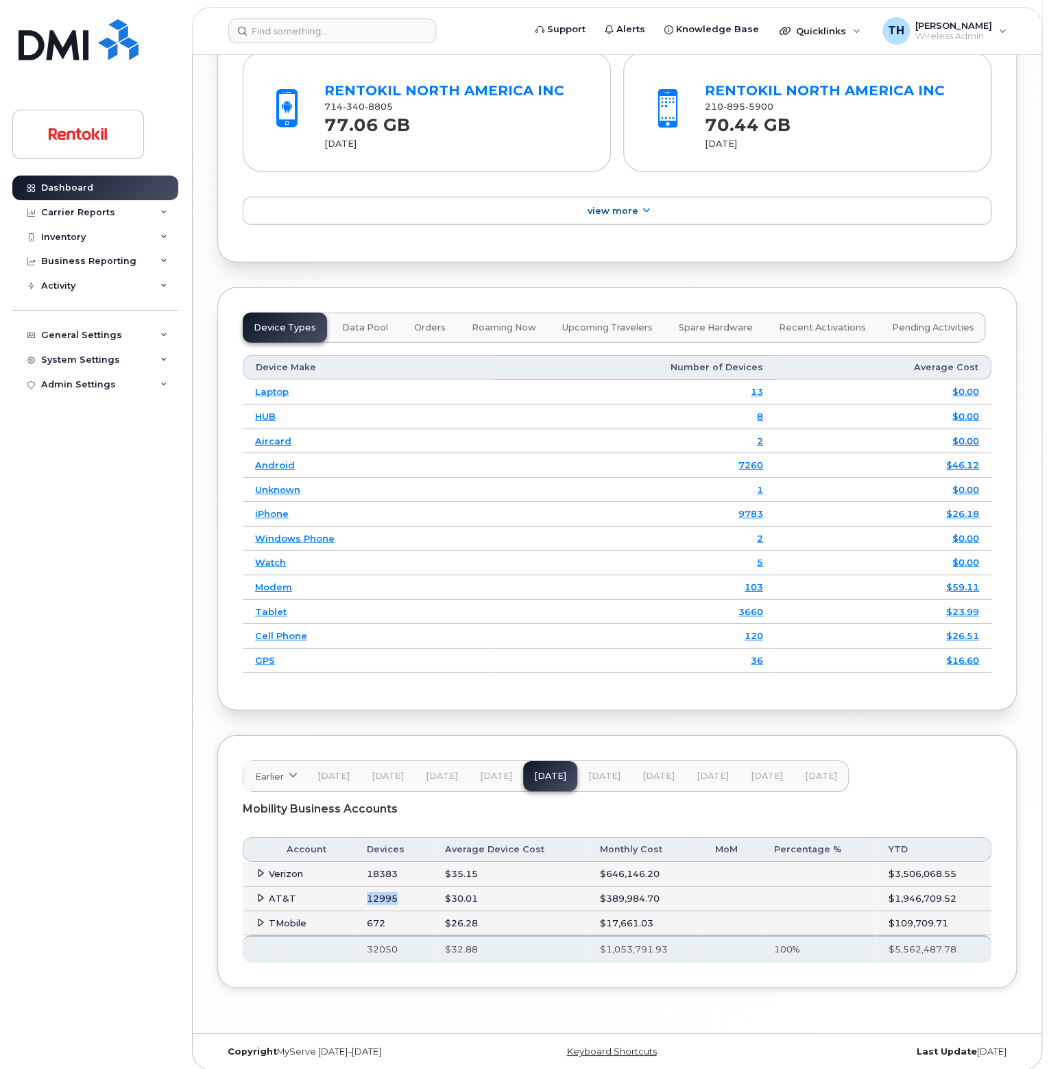
click at [379, 887] on td "12995" at bounding box center [393, 899] width 77 height 25
copy td "12995"
click at [379, 916] on td "672" at bounding box center [393, 923] width 77 height 25
copy td "672"
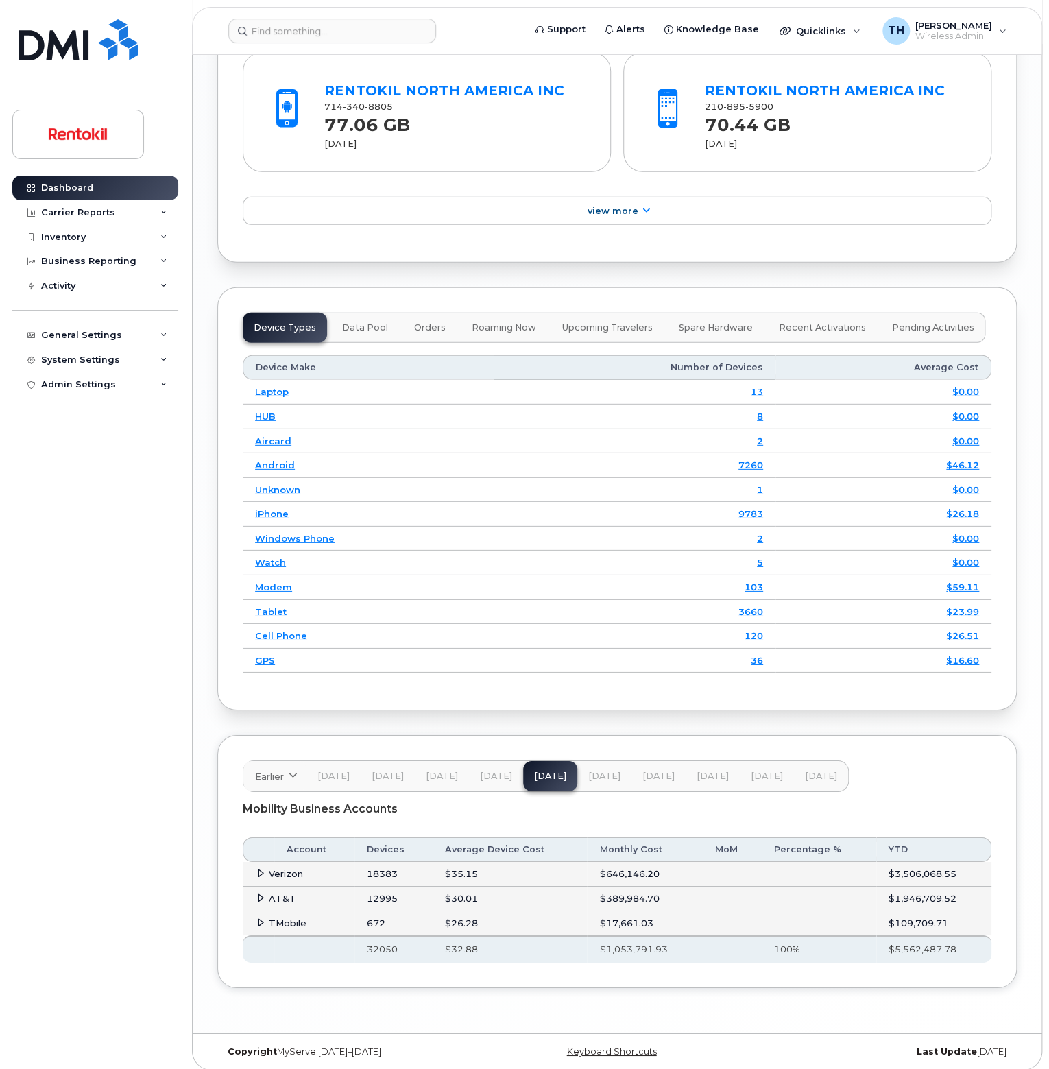
click at [379, 940] on th "32050" at bounding box center [393, 948] width 77 height 27
drag, startPoint x: 379, startPoint y: 940, endPoint x: 5, endPoint y: 656, distance: 469.4
click at [377, 940] on th "32050" at bounding box center [393, 948] width 77 height 27
click at [588, 773] on span "[DATE]" at bounding box center [604, 776] width 32 height 11
click at [377, 863] on td "17554" at bounding box center [393, 874] width 77 height 25
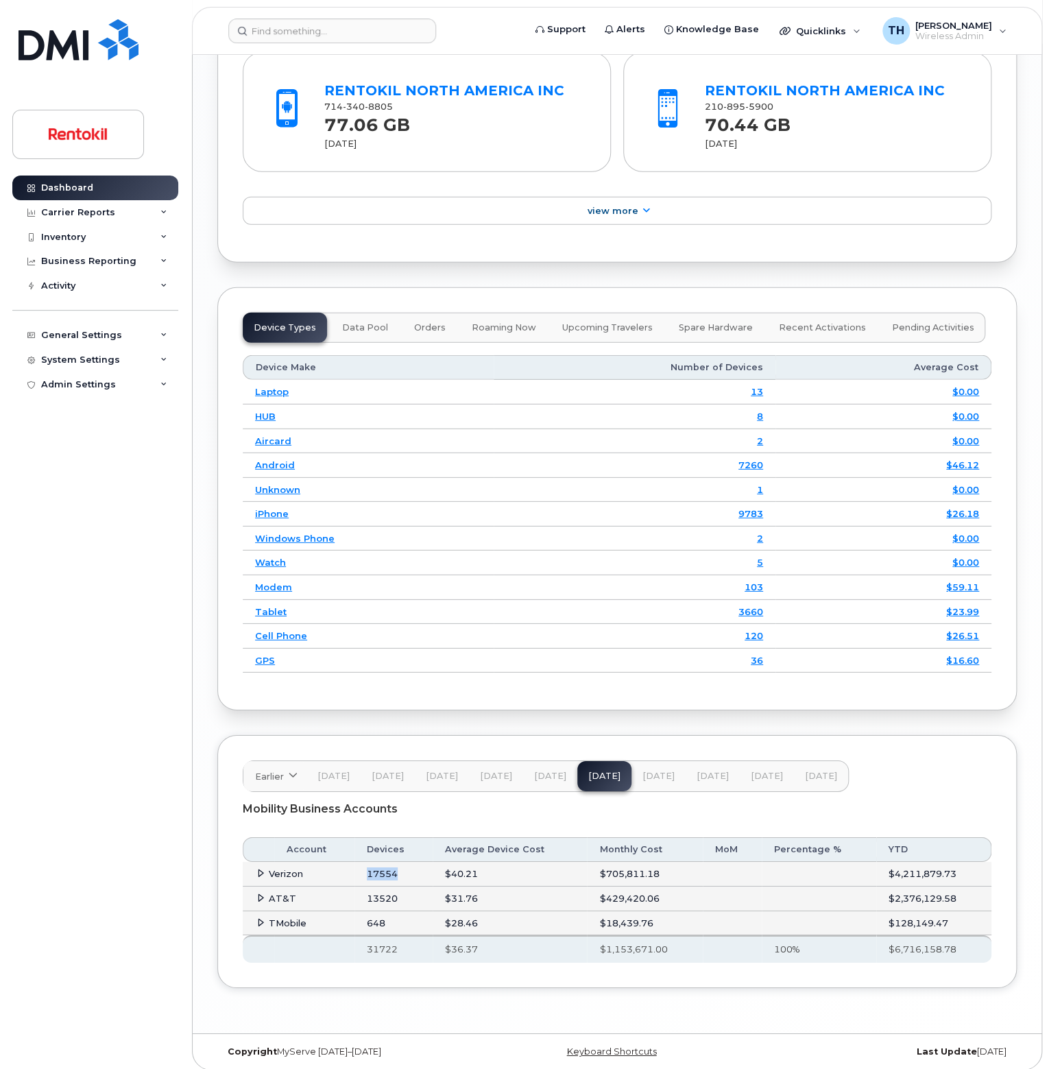
click at [377, 862] on td "17554" at bounding box center [393, 874] width 77 height 25
click at [382, 890] on td "13520" at bounding box center [393, 899] width 77 height 25
click at [381, 915] on td "648" at bounding box center [393, 923] width 77 height 25
drag, startPoint x: 381, startPoint y: 915, endPoint x: 361, endPoint y: 898, distance: 25.3
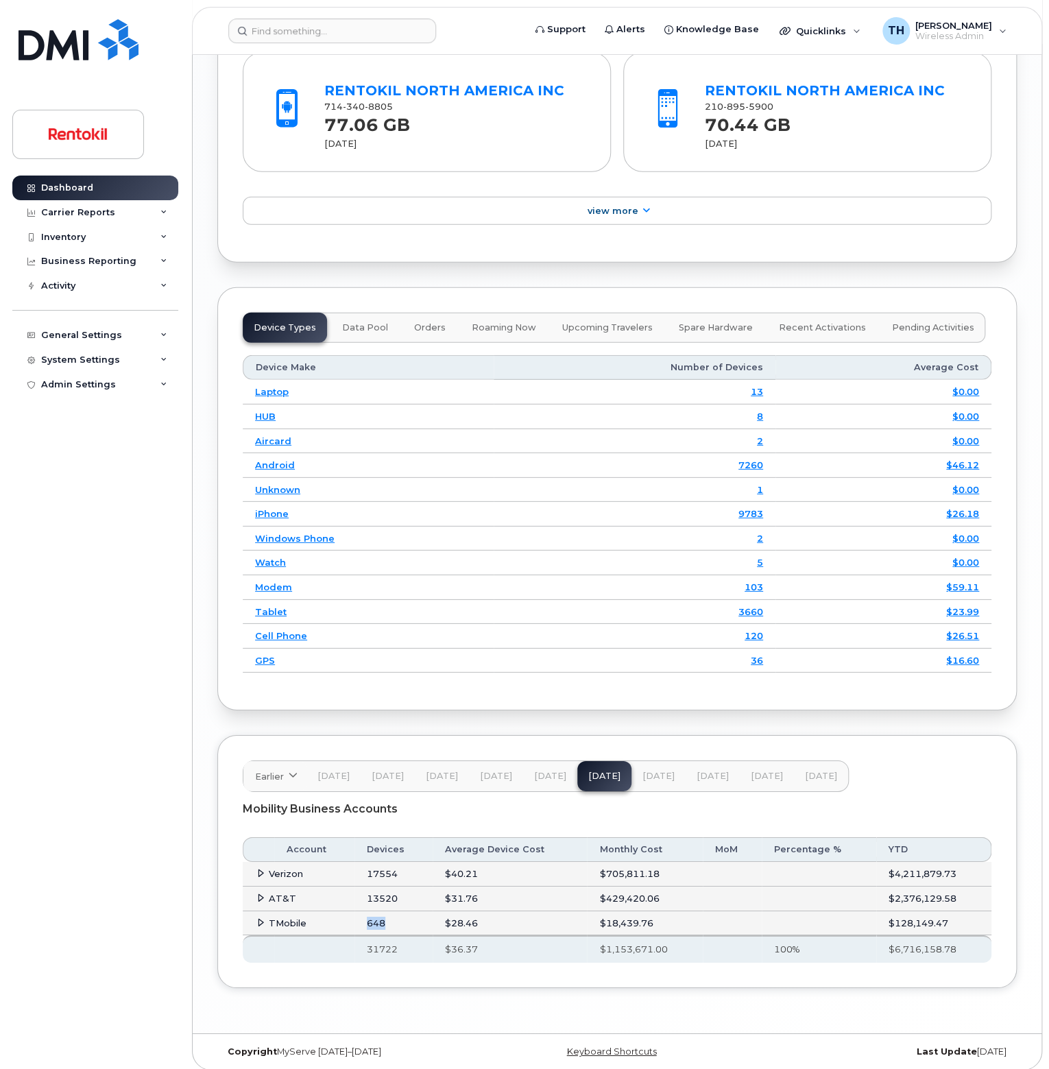
click at [381, 914] on td "648" at bounding box center [393, 923] width 77 height 25
click at [389, 942] on th "31722" at bounding box center [393, 948] width 77 height 27
click at [643, 763] on button "[DATE]" at bounding box center [659, 776] width 54 height 30
click at [383, 870] on td "17788" at bounding box center [393, 874] width 77 height 25
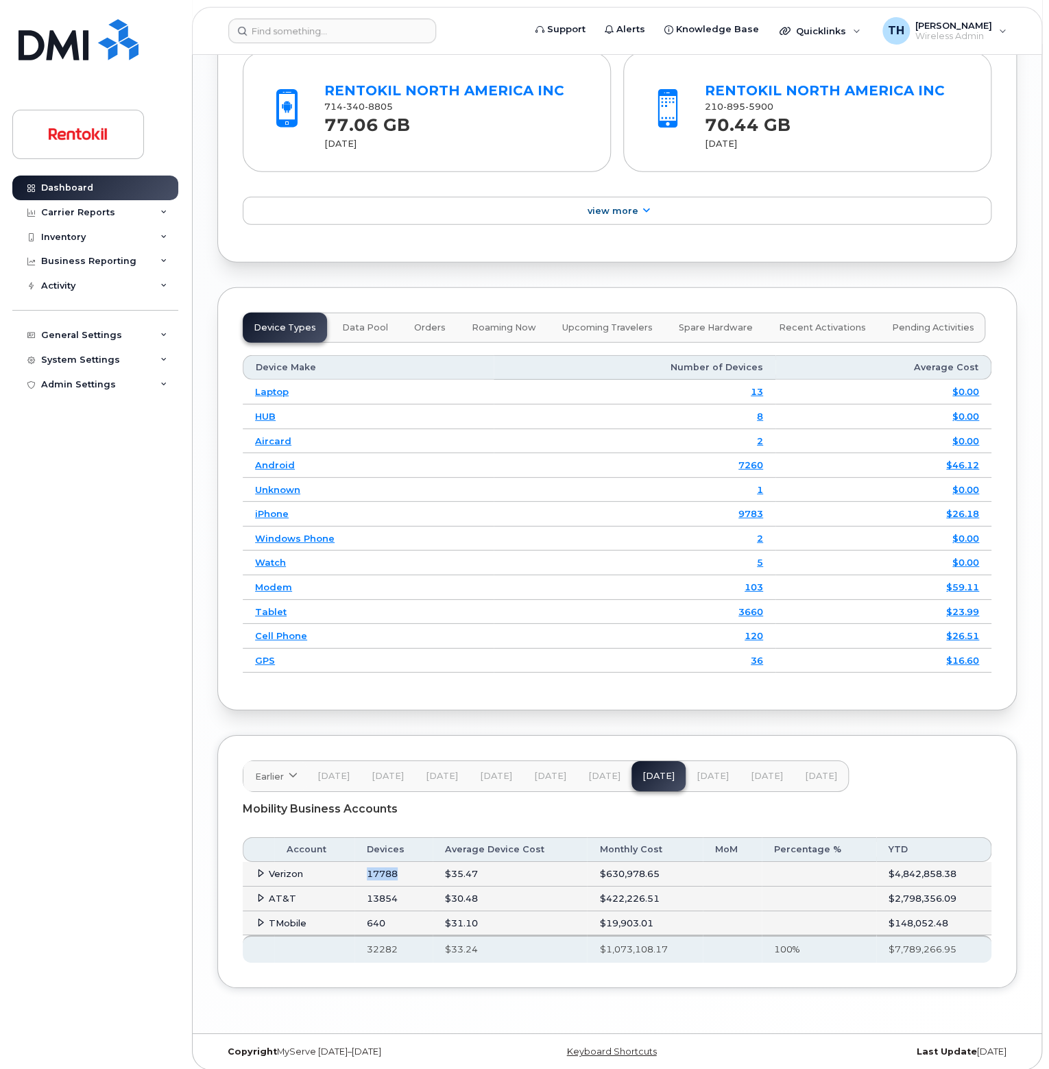
click at [383, 870] on td "17788" at bounding box center [393, 874] width 77 height 25
click at [387, 896] on td "13854" at bounding box center [393, 899] width 77 height 25
click at [380, 917] on td "640" at bounding box center [393, 923] width 77 height 25
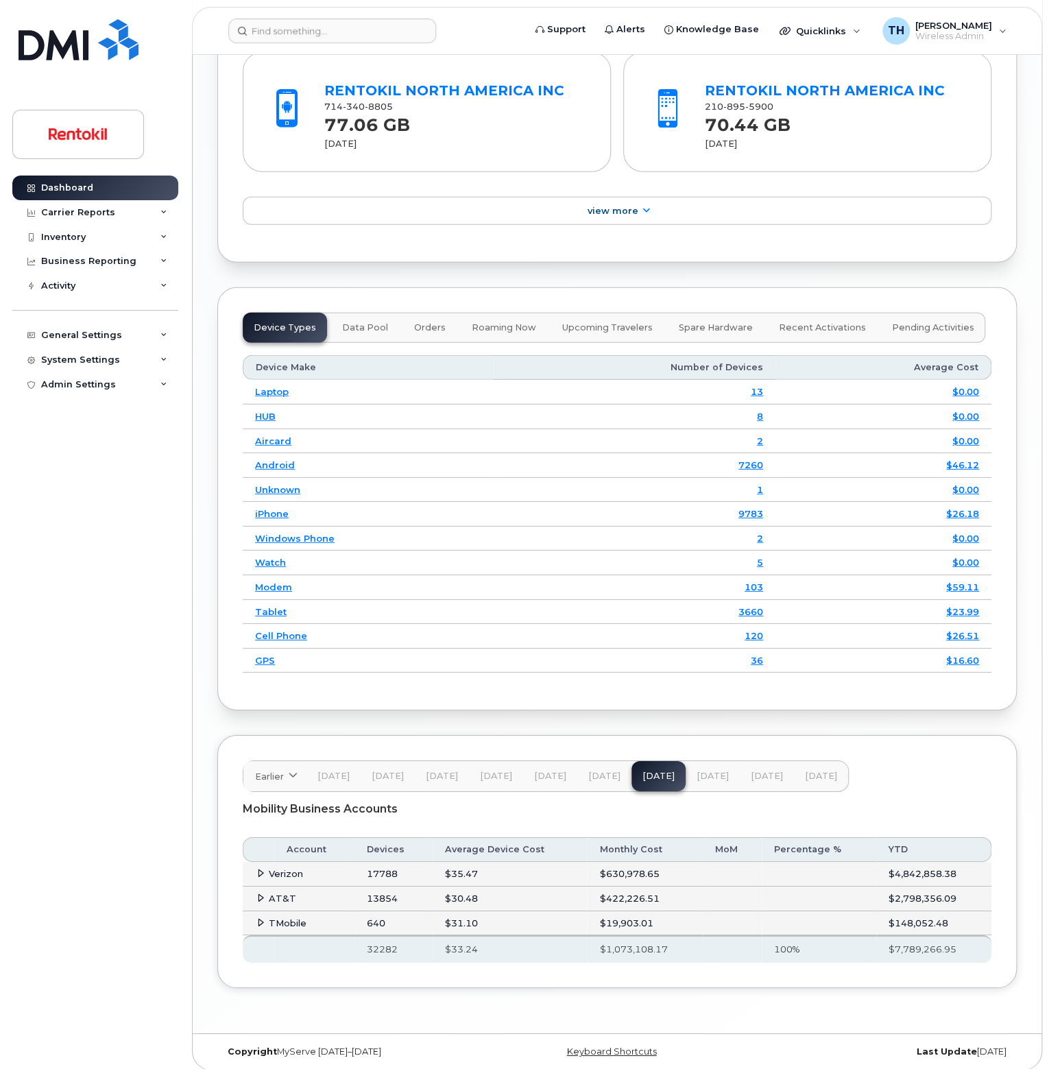
click at [376, 943] on th "32282" at bounding box center [393, 948] width 77 height 27
drag, startPoint x: 376, startPoint y: 943, endPoint x: 2, endPoint y: 650, distance: 474.8
click at [370, 943] on th "32282" at bounding box center [393, 948] width 77 height 27
click at [672, 779] on div "Earlier [DATE] November October September August July June May April March Febr…" at bounding box center [546, 777] width 606 height 32
click at [711, 776] on button "[DATE]" at bounding box center [713, 776] width 54 height 30
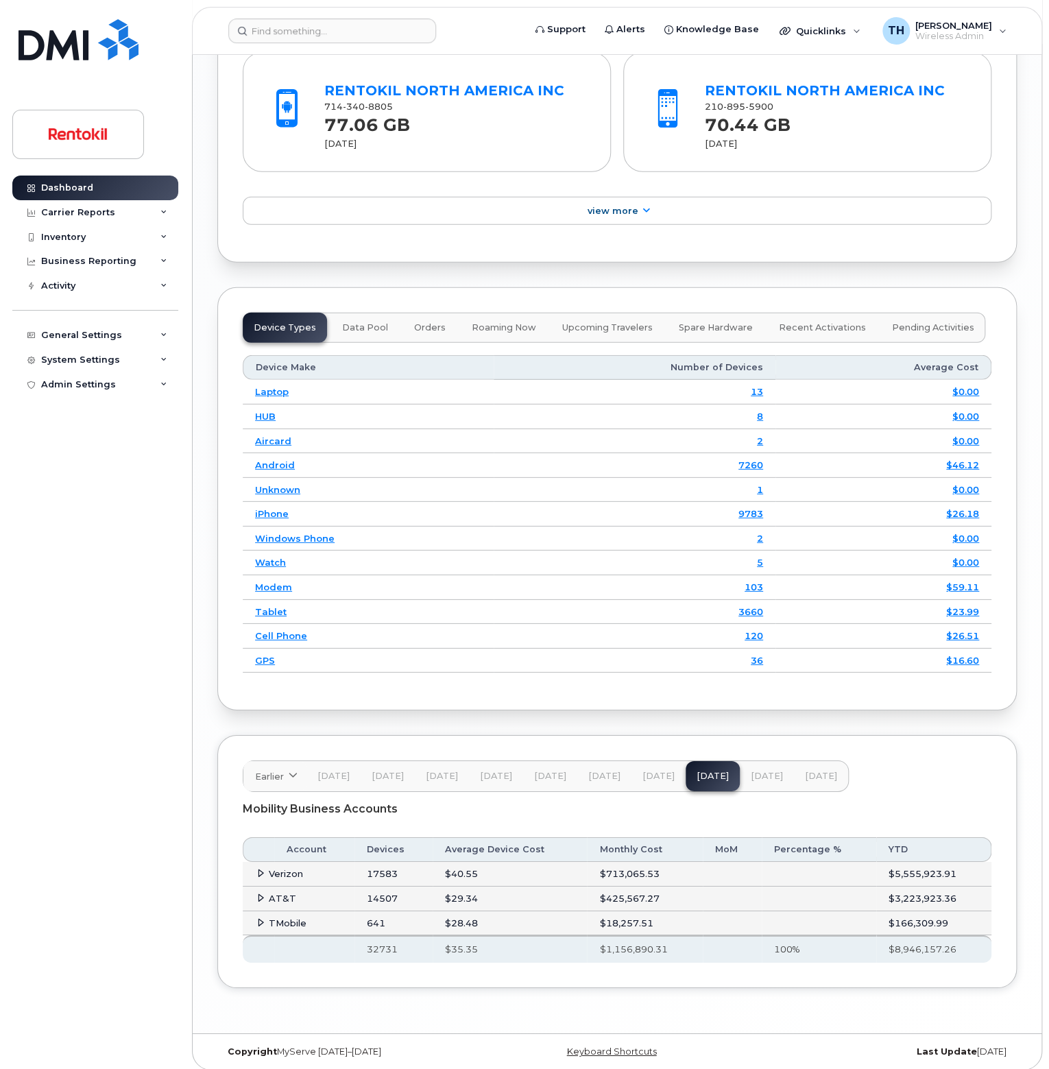
click at [392, 866] on td "17583" at bounding box center [393, 874] width 77 height 25
drag, startPoint x: 392, startPoint y: 866, endPoint x: 372, endPoint y: 850, distance: 25.8
click at [392, 866] on td "17583" at bounding box center [393, 874] width 77 height 25
click at [379, 887] on td "14507" at bounding box center [393, 899] width 77 height 25
click at [382, 895] on td "14507" at bounding box center [393, 899] width 77 height 25
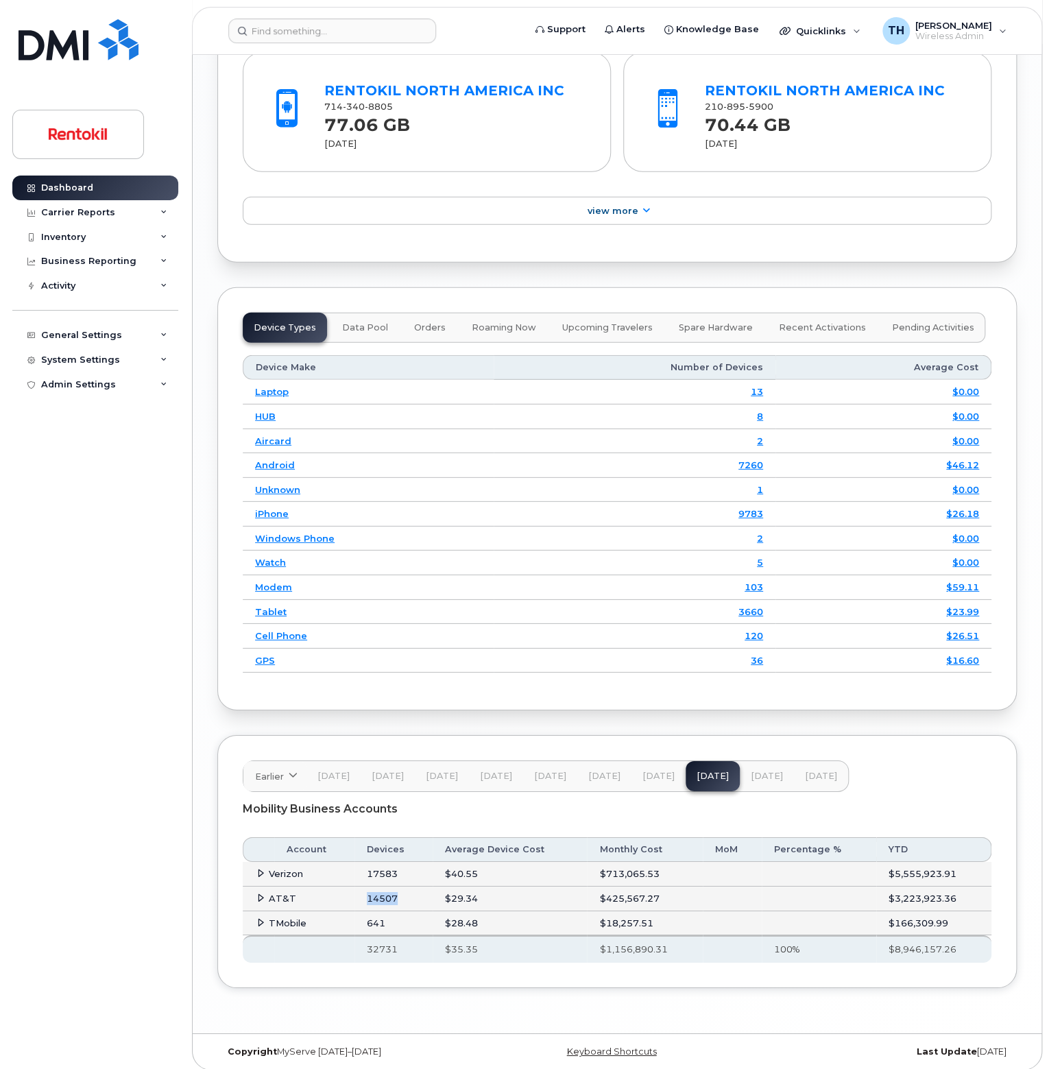
click at [382, 895] on td "14507" at bounding box center [393, 899] width 77 height 25
click at [380, 916] on td "641" at bounding box center [393, 923] width 77 height 25
click at [740, 772] on button "[DATE]" at bounding box center [767, 776] width 54 height 30
click at [392, 871] on td "17044" at bounding box center [392, 874] width 77 height 25
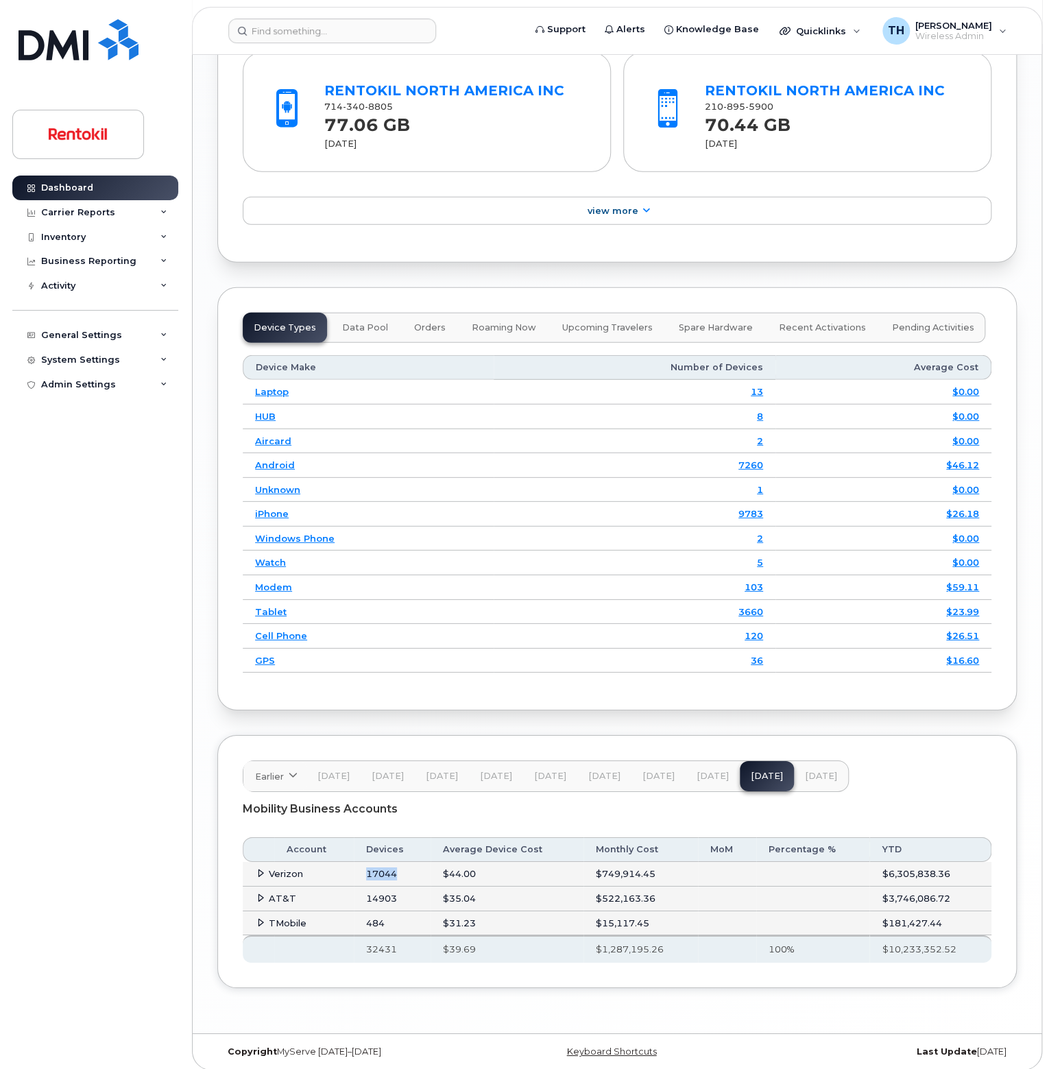
click at [392, 871] on td "17044" at bounding box center [392, 874] width 77 height 25
click at [387, 900] on td "14903" at bounding box center [392, 899] width 77 height 25
click at [383, 894] on td "14903" at bounding box center [392, 899] width 77 height 25
click at [372, 912] on td "484" at bounding box center [392, 923] width 77 height 25
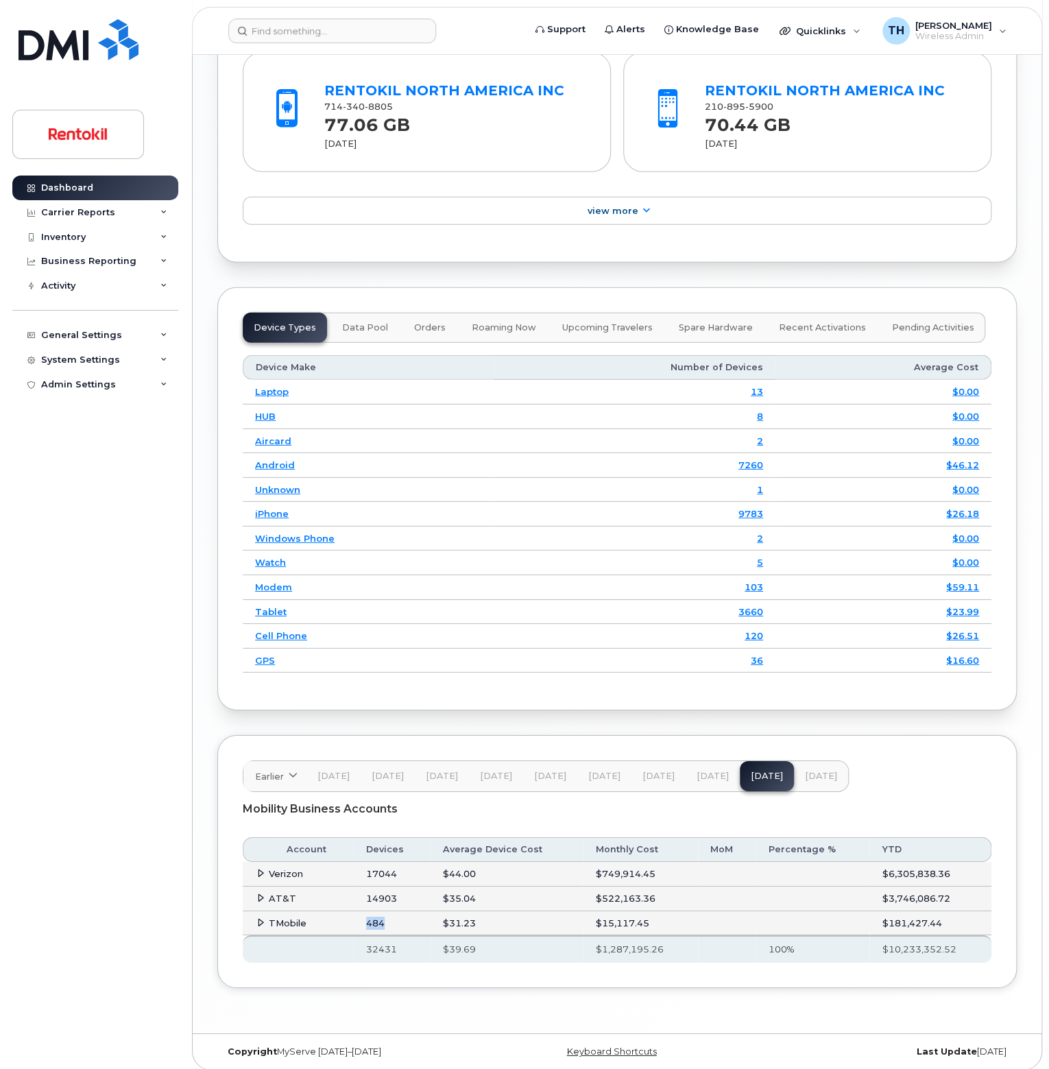
click at [372, 911] on td "484" at bounding box center [392, 923] width 77 height 25
click at [392, 941] on th "32431" at bounding box center [392, 948] width 77 height 27
click at [697, 774] on span "[DATE]" at bounding box center [713, 776] width 32 height 11
click at [376, 943] on th "32731" at bounding box center [393, 948] width 77 height 27
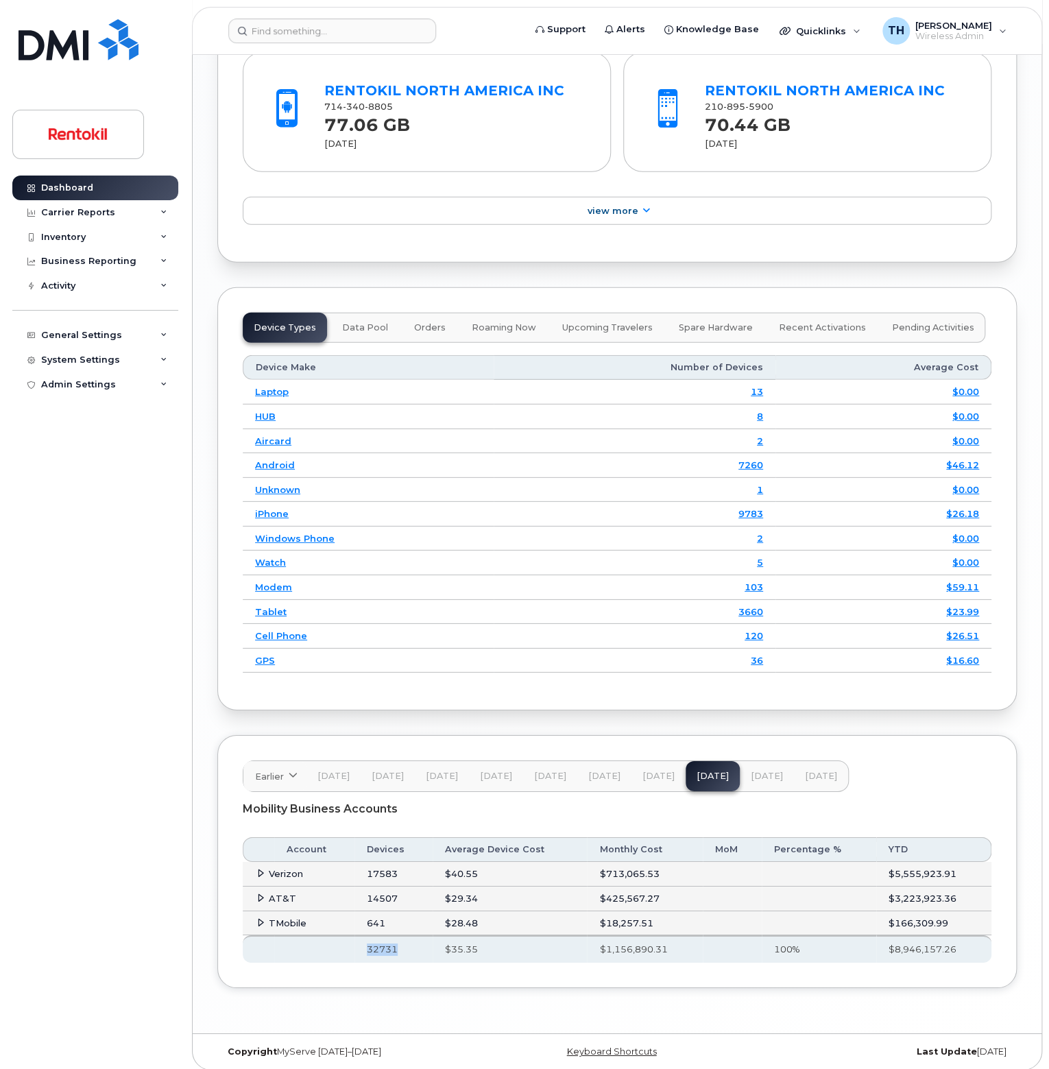
click at [376, 943] on th "32731" at bounding box center [393, 948] width 77 height 27
click at [779, 762] on button "[DATE]" at bounding box center [767, 776] width 54 height 30
click at [771, 767] on div "Earlier [DATE] November October September August July June May April March Febr…" at bounding box center [546, 777] width 606 height 32
click at [381, 945] on th "32431" at bounding box center [392, 948] width 77 height 27
drag, startPoint x: 381, startPoint y: 945, endPoint x: 381, endPoint y: 963, distance: 17.8
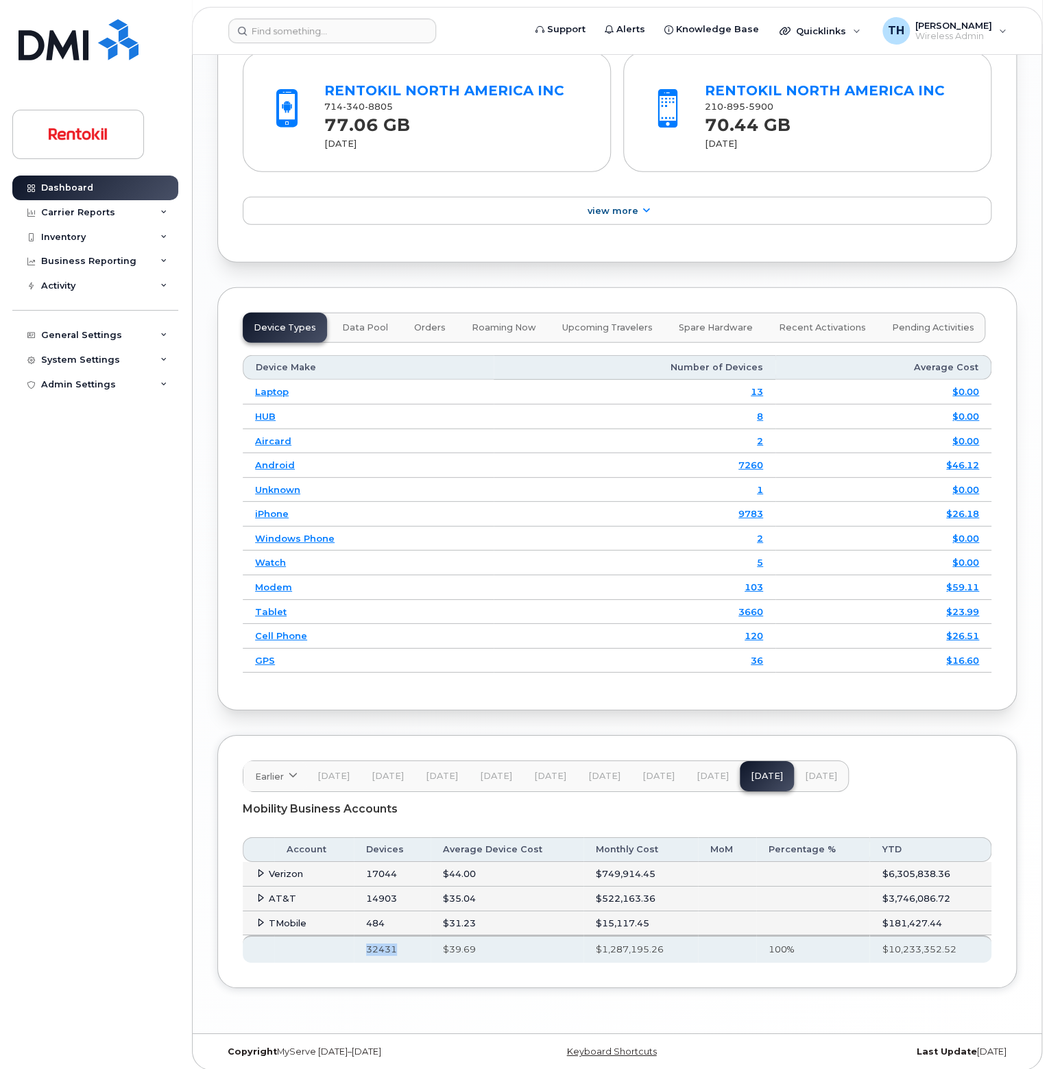
click at [381, 944] on th "32431" at bounding box center [392, 948] width 77 height 27
click at [807, 771] on span "[DATE]" at bounding box center [821, 776] width 32 height 11
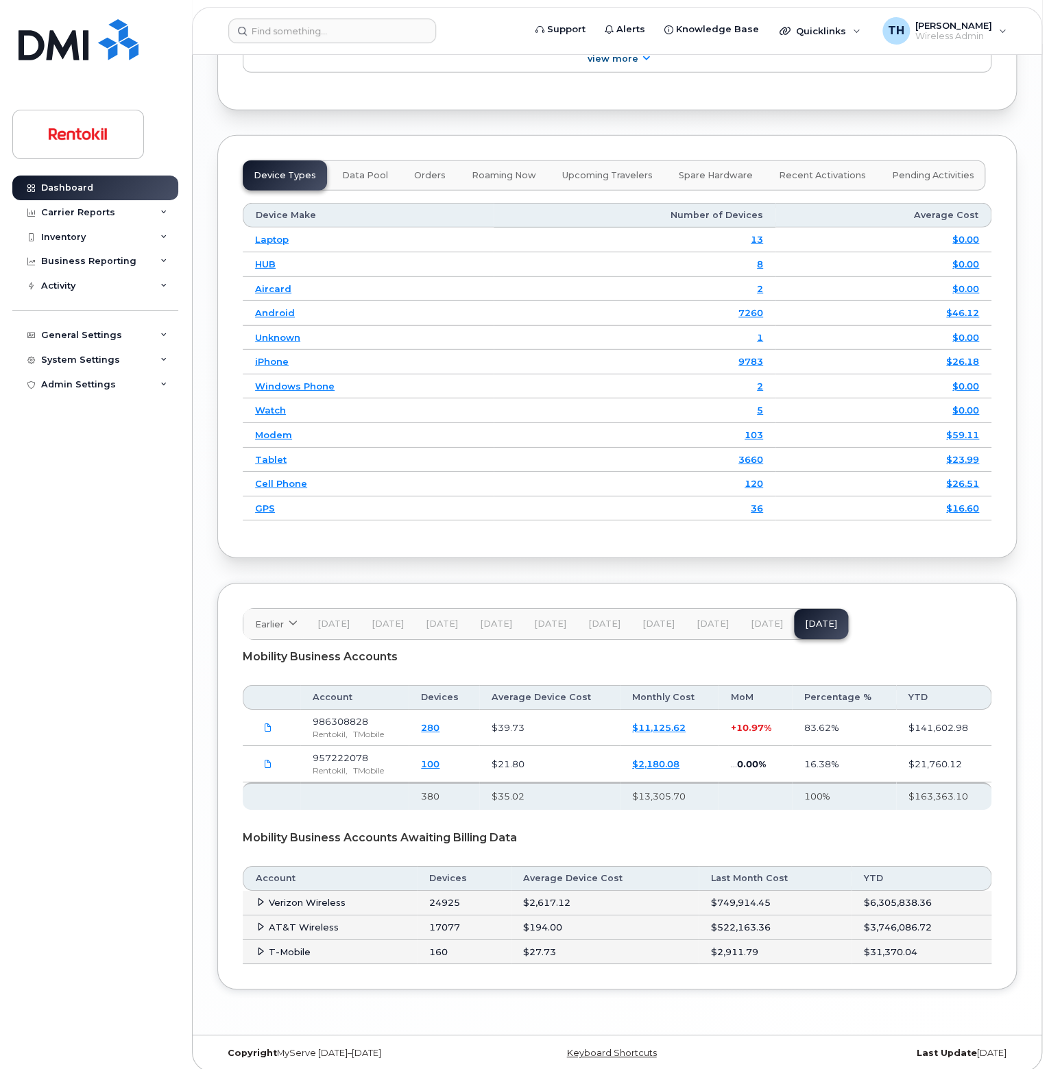
scroll to position [1886, 0]
click at [455, 896] on td "24925" at bounding box center [464, 902] width 94 height 25
click at [449, 916] on td "17077" at bounding box center [464, 927] width 94 height 25
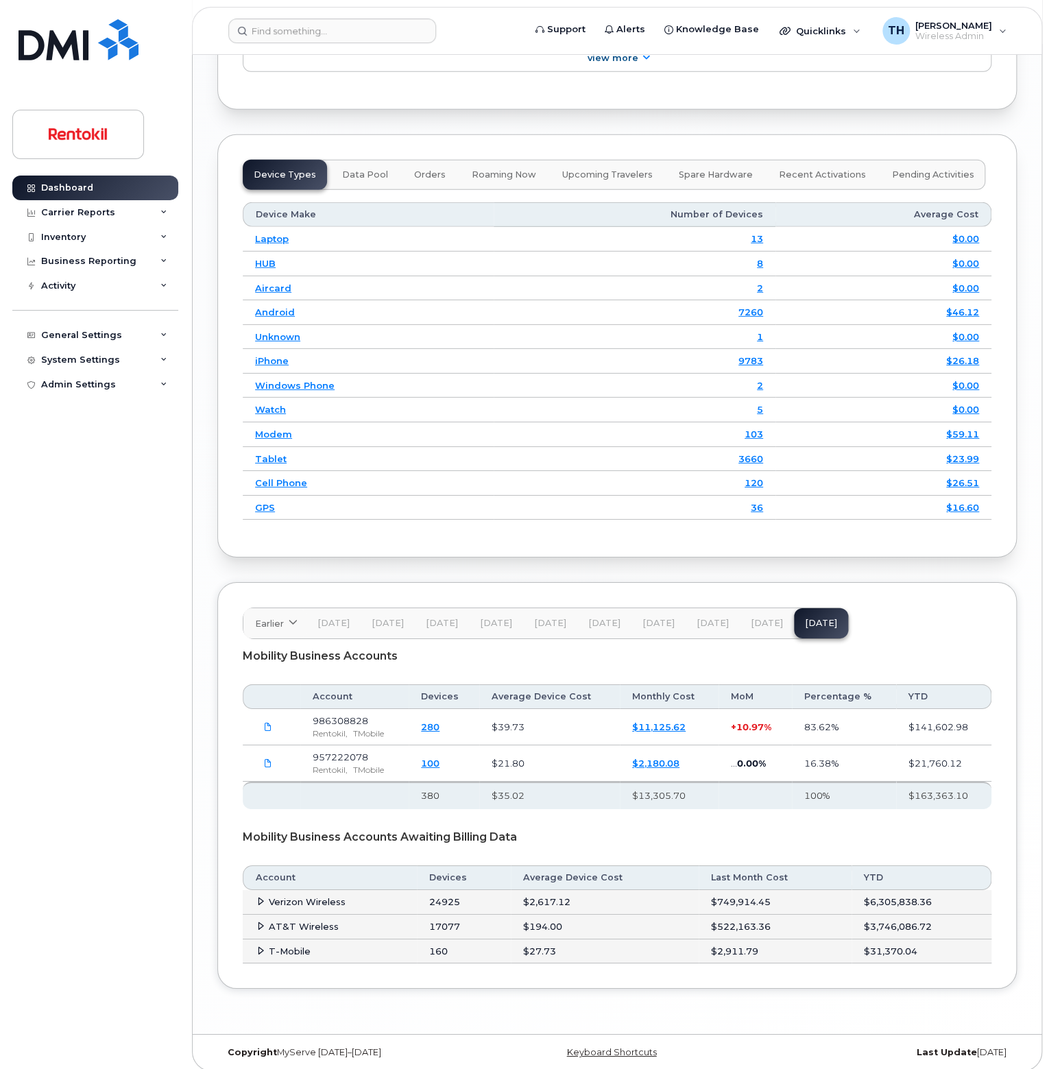
click at [442, 945] on td "160" at bounding box center [464, 952] width 94 height 25
click at [263, 897] on icon at bounding box center [260, 901] width 9 height 9
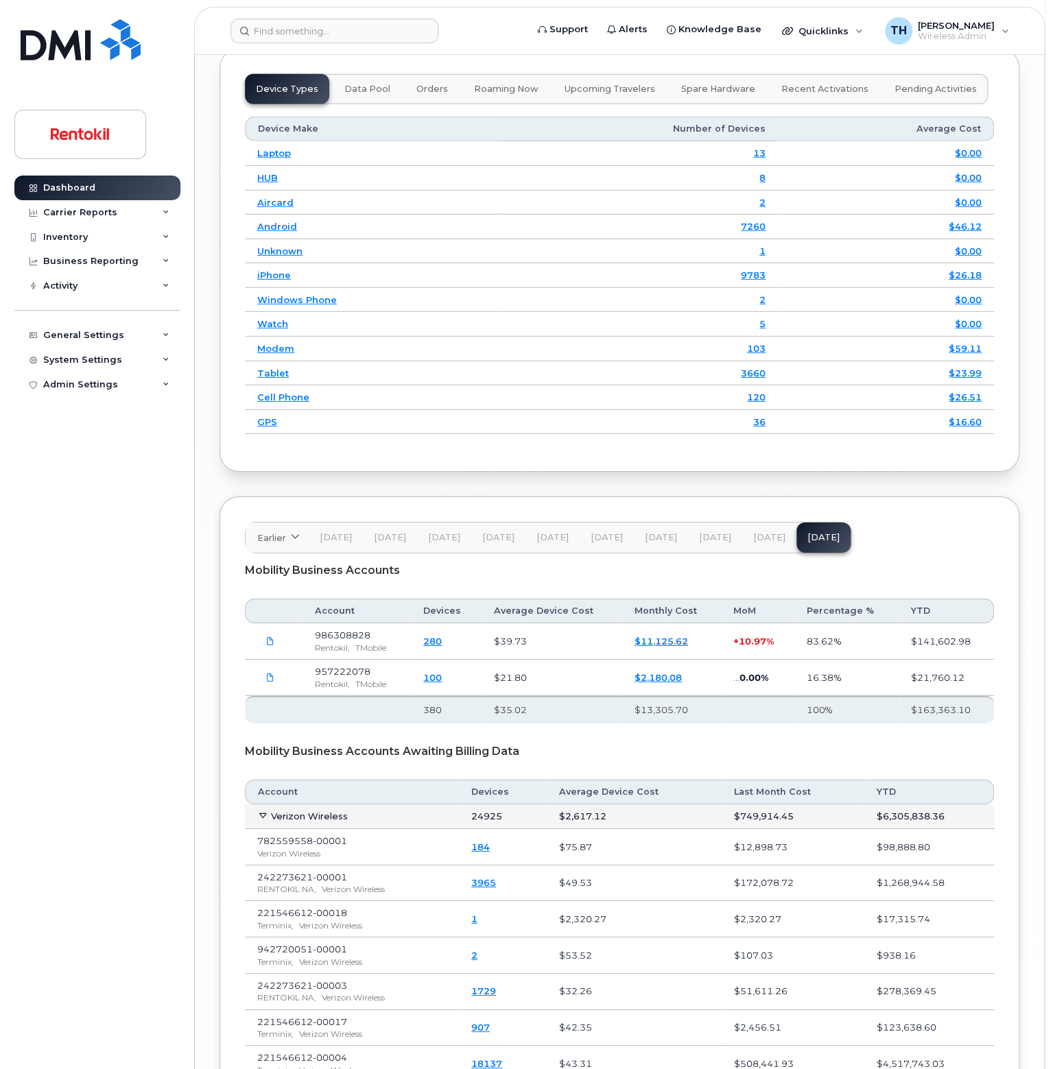
scroll to position [2138, 0]
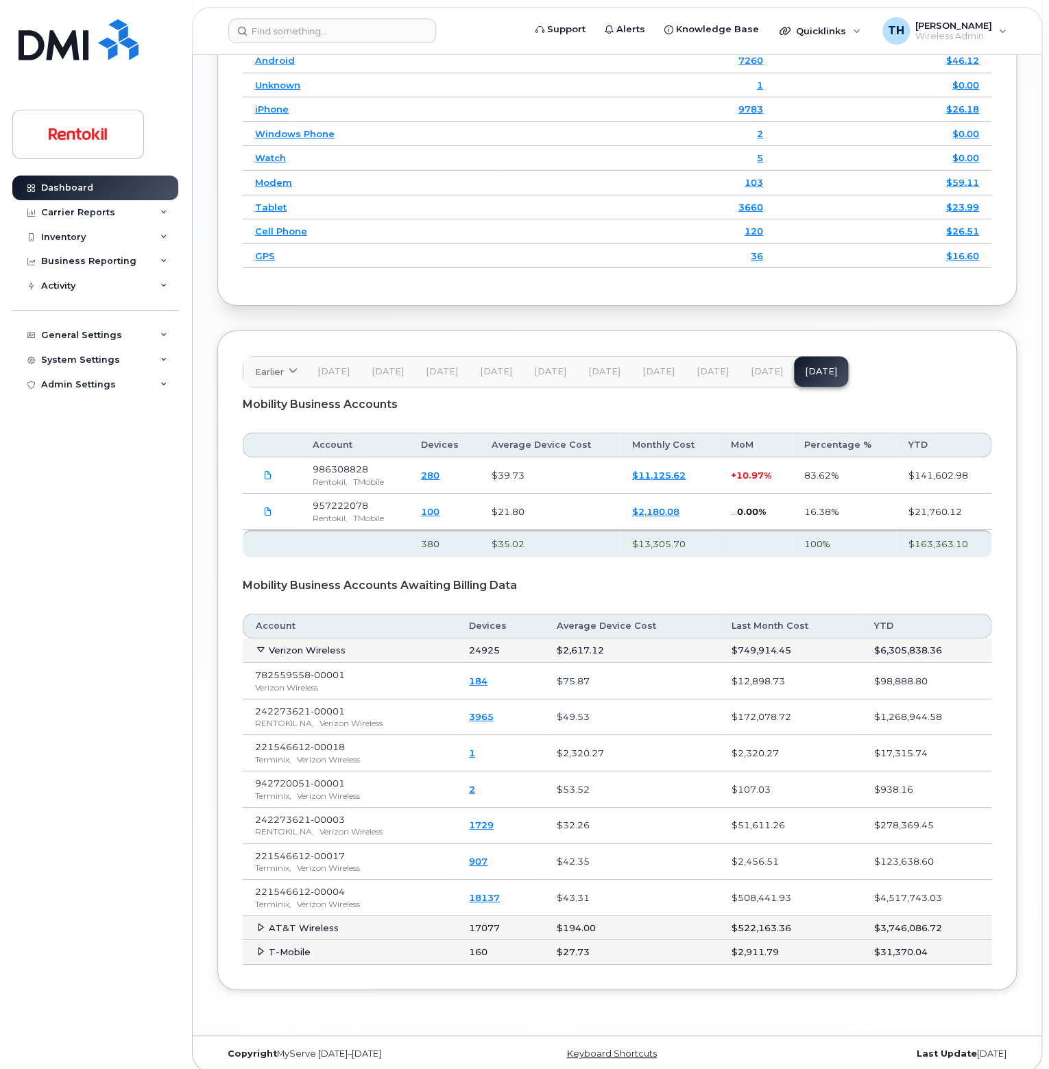
click at [499, 892] on link "18137" at bounding box center [484, 897] width 31 height 11
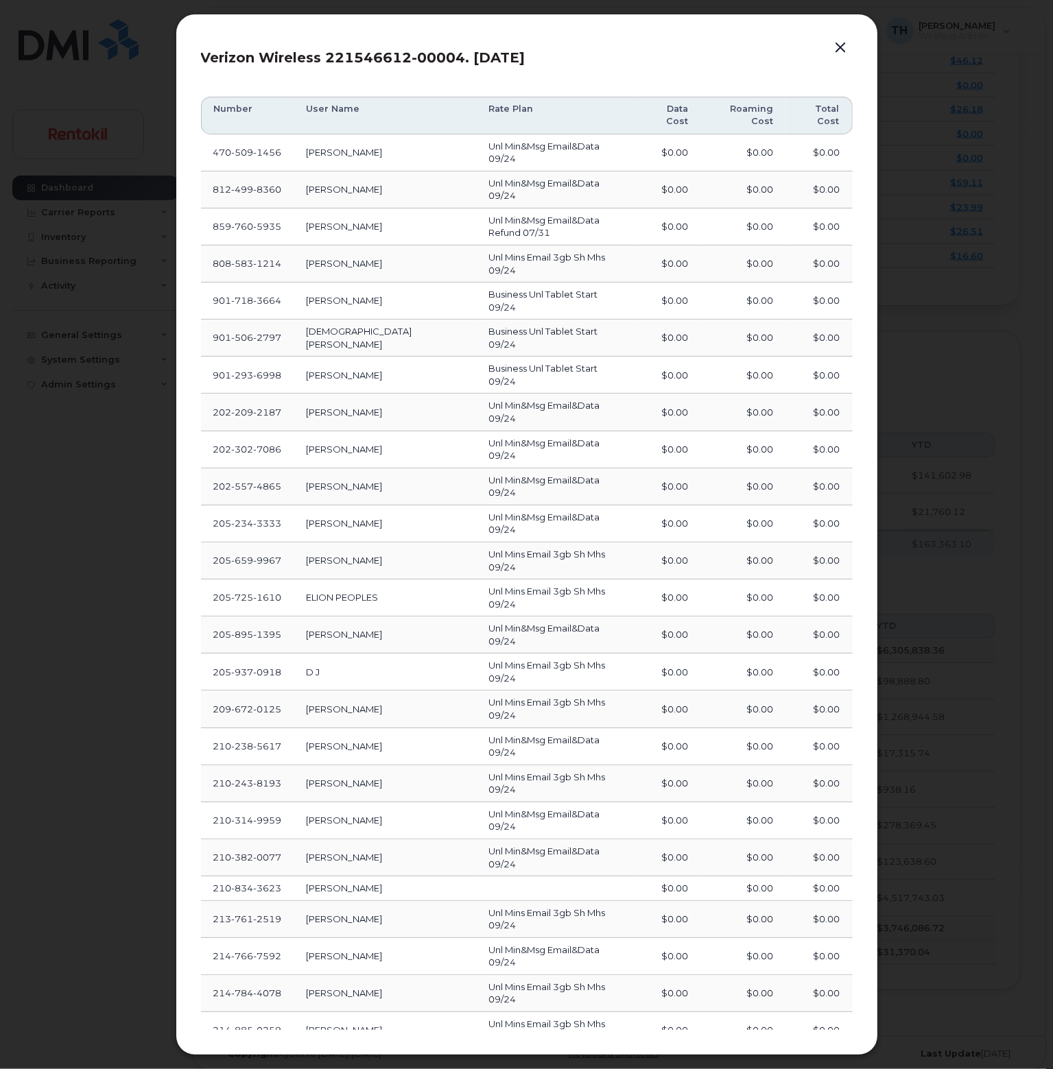
click at [259, 883] on span "3623" at bounding box center [268, 888] width 28 height 11
copy span "210 834 3623"
click at [510, 1060] on button "Load more" at bounding box center [526, 1072] width 411 height 25
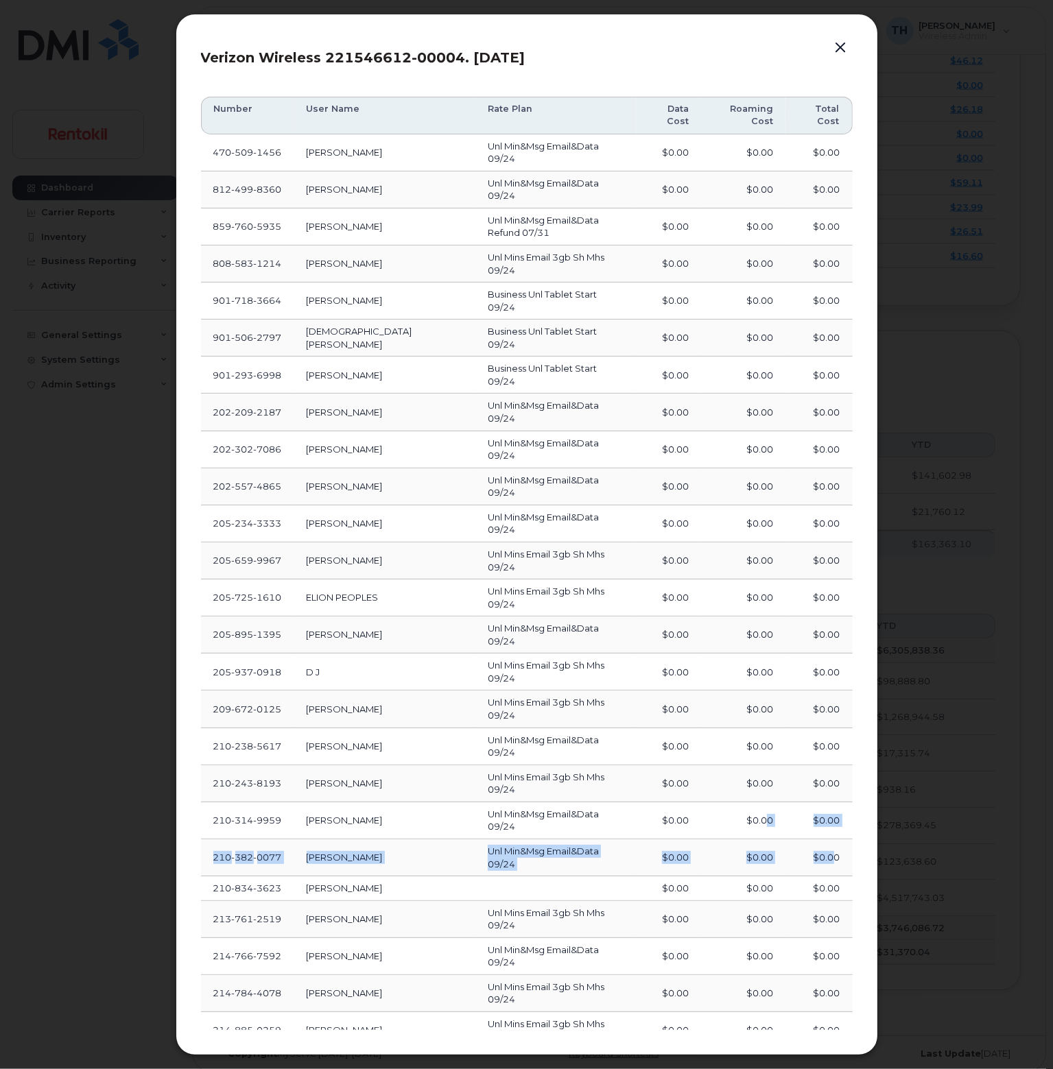
drag, startPoint x: 804, startPoint y: 621, endPoint x: 811, endPoint y: 641, distance: 21.3
click at [834, 622] on tbody "470 509 1456 ROBERT MERRITT Unl Min&Msg Email&Data 09/24 $0.00 $0.00 $0.00 812 …" at bounding box center [527, 1049] width 652 height 1830
click at [785, 876] on td "$0.00" at bounding box center [818, 888] width 67 height 25
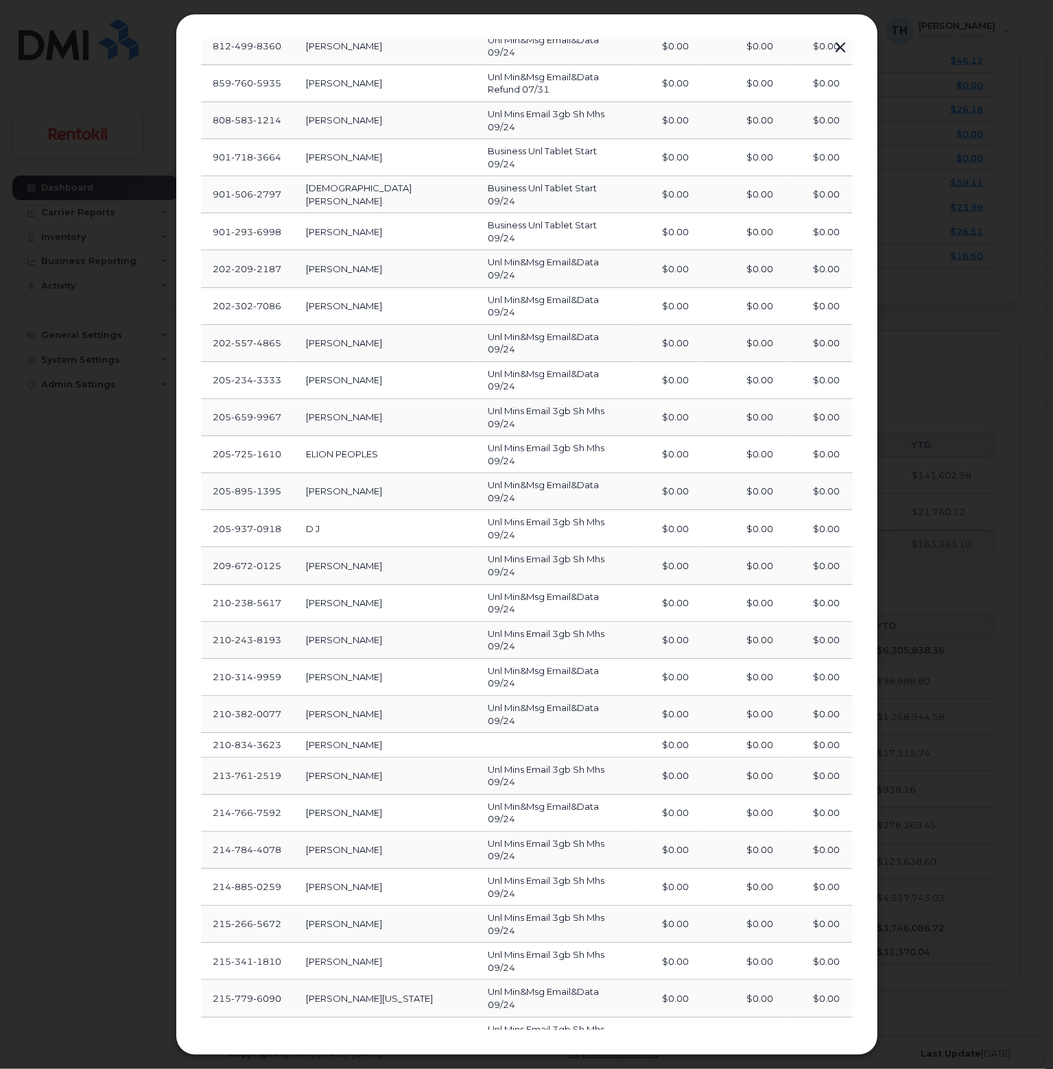
scroll to position [401, 0]
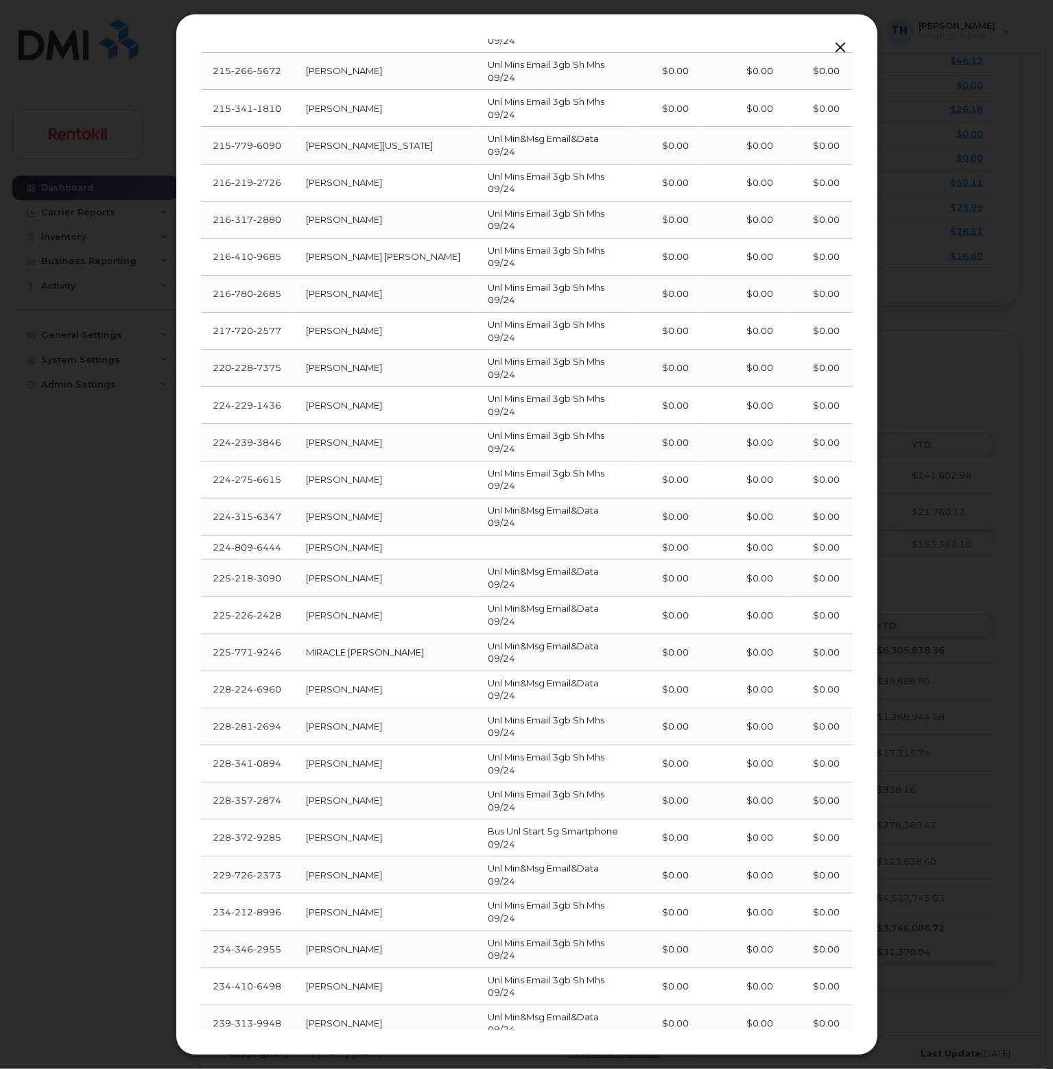
scroll to position [1007, 0]
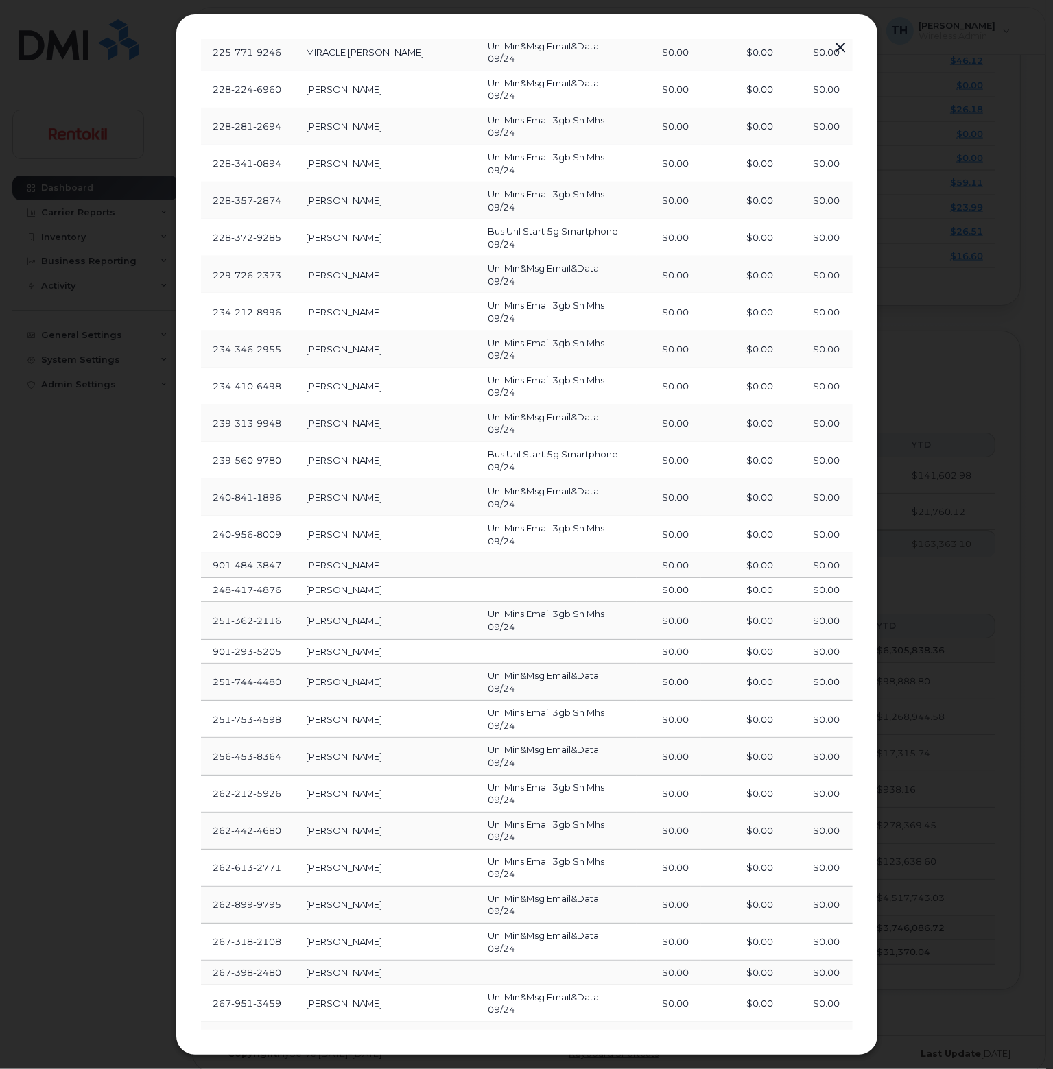
scroll to position [1613, 0]
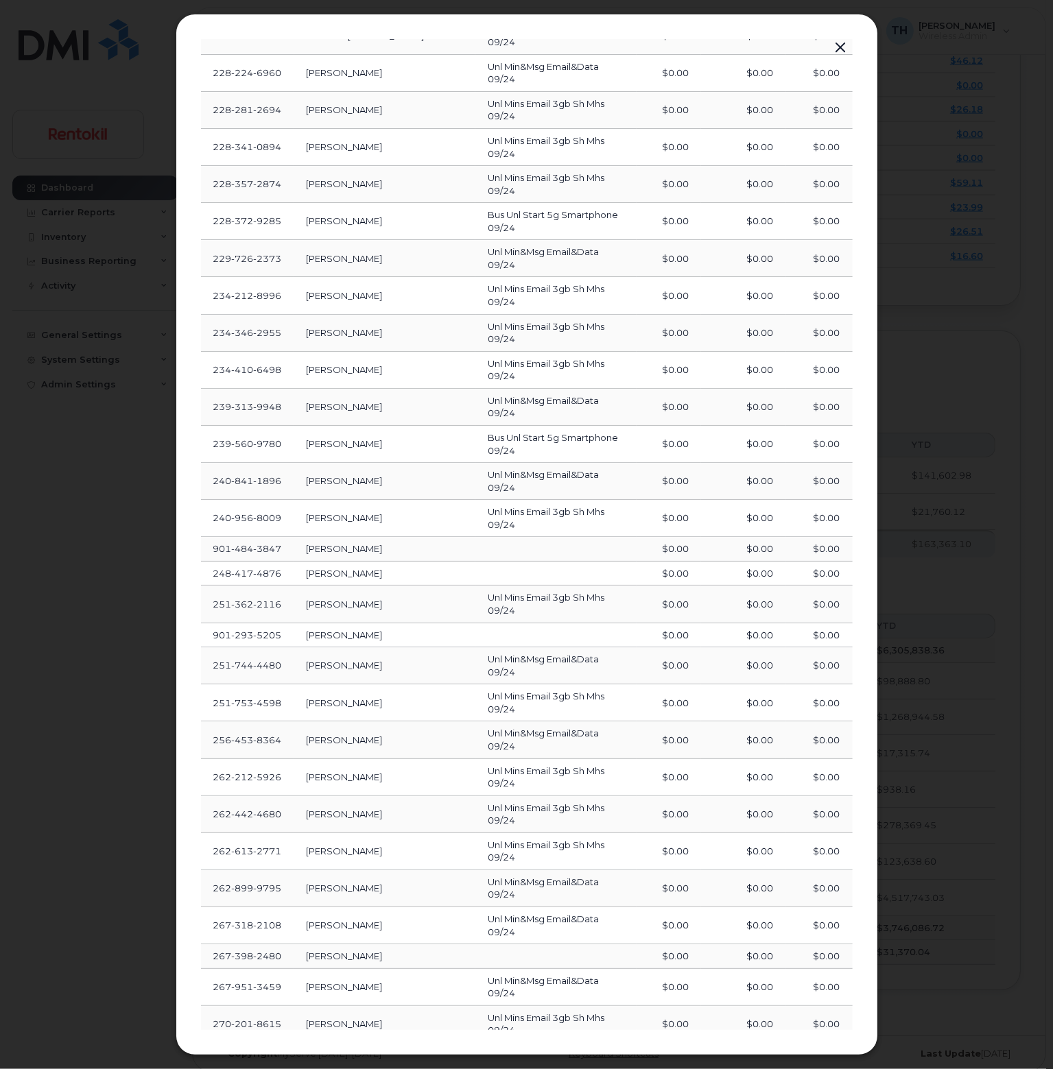
drag, startPoint x: 610, startPoint y: 1000, endPoint x: 609, endPoint y: 979, distance: 21.3
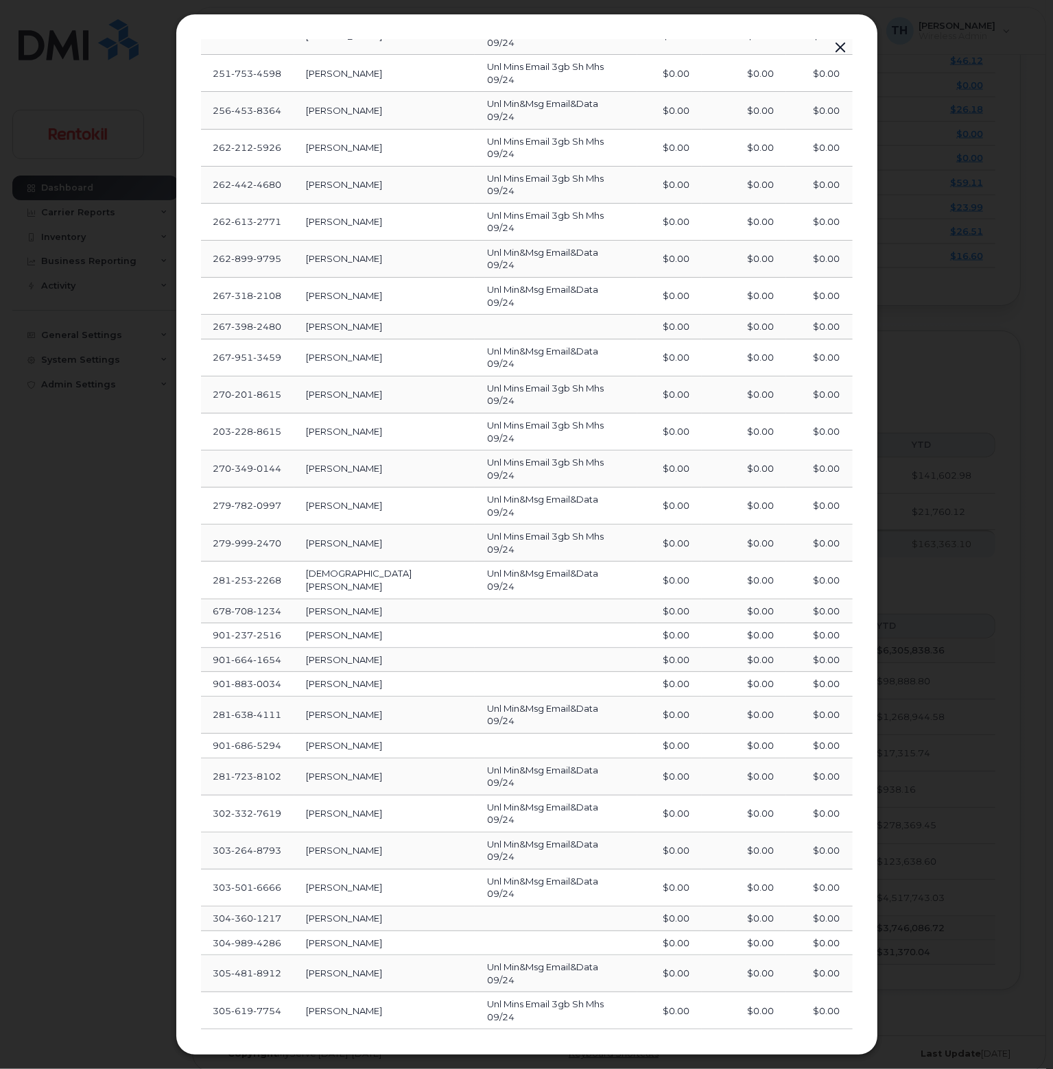
scroll to position [2244, 0]
drag, startPoint x: 599, startPoint y: 998, endPoint x: 605, endPoint y: 981, distance: 17.4
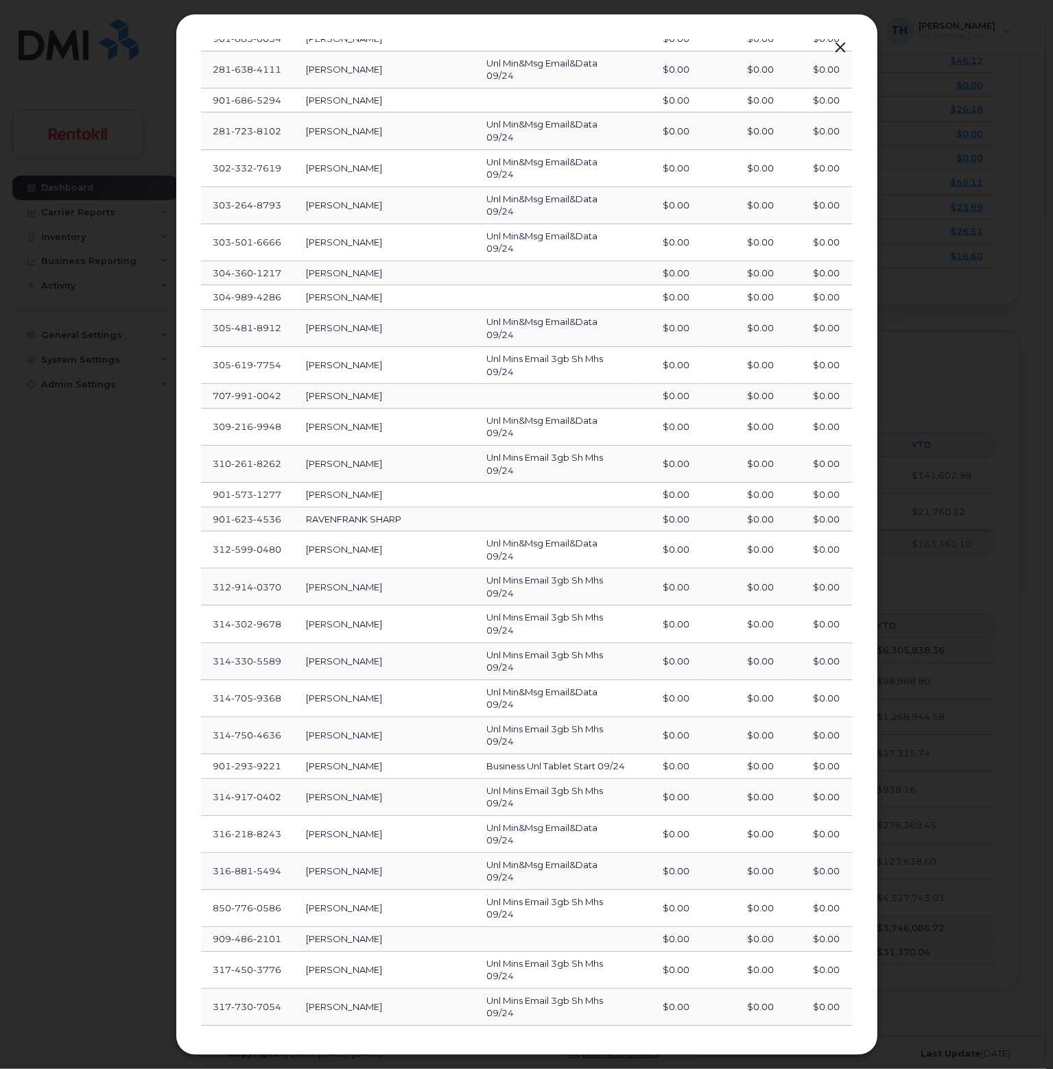
scroll to position [2864, 0]
drag, startPoint x: 246, startPoint y: 935, endPoint x: 269, endPoint y: 938, distance: 23.5
drag, startPoint x: 261, startPoint y: 951, endPoint x: 285, endPoint y: 952, distance: 23.3
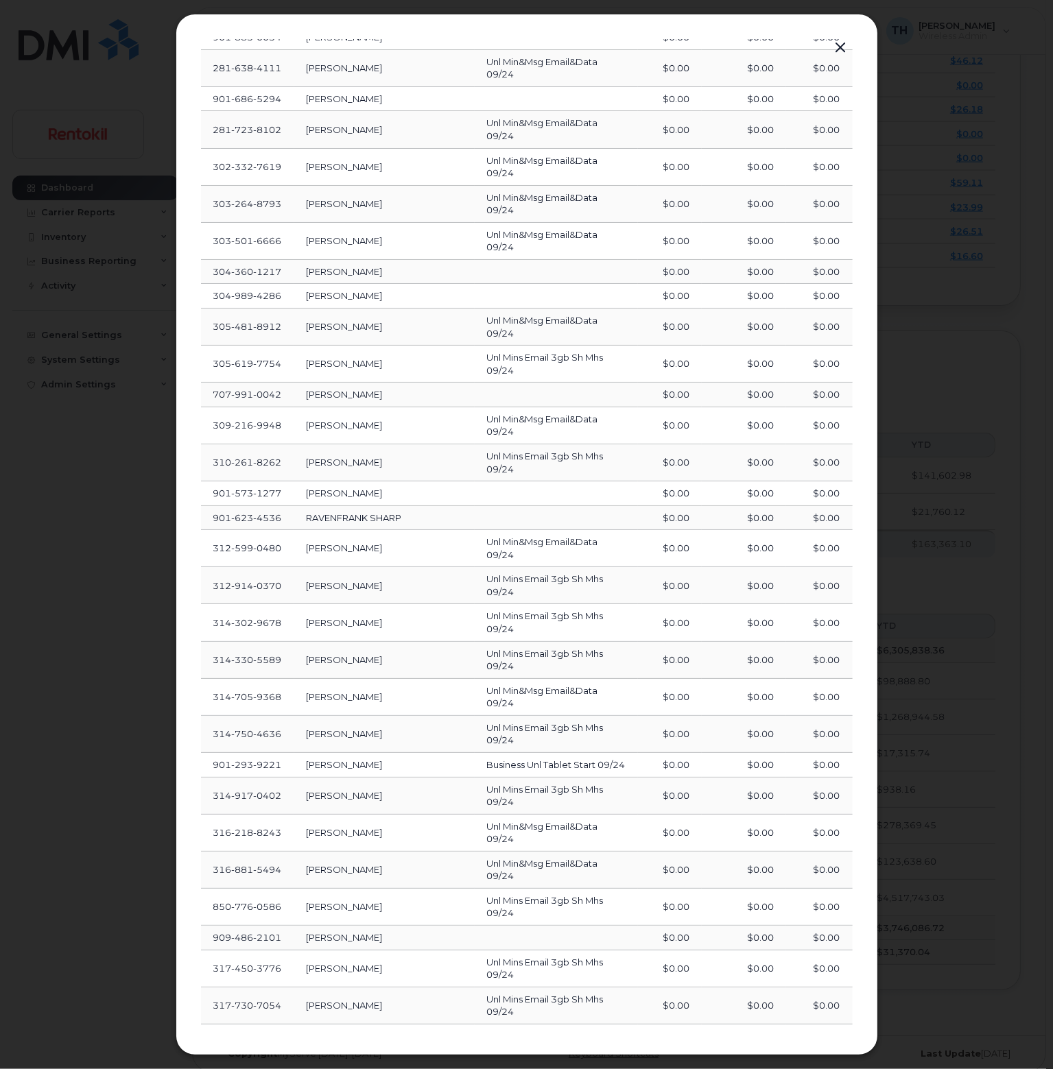
drag, startPoint x: 251, startPoint y: 886, endPoint x: 316, endPoint y: 890, distance: 65.3
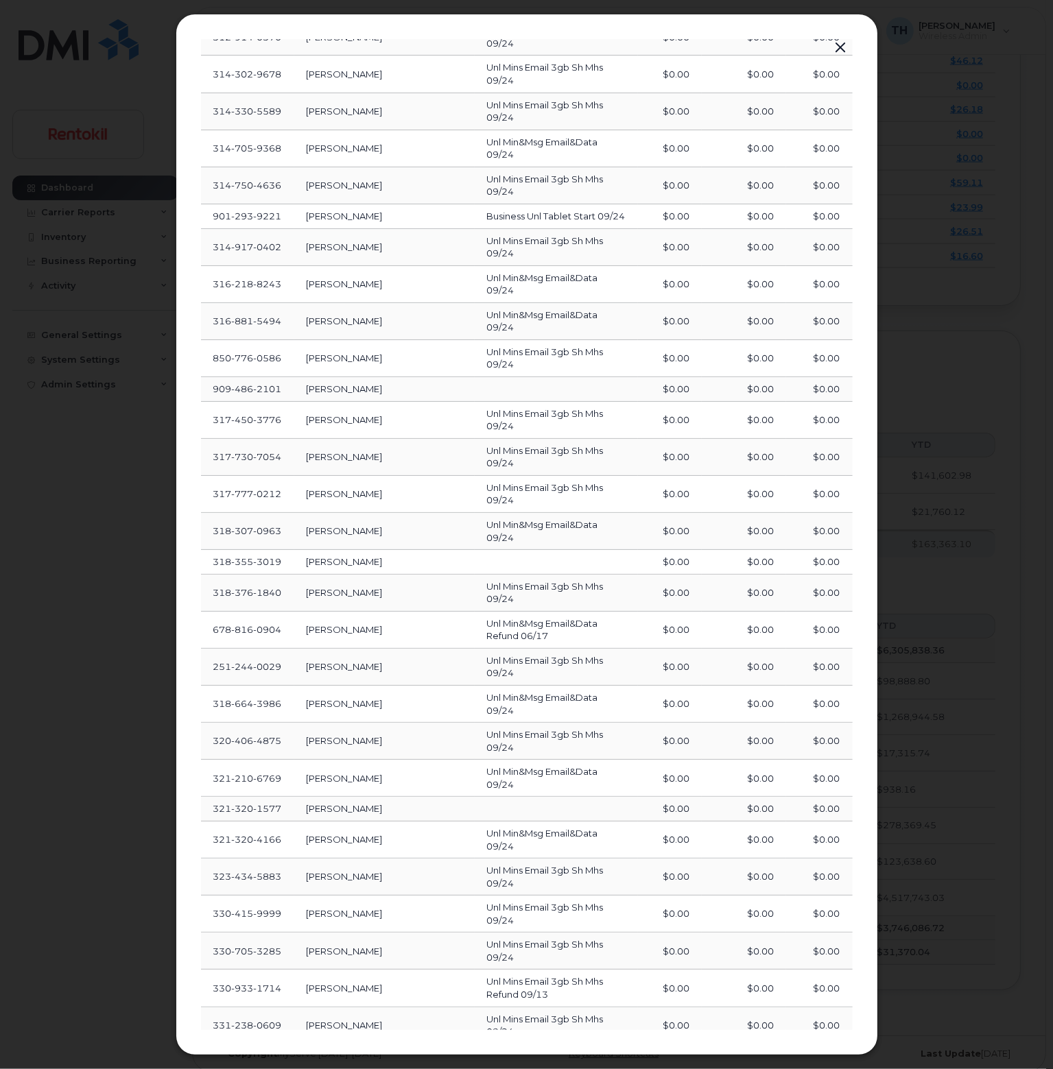
scroll to position [3470, 0]
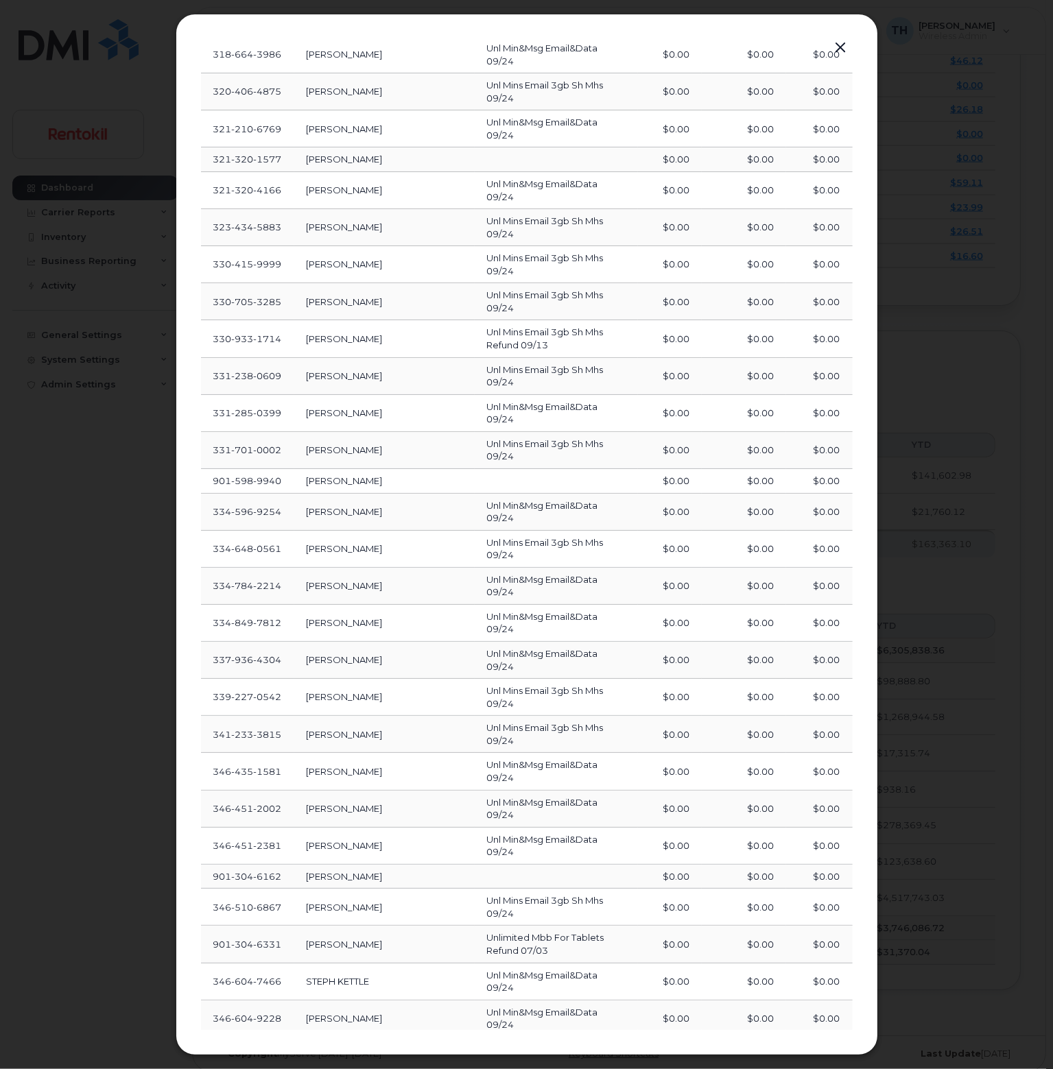
scroll to position [4077, 0]
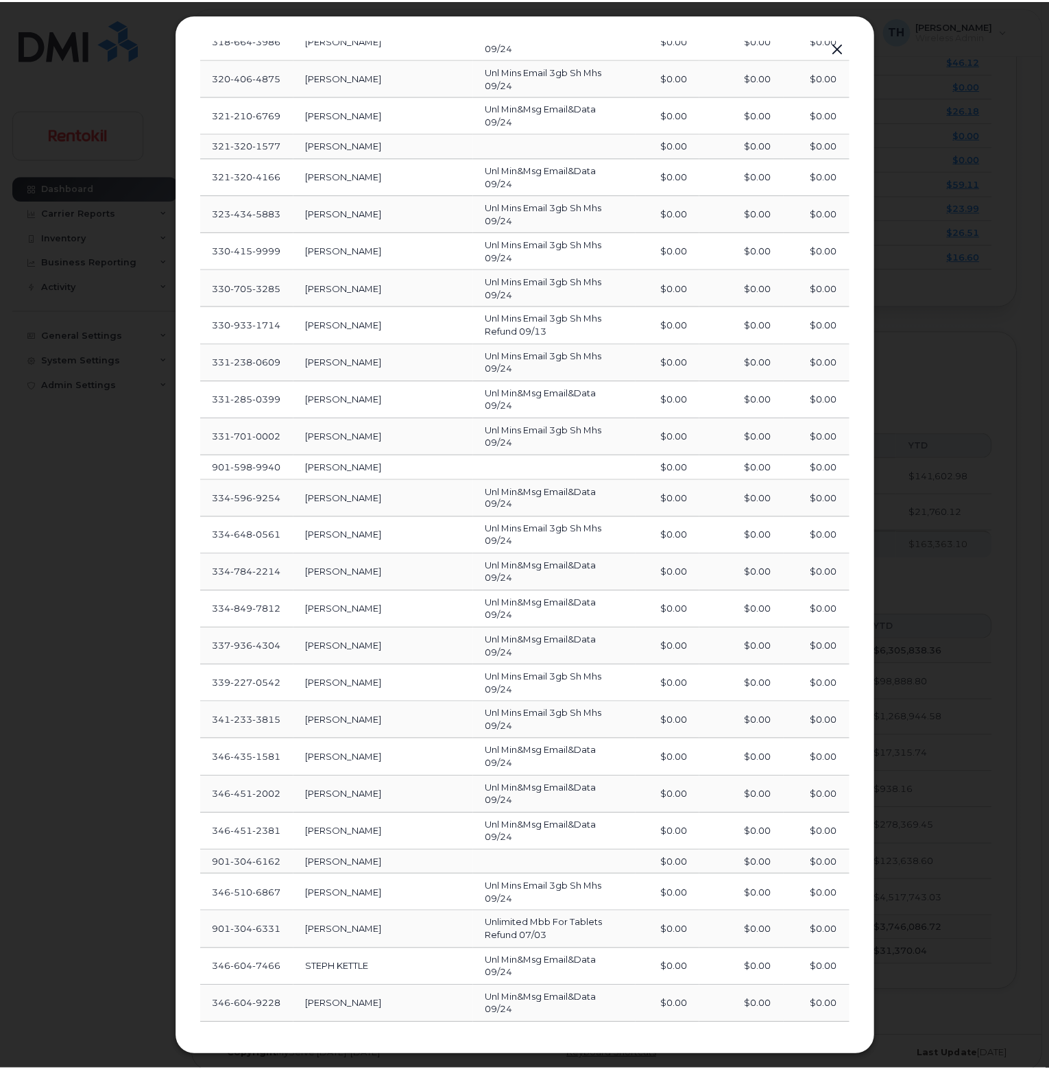
scroll to position [4064, 0]
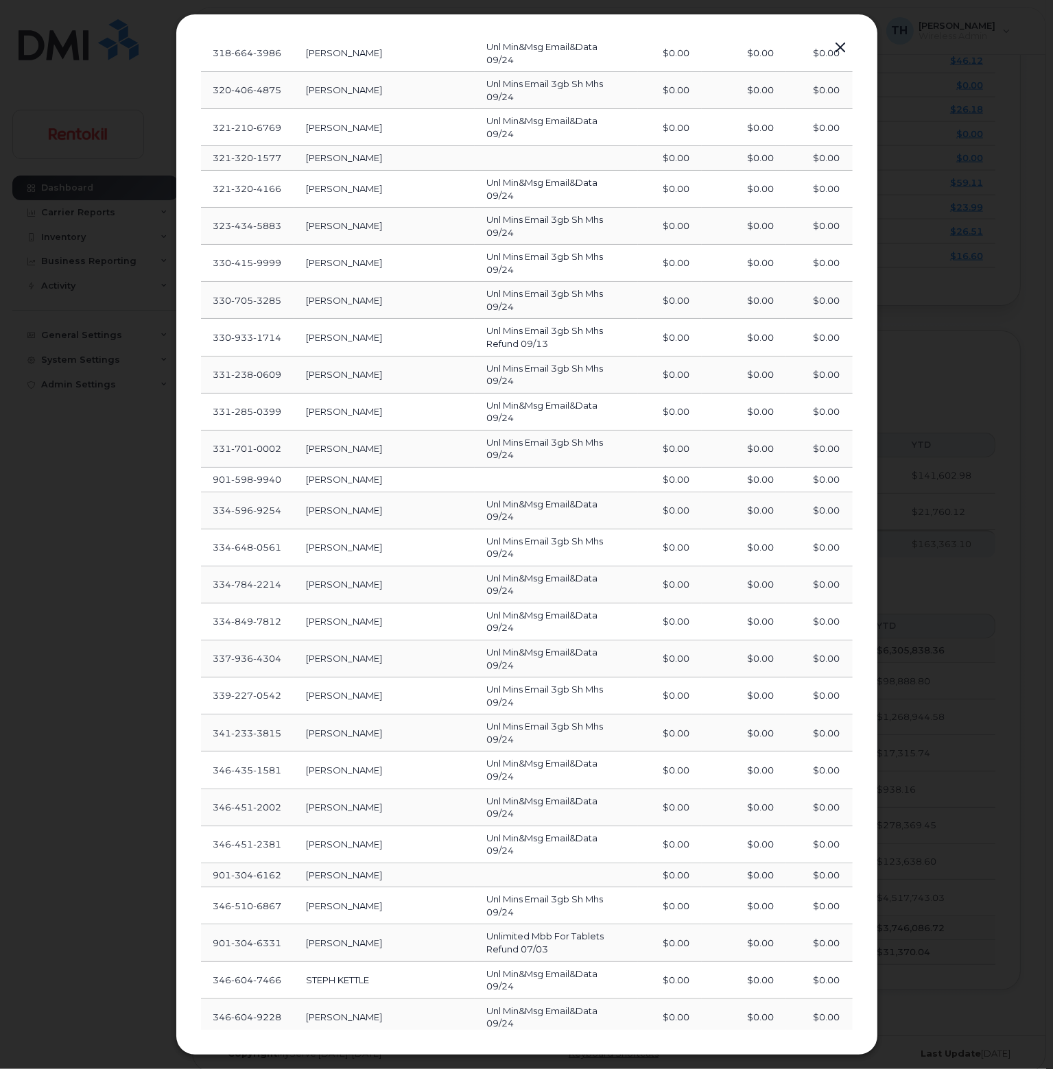
click at [948, 416] on div at bounding box center [526, 534] width 1053 height 1069
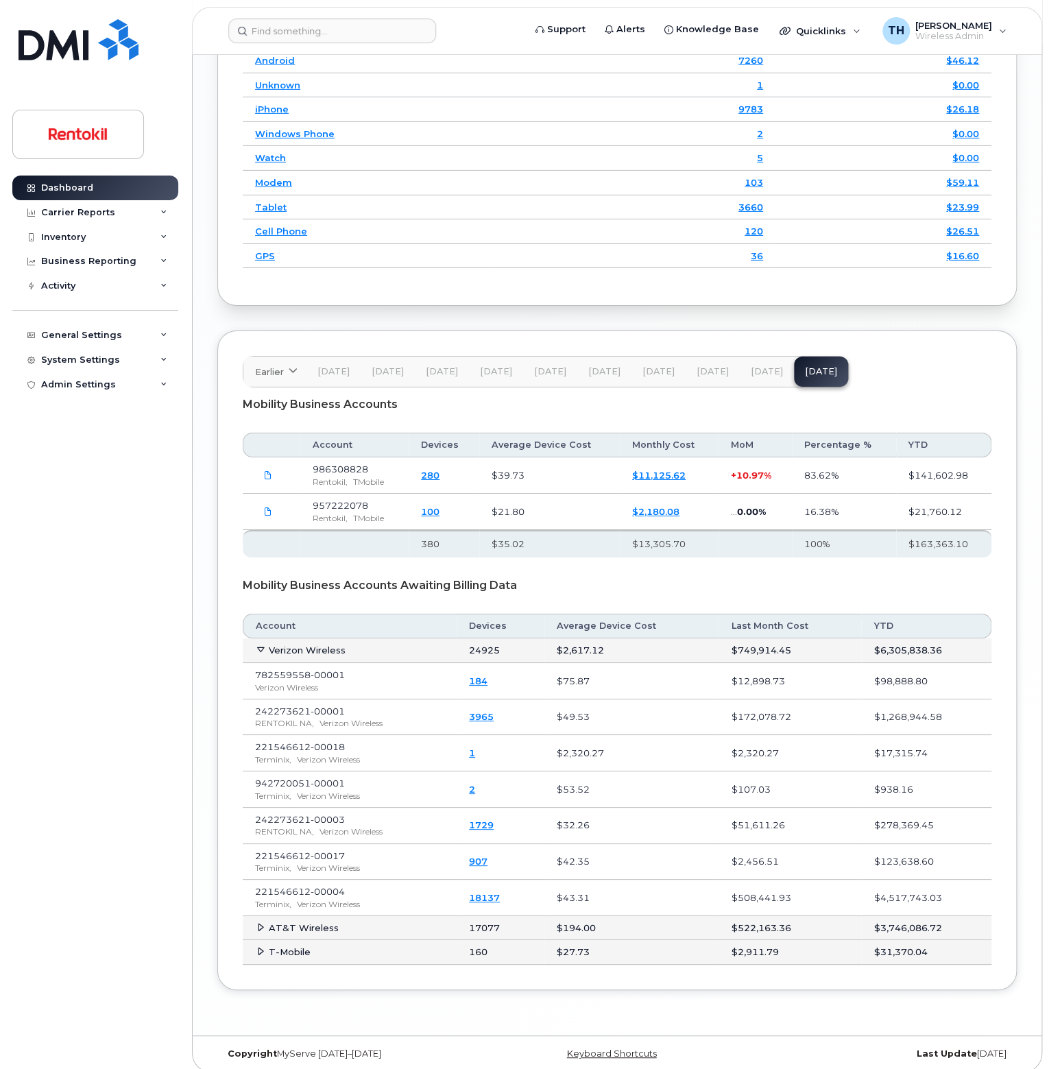
click at [804, 370] on div "Earlier [DATE] November October September August July June May April March Febr…" at bounding box center [546, 372] width 606 height 32
drag, startPoint x: 501, startPoint y: 893, endPoint x: 467, endPoint y: 897, distance: 34.5
click at [467, 897] on td "18137" at bounding box center [501, 898] width 88 height 36
copy link "18137"
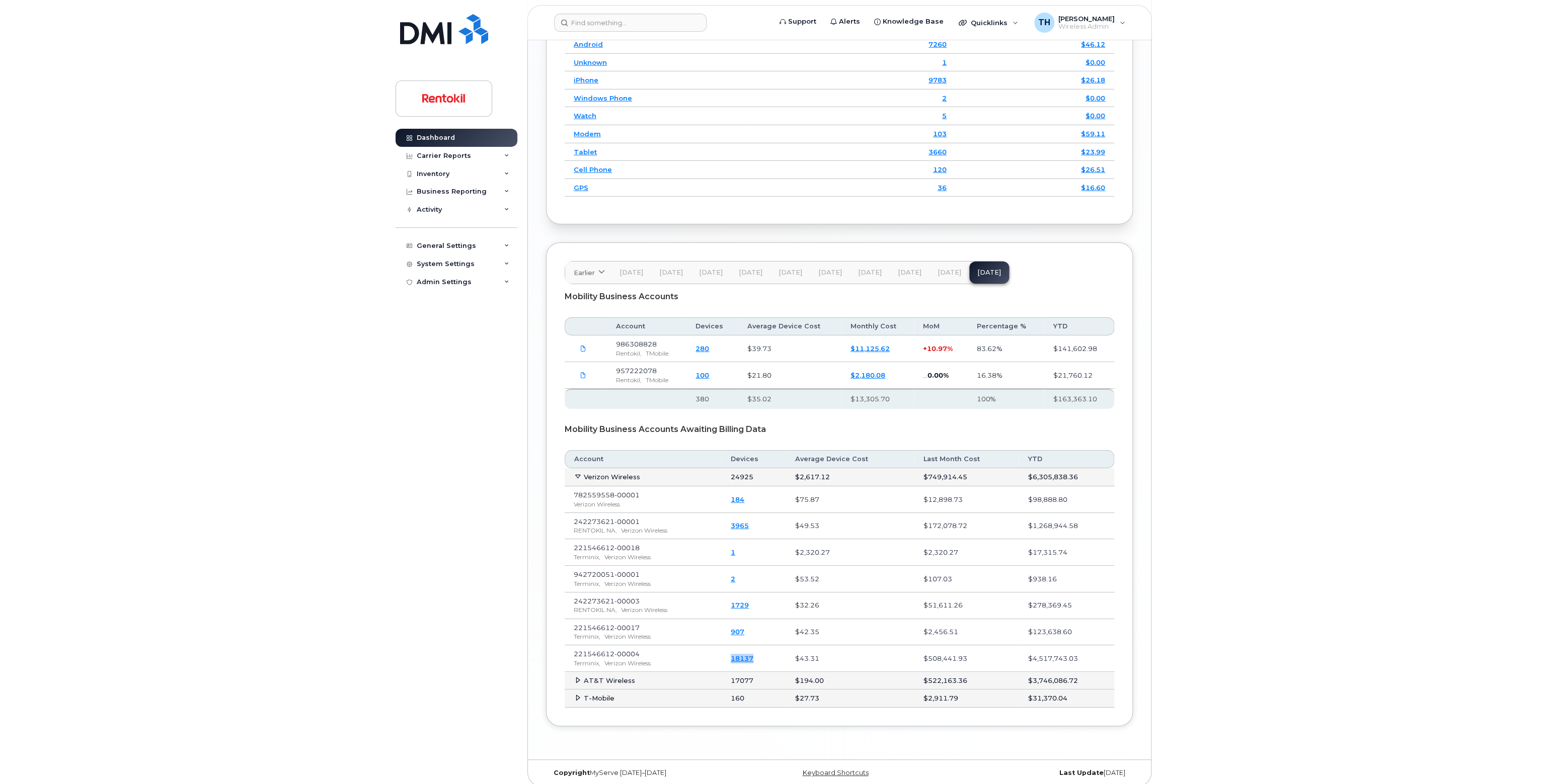
scroll to position [1388, 0]
